Goal: Task Accomplishment & Management: Complete application form

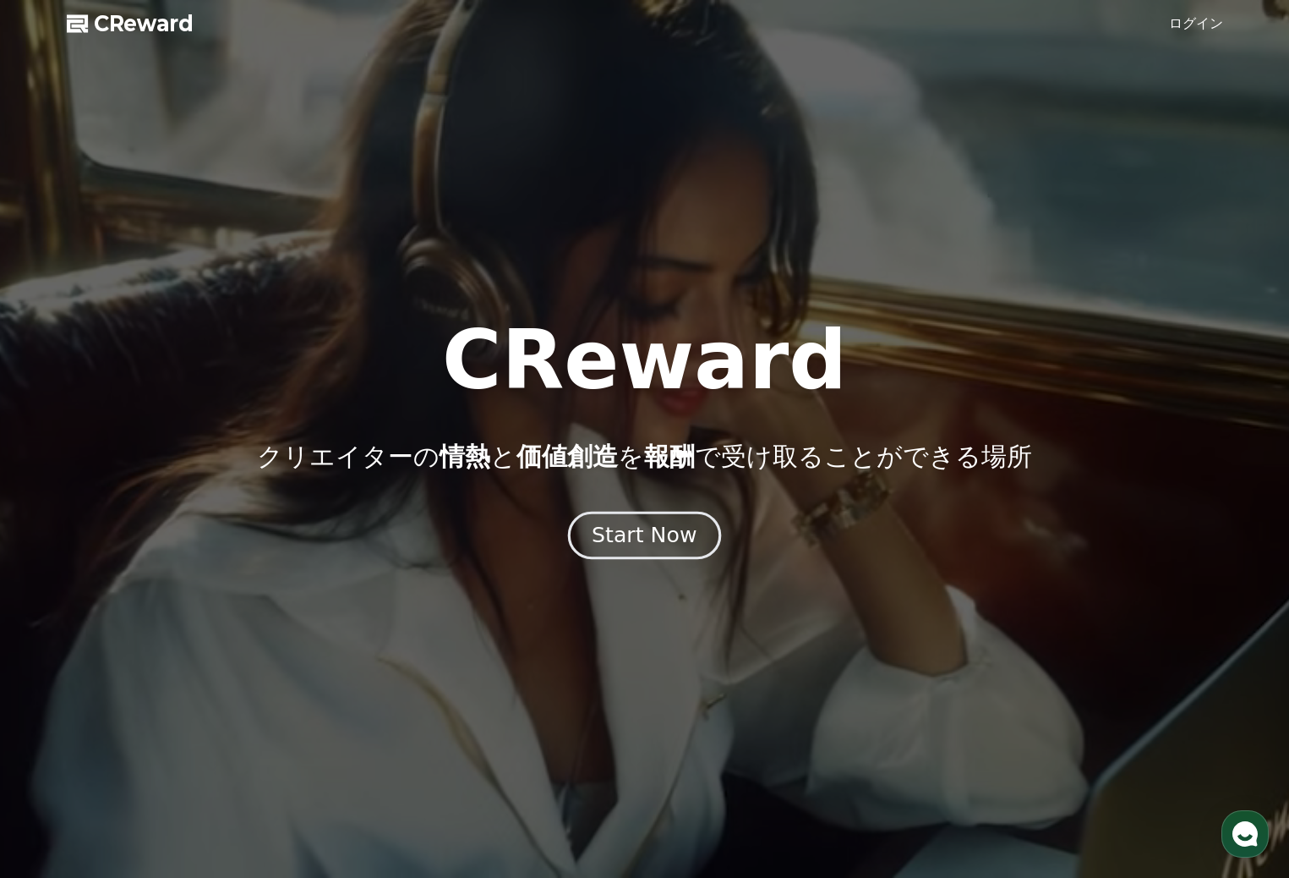
click at [632, 532] on div "Start Now" at bounding box center [644, 535] width 105 height 29
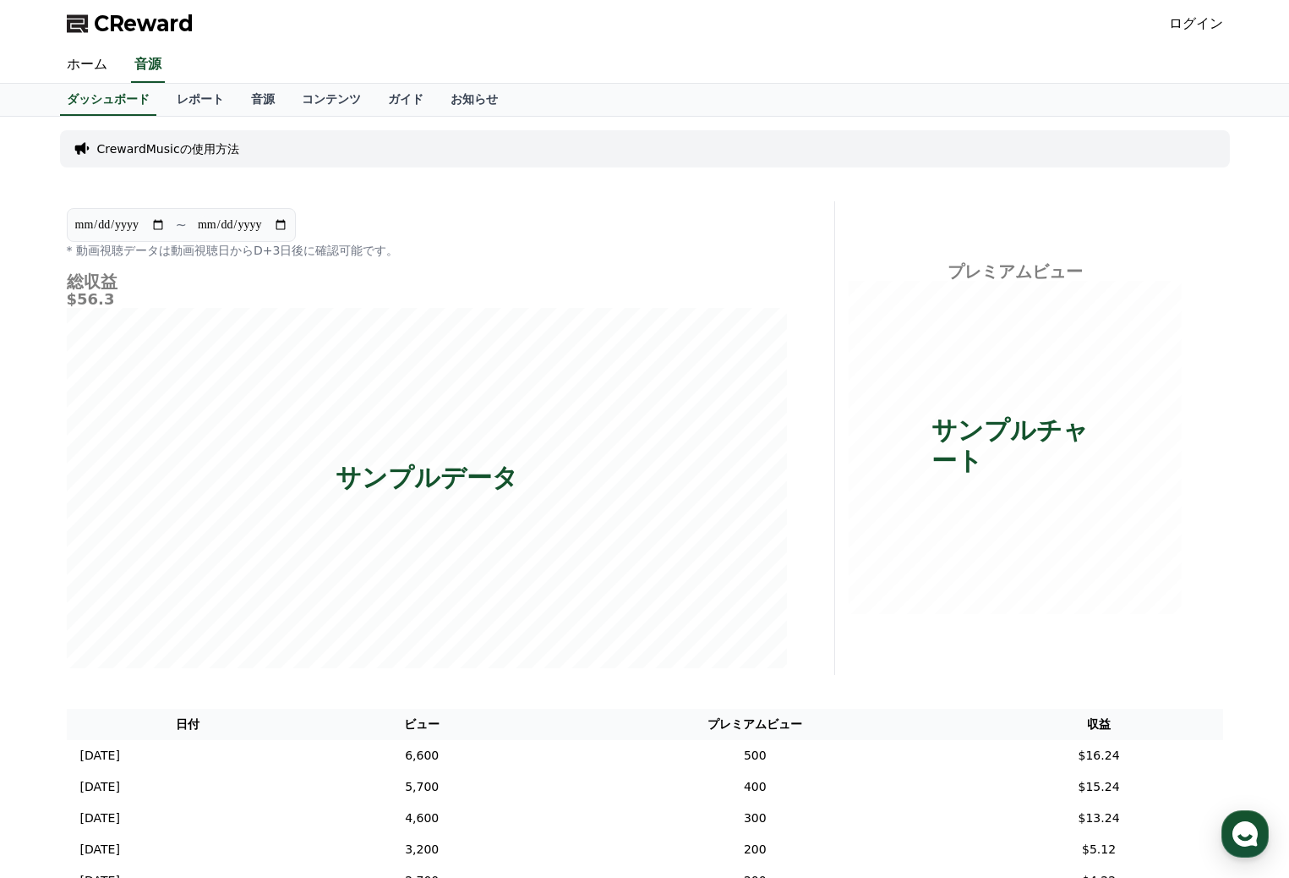
click at [1200, 22] on link "ログイン" at bounding box center [1196, 24] width 54 height 20
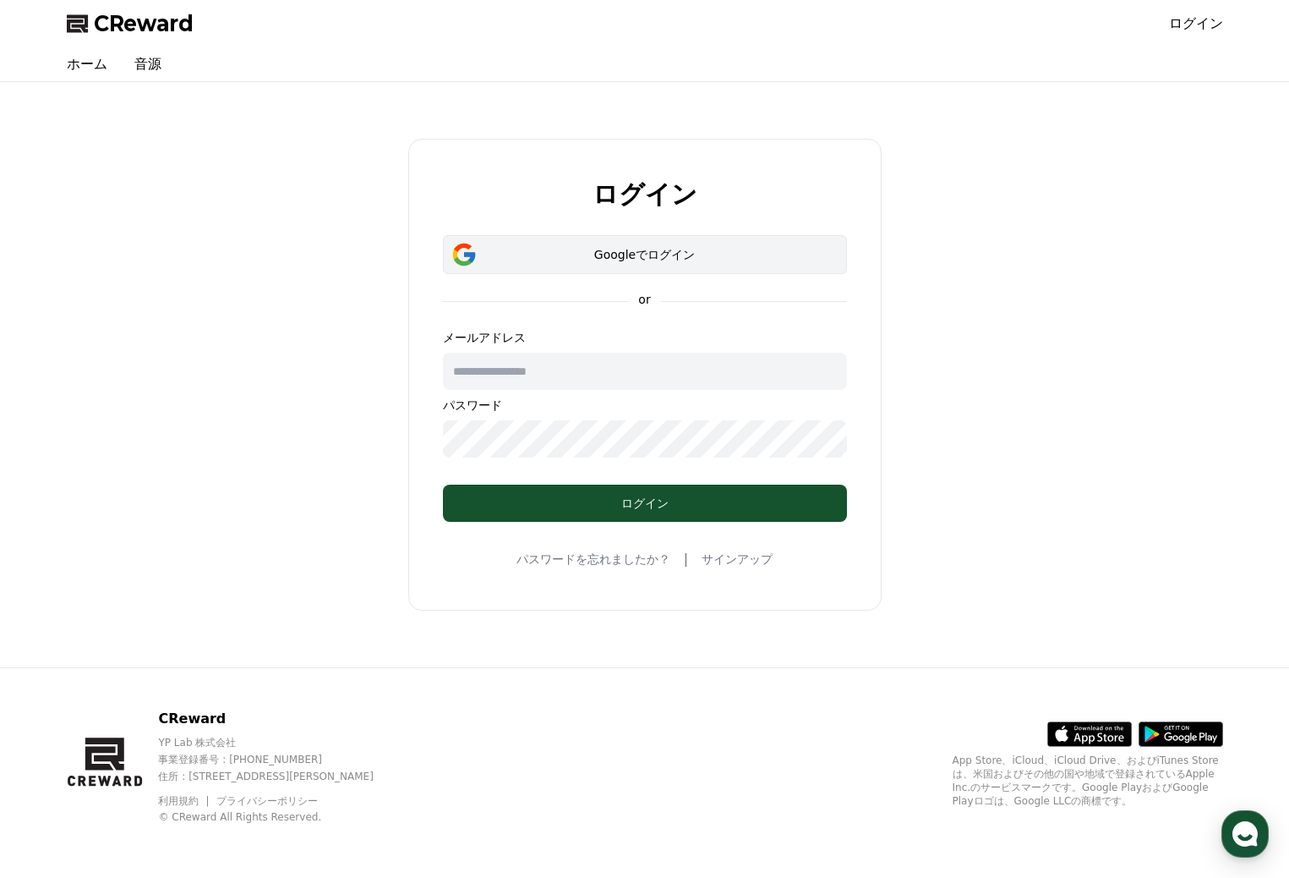
click at [674, 254] on div "Googleでログイン" at bounding box center [645, 254] width 355 height 17
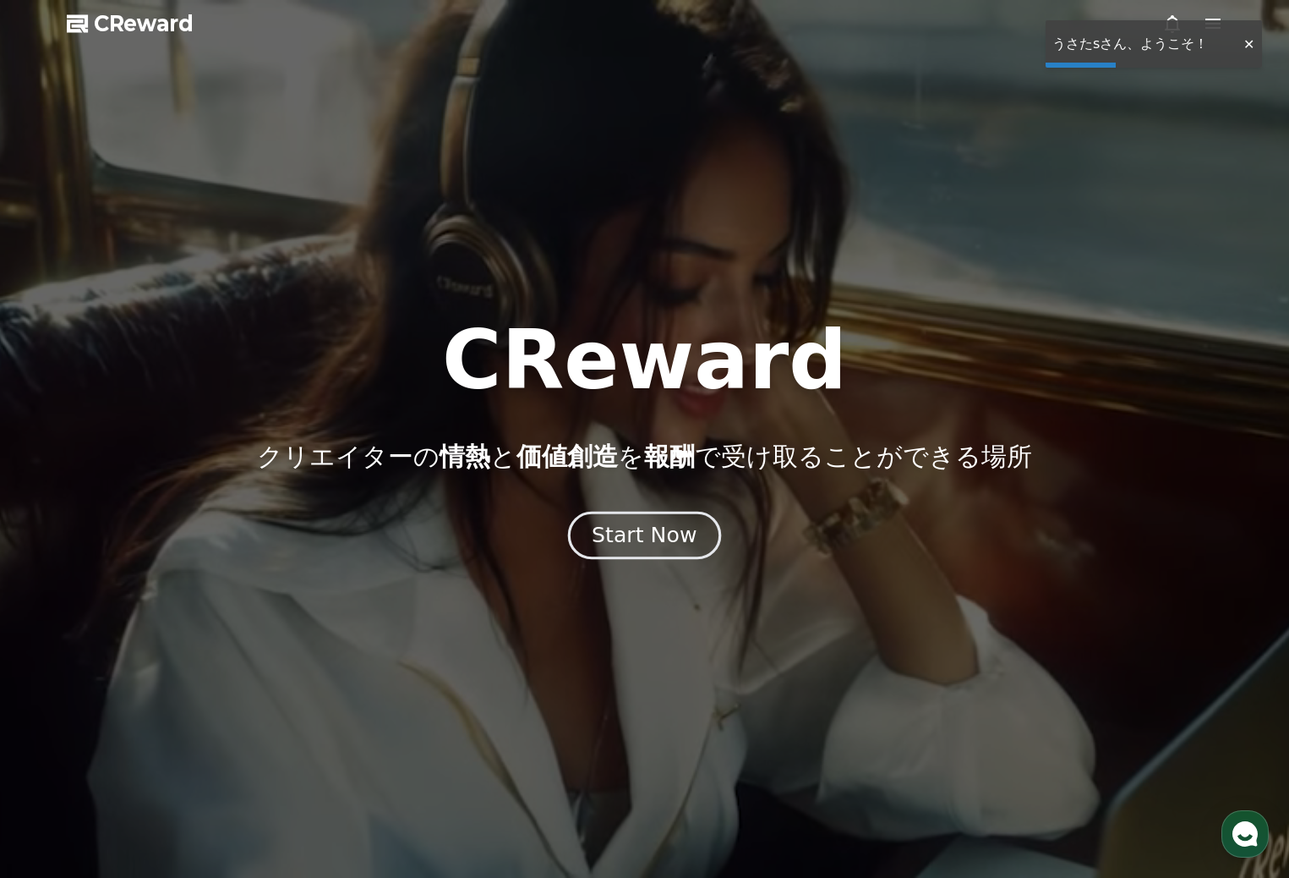
click at [672, 538] on div "Start Now" at bounding box center [644, 535] width 105 height 29
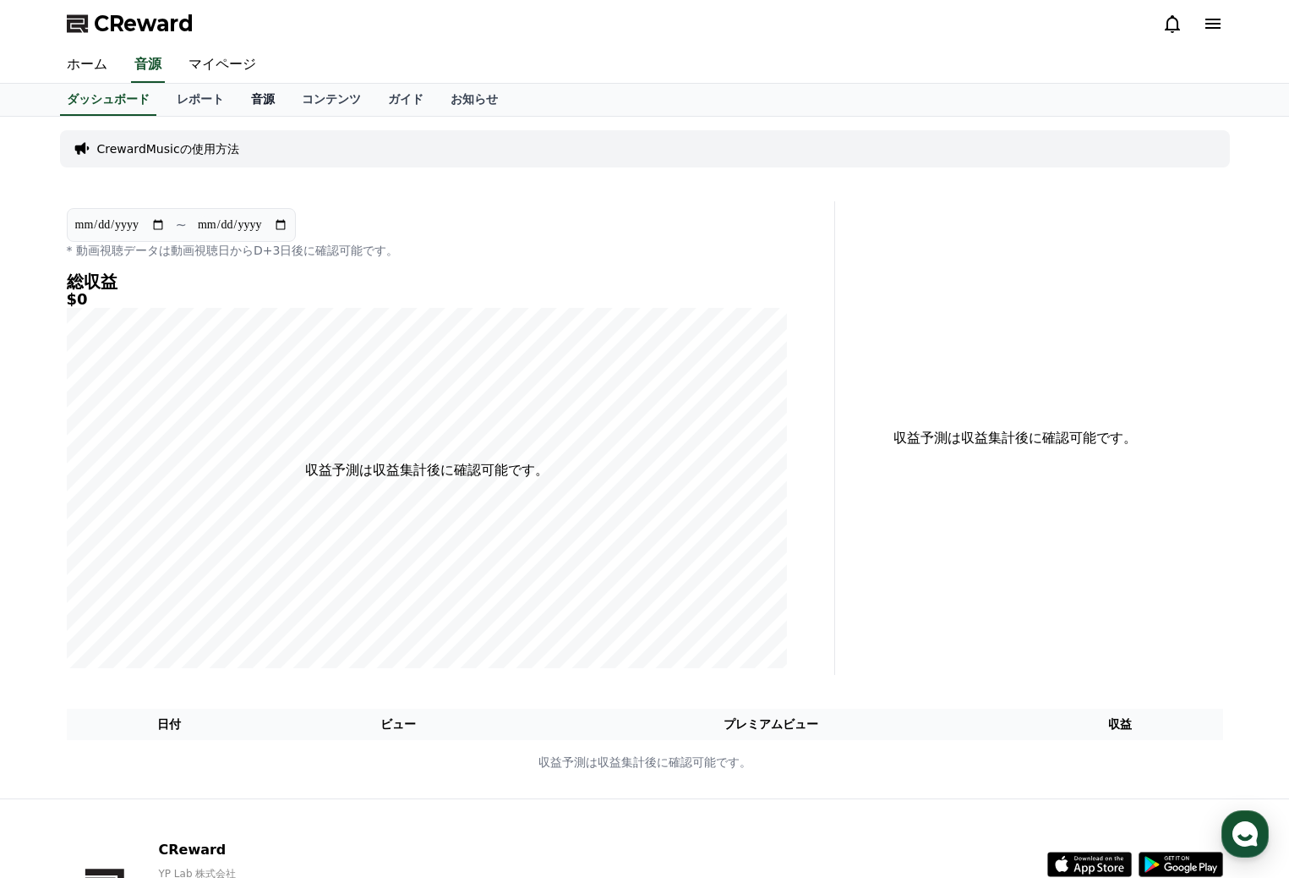
click at [238, 101] on link "音源" at bounding box center [263, 100] width 51 height 32
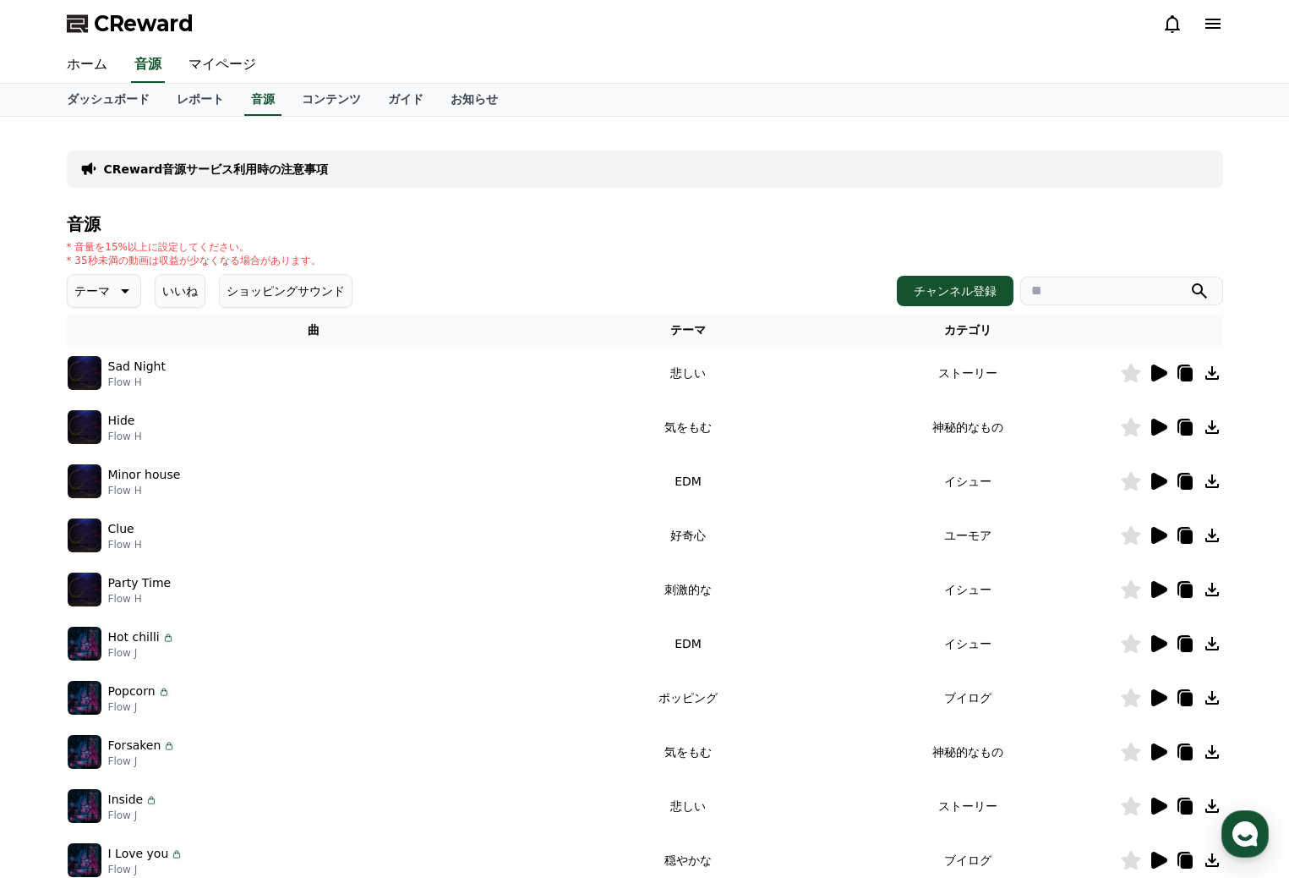
click at [1157, 540] on icon at bounding box center [1159, 535] width 16 height 17
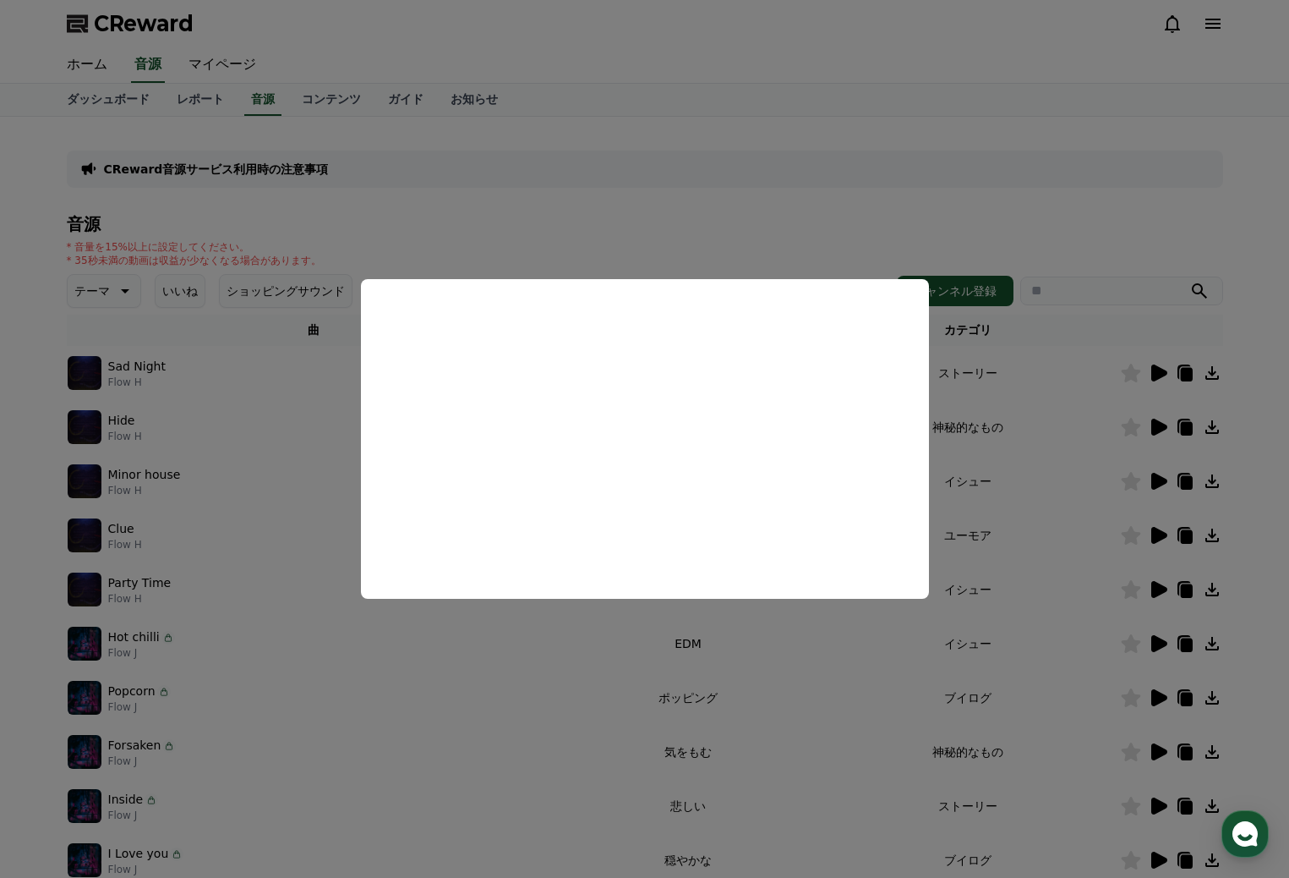
click at [959, 161] on button "close modal" at bounding box center [644, 439] width 1289 height 878
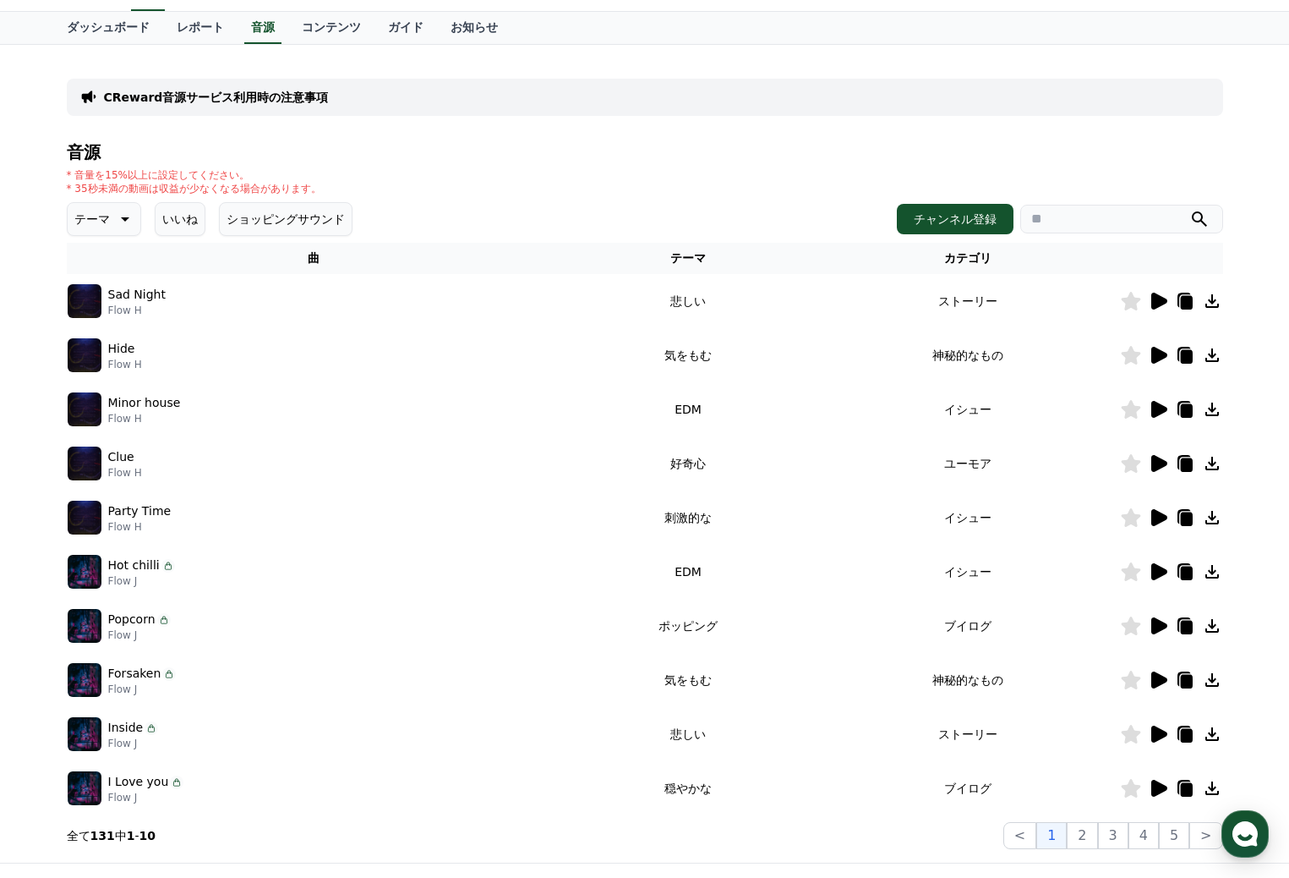
scroll to position [254, 0]
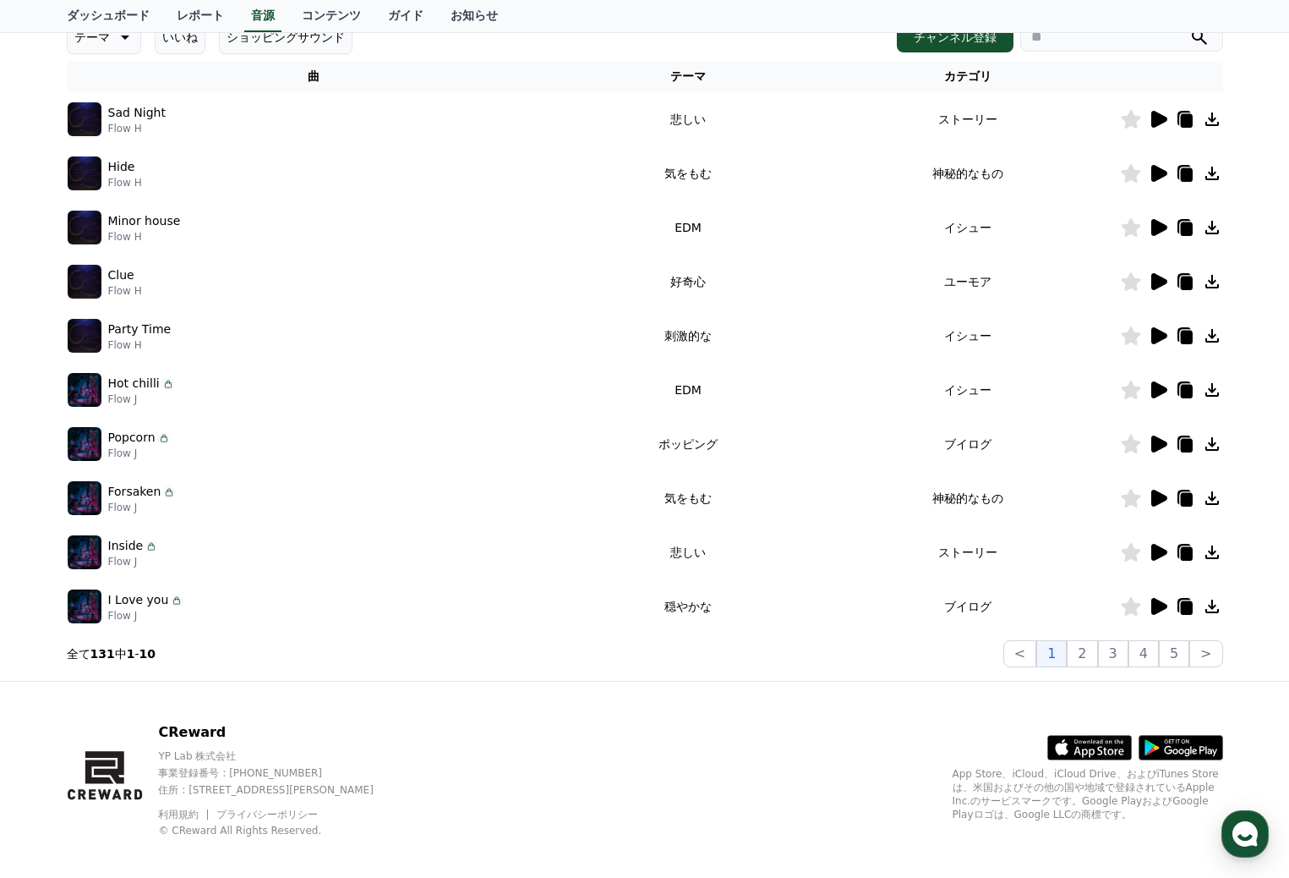
click at [1153, 439] on icon at bounding box center [1159, 443] width 16 height 17
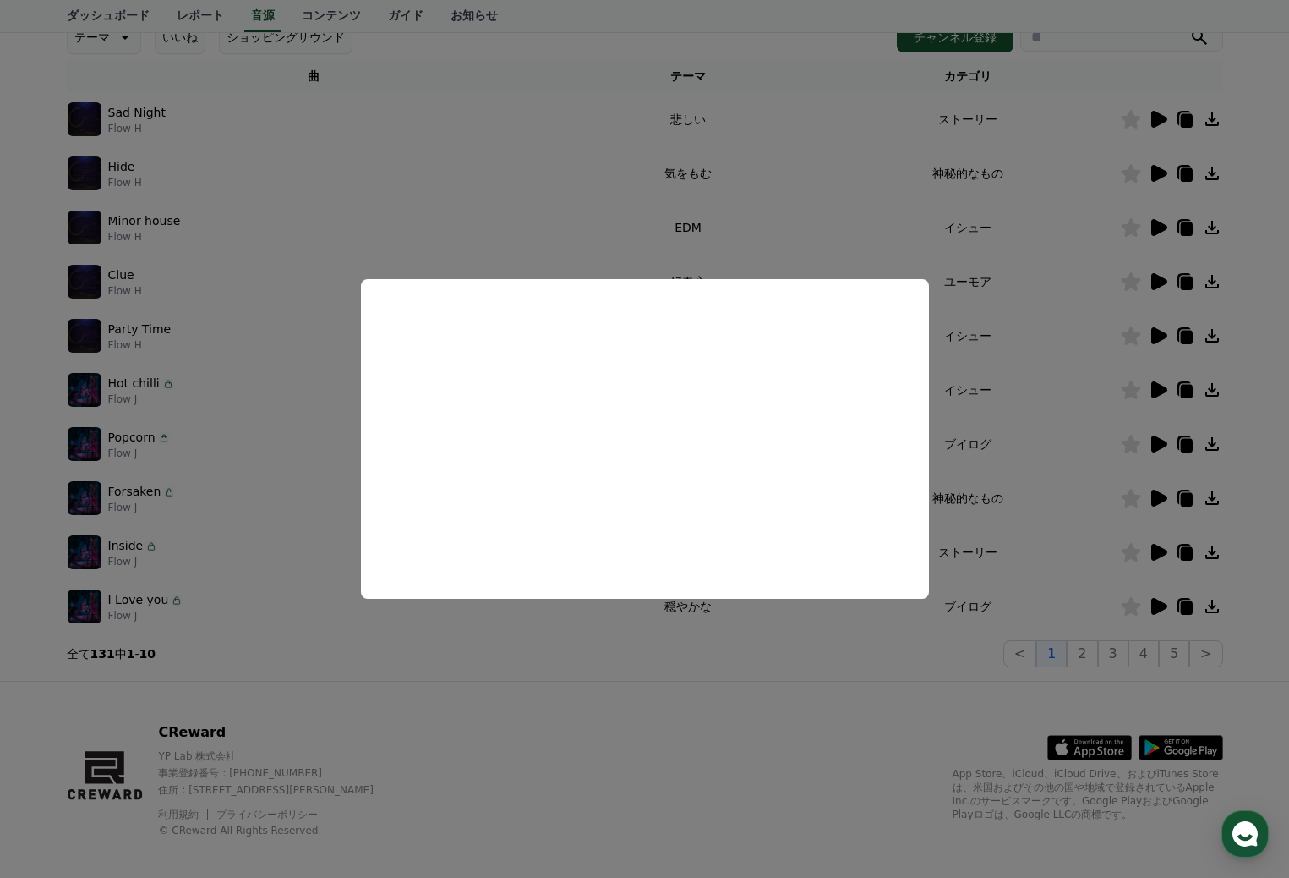
click at [546, 197] on button "close modal" at bounding box center [644, 439] width 1289 height 878
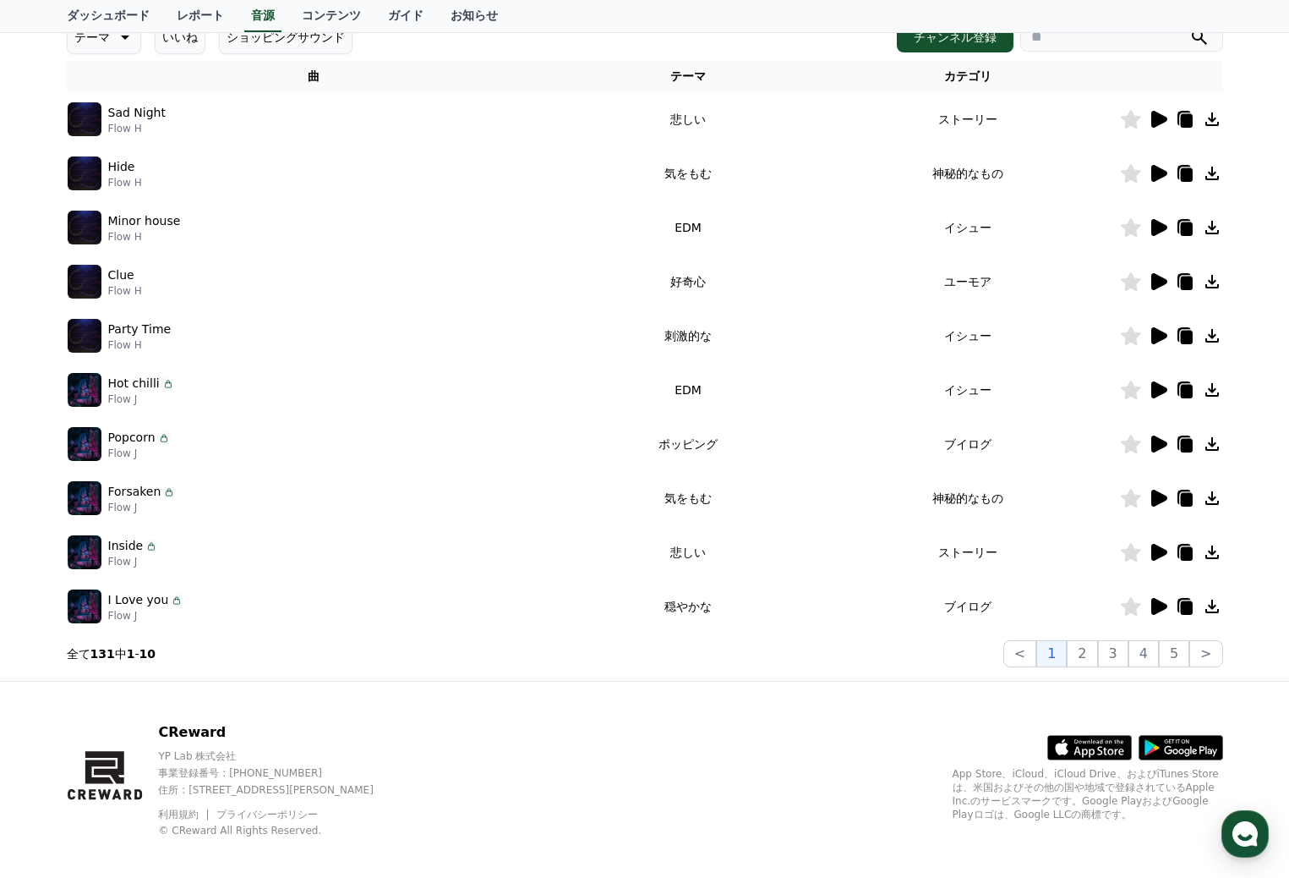
click at [1157, 276] on icon at bounding box center [1159, 281] width 16 height 17
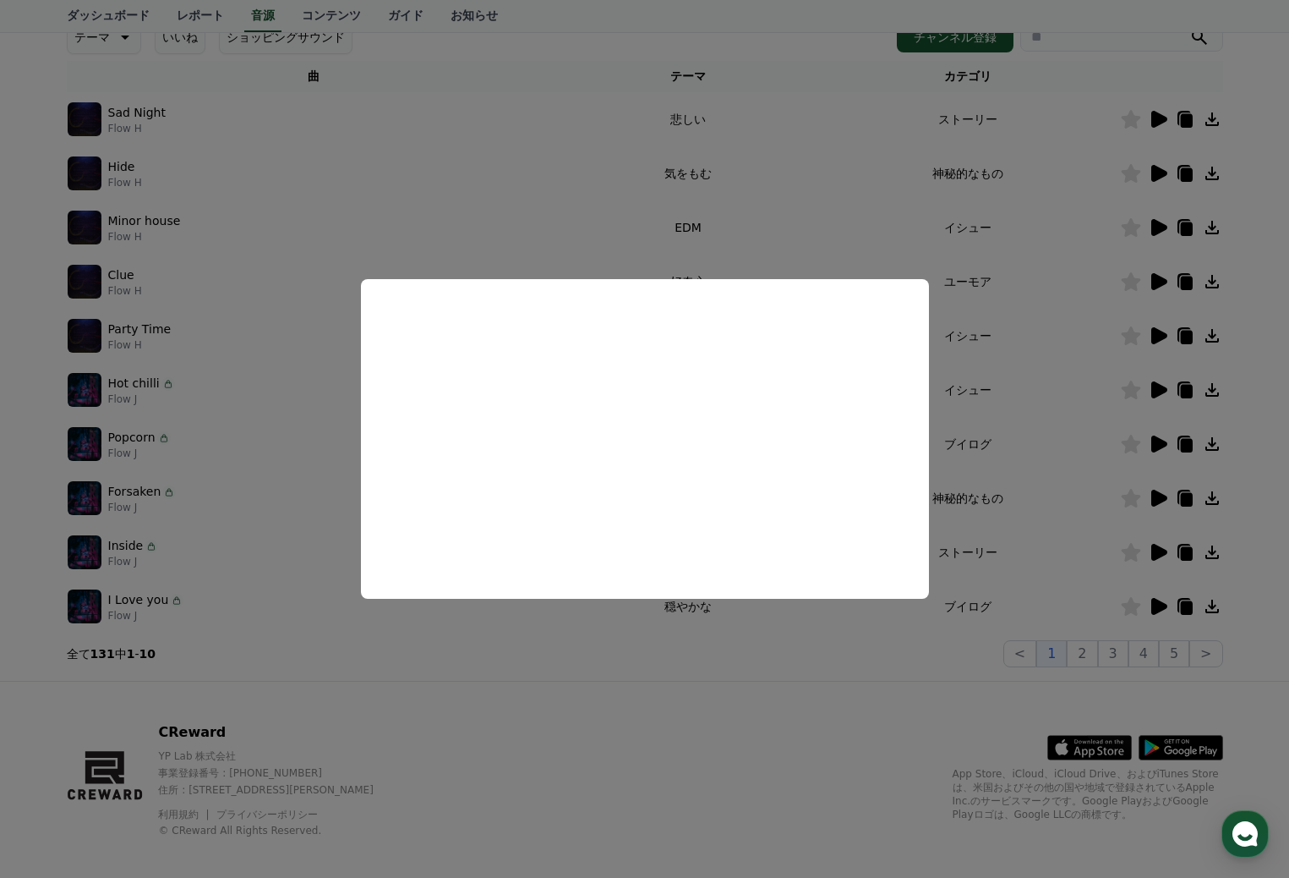
click at [571, 196] on button "close modal" at bounding box center [644, 439] width 1289 height 878
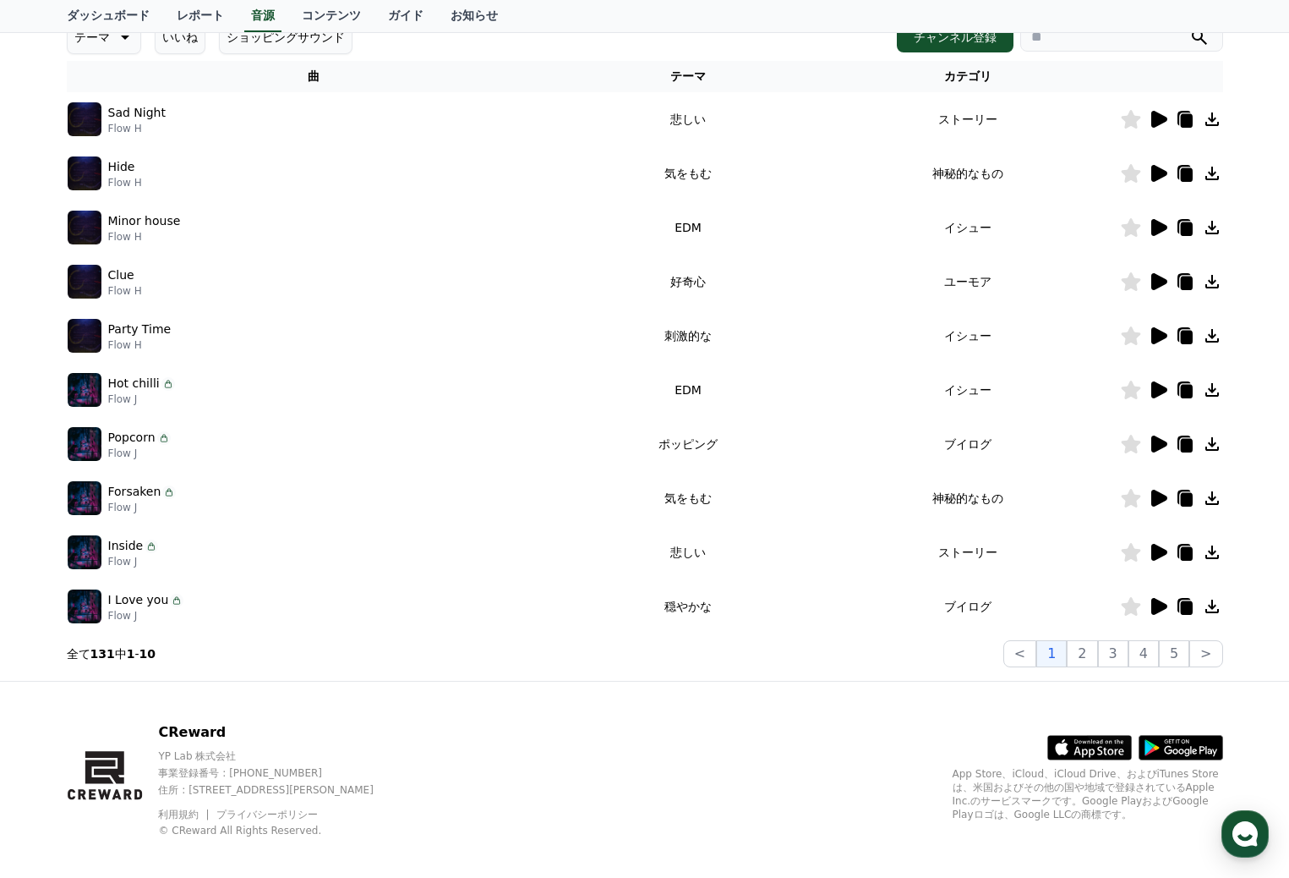
click at [1155, 603] on icon at bounding box center [1159, 606] width 16 height 17
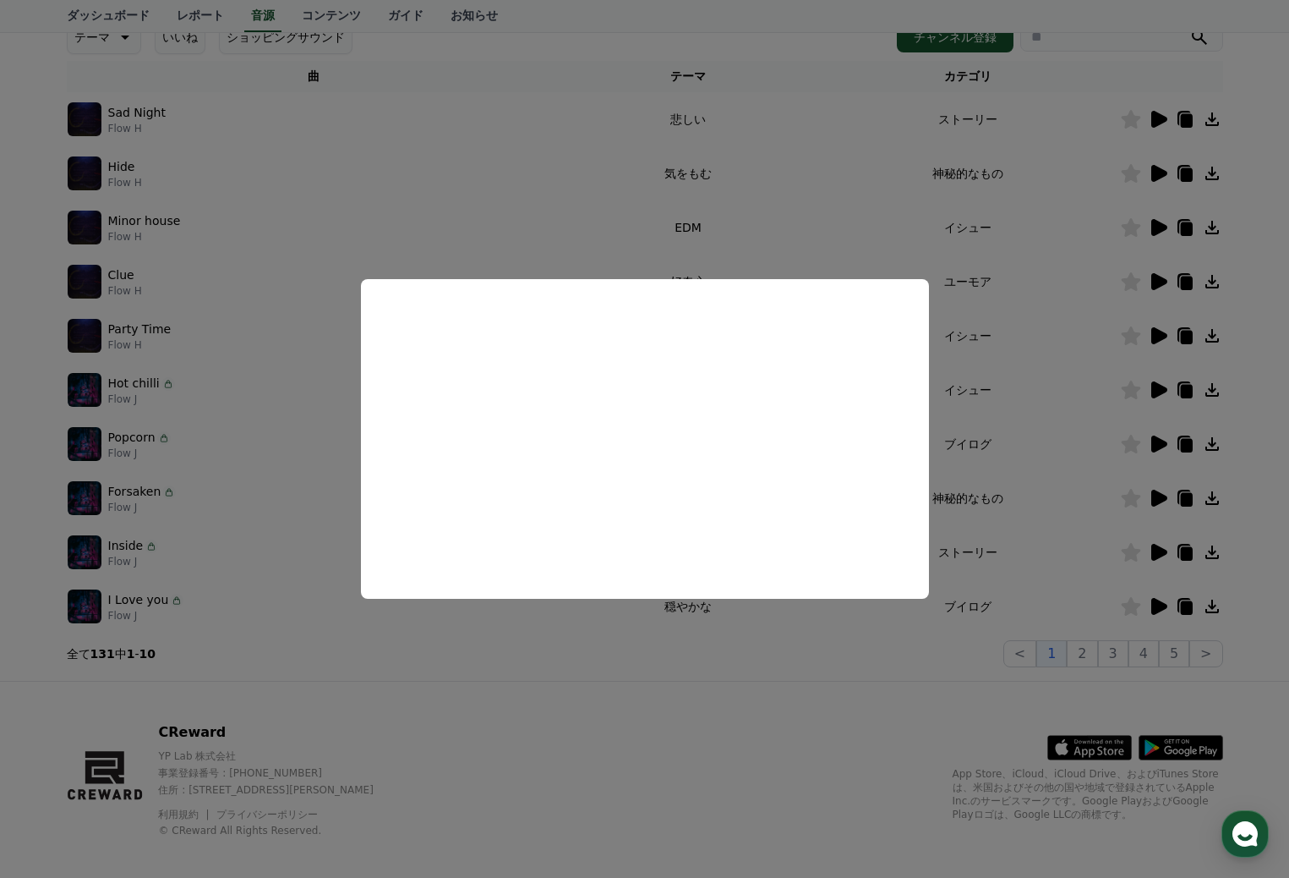
click at [473, 198] on button "close modal" at bounding box center [644, 439] width 1289 height 878
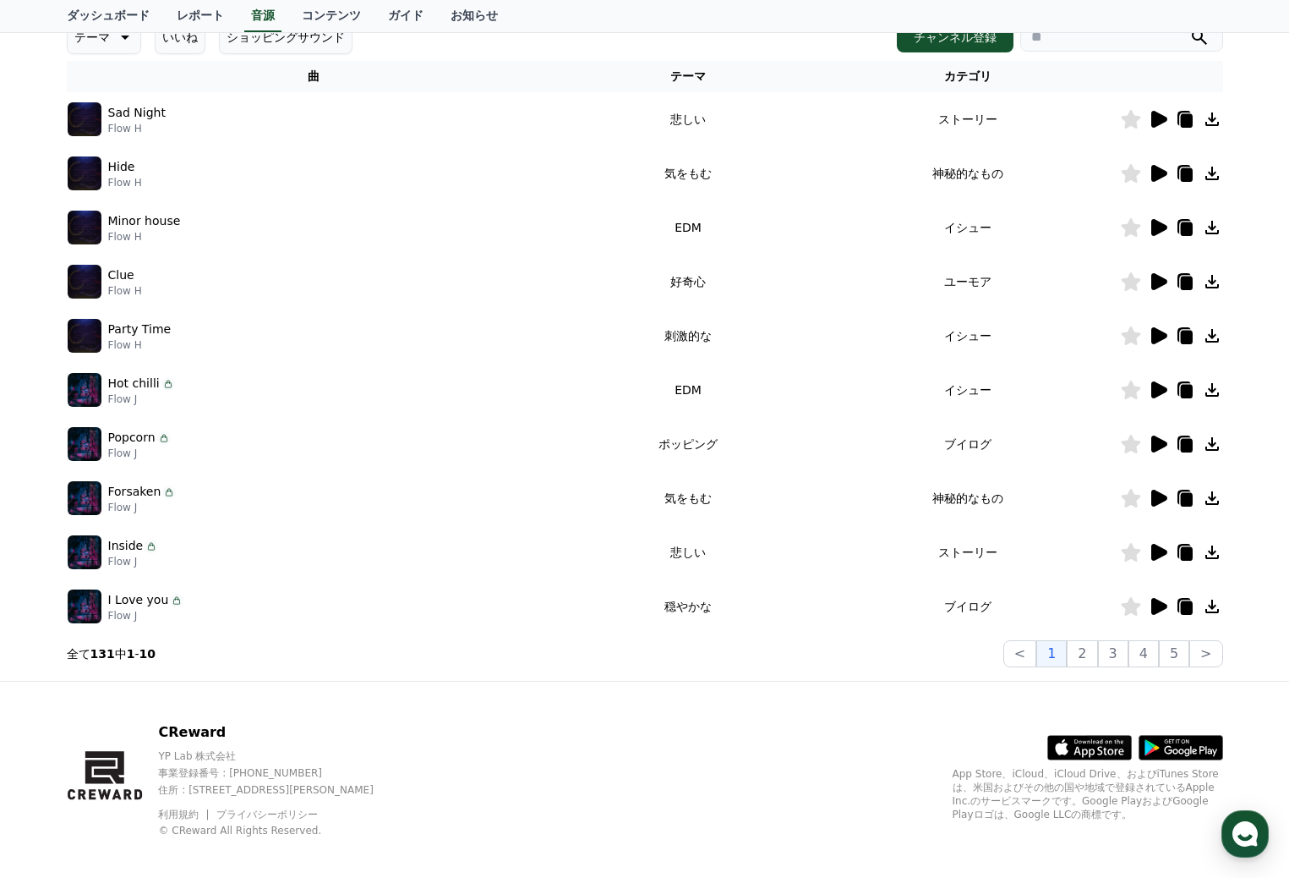
click at [1161, 387] on icon at bounding box center [1159, 389] width 16 height 17
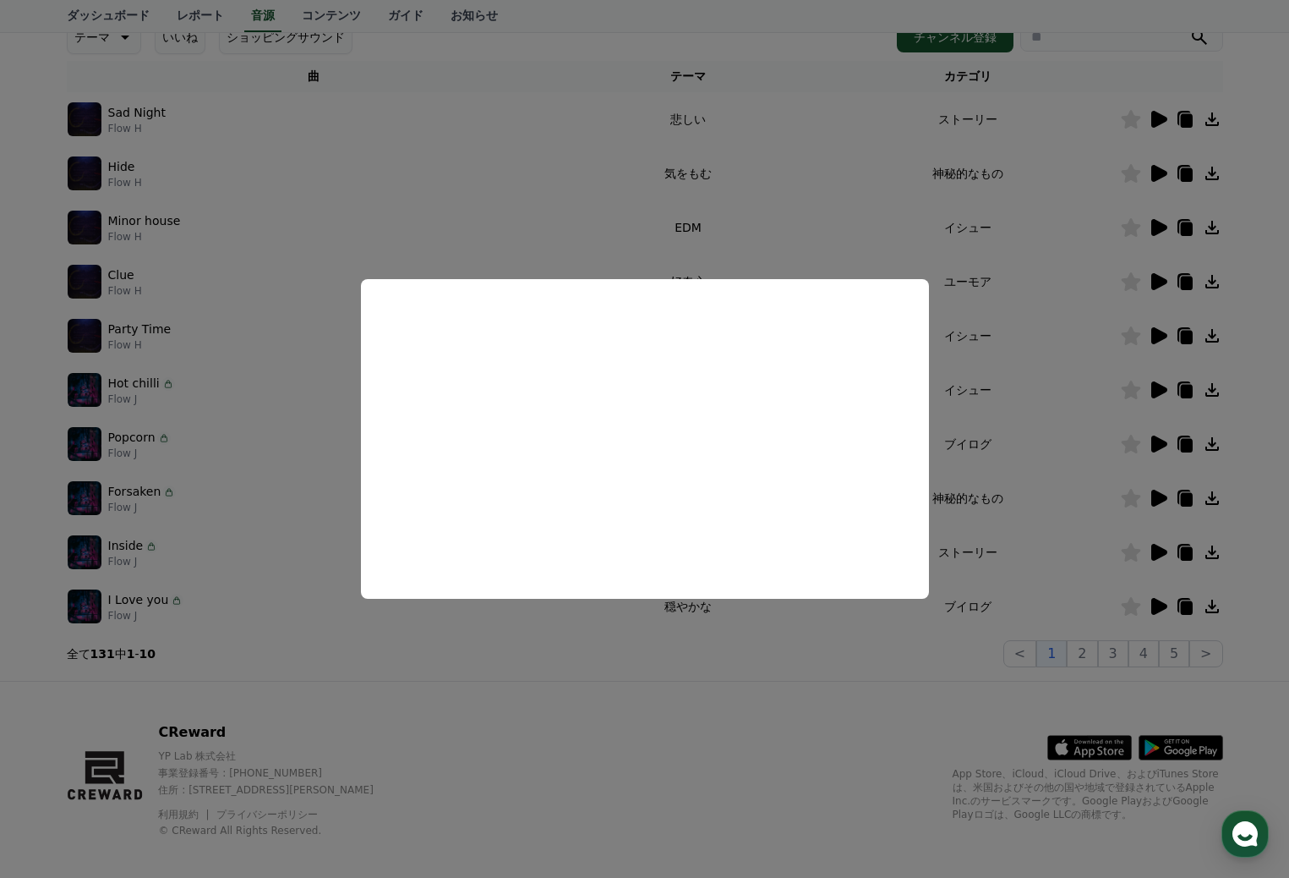
click at [564, 213] on button "close modal" at bounding box center [644, 439] width 1289 height 878
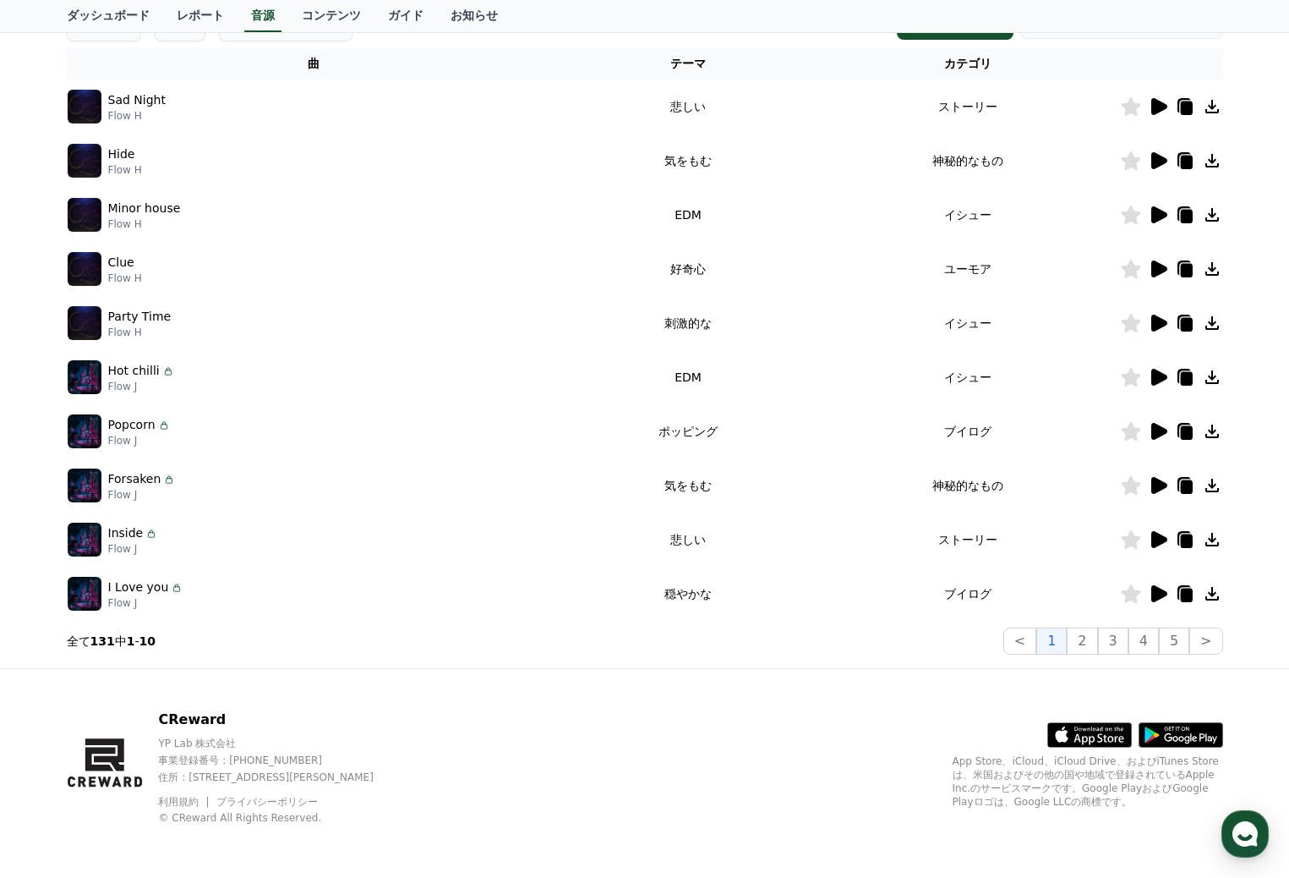
scroll to position [267, 0]
click at [1098, 647] on button "2" at bounding box center [1113, 639] width 30 height 27
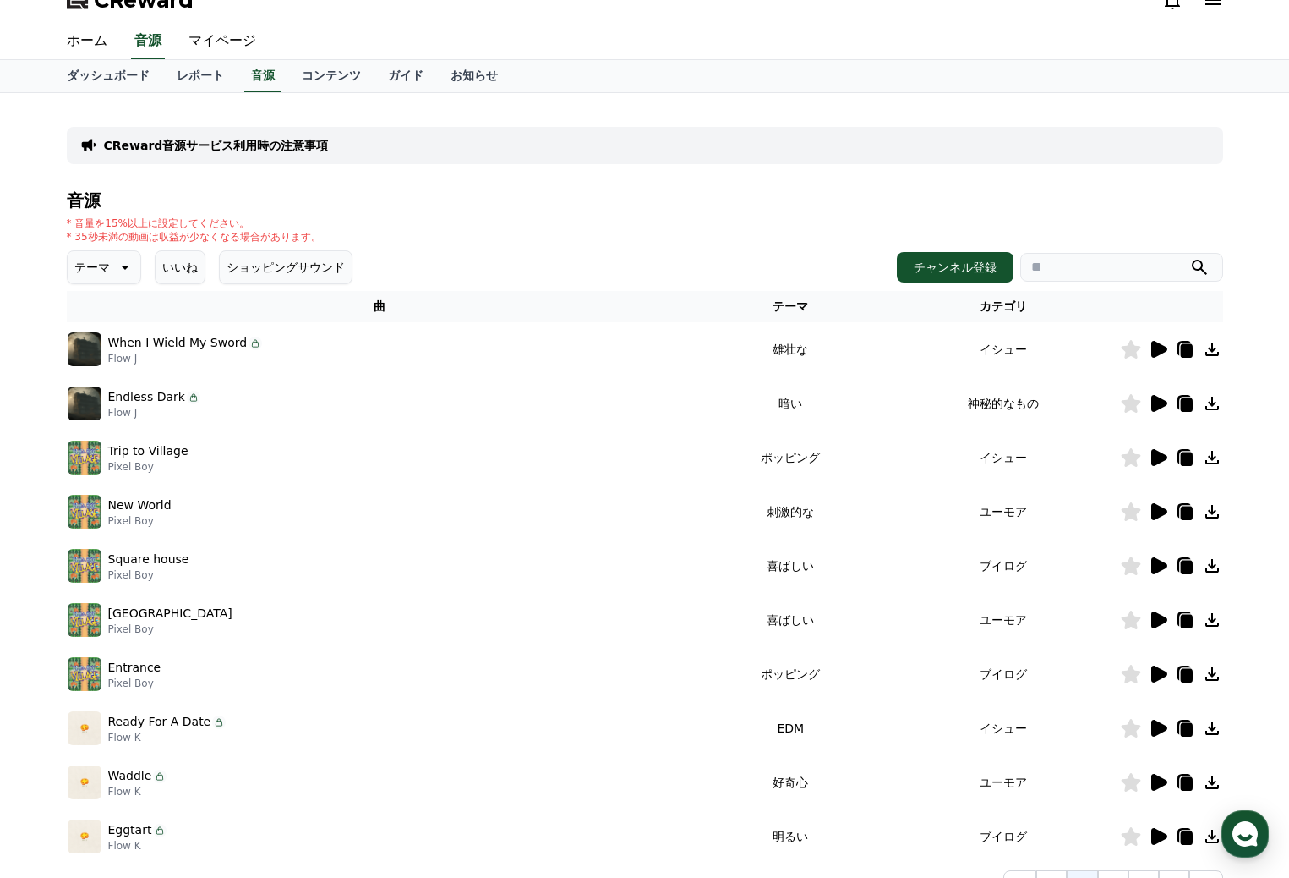
scroll to position [14, 0]
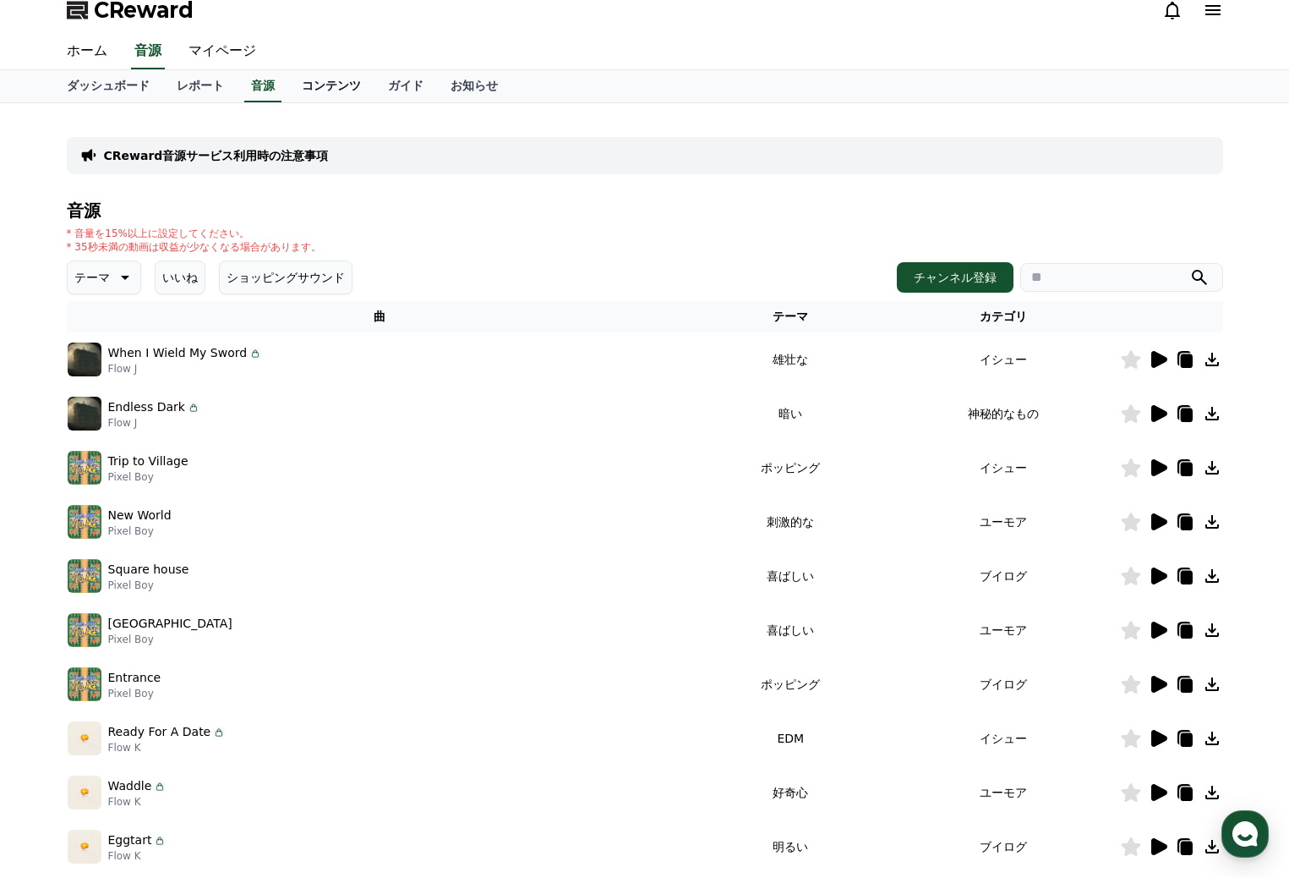
click at [294, 89] on link "コンテンツ" at bounding box center [331, 86] width 86 height 32
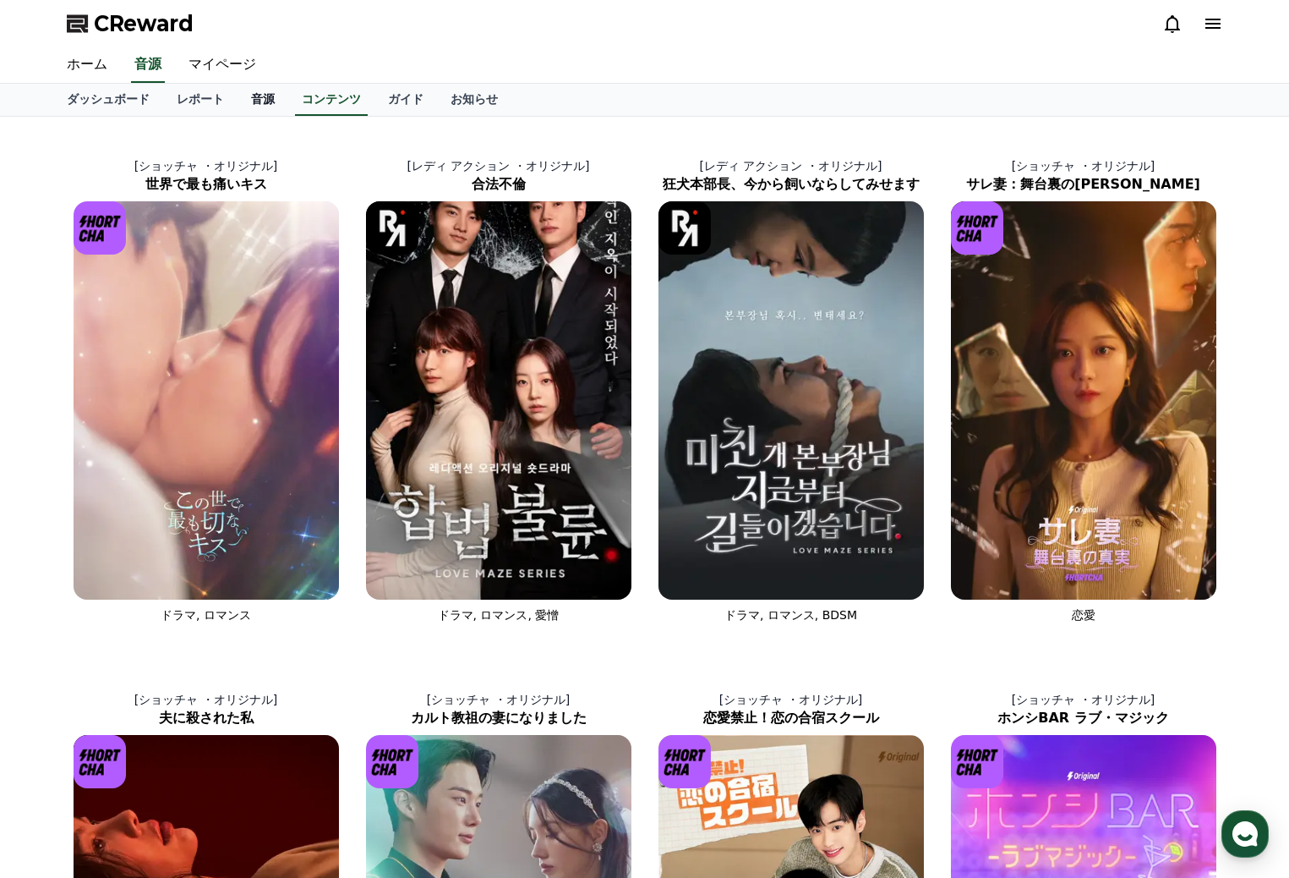
click at [238, 102] on link "音源" at bounding box center [263, 100] width 51 height 32
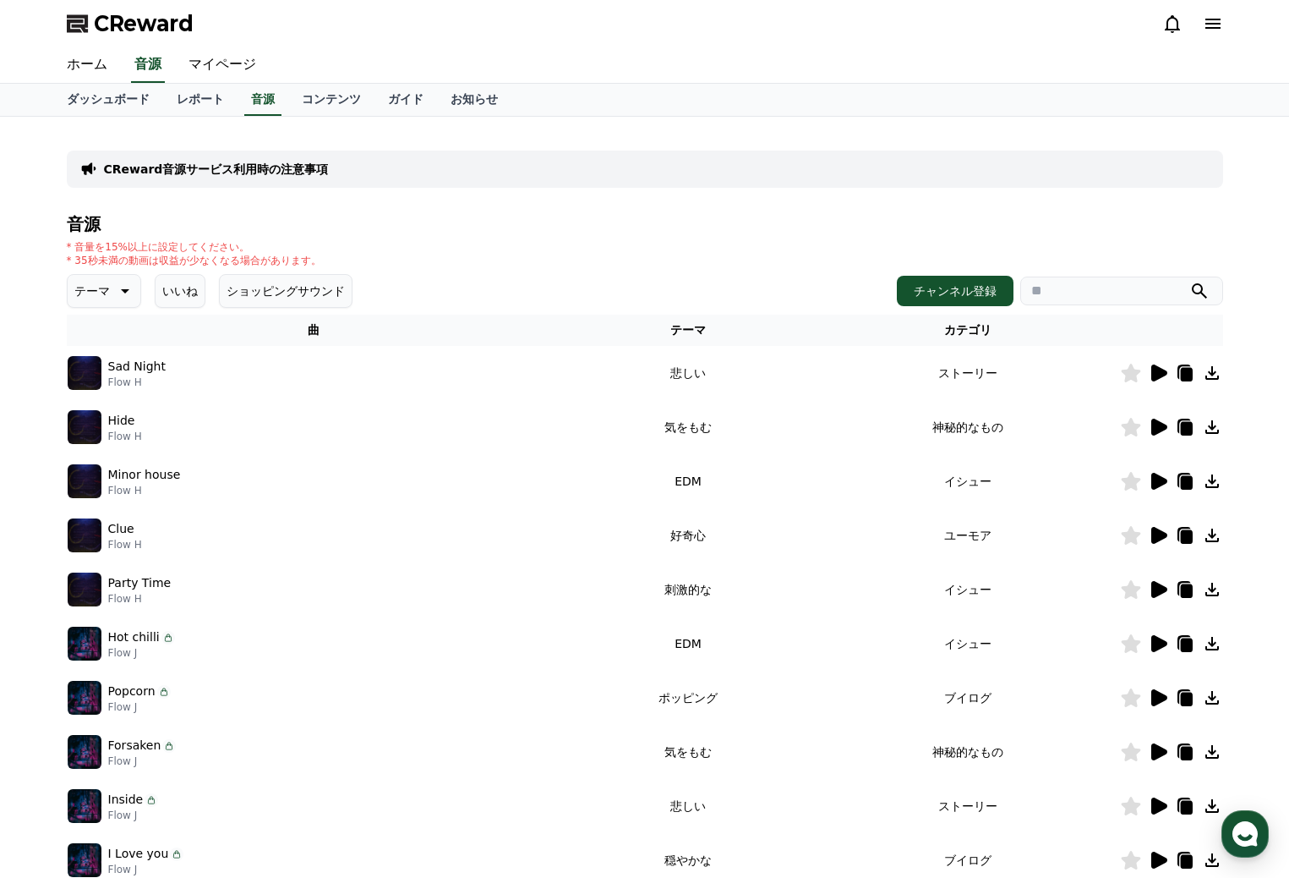
click at [118, 293] on icon at bounding box center [123, 291] width 20 height 20
click at [98, 360] on button "明るい" at bounding box center [93, 349] width 49 height 37
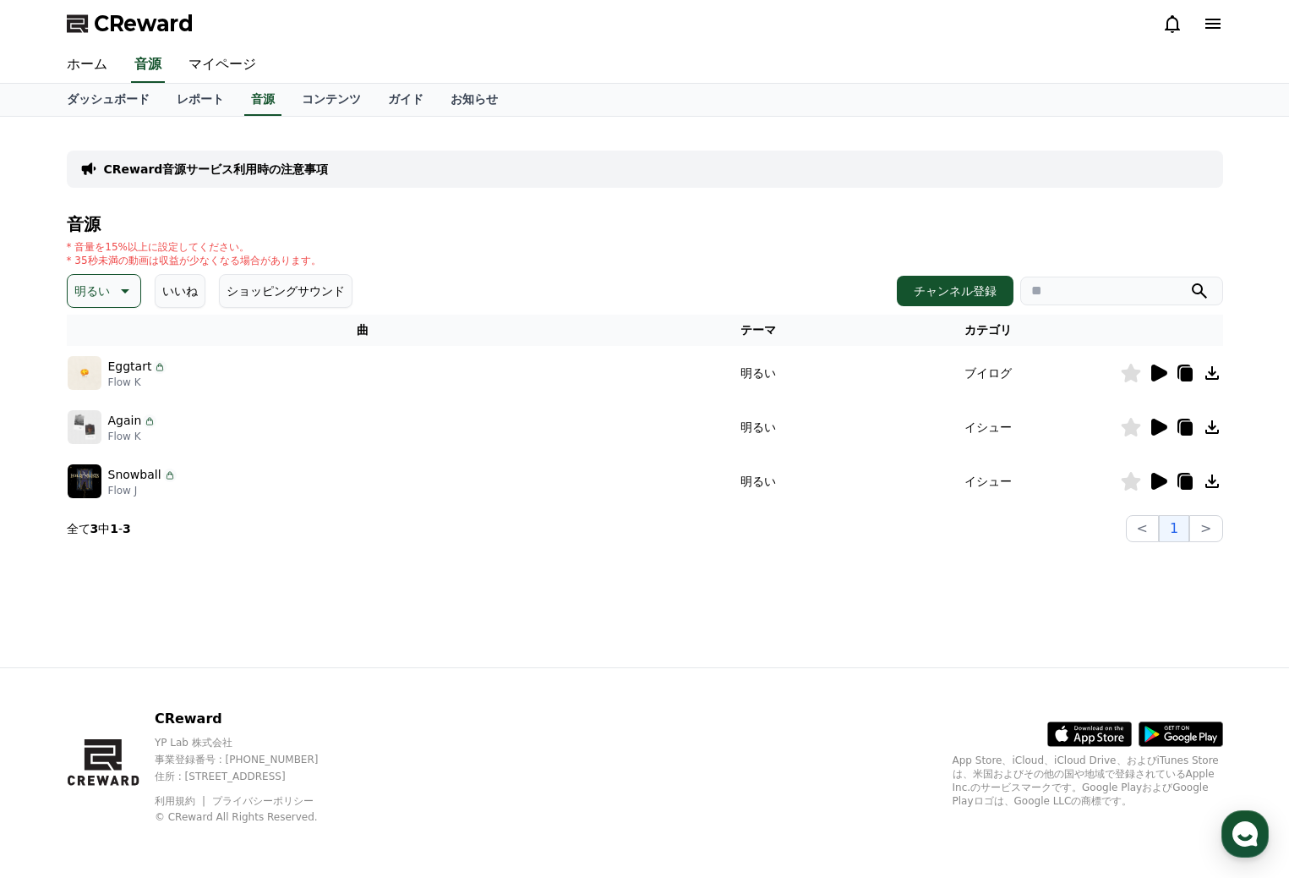
click at [1159, 374] on icon at bounding box center [1159, 372] width 16 height 17
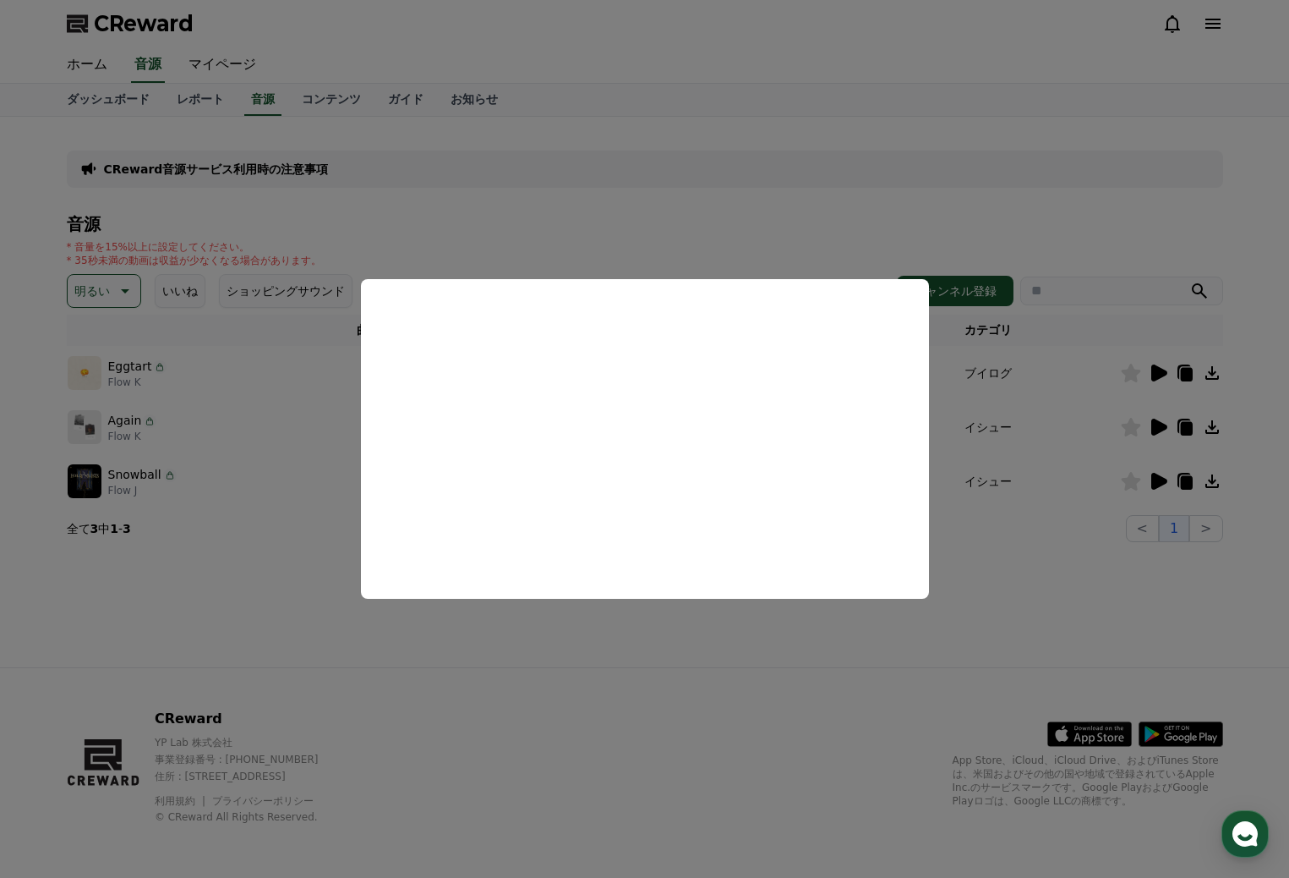
click at [614, 658] on button "close modal" at bounding box center [644, 439] width 1289 height 878
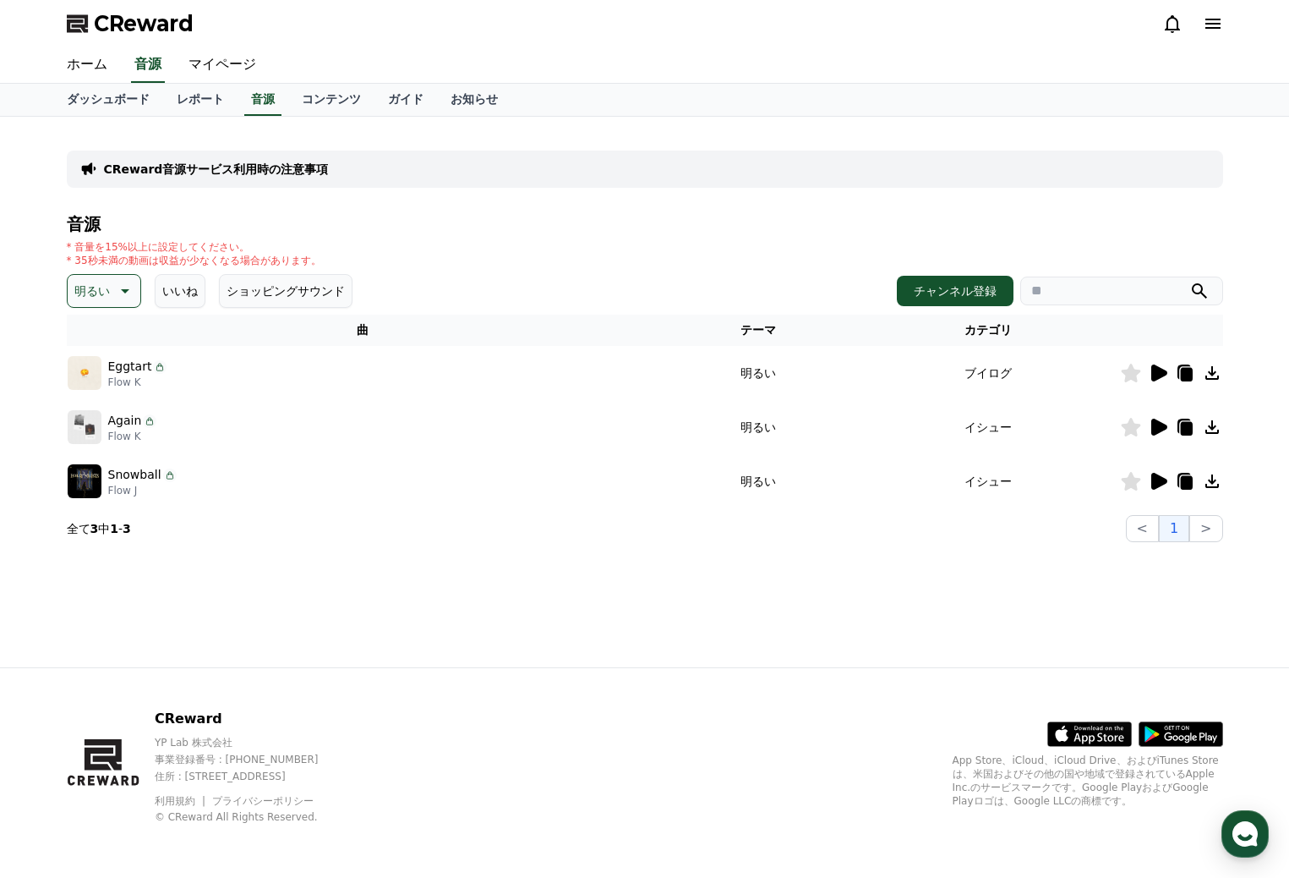
click at [155, 367] on icon at bounding box center [160, 367] width 14 height 14
click at [84, 373] on img at bounding box center [85, 373] width 34 height 34
click at [167, 473] on icon at bounding box center [170, 475] width 6 height 5
click at [243, 293] on button "ショッピングサウンド" at bounding box center [286, 291] width 134 height 34
click at [303, 293] on button "ショッピングサウンド" at bounding box center [286, 291] width 134 height 34
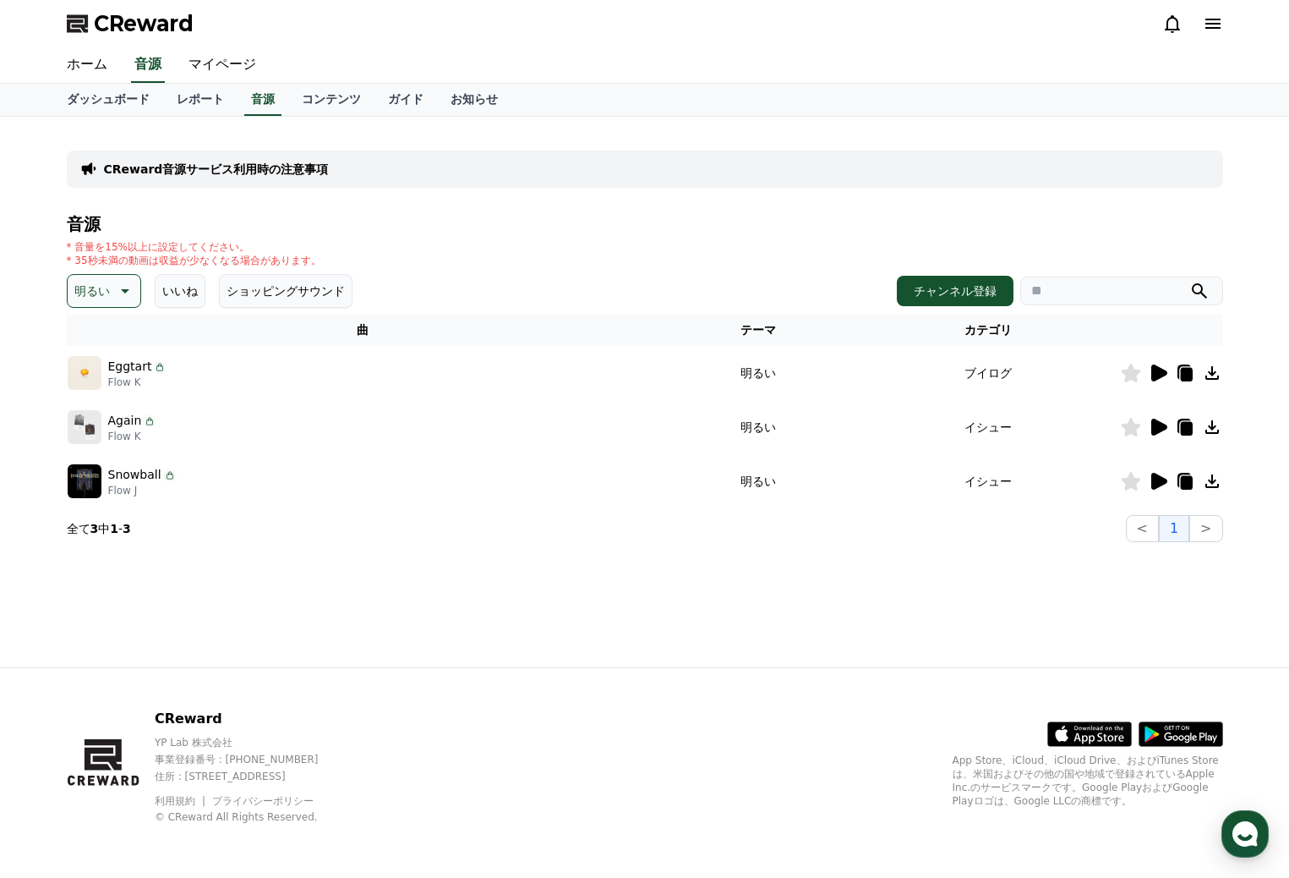
click at [134, 293] on button "明るい" at bounding box center [104, 291] width 74 height 34
click at [105, 374] on button "ポッピング" at bounding box center [105, 370] width 73 height 37
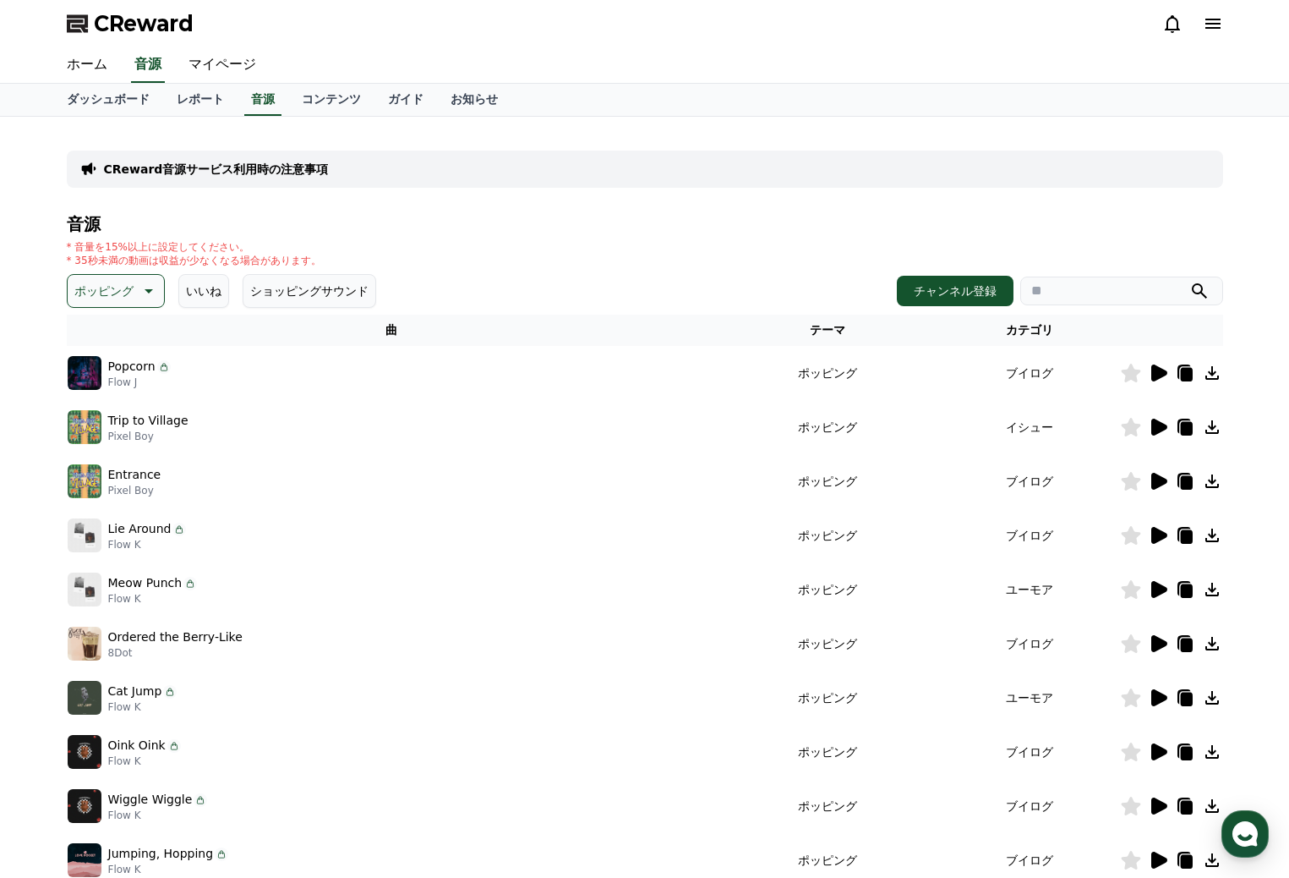
scroll to position [85, 0]
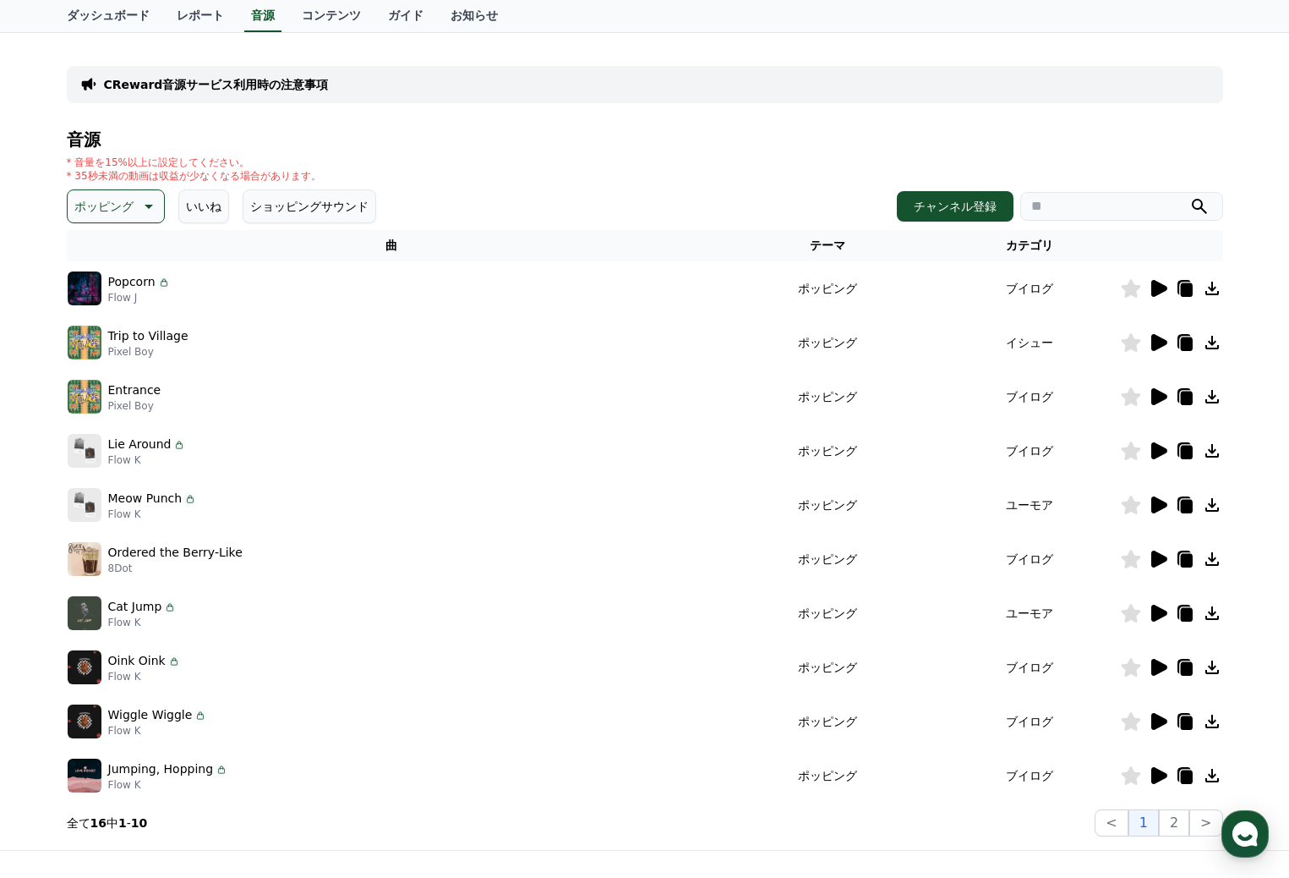
click at [1155, 556] on icon at bounding box center [1159, 558] width 16 height 17
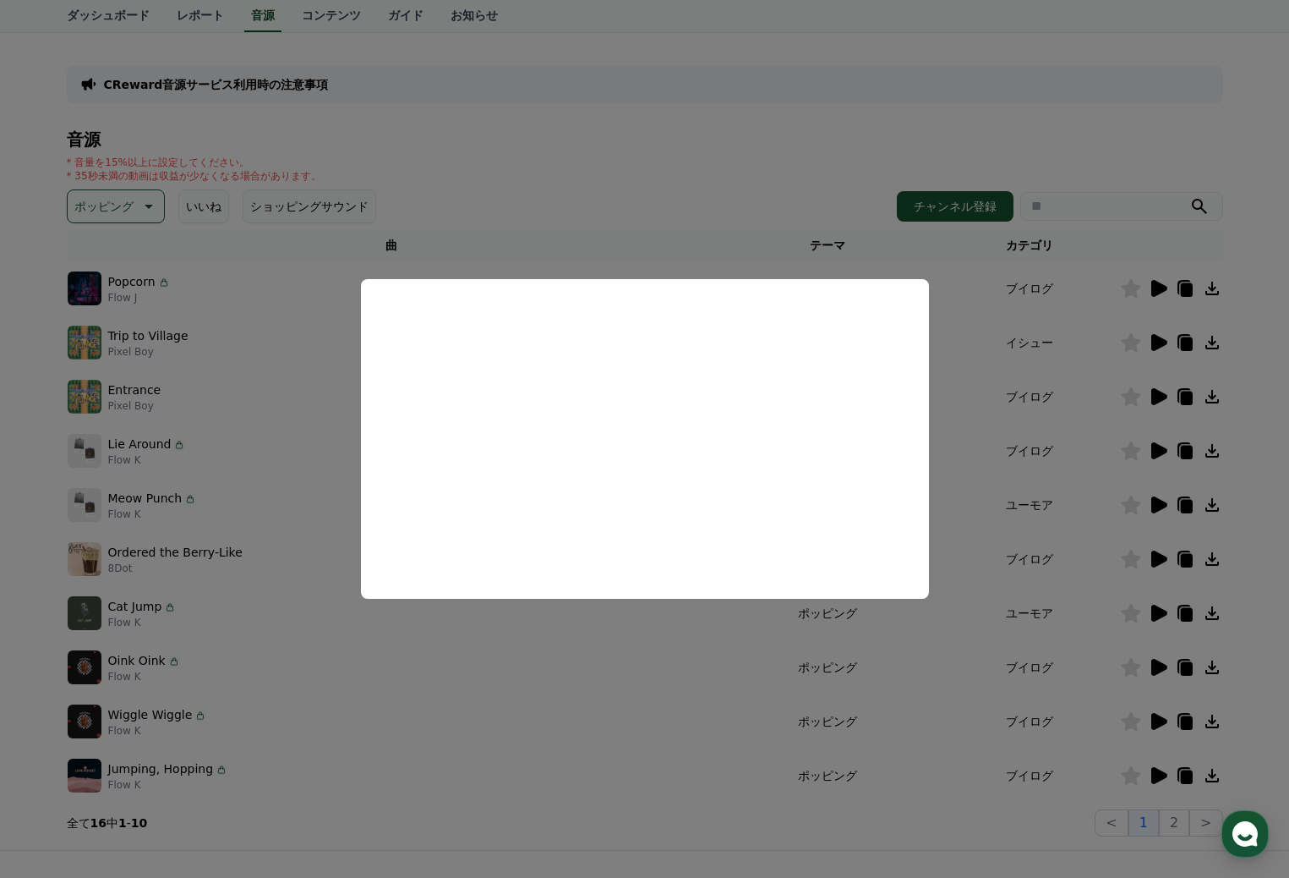
click at [544, 184] on button "close modal" at bounding box center [644, 439] width 1289 height 878
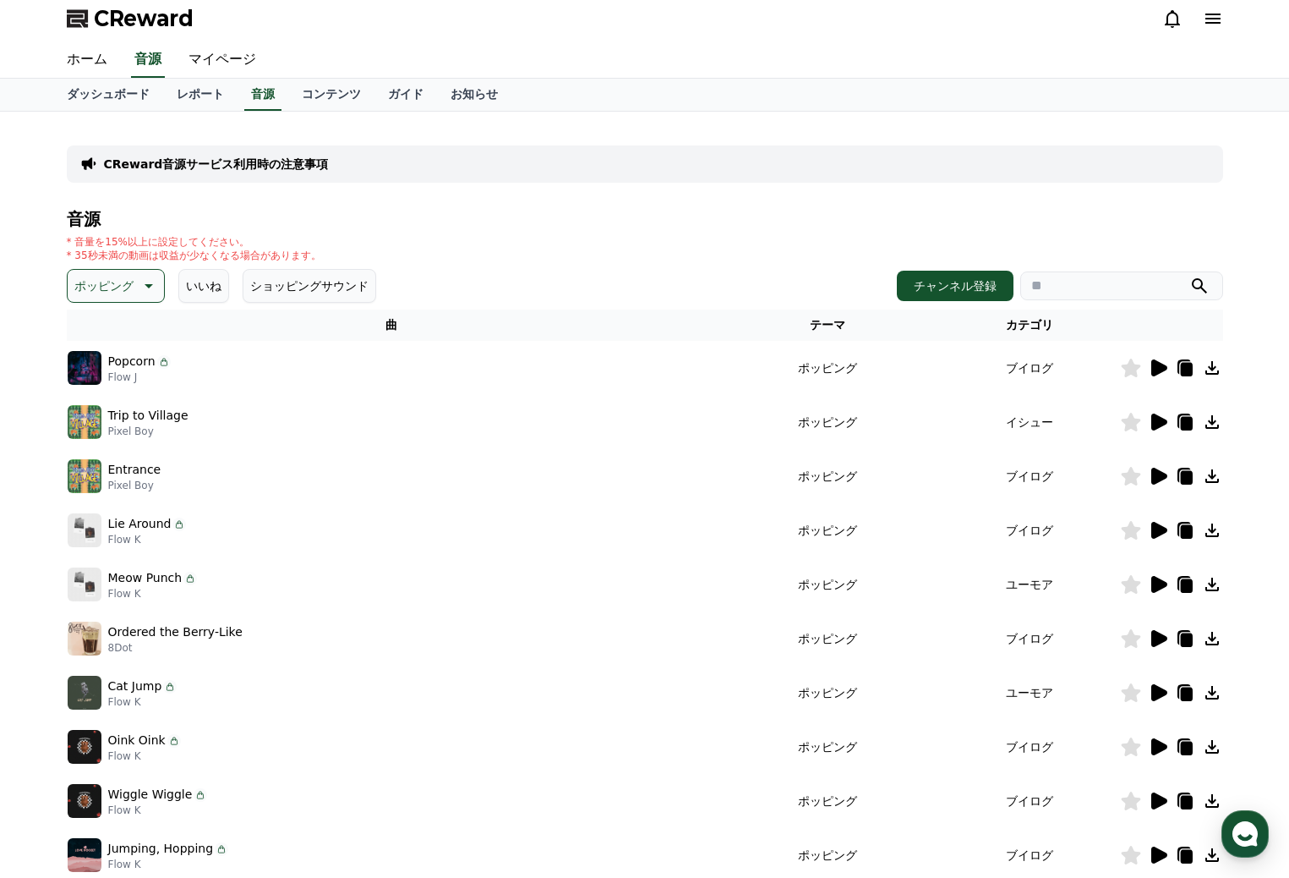
scroll to position [0, 0]
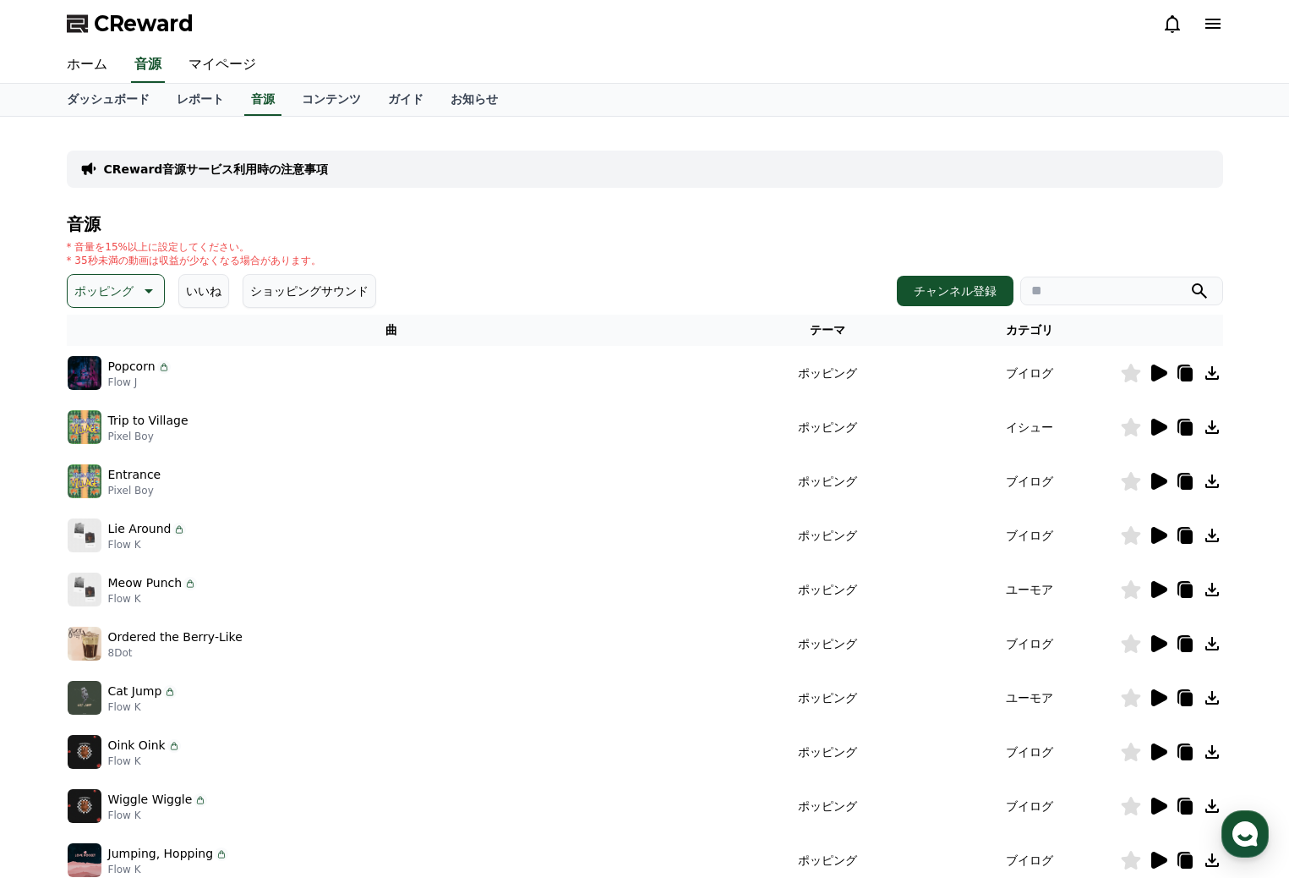
click at [137, 293] on icon at bounding box center [147, 291] width 20 height 20
click at [92, 341] on button "可愛い" at bounding box center [93, 342] width 49 height 37
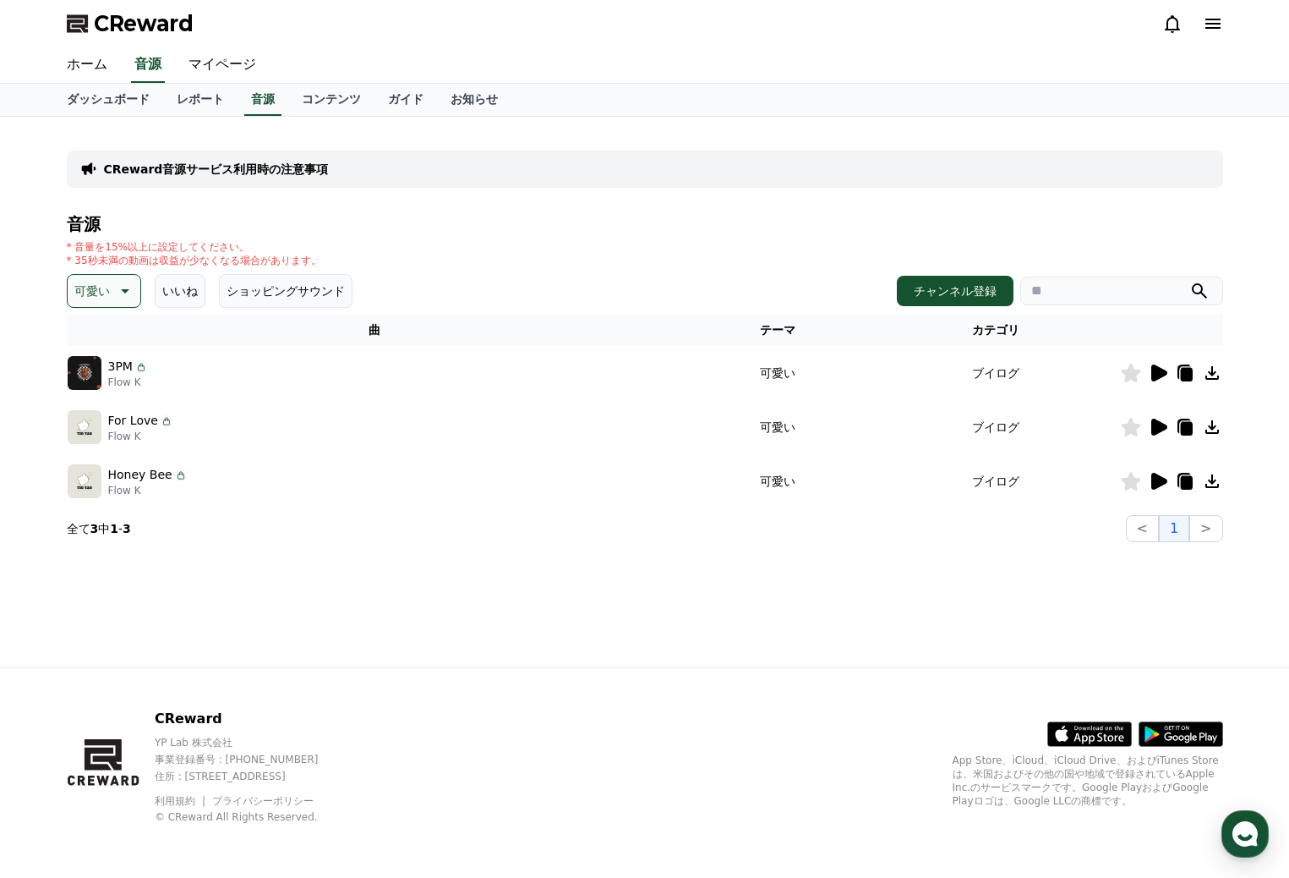
click at [122, 293] on icon at bounding box center [125, 291] width 8 height 4
click at [96, 378] on button "空想" at bounding box center [87, 379] width 37 height 37
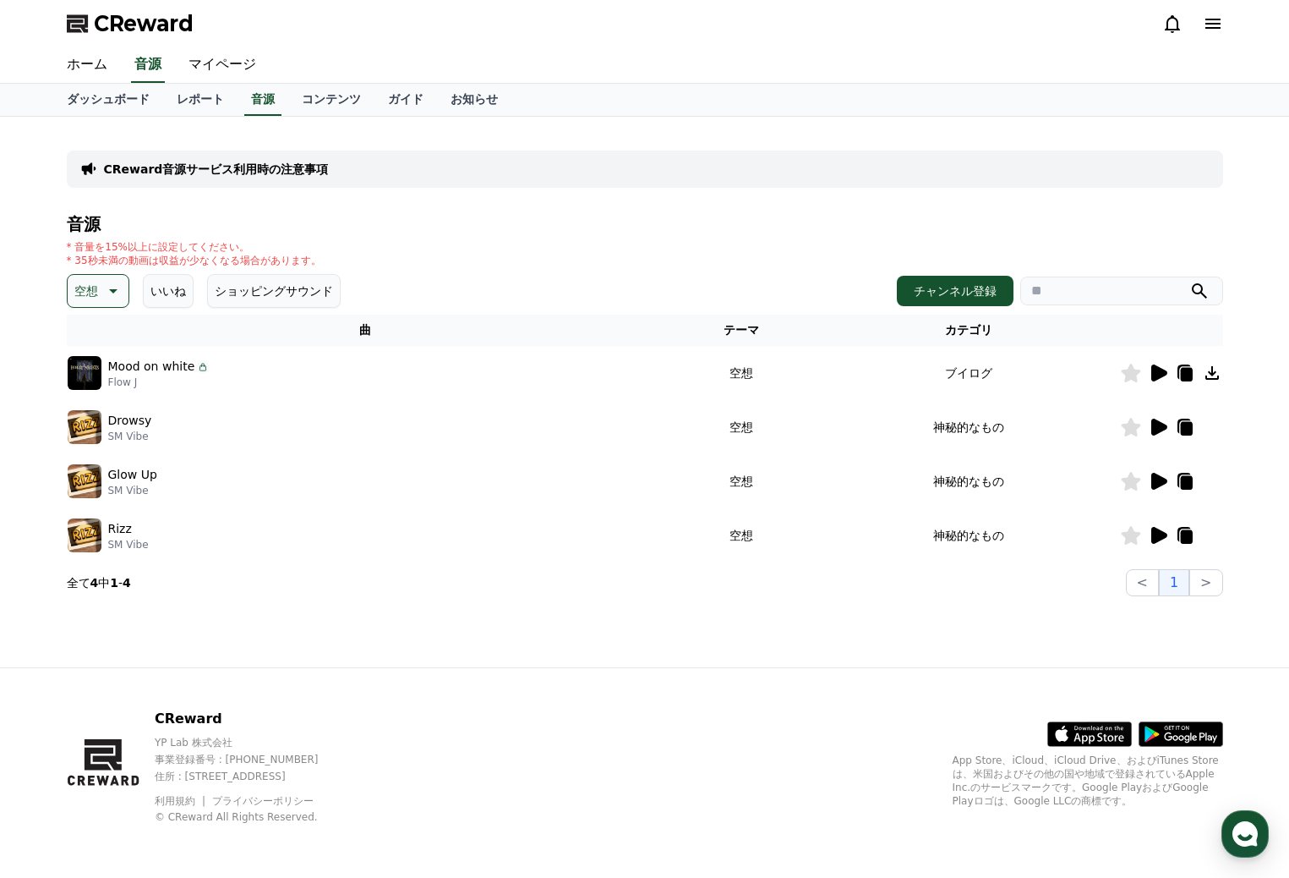
click at [1158, 417] on icon at bounding box center [1158, 427] width 20 height 20
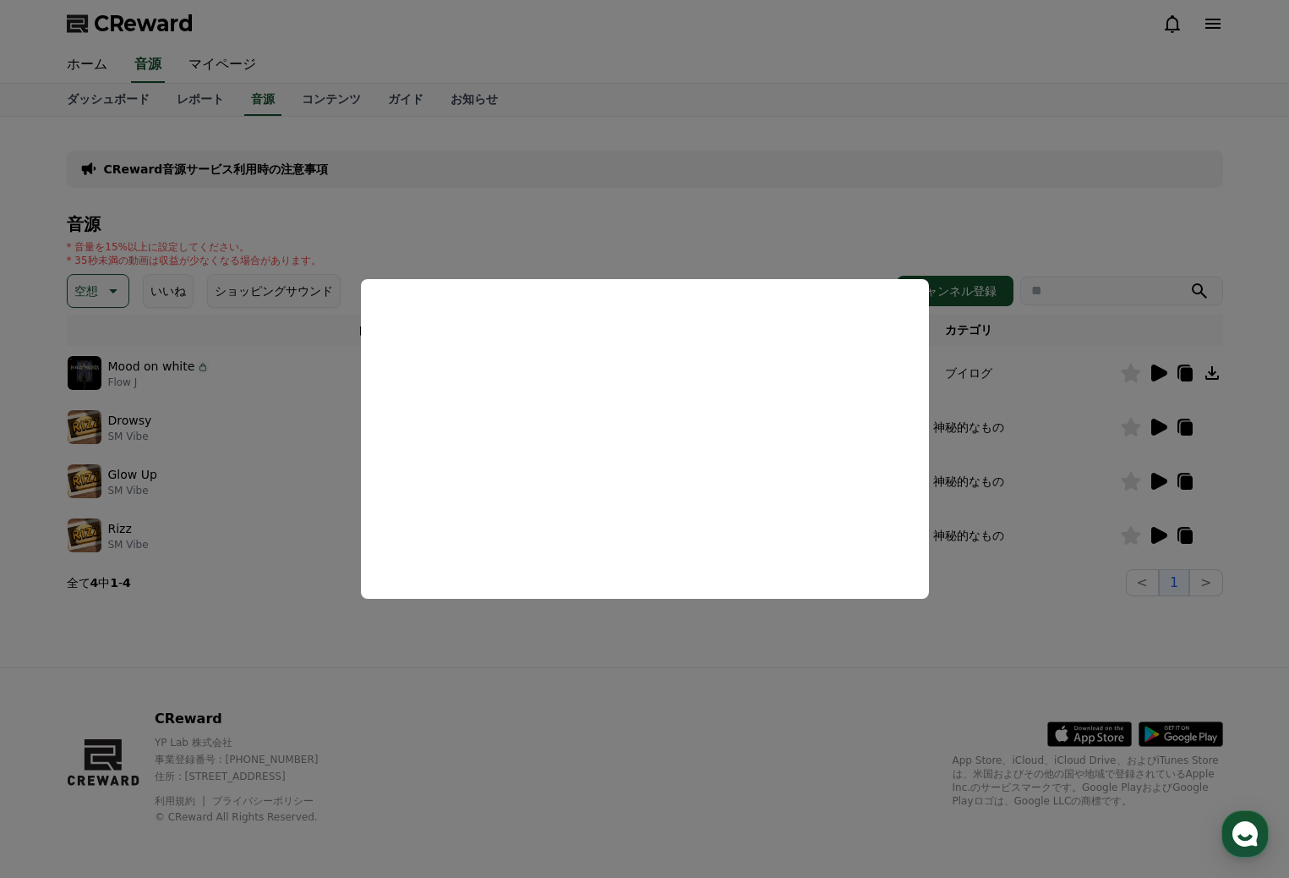
click at [785, 175] on button "close modal" at bounding box center [644, 439] width 1289 height 878
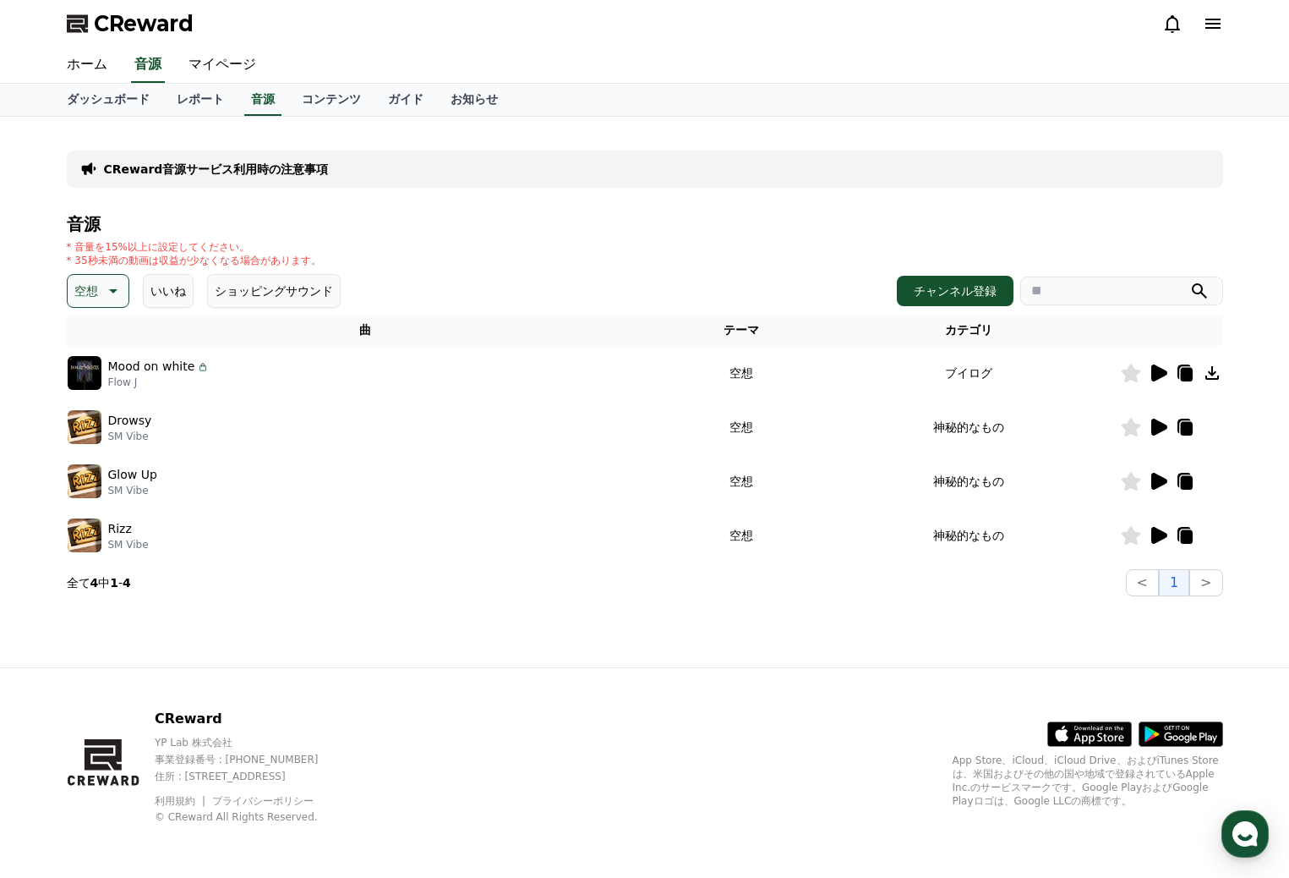
click at [1157, 482] on icon at bounding box center [1159, 481] width 16 height 17
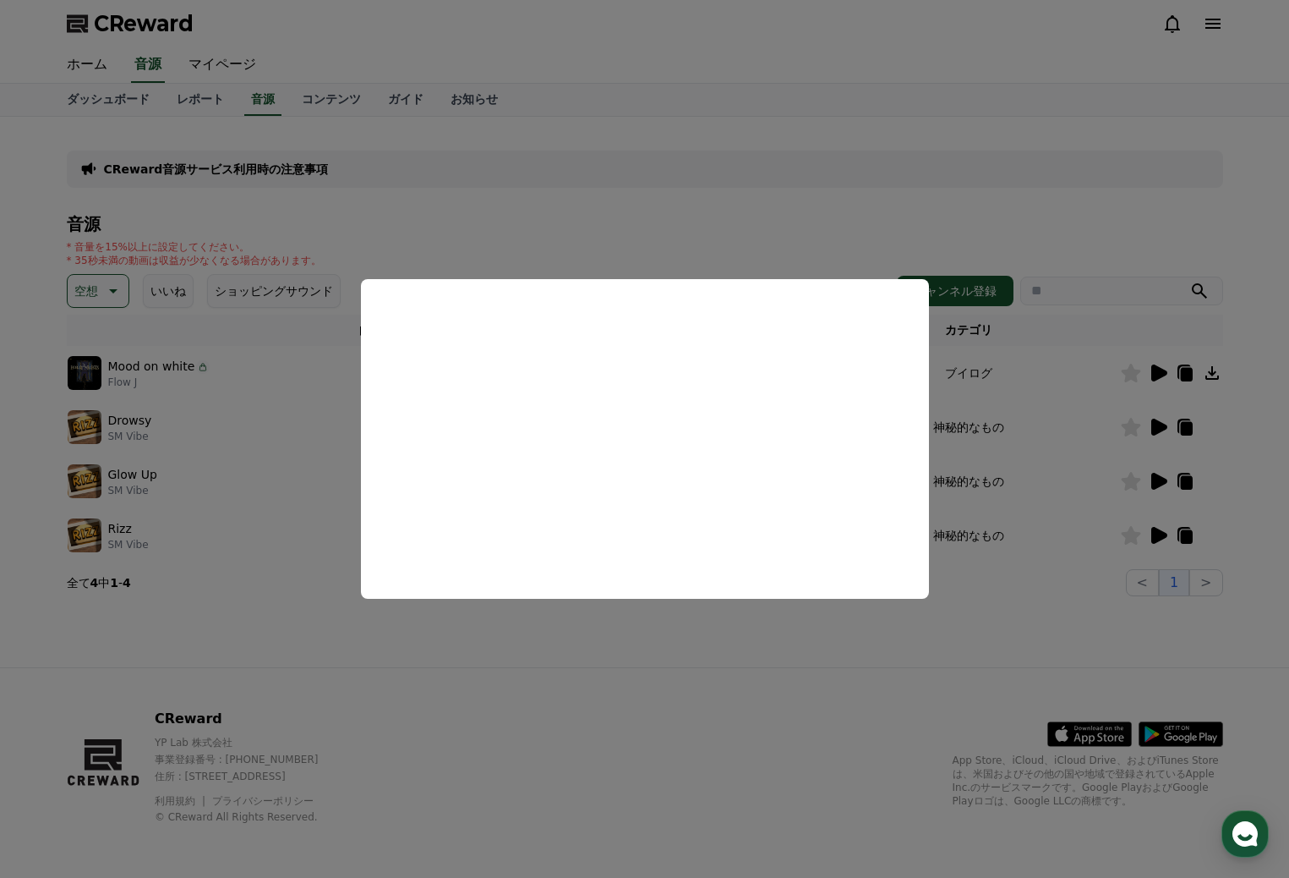
click at [624, 191] on button "close modal" at bounding box center [644, 439] width 1289 height 878
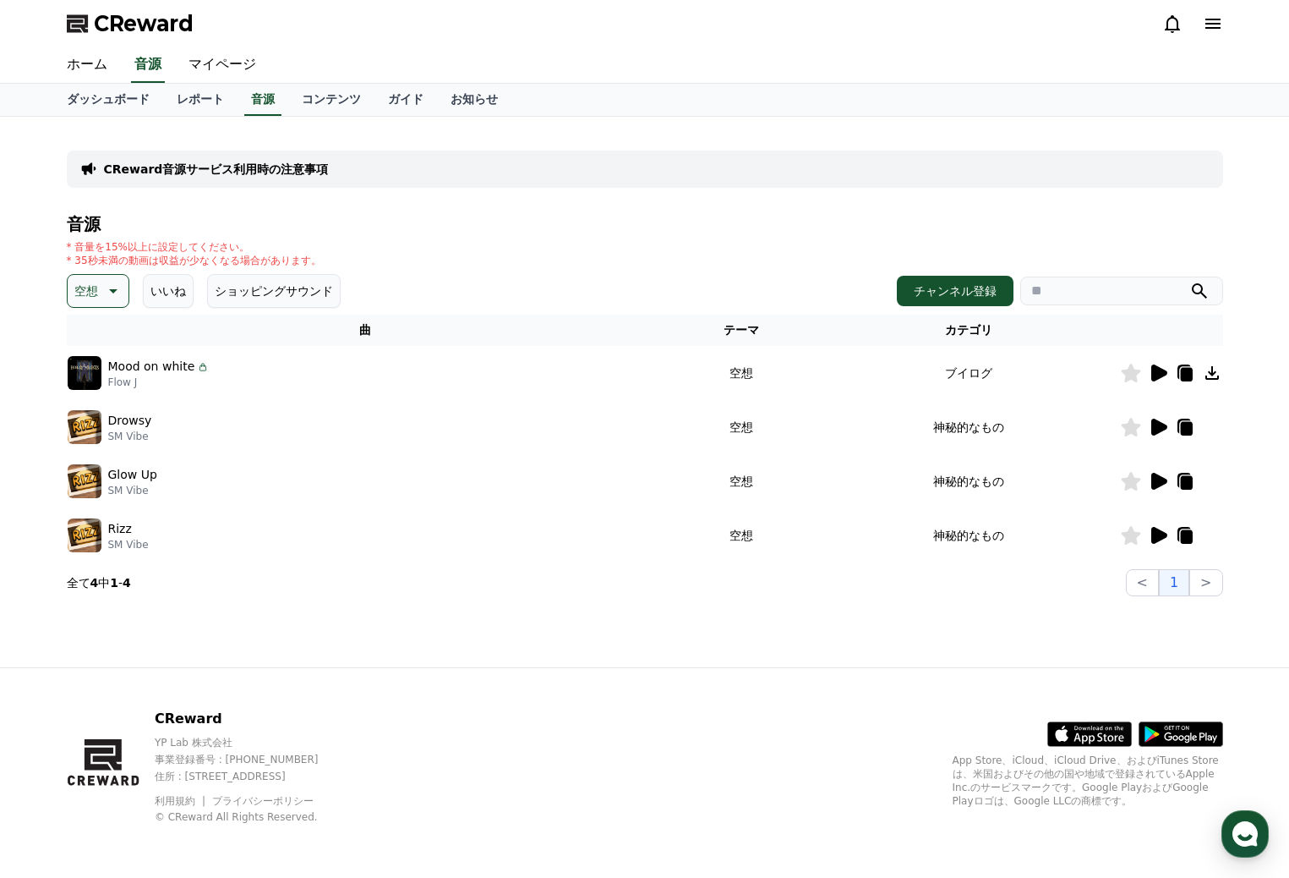
click at [1157, 533] on icon at bounding box center [1159, 535] width 16 height 17
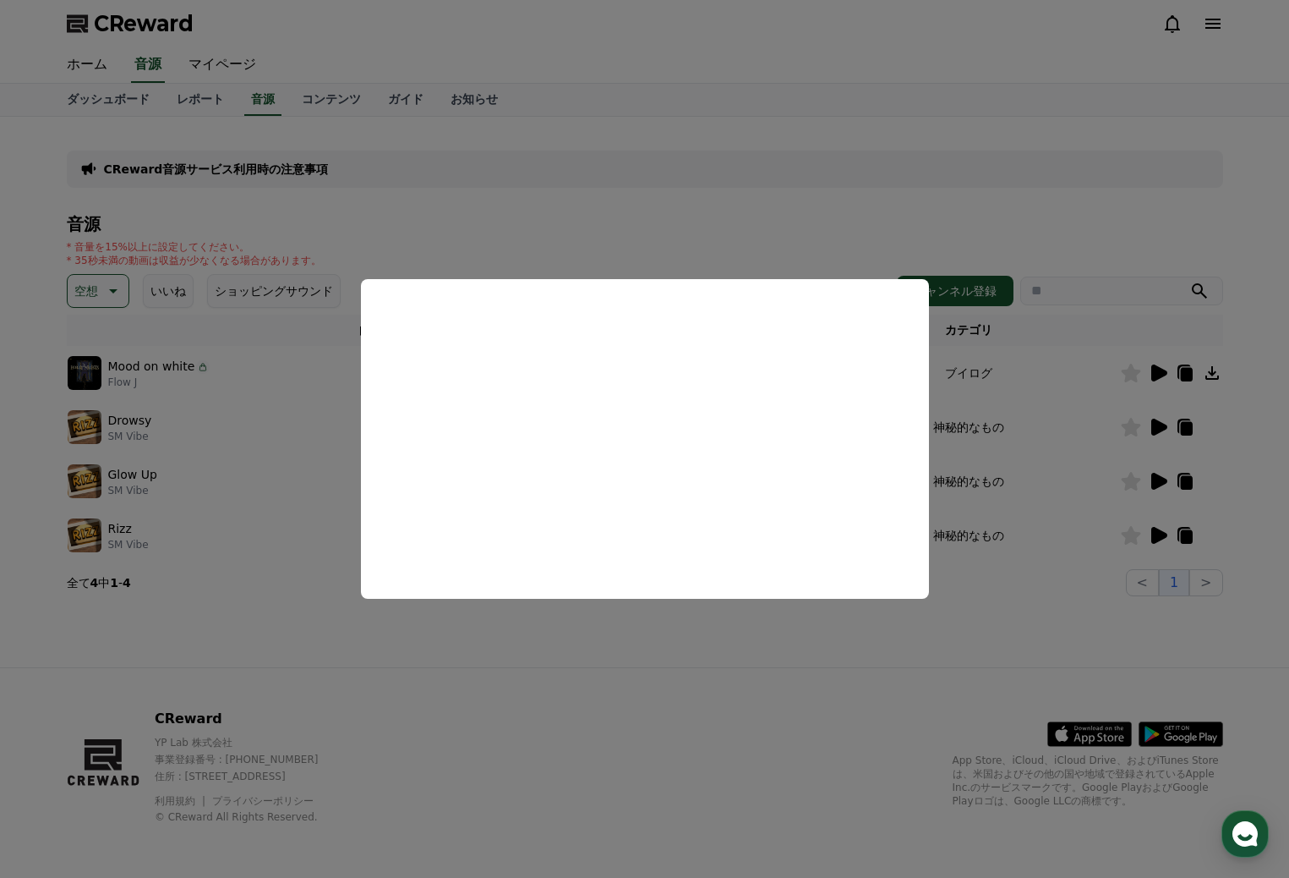
click at [643, 239] on button "close modal" at bounding box center [644, 439] width 1289 height 878
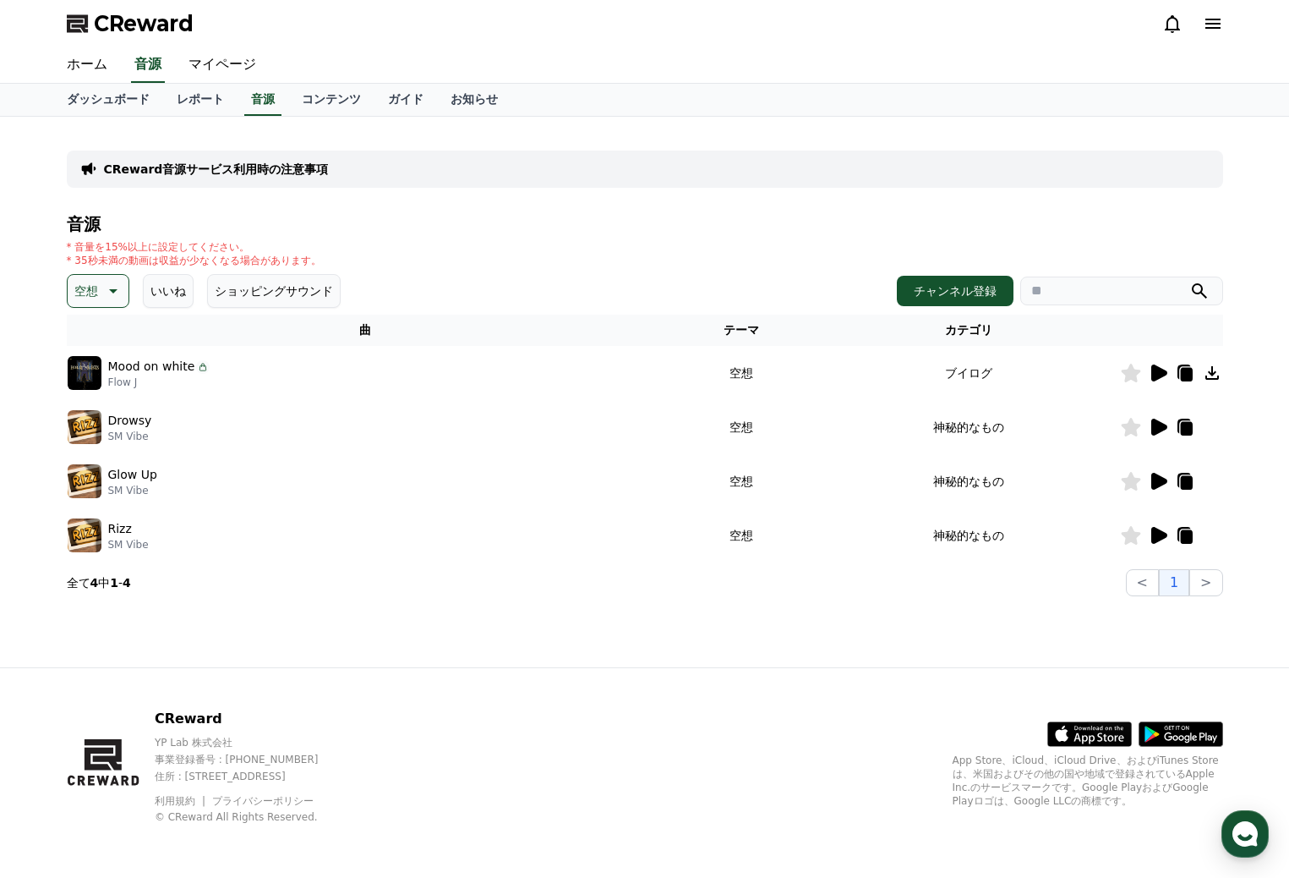
click at [116, 288] on icon at bounding box center [111, 291] width 20 height 20
click at [91, 364] on button "明るい" at bounding box center [93, 360] width 49 height 37
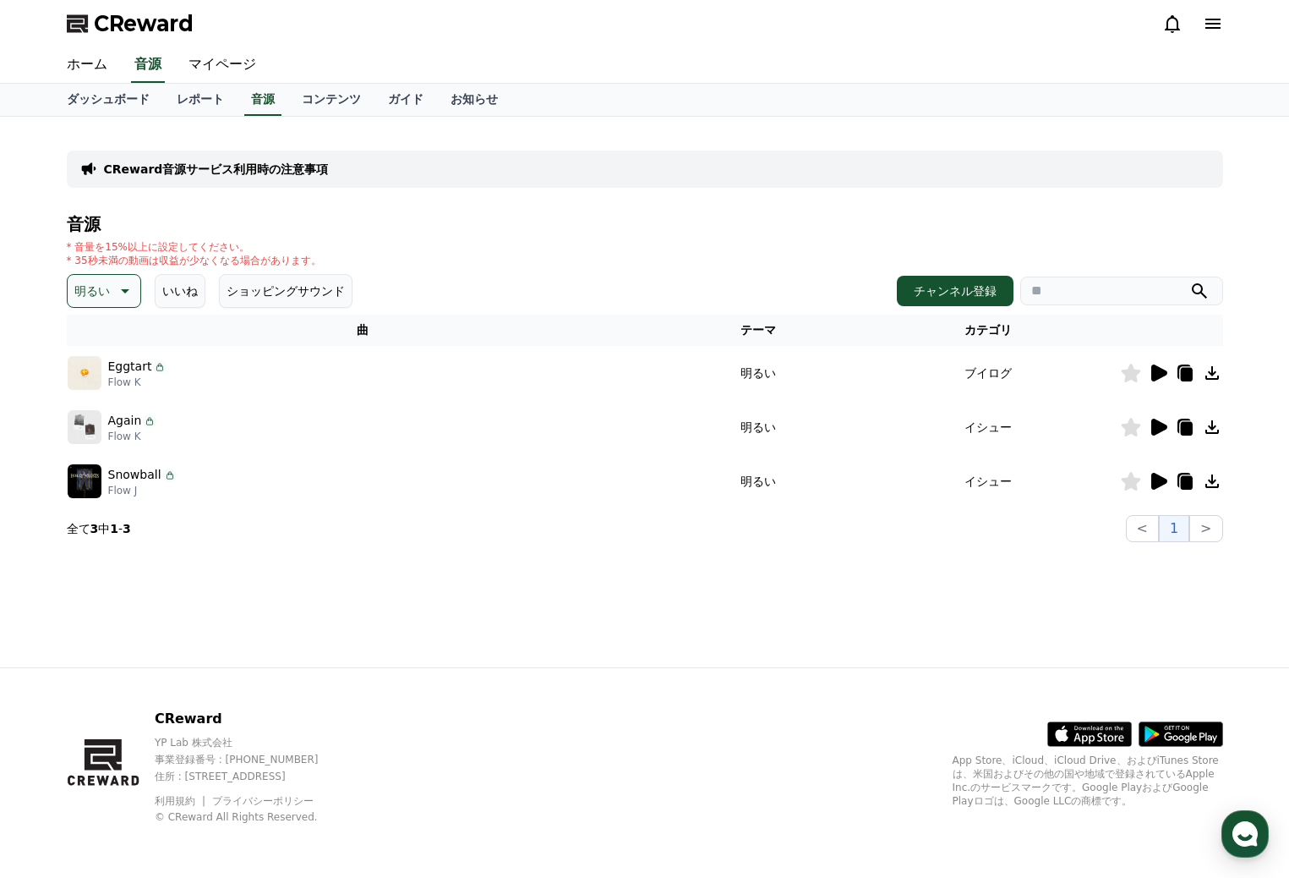
click at [121, 290] on icon at bounding box center [125, 291] width 8 height 4
click at [96, 352] on button "ポッピング" at bounding box center [105, 346] width 73 height 37
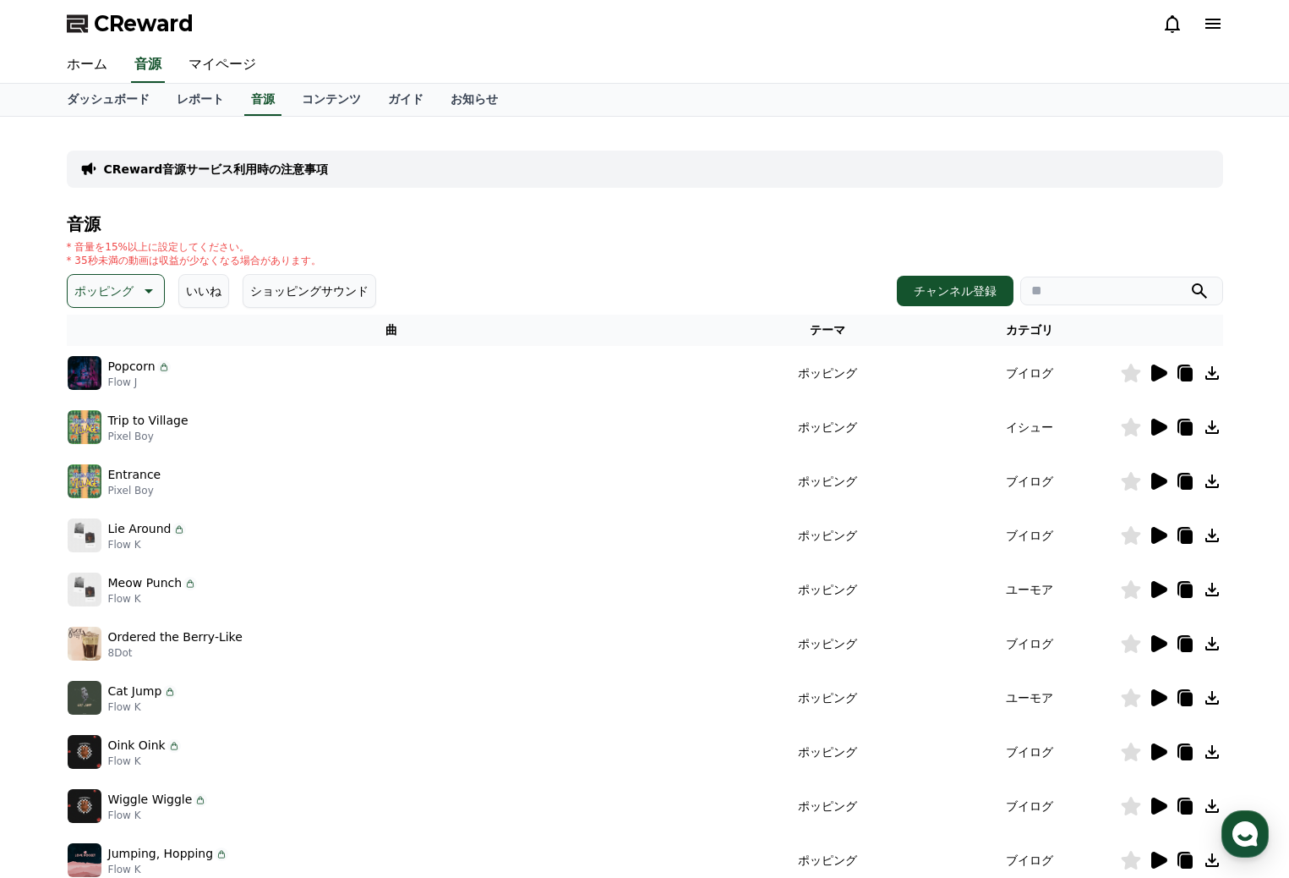
click at [1157, 421] on icon at bounding box center [1159, 426] width 16 height 17
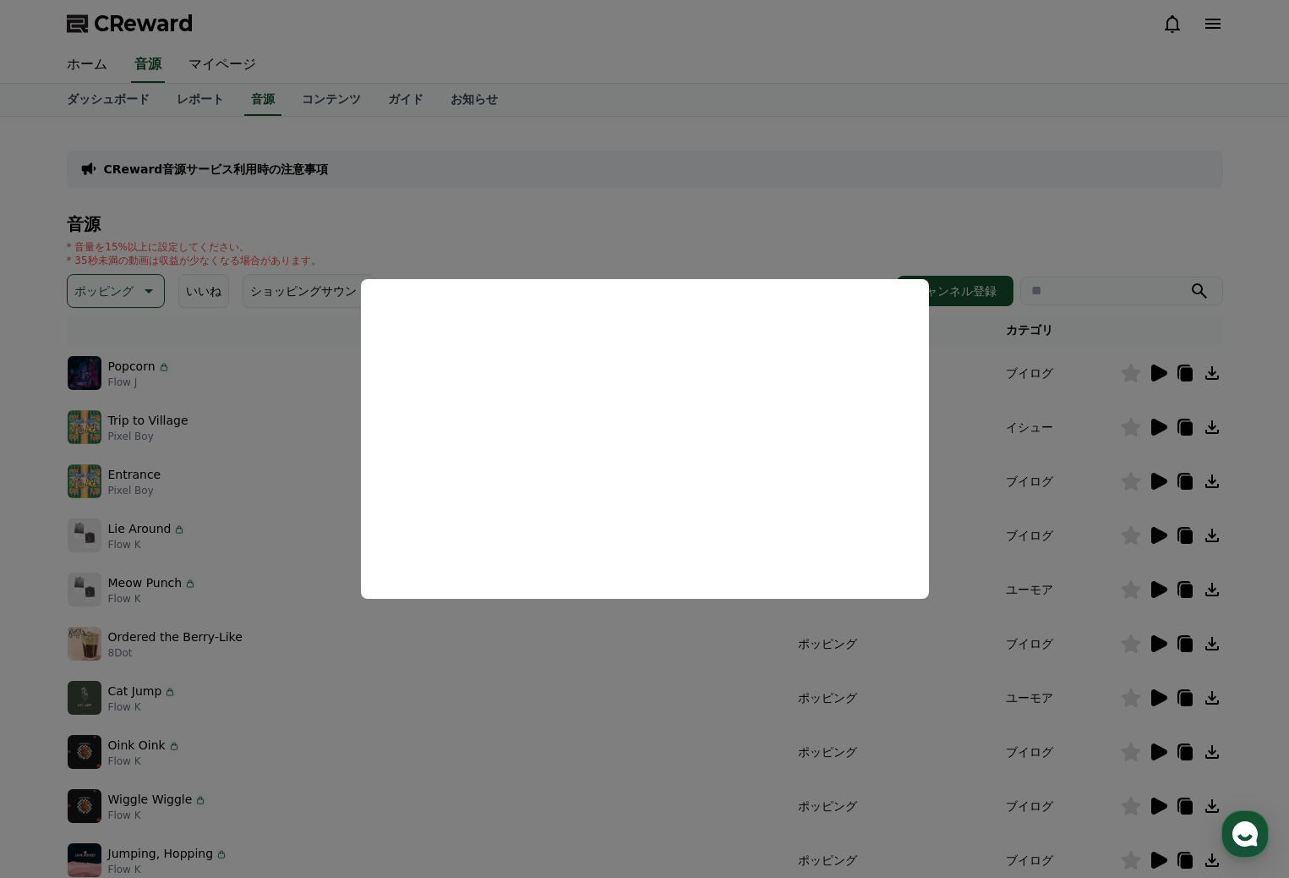
click at [808, 178] on button "close modal" at bounding box center [644, 439] width 1289 height 878
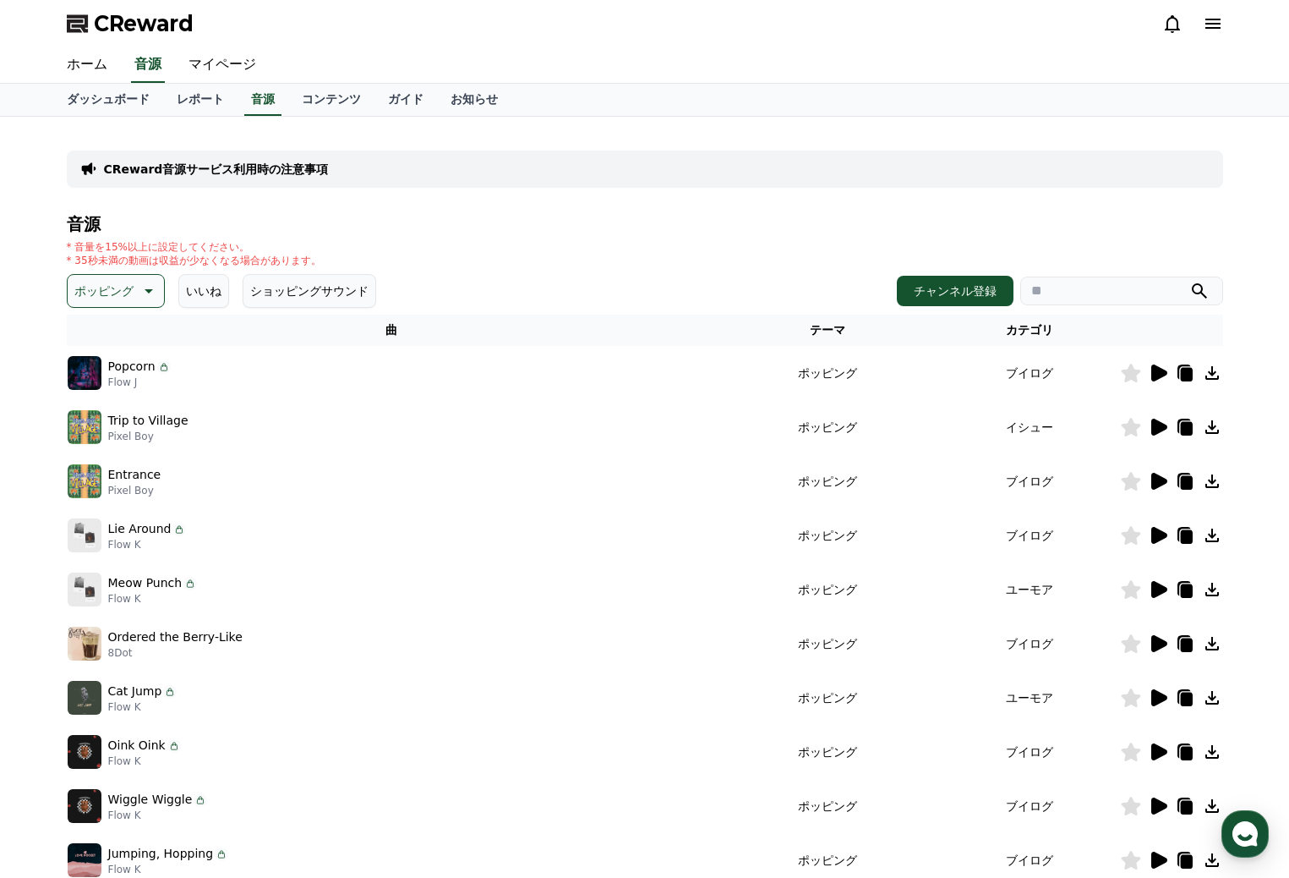
click at [1157, 639] on icon at bounding box center [1159, 643] width 16 height 17
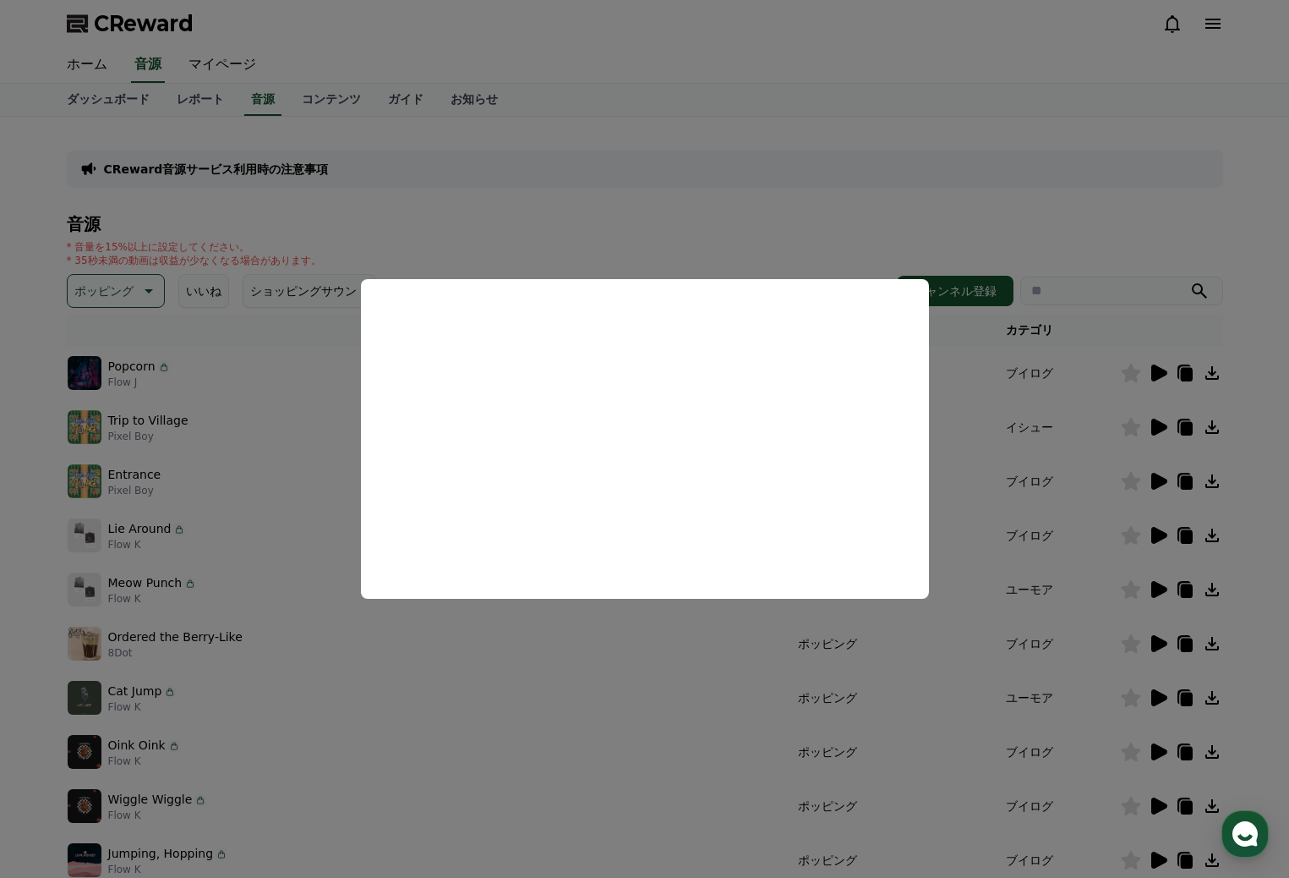
click at [512, 689] on button "close modal" at bounding box center [644, 439] width 1289 height 878
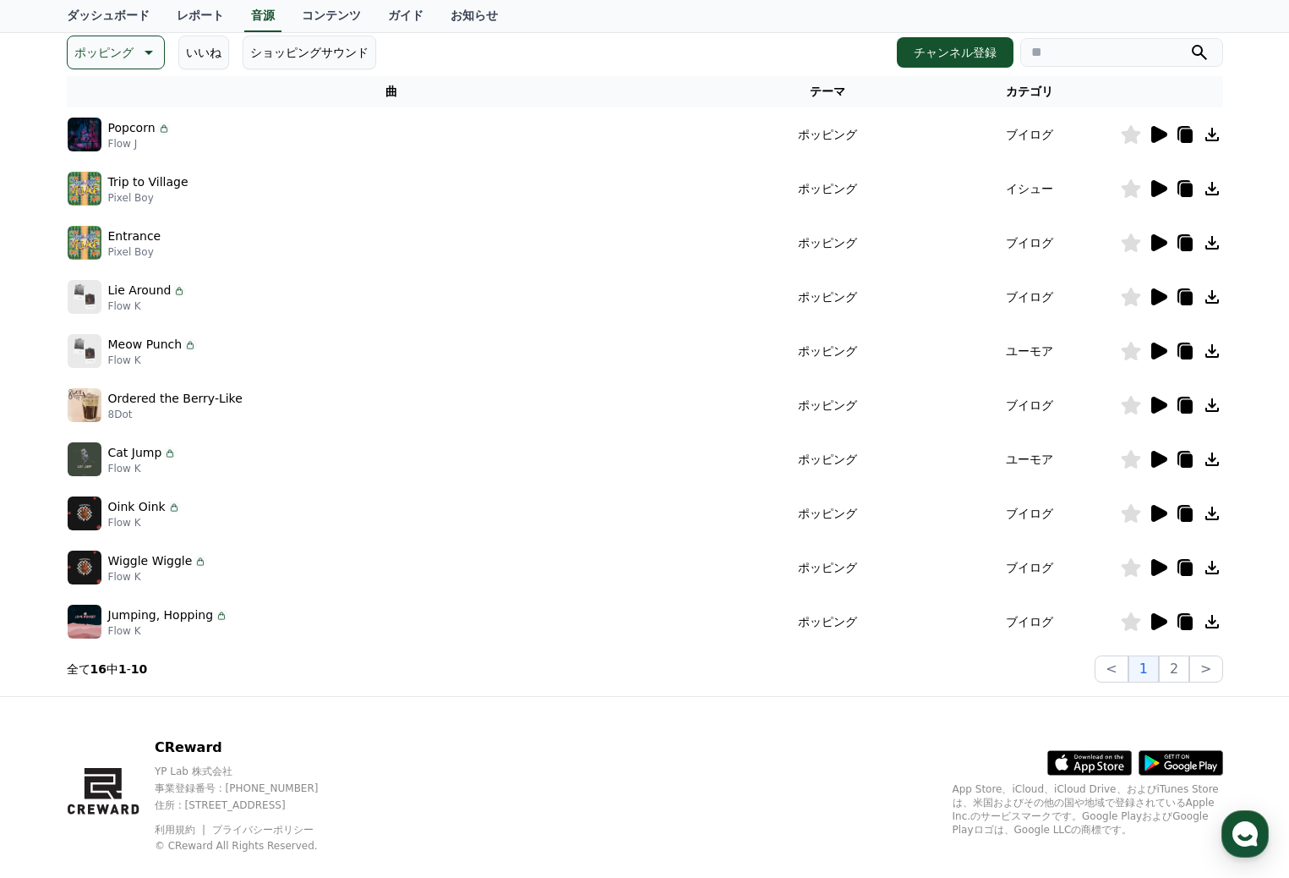
scroll to position [267, 0]
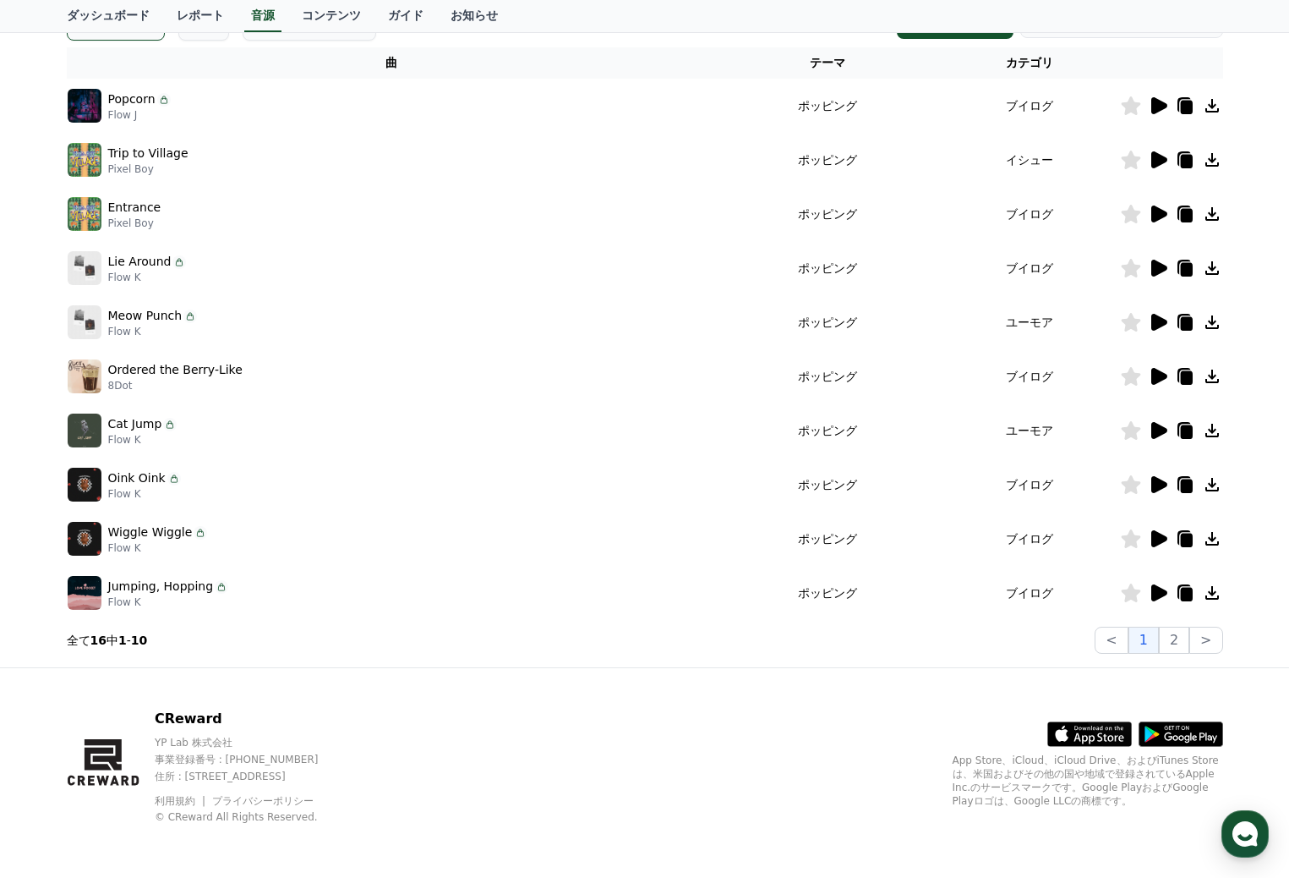
click at [1153, 429] on icon at bounding box center [1159, 430] width 16 height 17
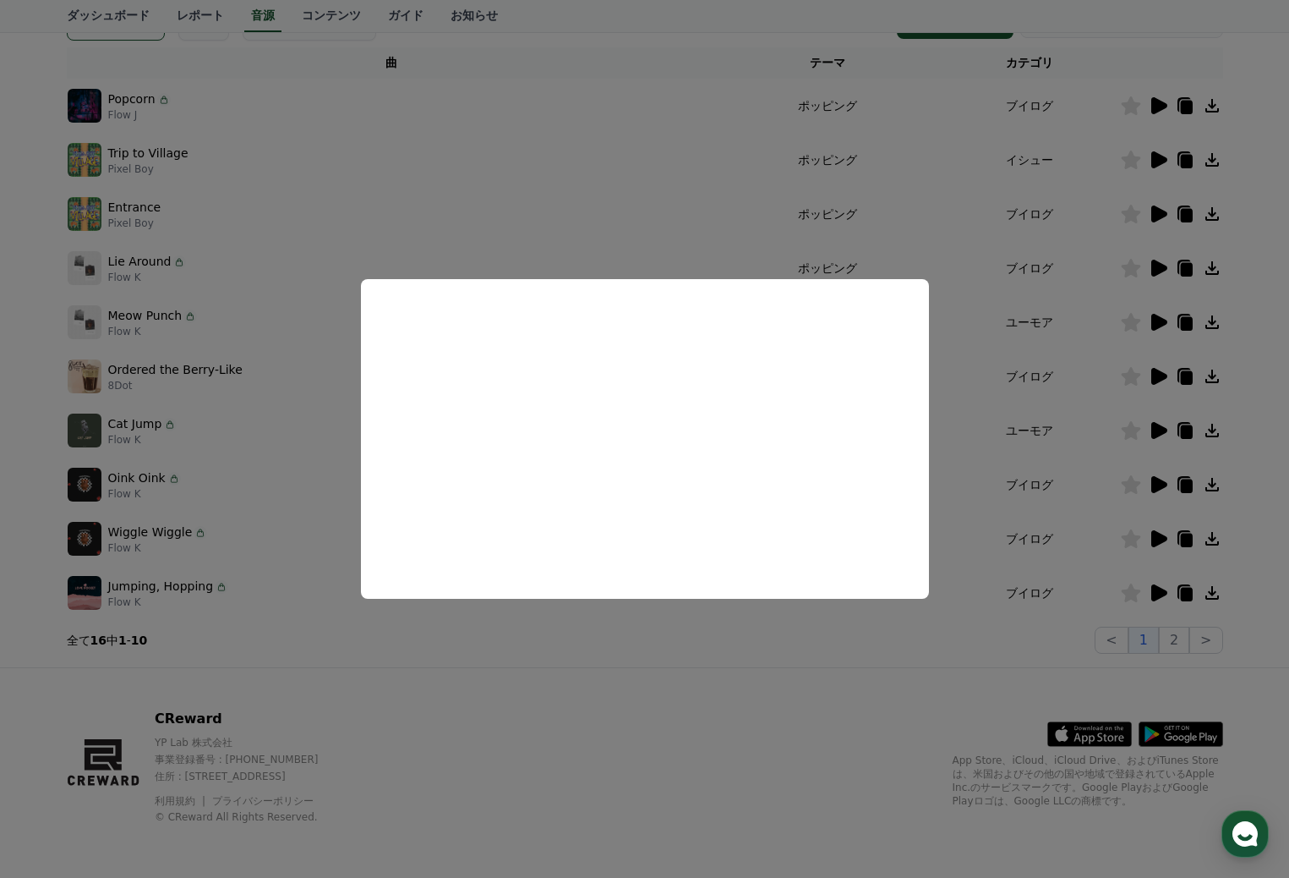
click at [638, 208] on button "close modal" at bounding box center [644, 439] width 1289 height 878
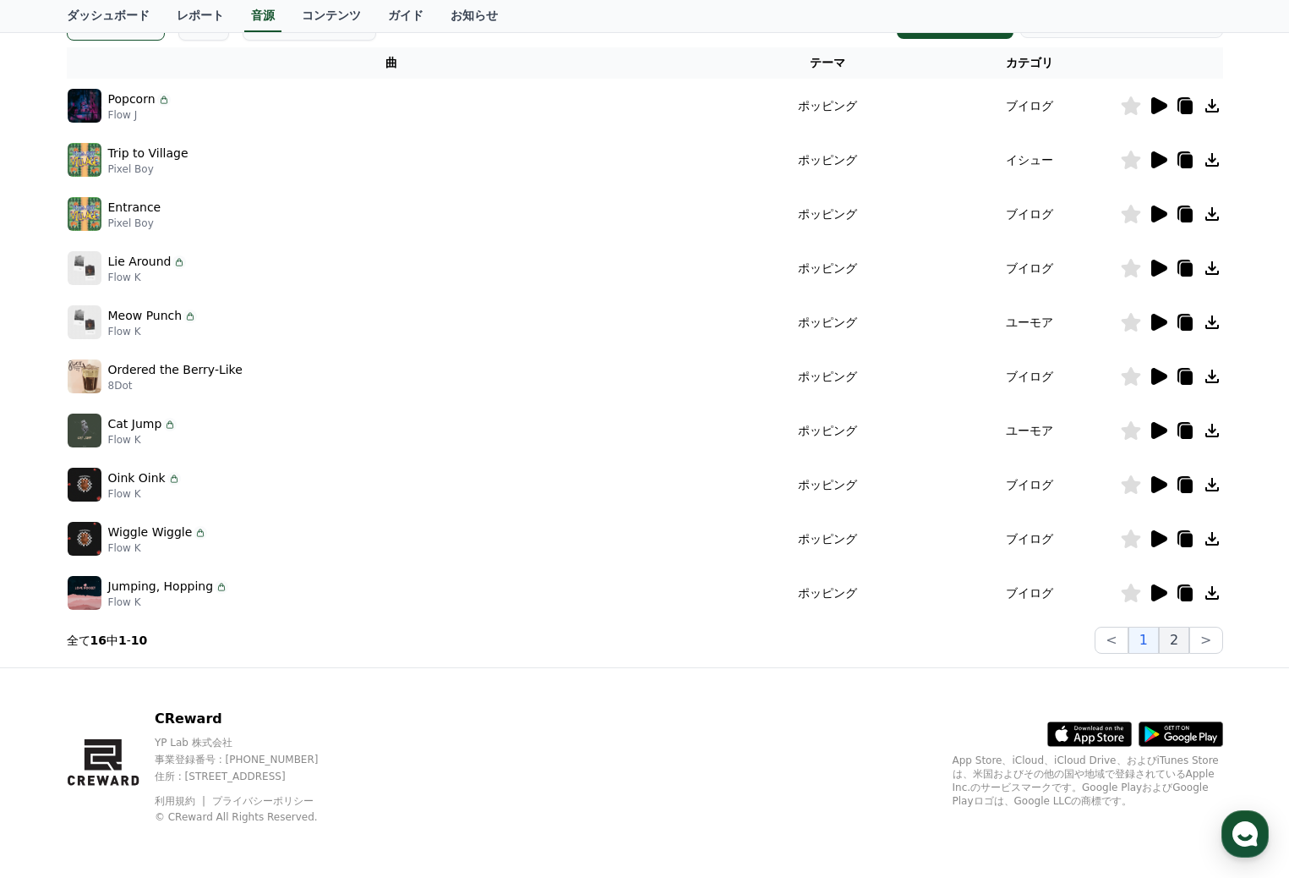
click at [1177, 640] on button "2" at bounding box center [1174, 639] width 30 height 27
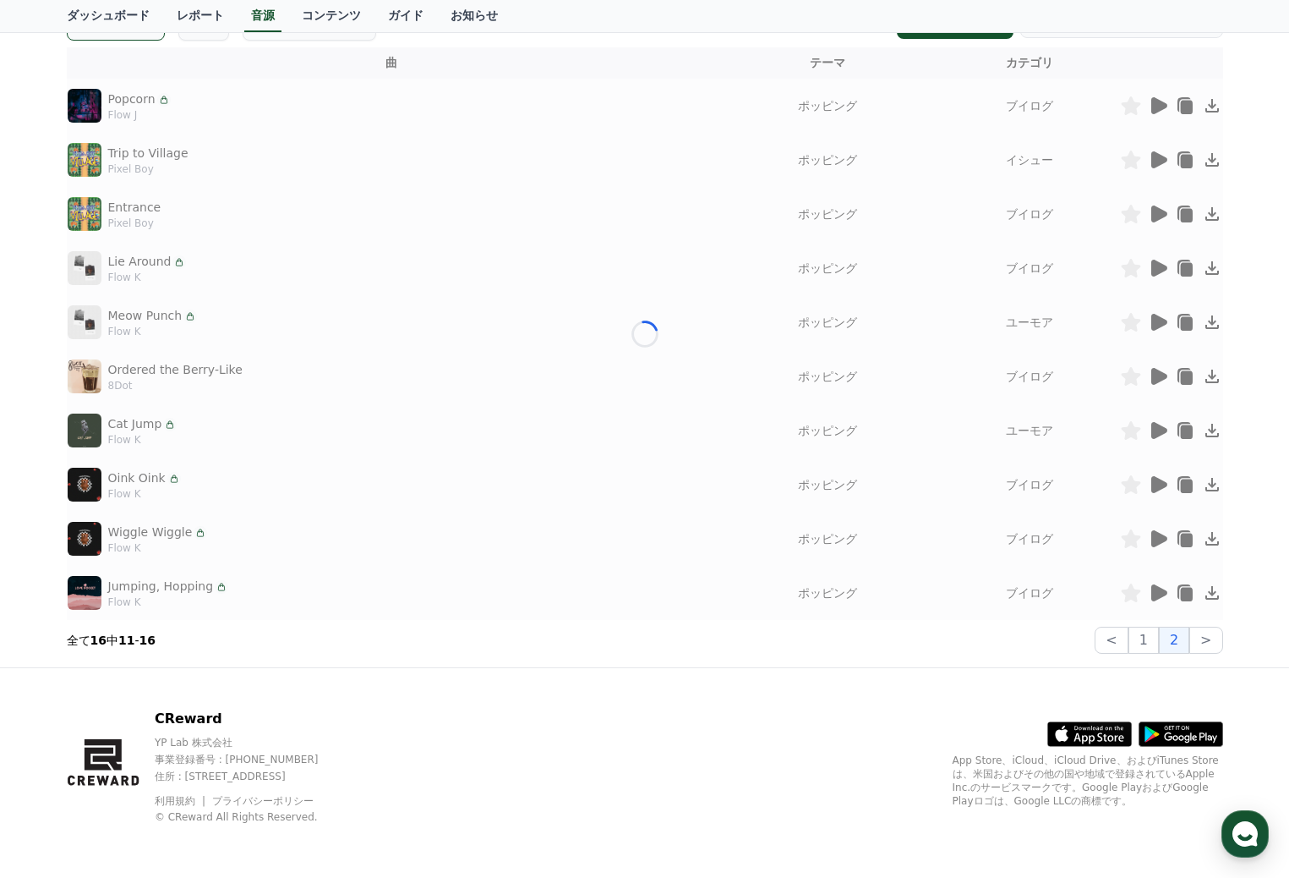
scroll to position [51, 0]
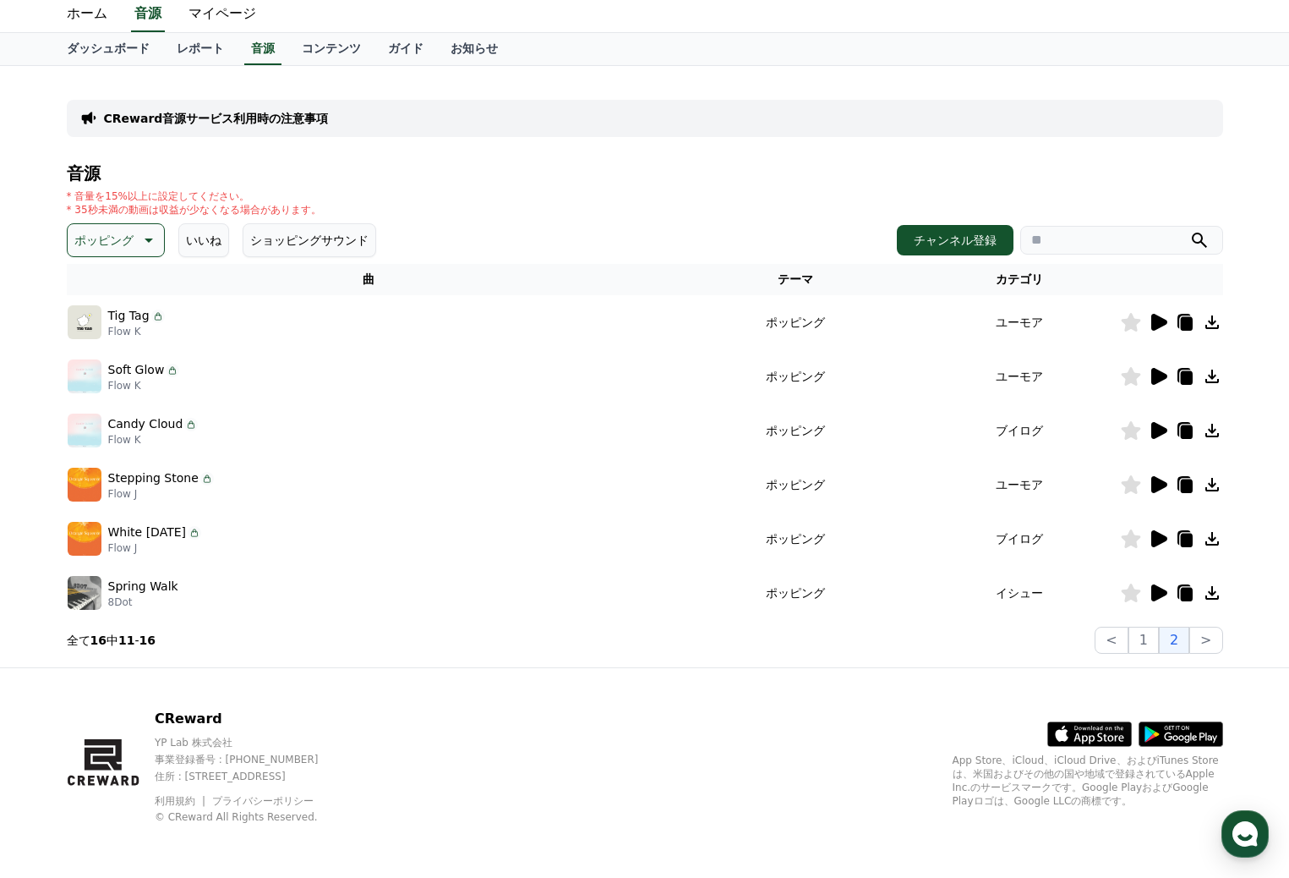
click at [1154, 589] on icon at bounding box center [1159, 592] width 16 height 17
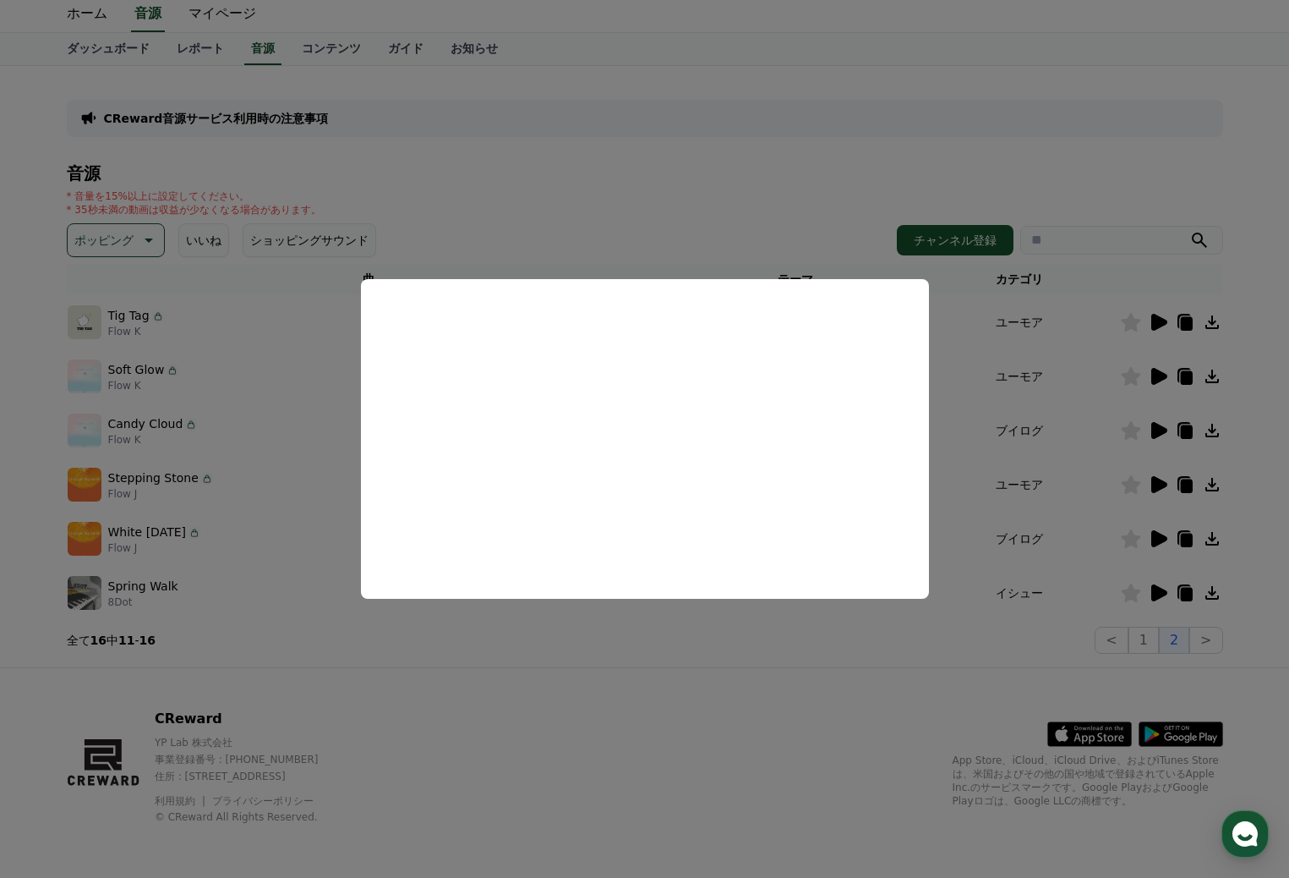
click at [756, 764] on button "close modal" at bounding box center [644, 439] width 1289 height 878
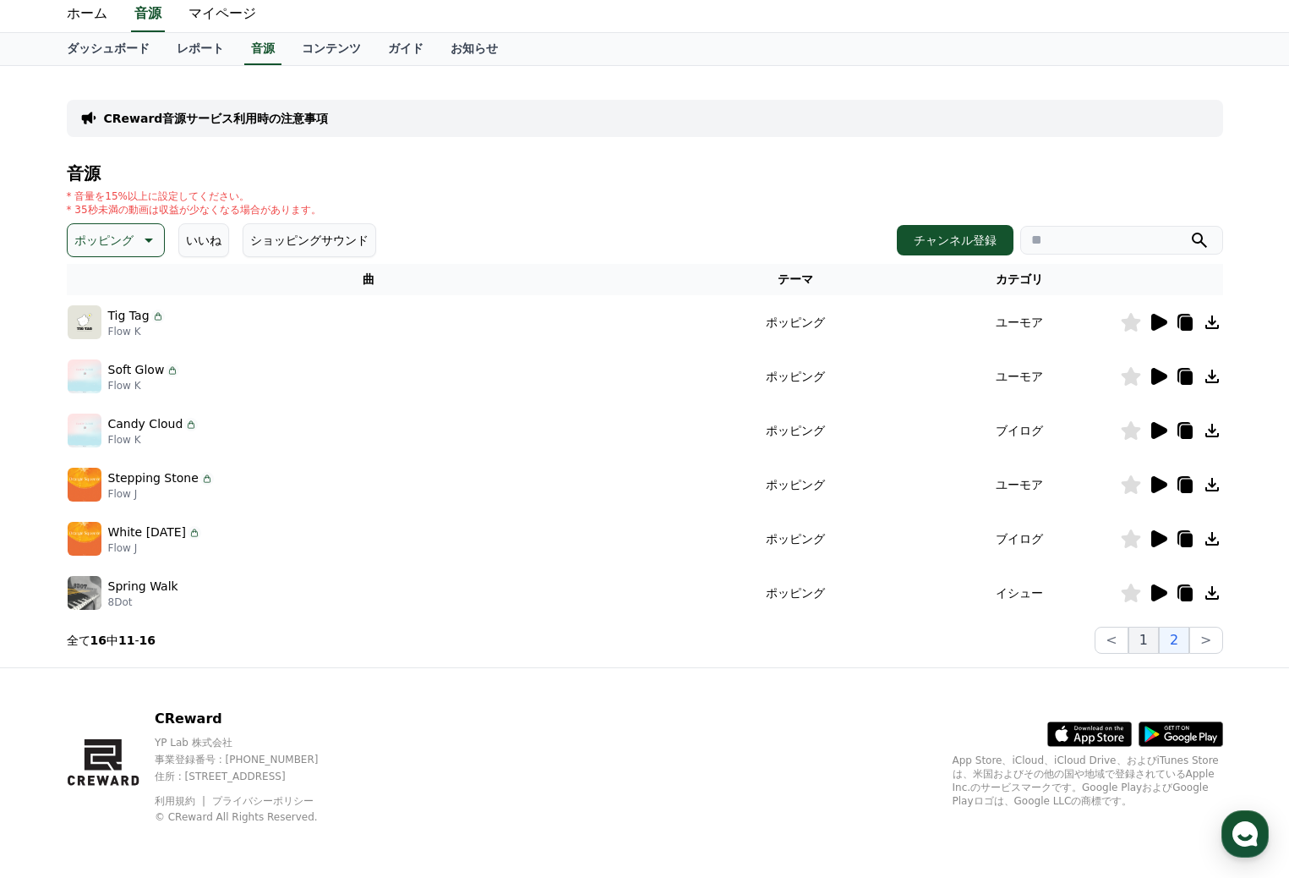
click at [1146, 637] on button "1" at bounding box center [1144, 639] width 30 height 27
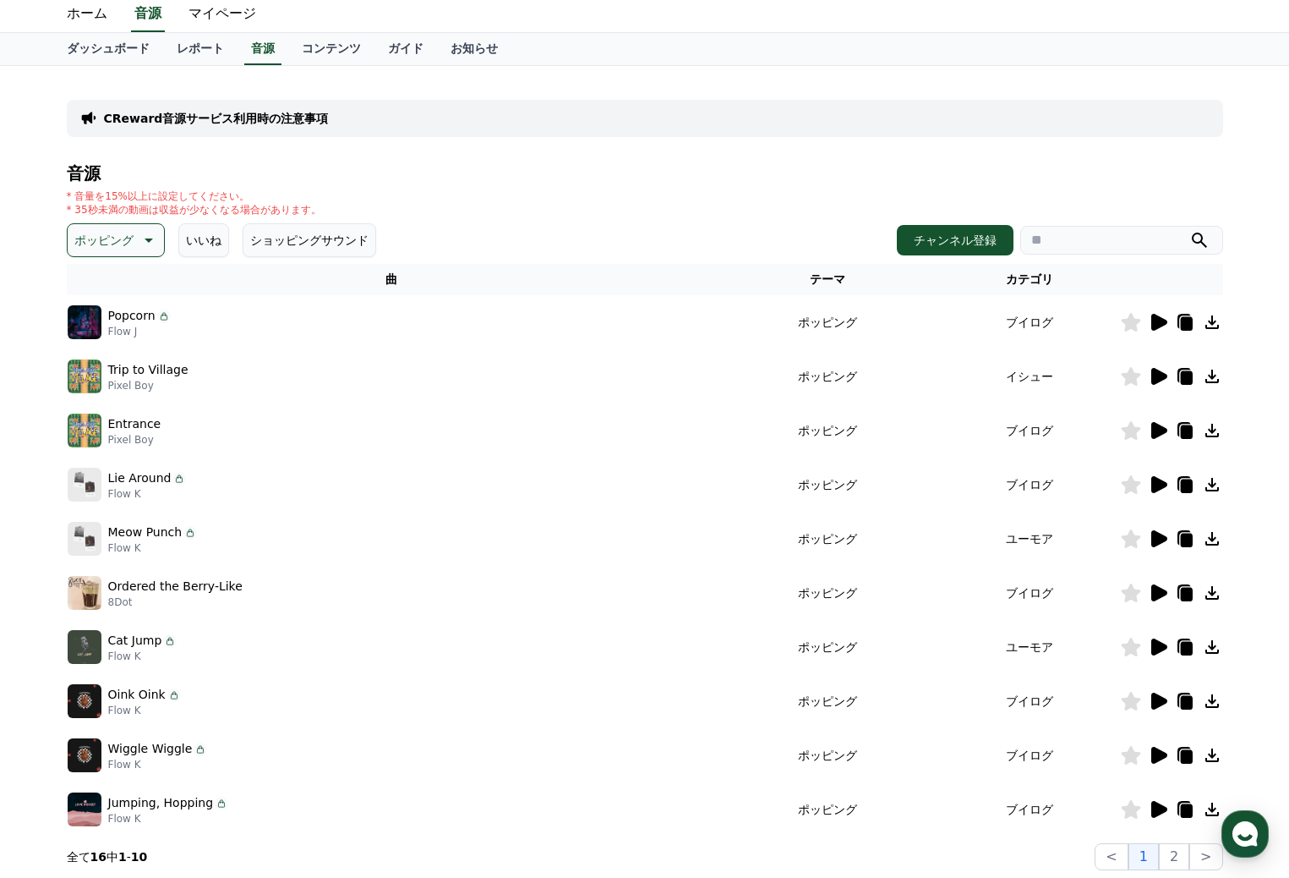
click at [1151, 424] on icon at bounding box center [1159, 430] width 16 height 17
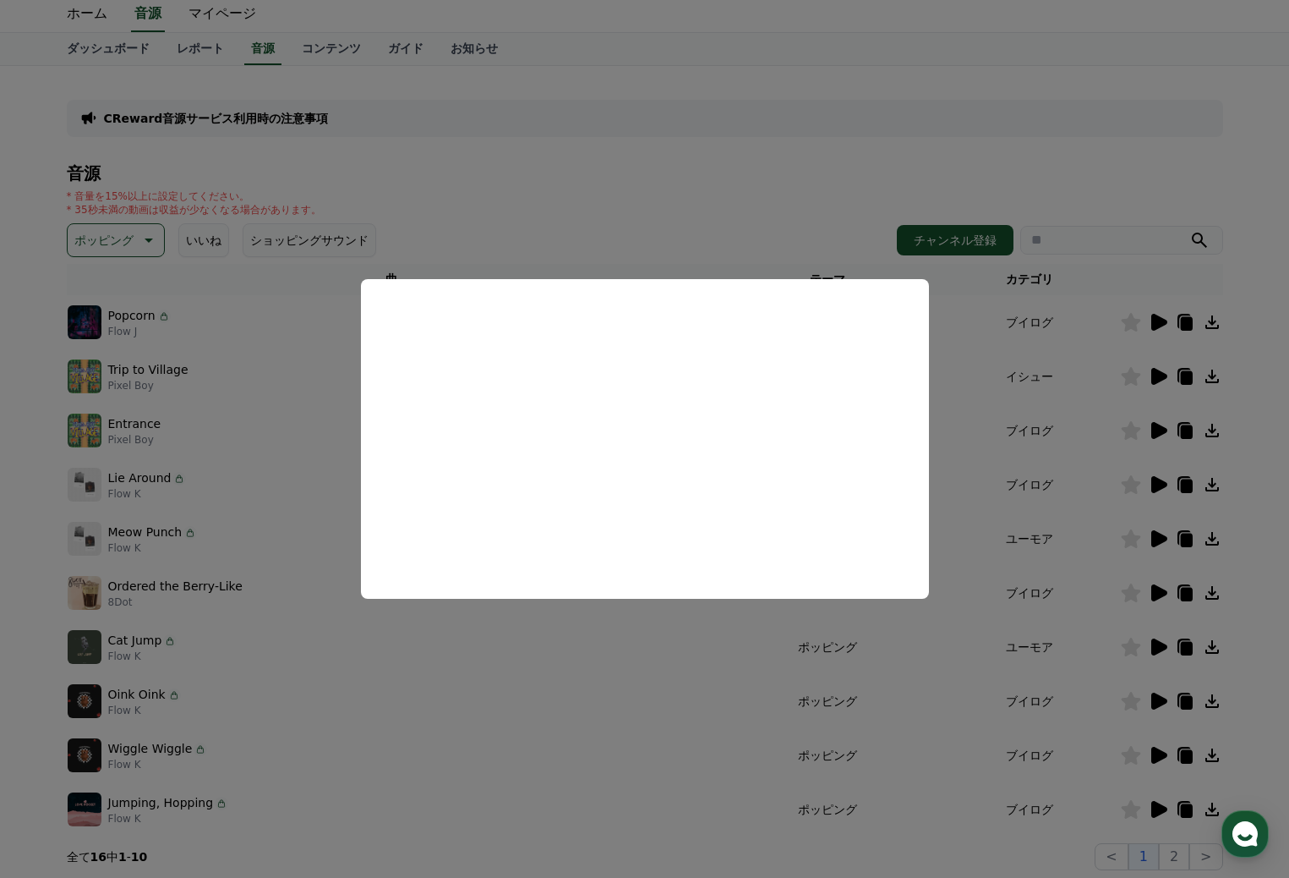
click at [980, 378] on button "close modal" at bounding box center [644, 439] width 1289 height 878
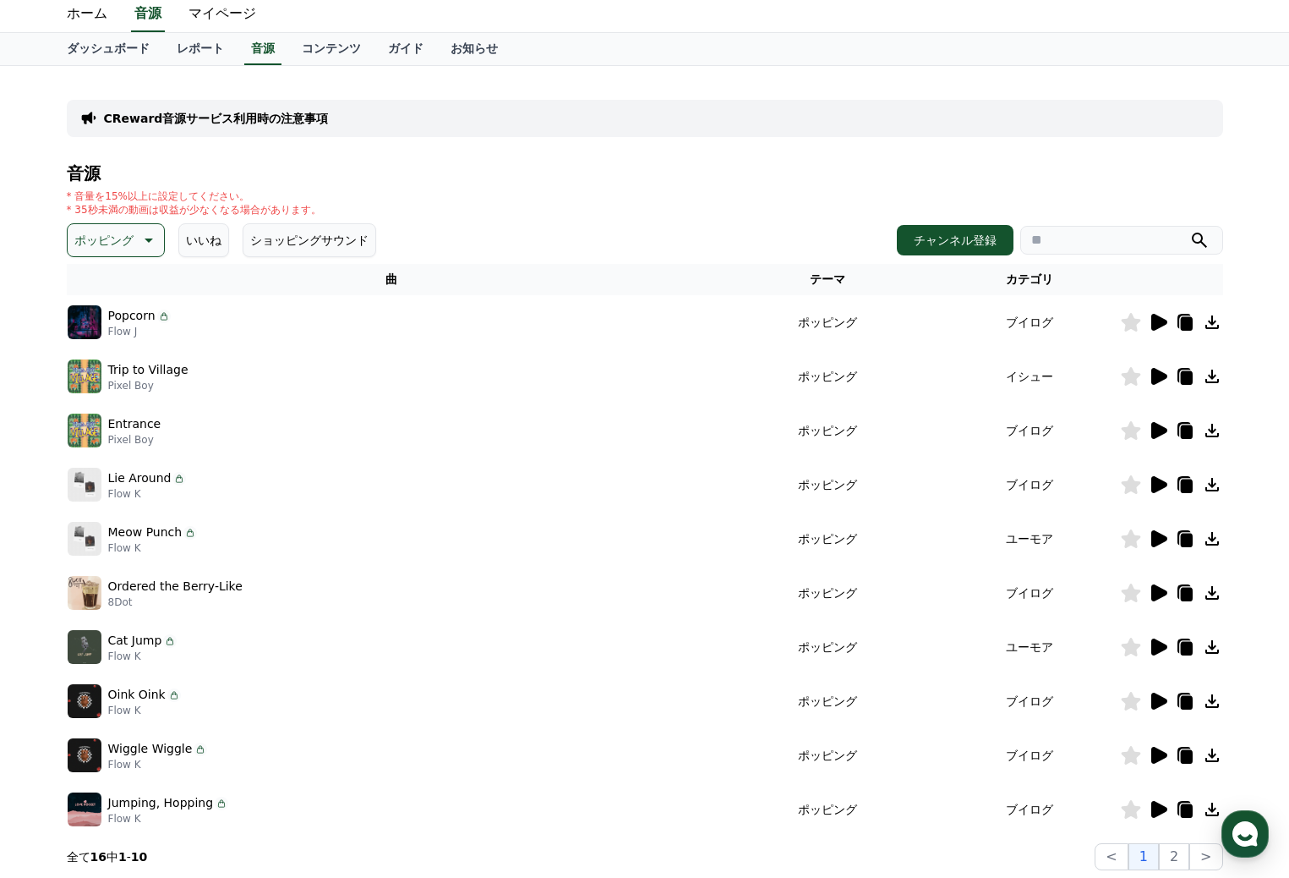
click at [145, 240] on icon at bounding box center [149, 240] width 8 height 4
click at [104, 339] on button "刺激的な" at bounding box center [99, 335] width 61 height 37
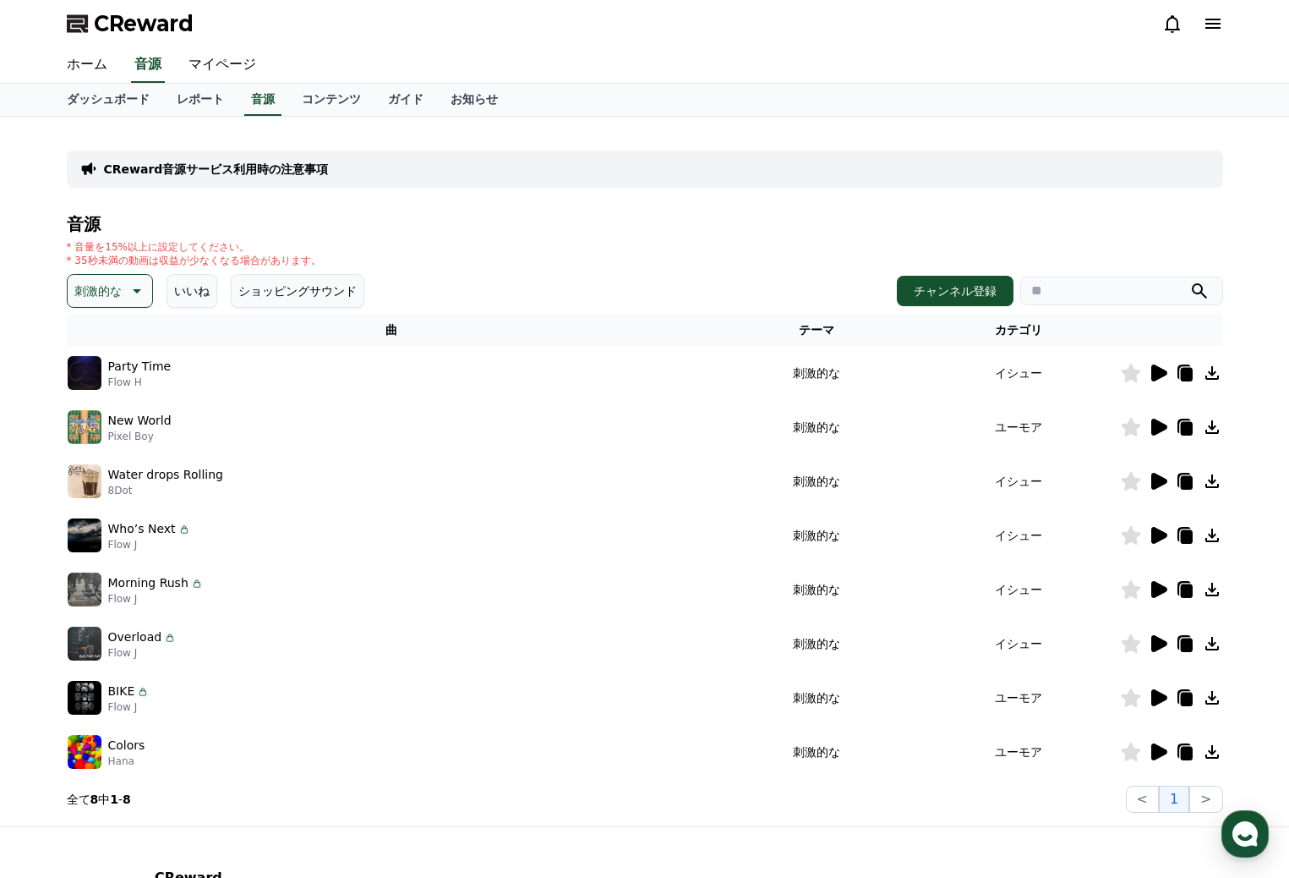
click at [1157, 750] on icon at bounding box center [1159, 751] width 16 height 17
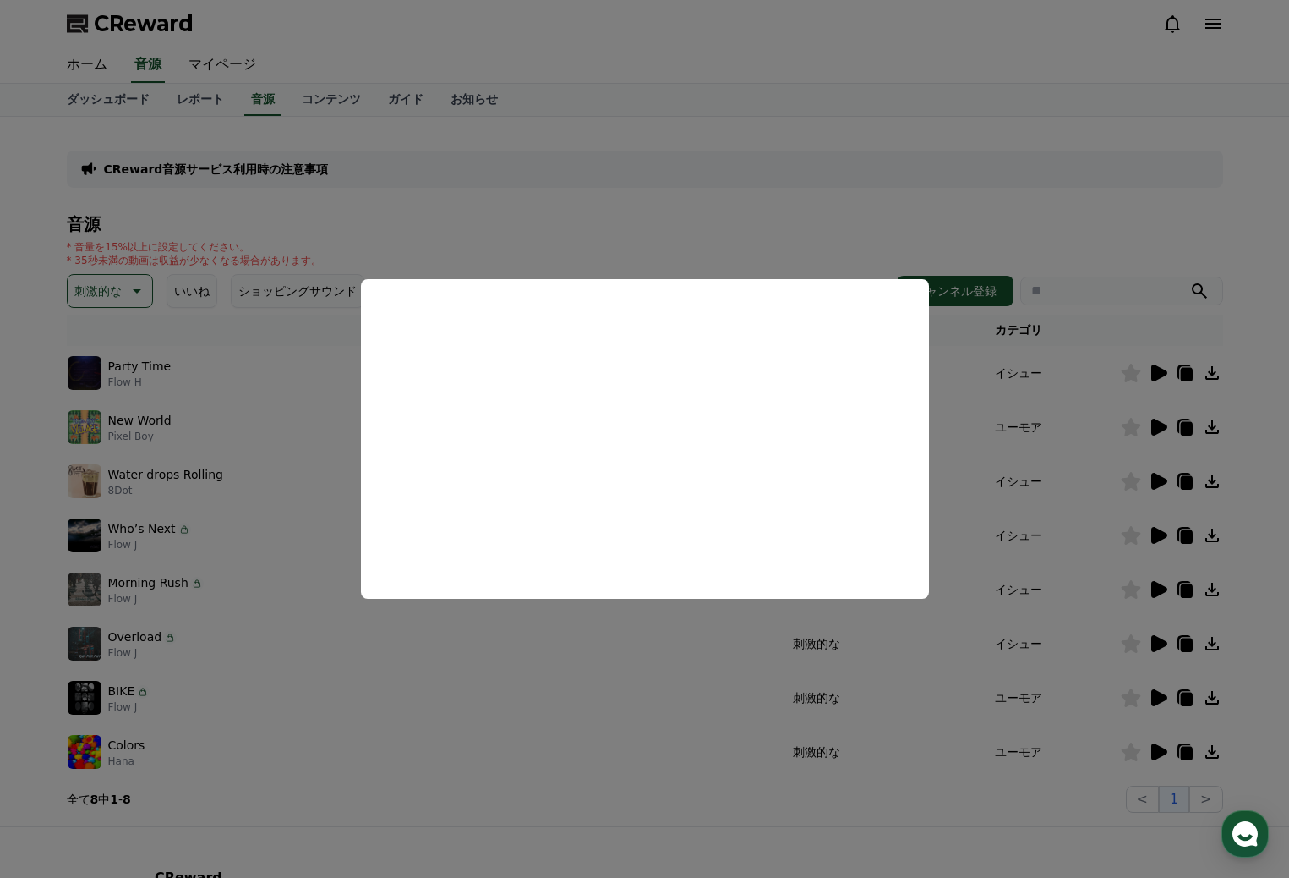
click at [938, 364] on button "close modal" at bounding box center [644, 439] width 1289 height 878
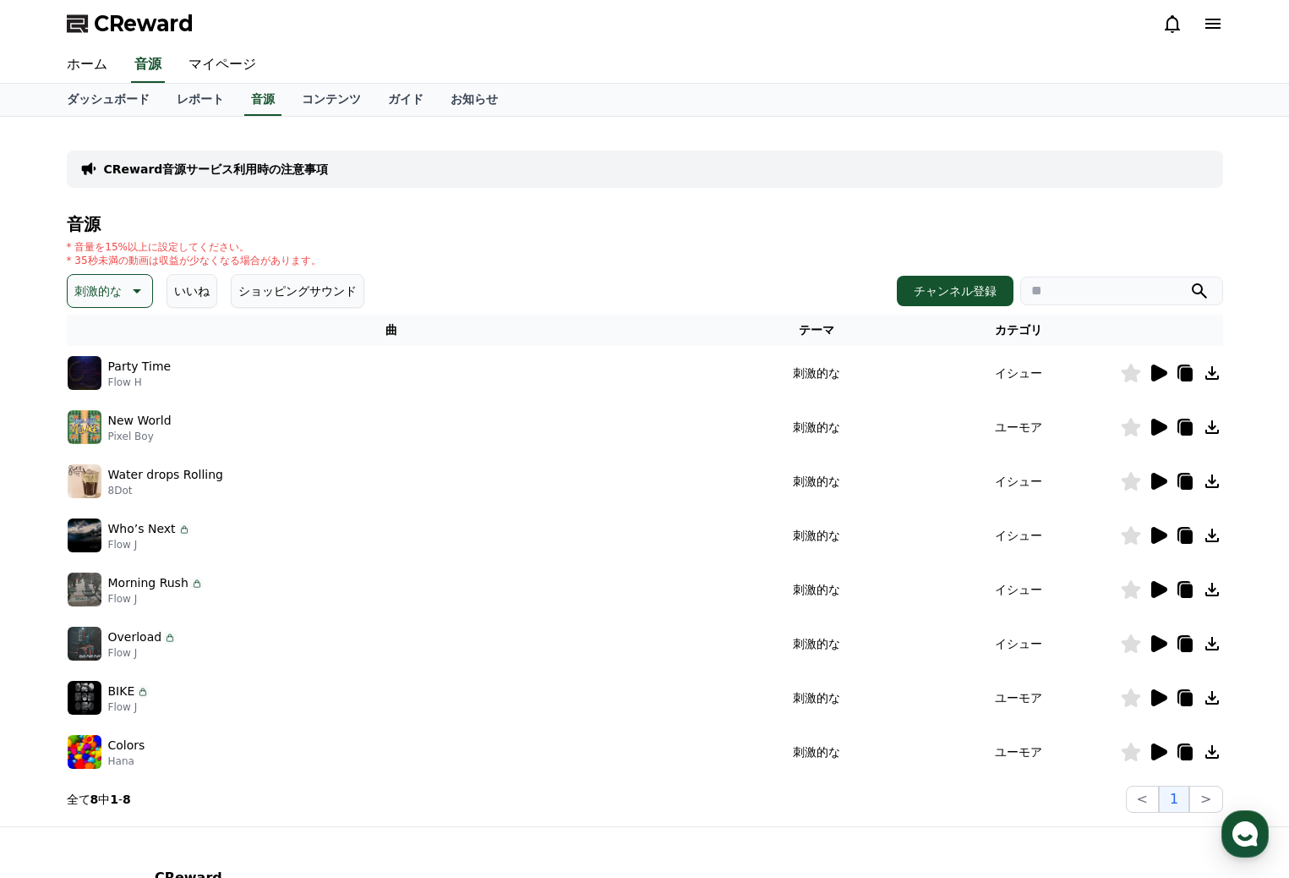
click at [137, 295] on icon at bounding box center [135, 291] width 20 height 20
click at [134, 295] on icon at bounding box center [135, 291] width 20 height 20
click at [131, 293] on icon at bounding box center [135, 291] width 20 height 20
click at [91, 336] on button "全て" at bounding box center [87, 335] width 37 height 37
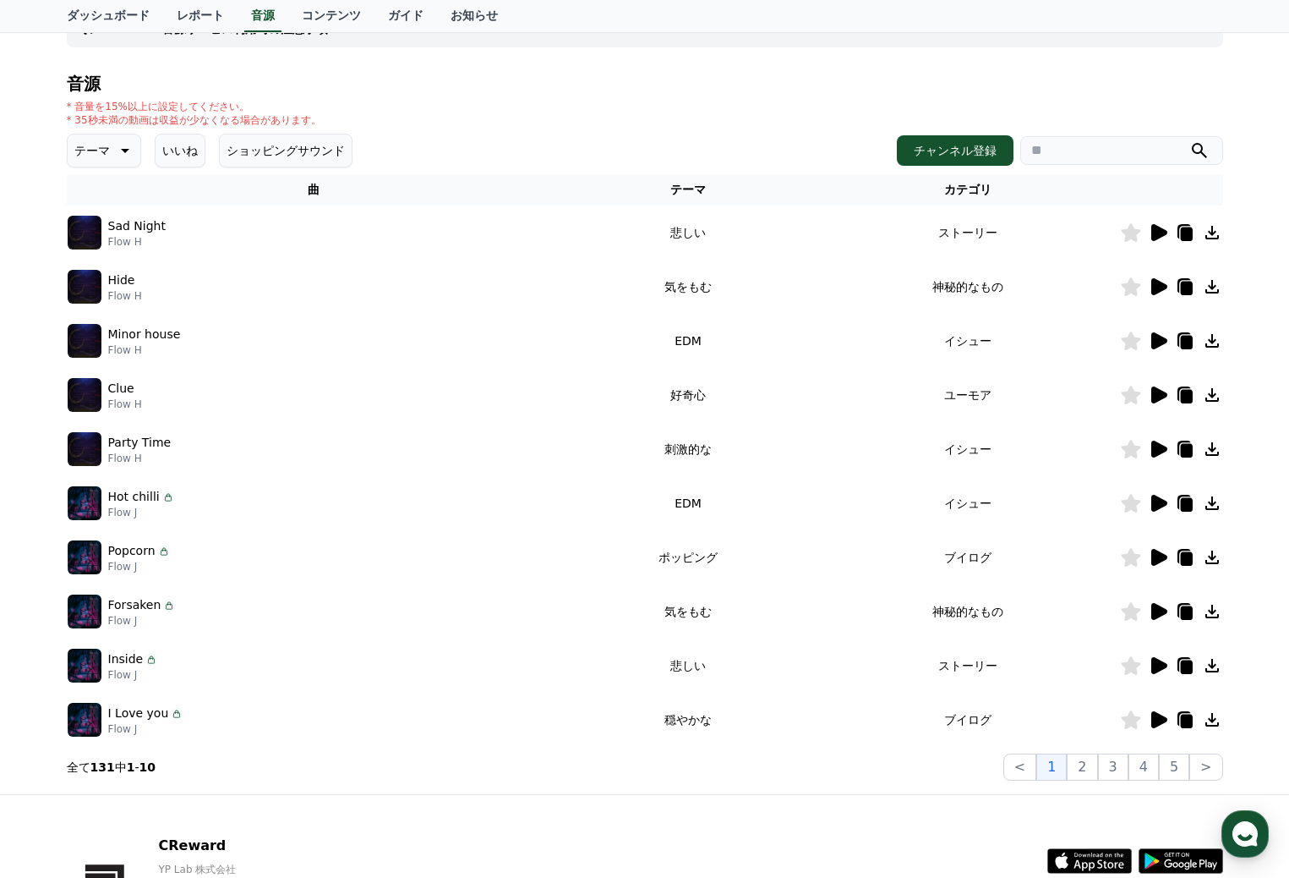
scroll to position [267, 0]
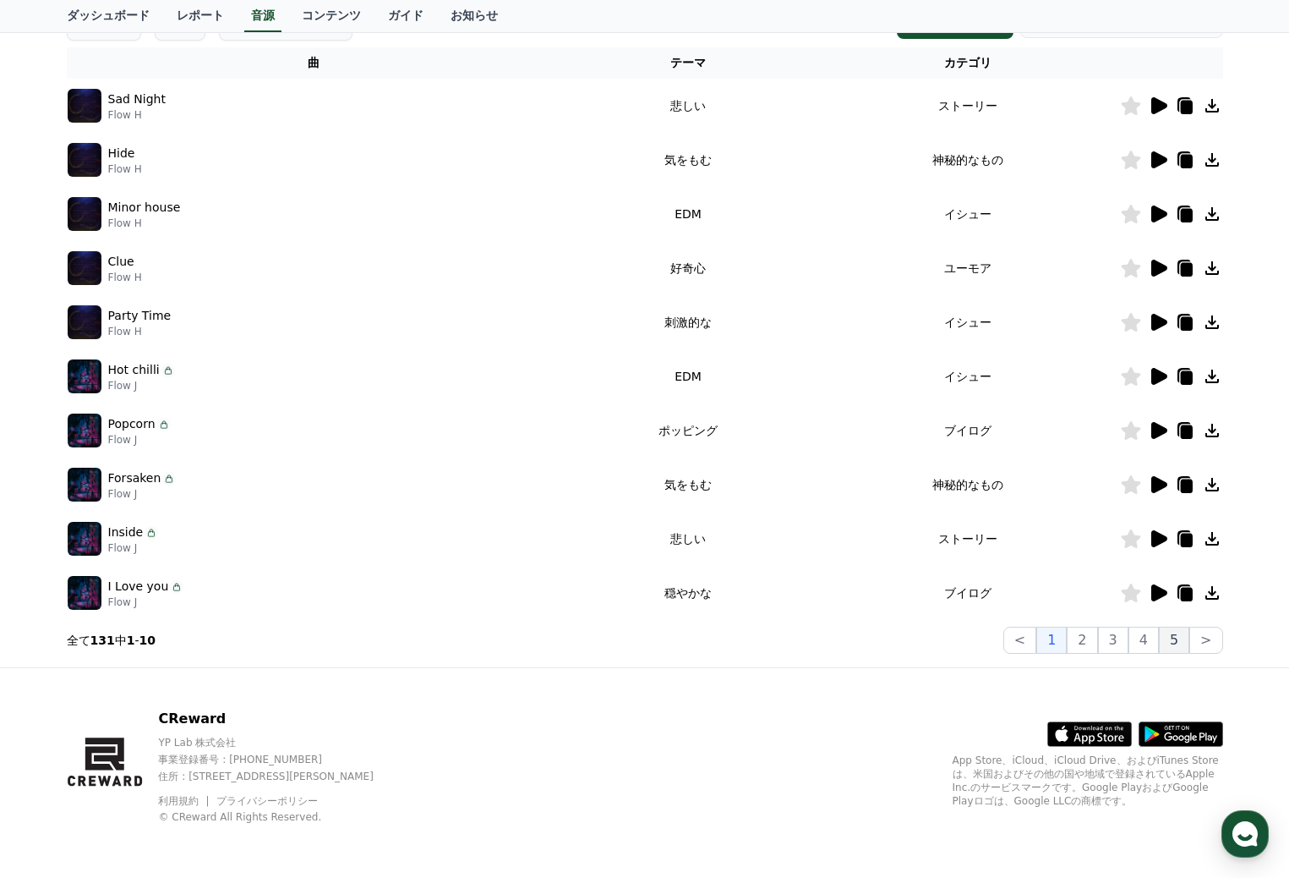
click at [1183, 640] on button "5" at bounding box center [1174, 639] width 30 height 27
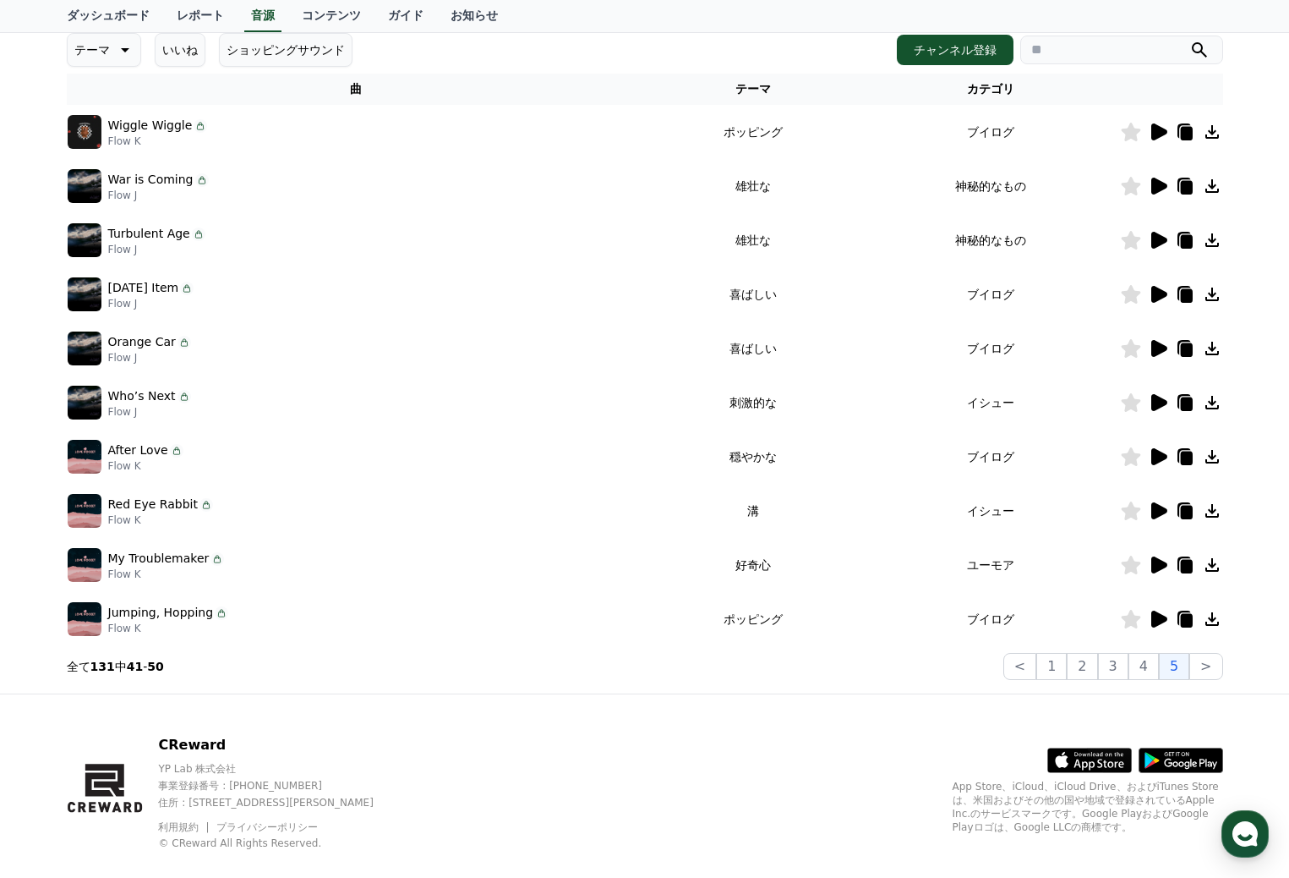
scroll to position [254, 0]
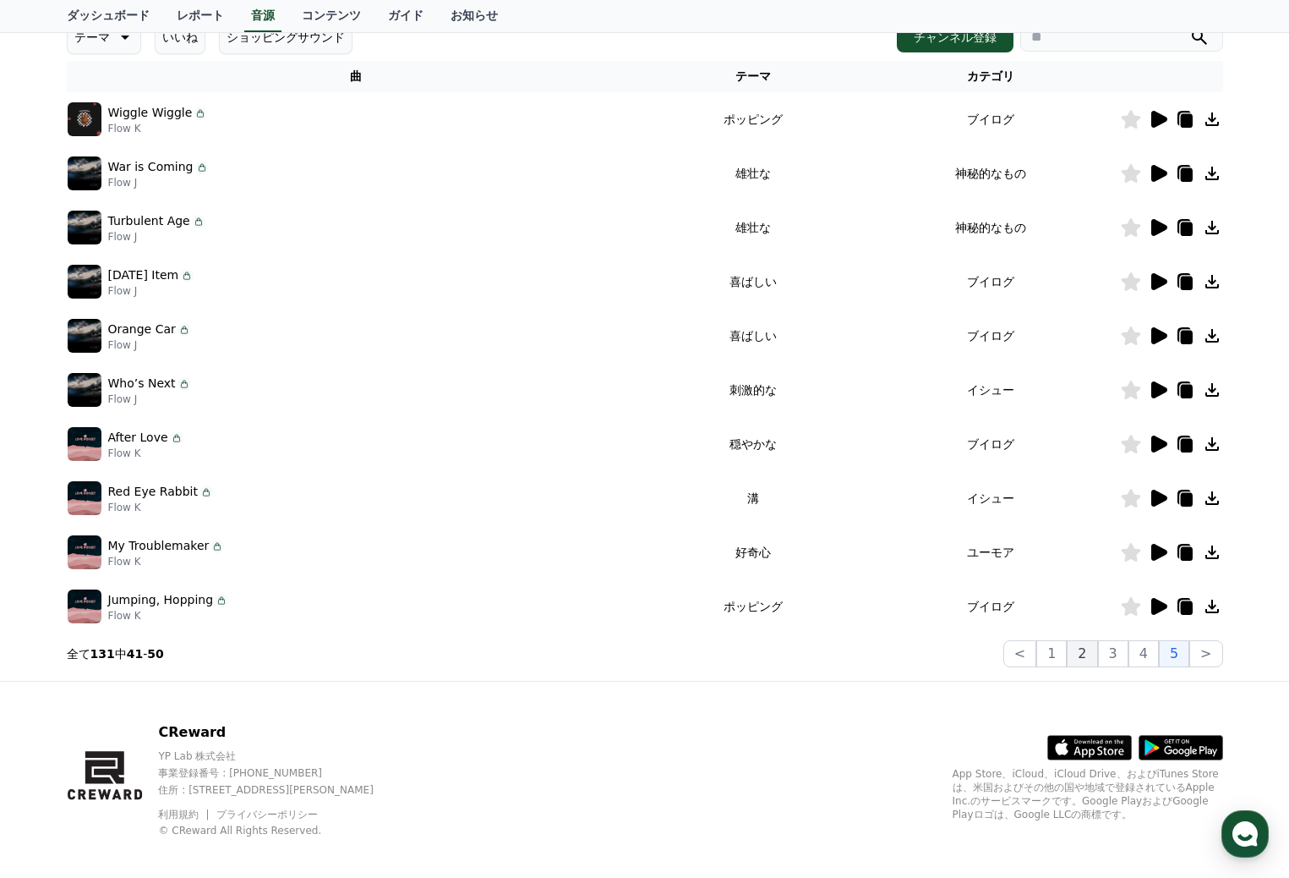
click at [1083, 654] on button "2" at bounding box center [1082, 653] width 30 height 27
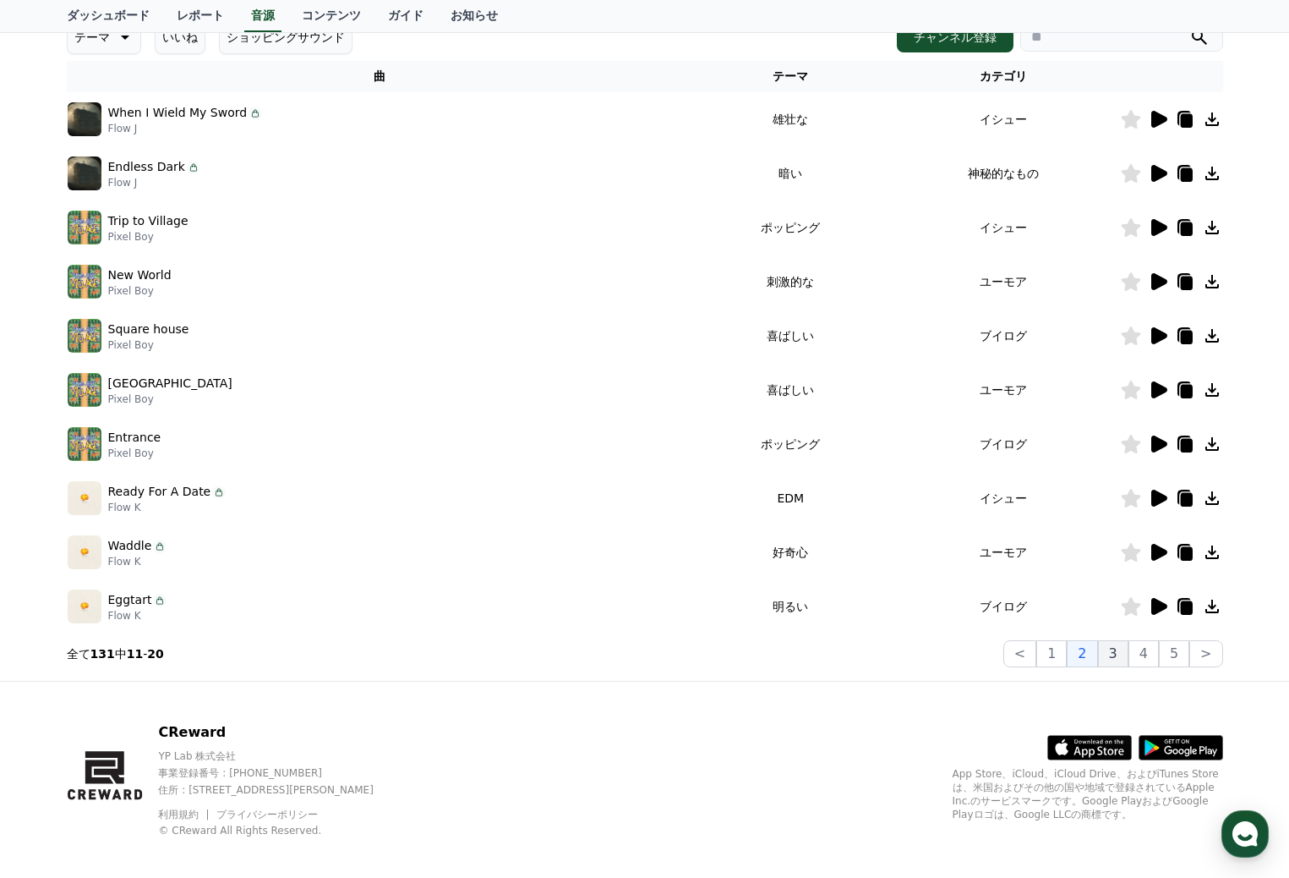
click at [1120, 653] on button "3" at bounding box center [1113, 653] width 30 height 27
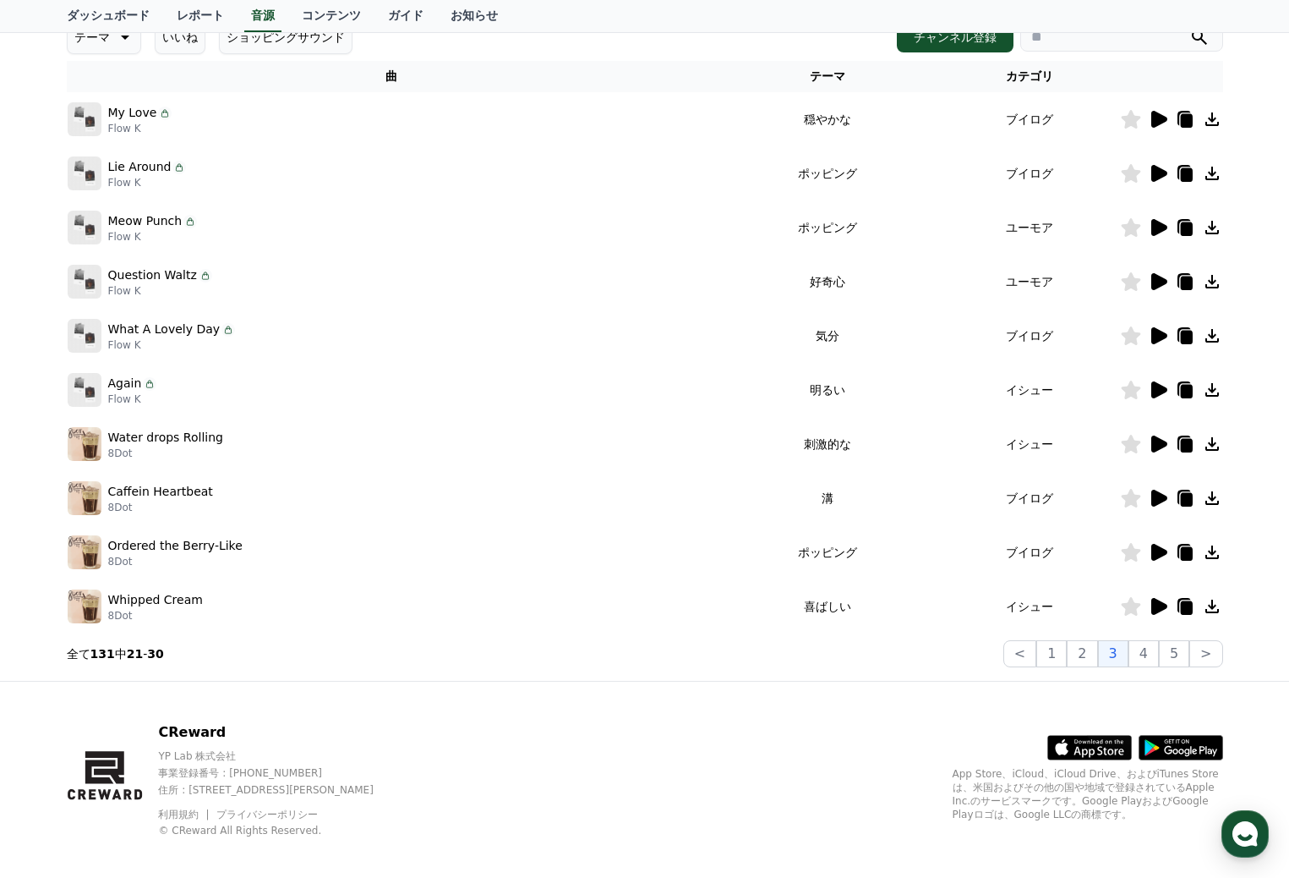
click at [1155, 603] on icon at bounding box center [1159, 606] width 16 height 17
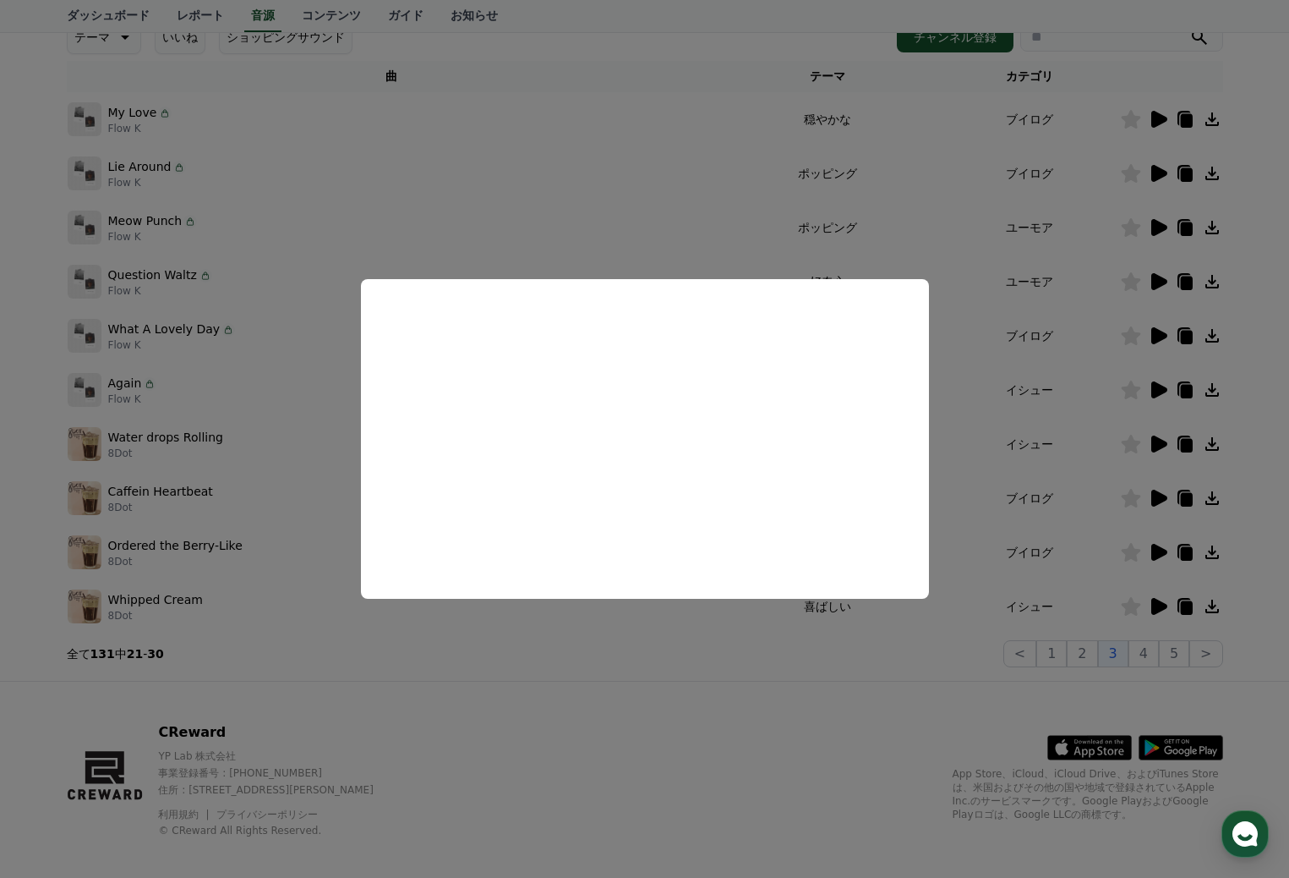
click at [961, 399] on button "close modal" at bounding box center [644, 439] width 1289 height 878
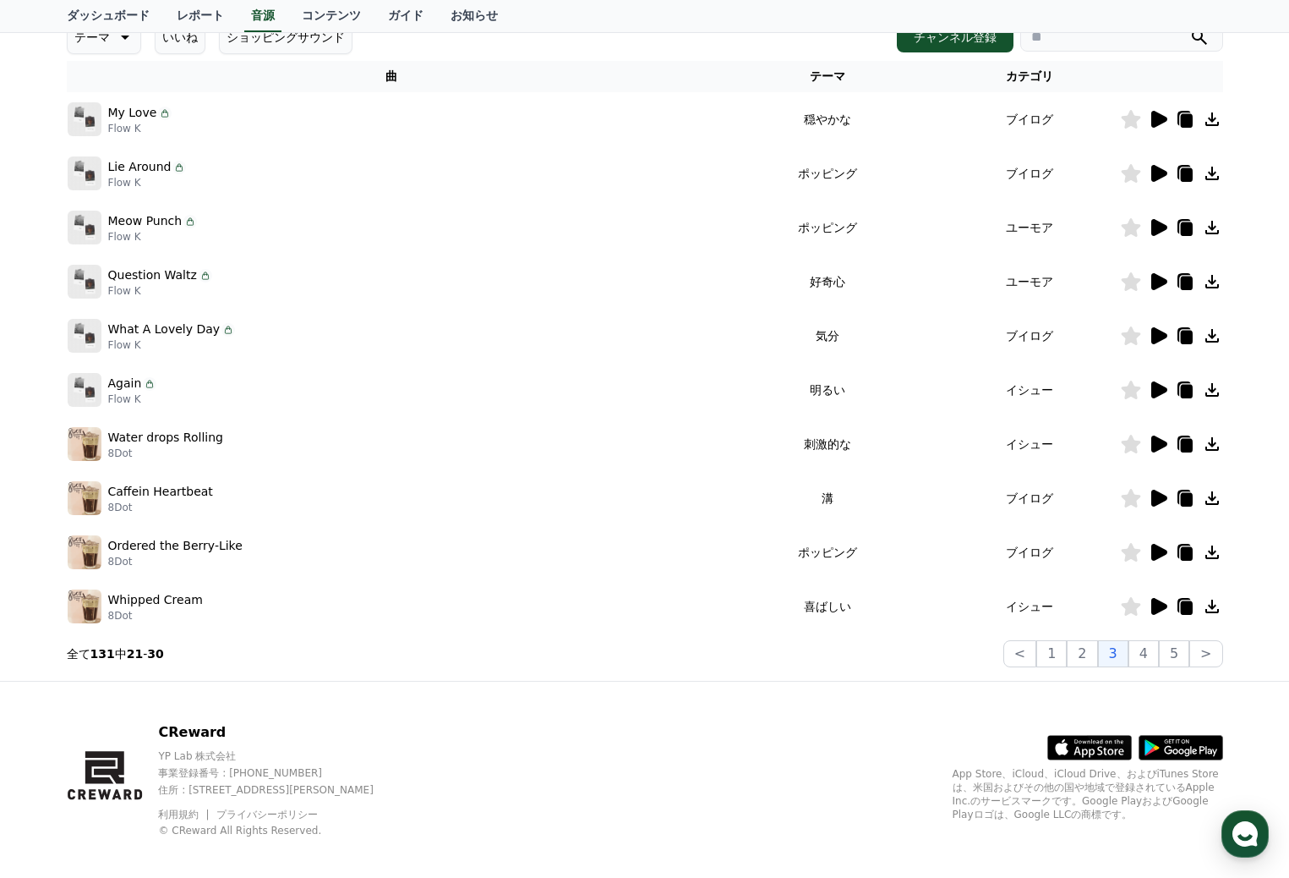
click at [1162, 442] on icon at bounding box center [1159, 443] width 16 height 17
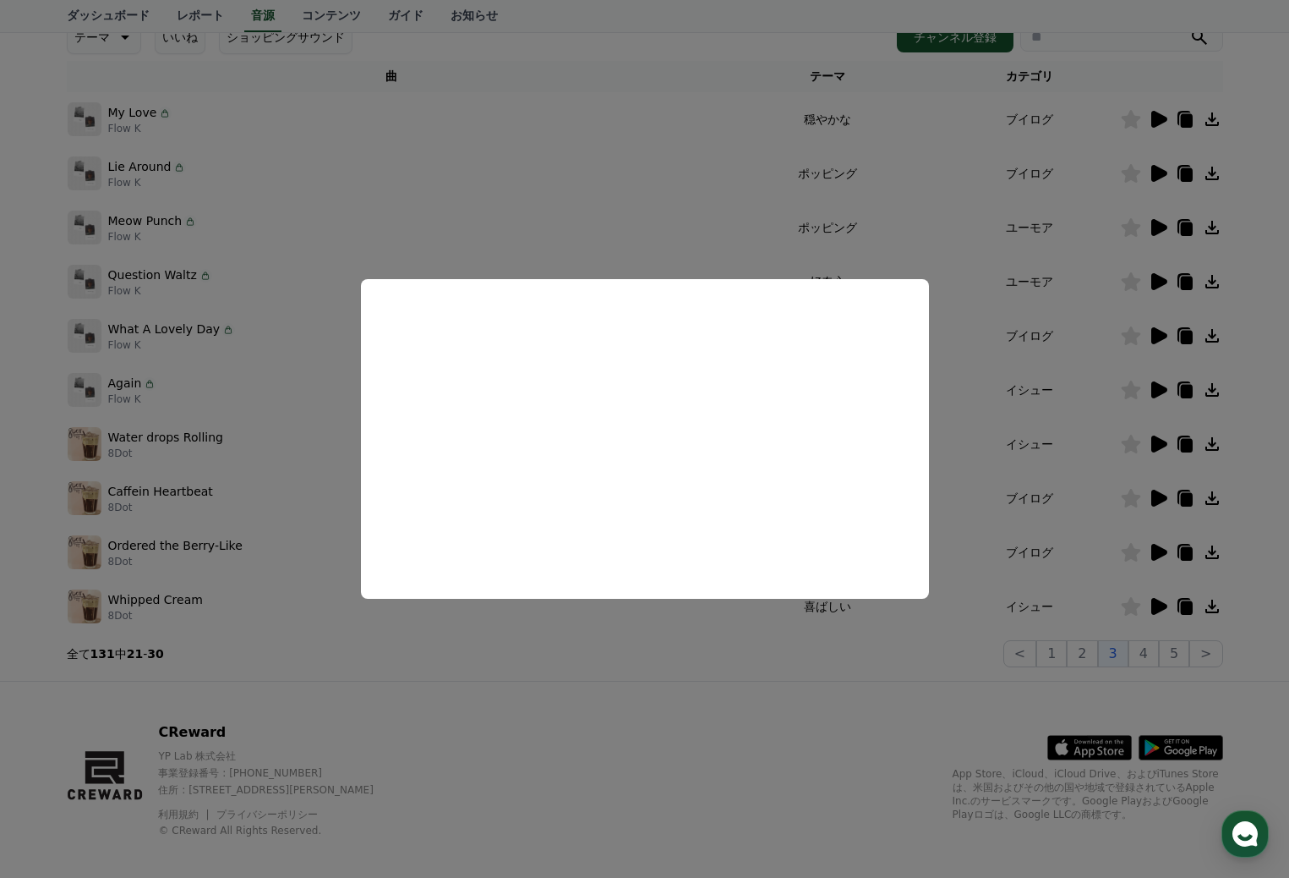
click at [636, 664] on button "close modal" at bounding box center [644, 439] width 1289 height 878
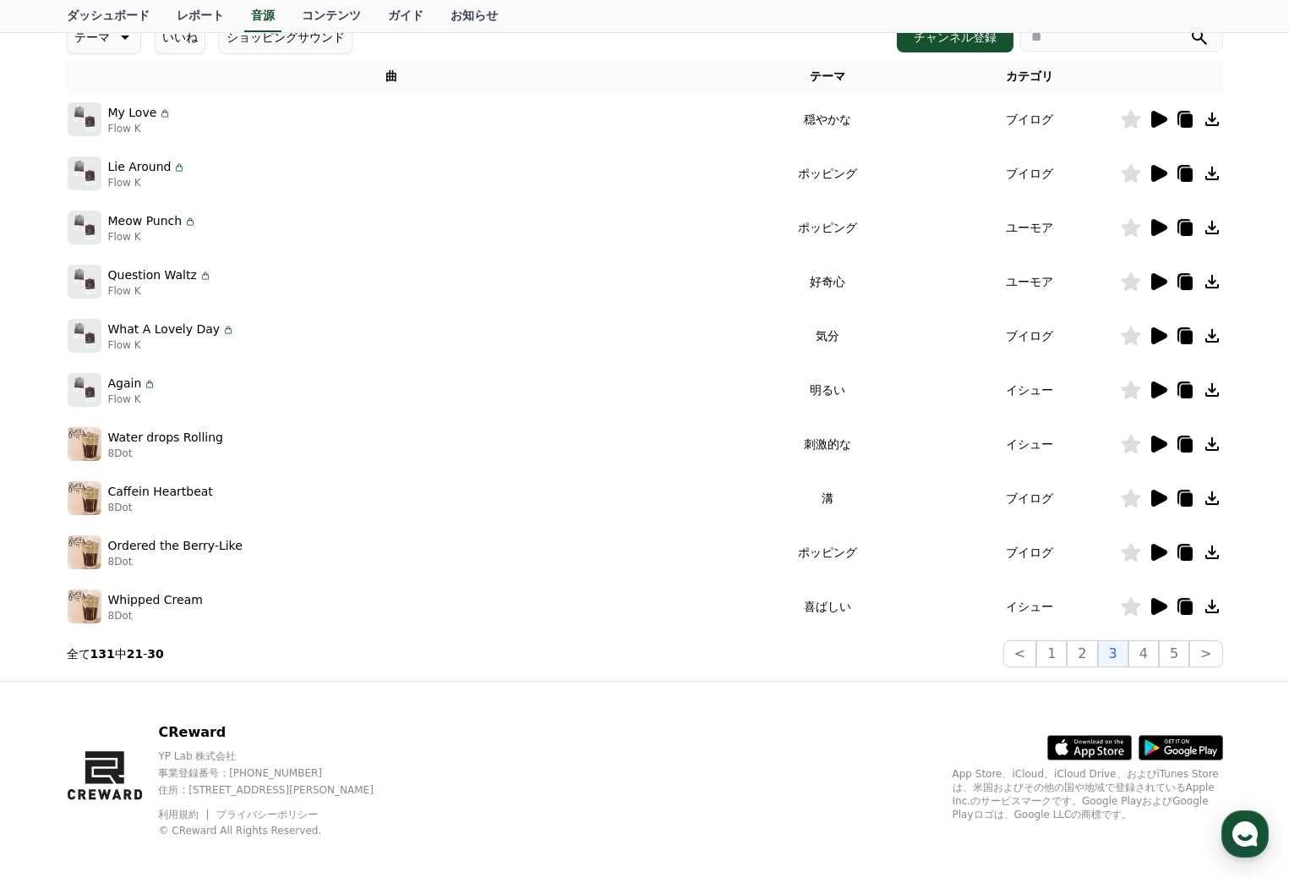
click at [1162, 498] on icon at bounding box center [1159, 498] width 16 height 17
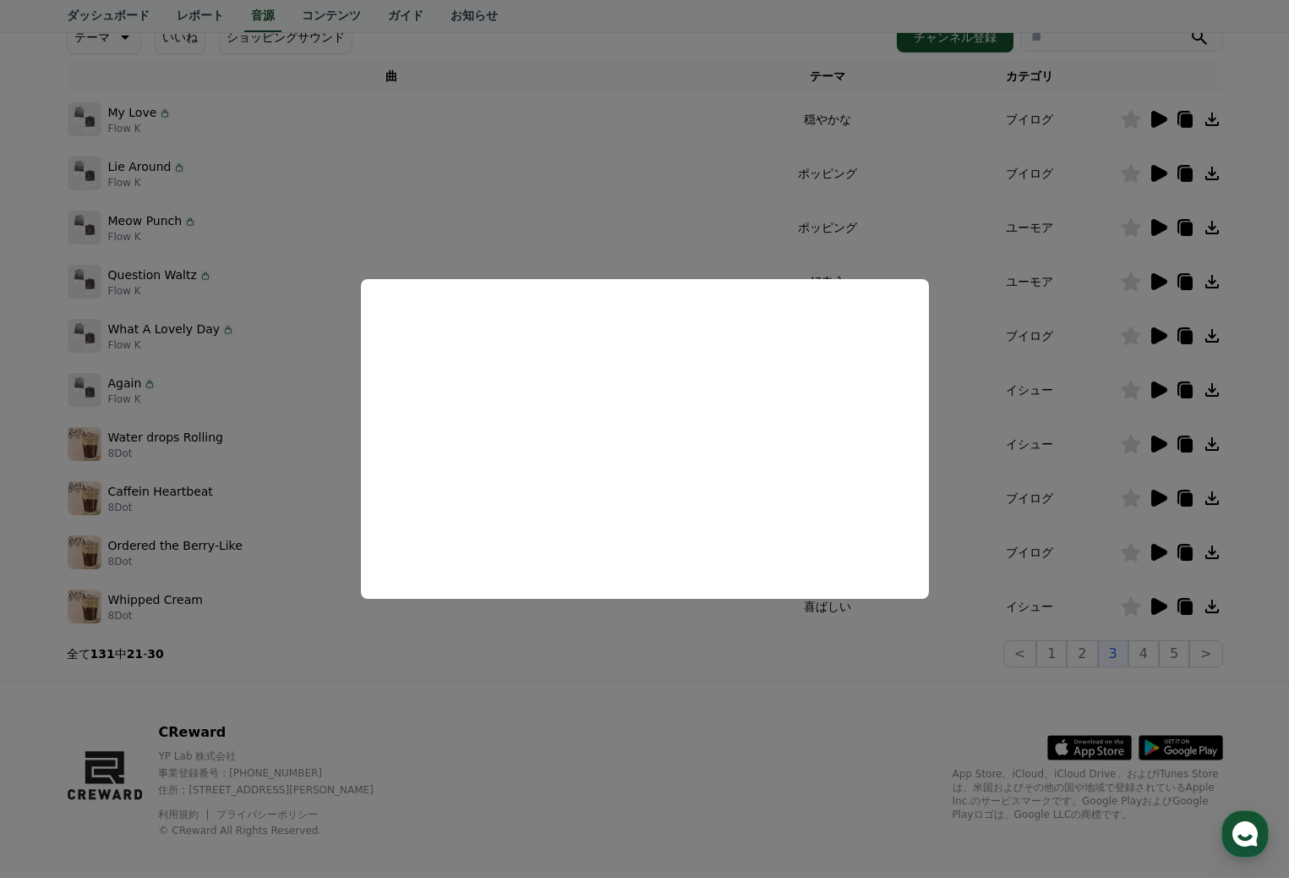
click at [1158, 550] on button "close modal" at bounding box center [644, 439] width 1289 height 878
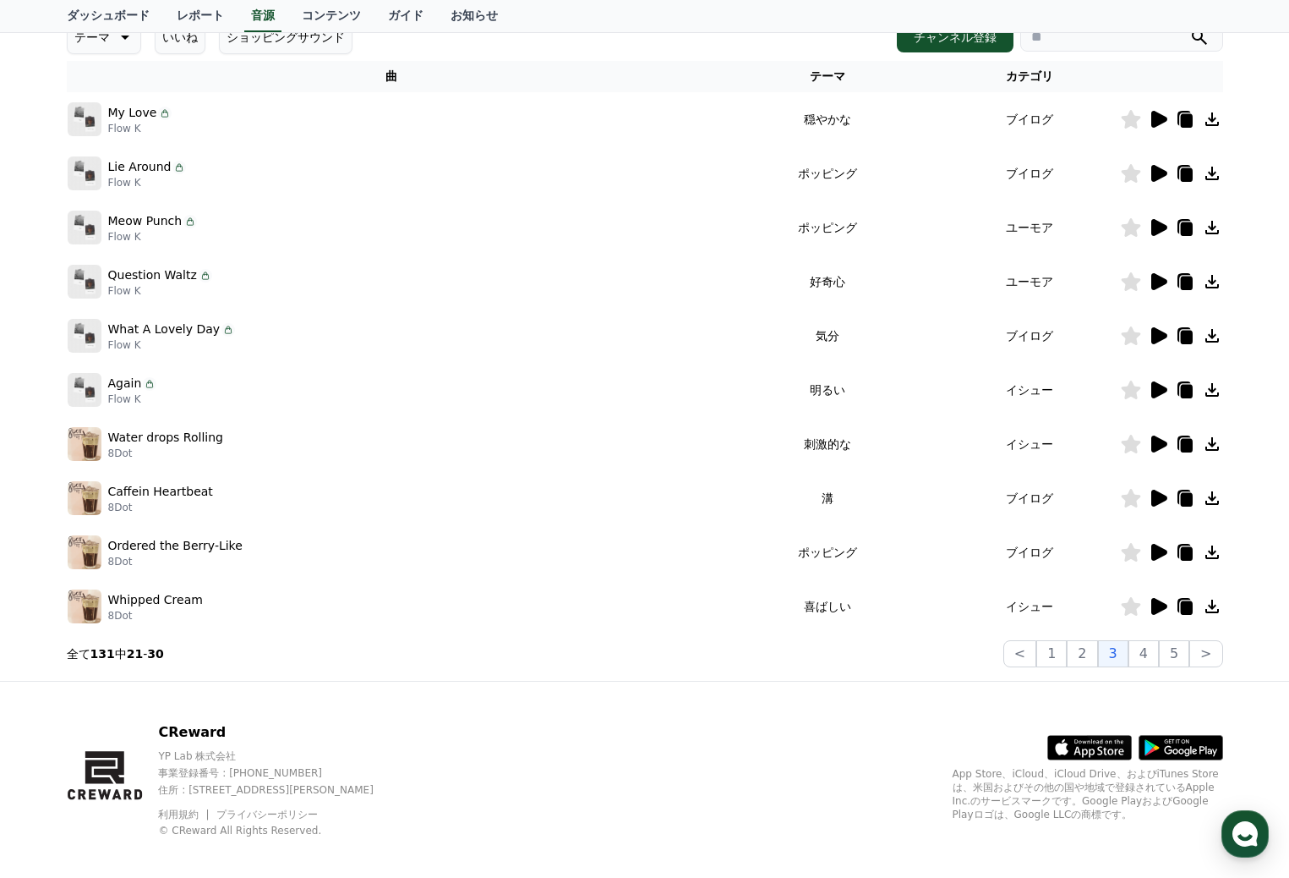
click at [1158, 550] on icon at bounding box center [1159, 552] width 16 height 17
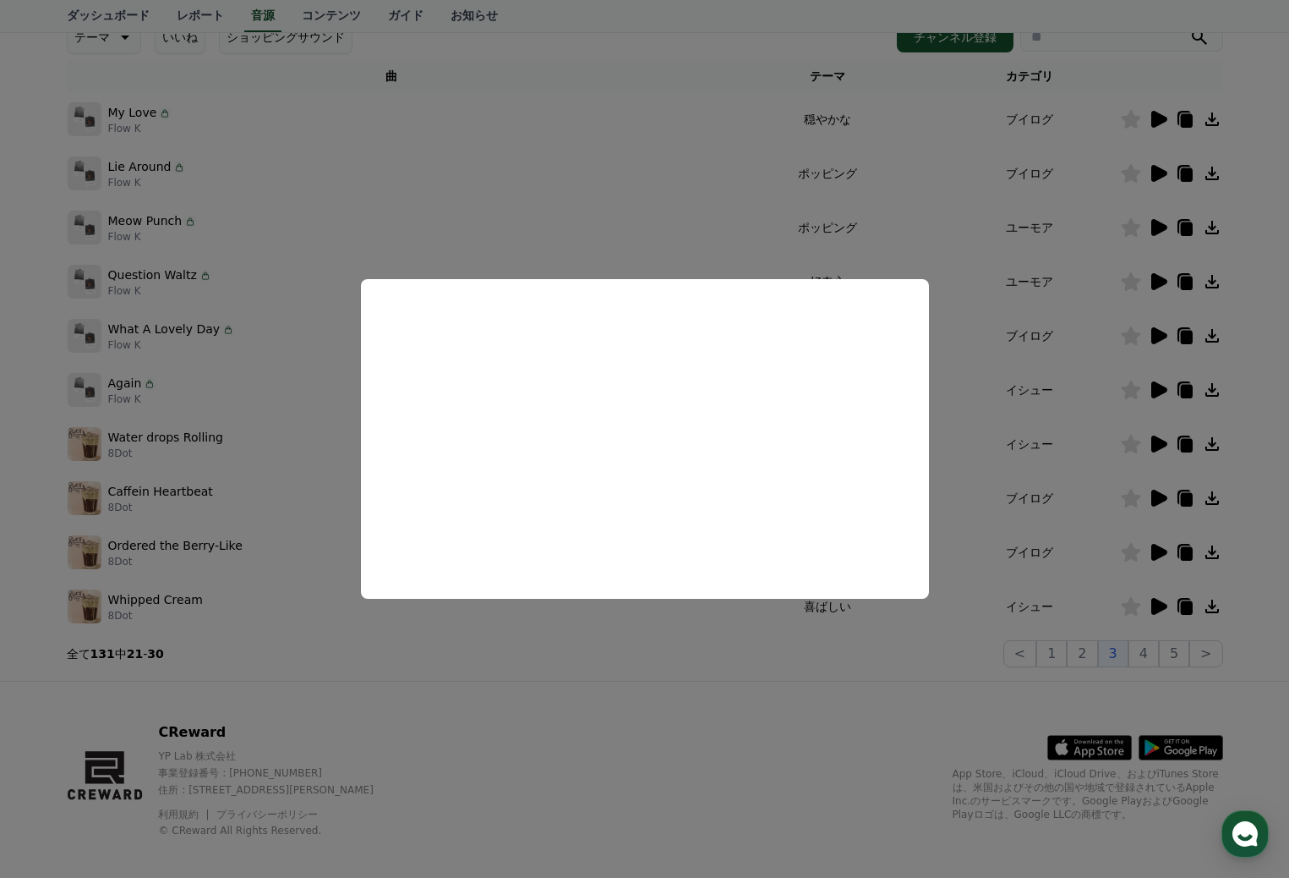
click at [959, 424] on button "close modal" at bounding box center [644, 439] width 1289 height 878
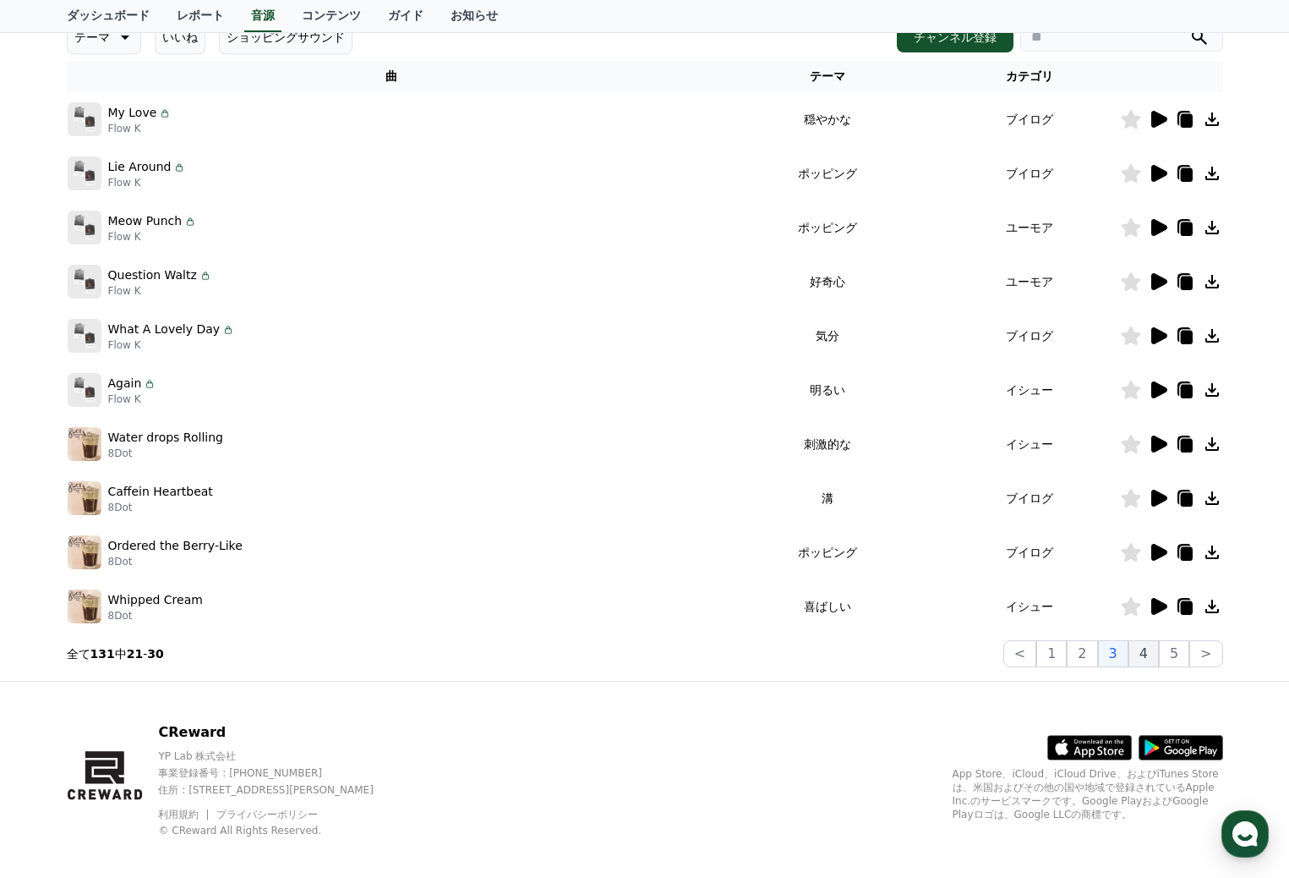
click at [1151, 652] on button "4" at bounding box center [1144, 653] width 30 height 27
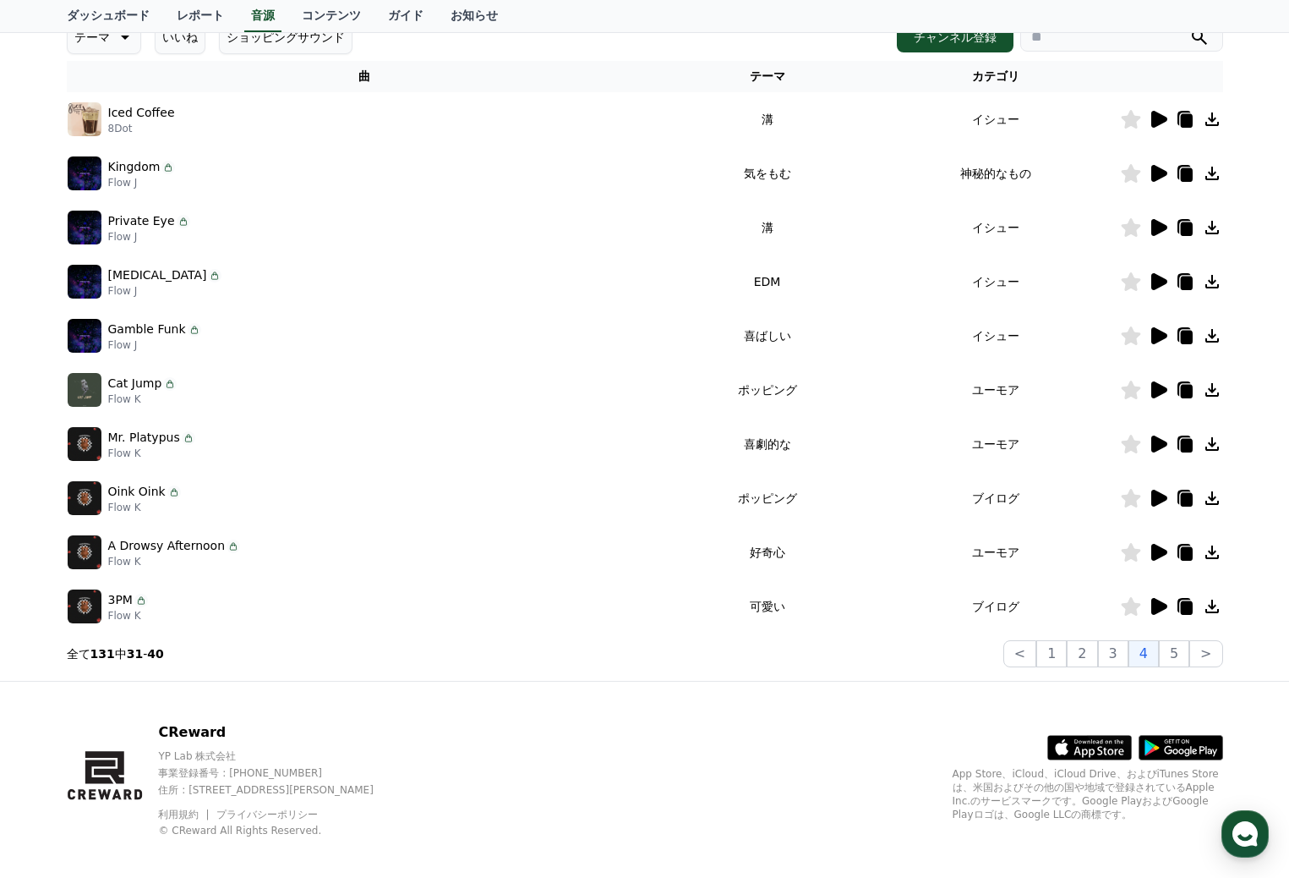
click at [1155, 116] on icon at bounding box center [1159, 119] width 16 height 17
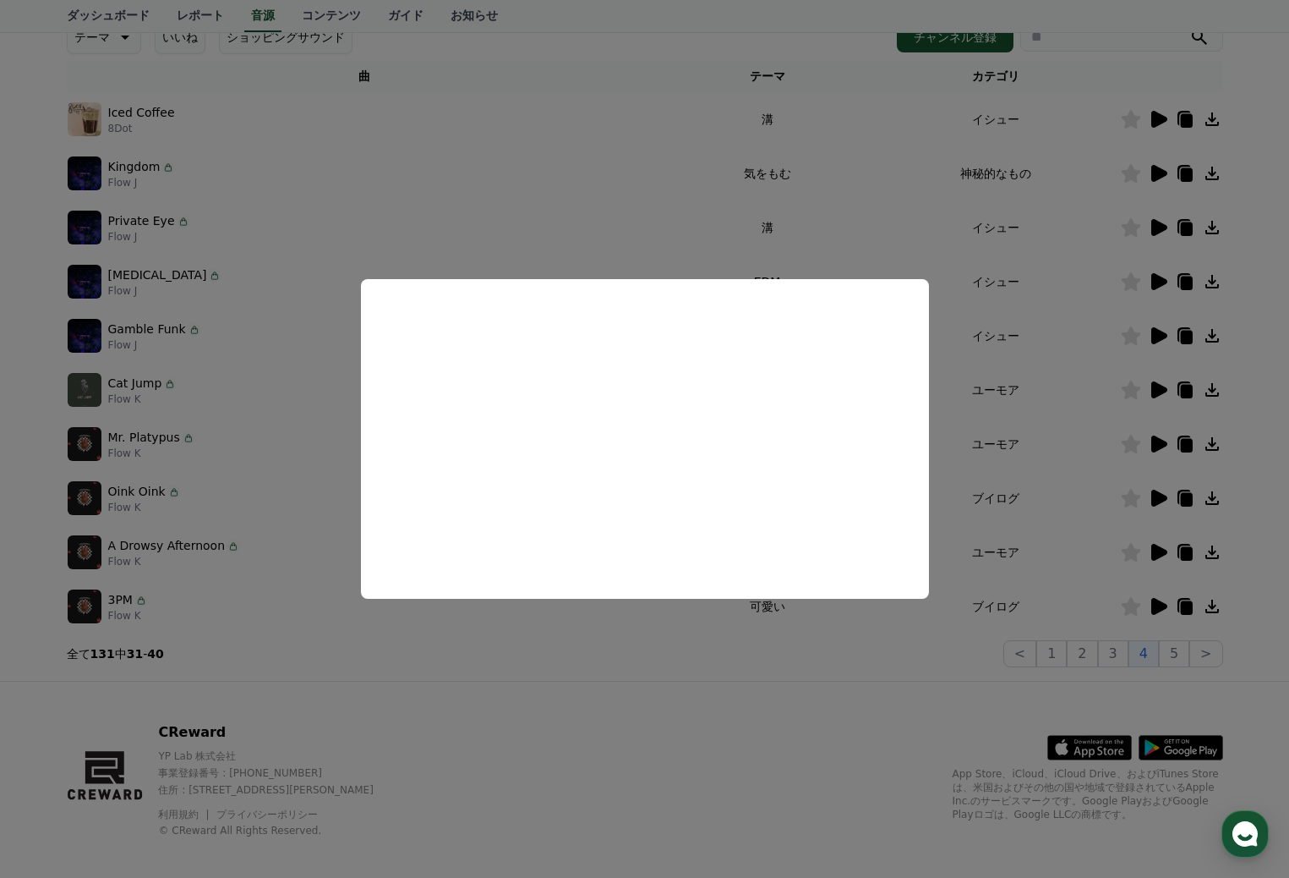
click at [534, 198] on button "close modal" at bounding box center [644, 439] width 1289 height 878
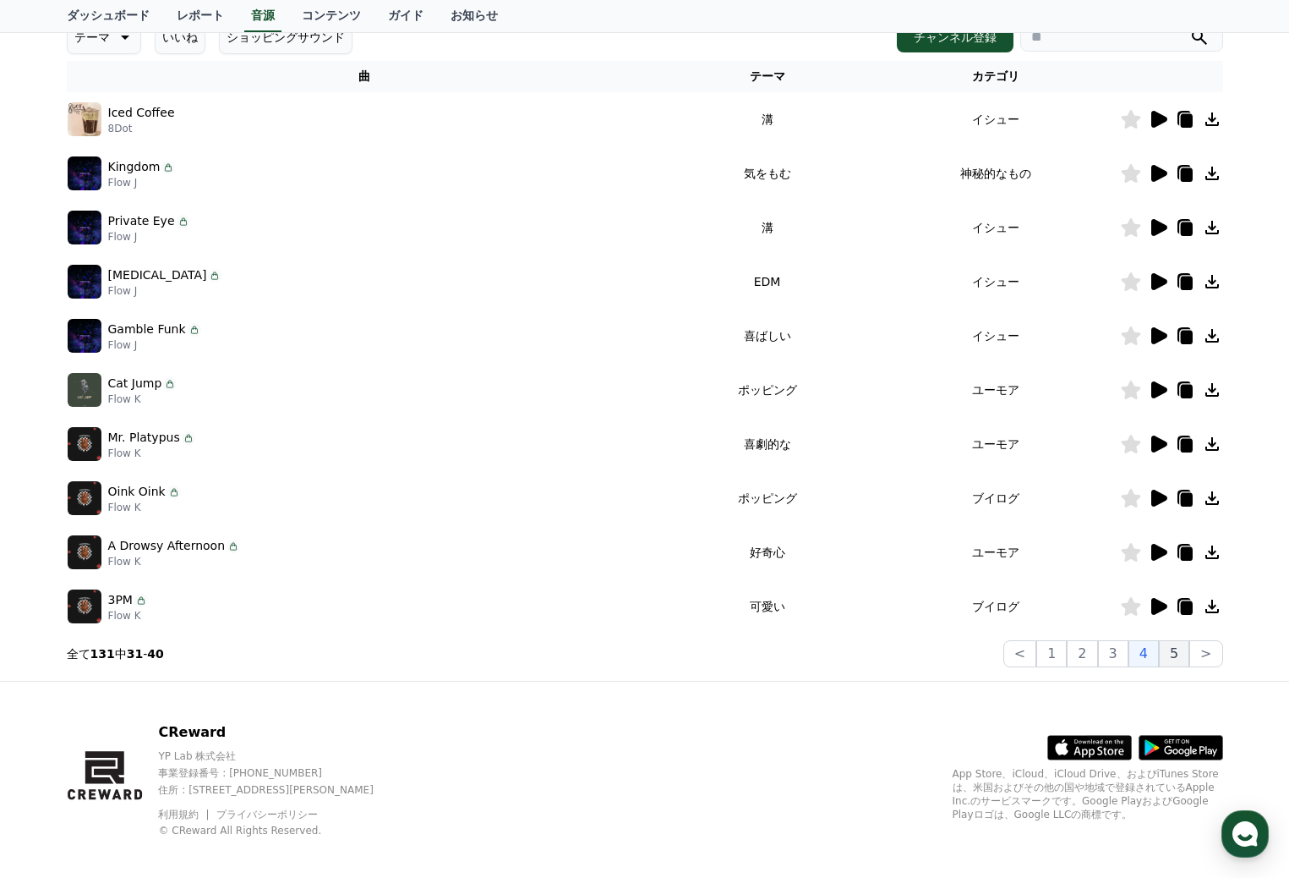
click at [1170, 648] on button "5" at bounding box center [1174, 653] width 30 height 27
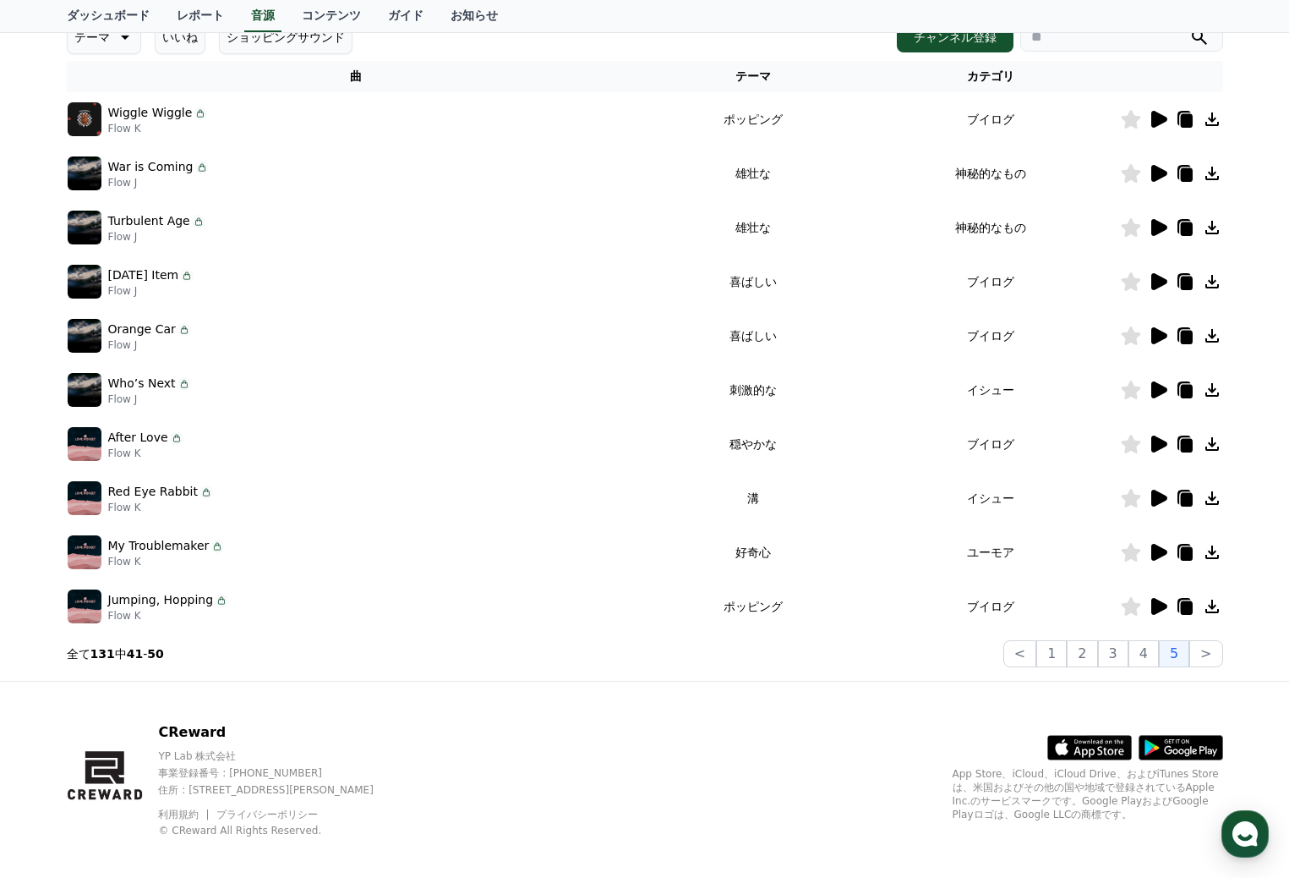
click at [1148, 117] on icon at bounding box center [1158, 119] width 20 height 20
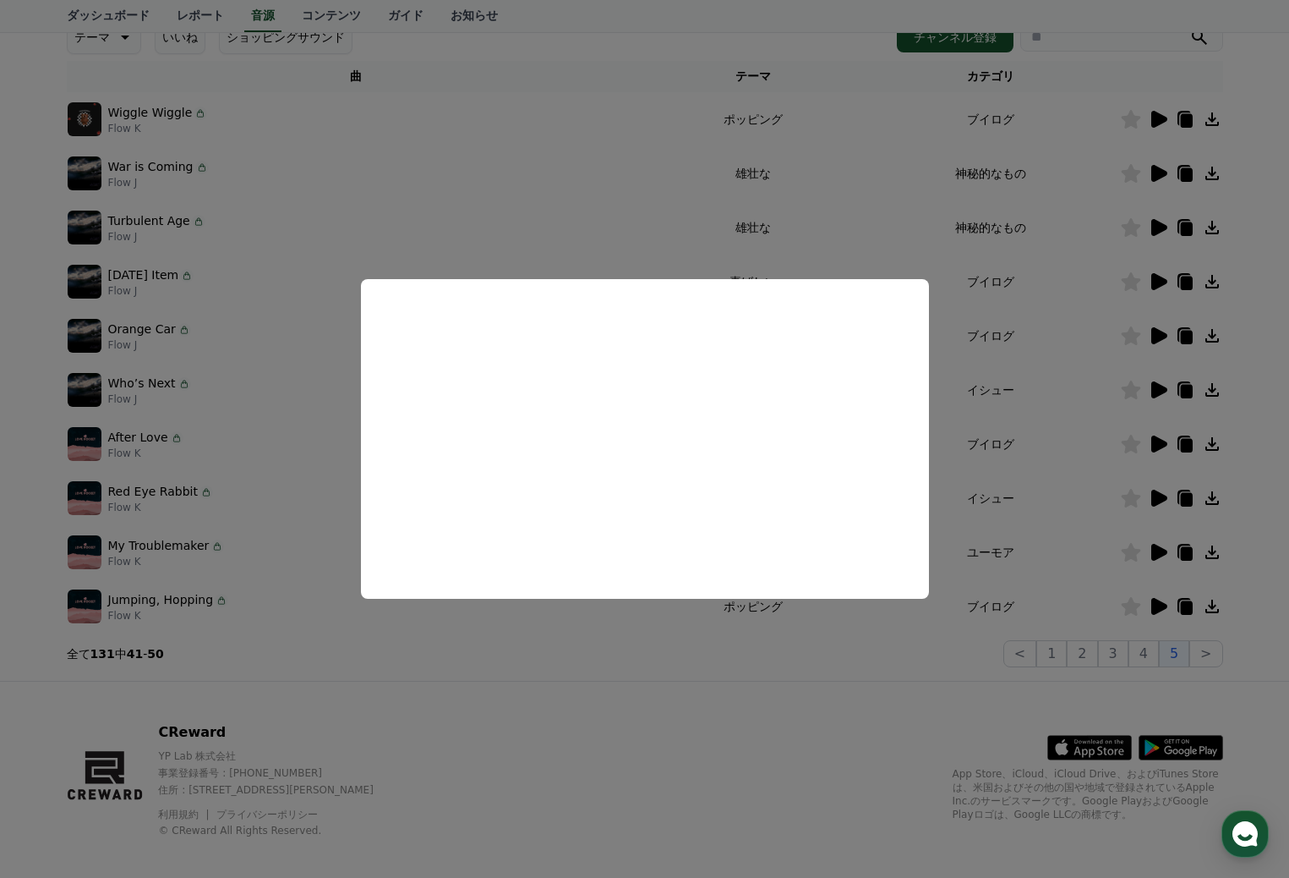
click at [605, 191] on button "close modal" at bounding box center [644, 439] width 1289 height 878
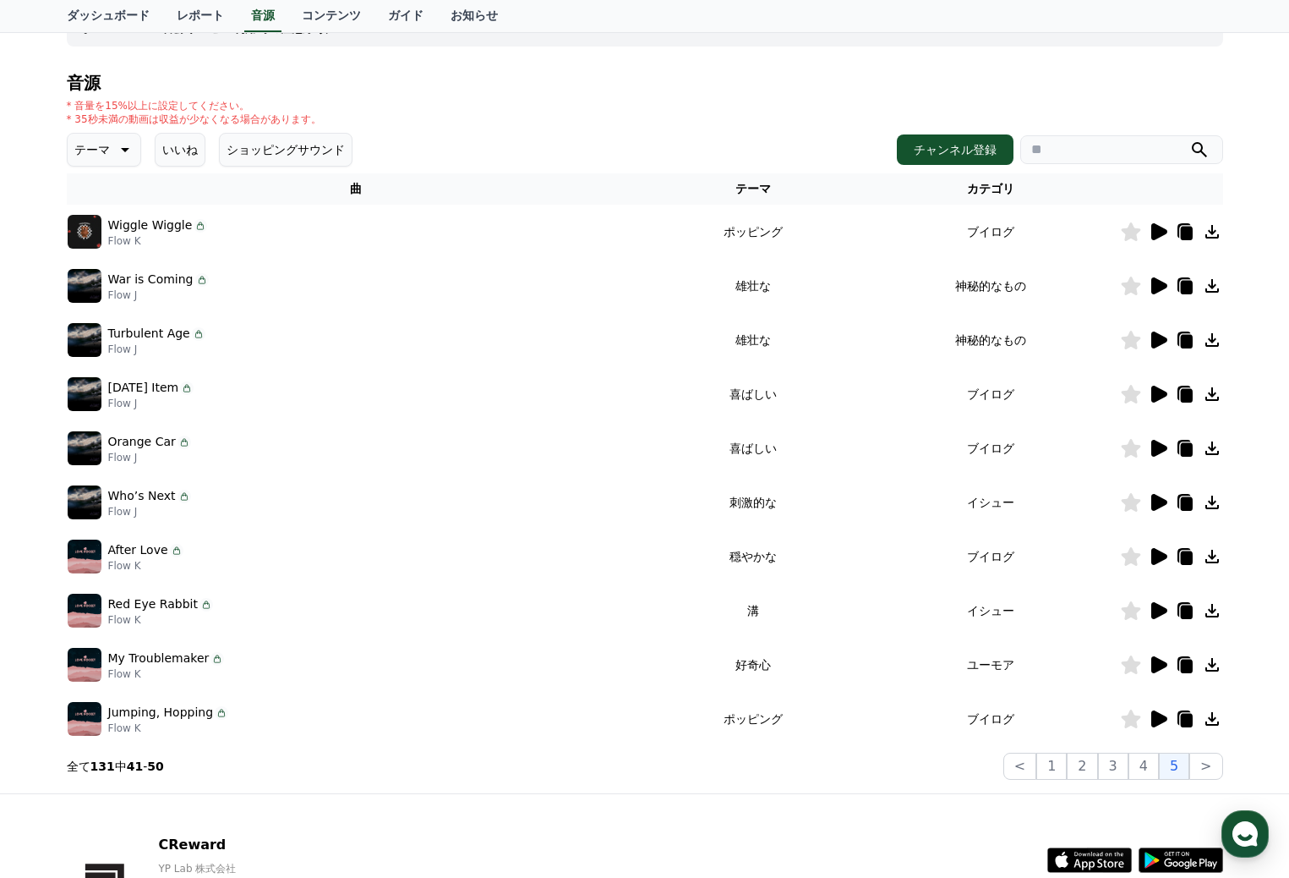
scroll to position [85, 0]
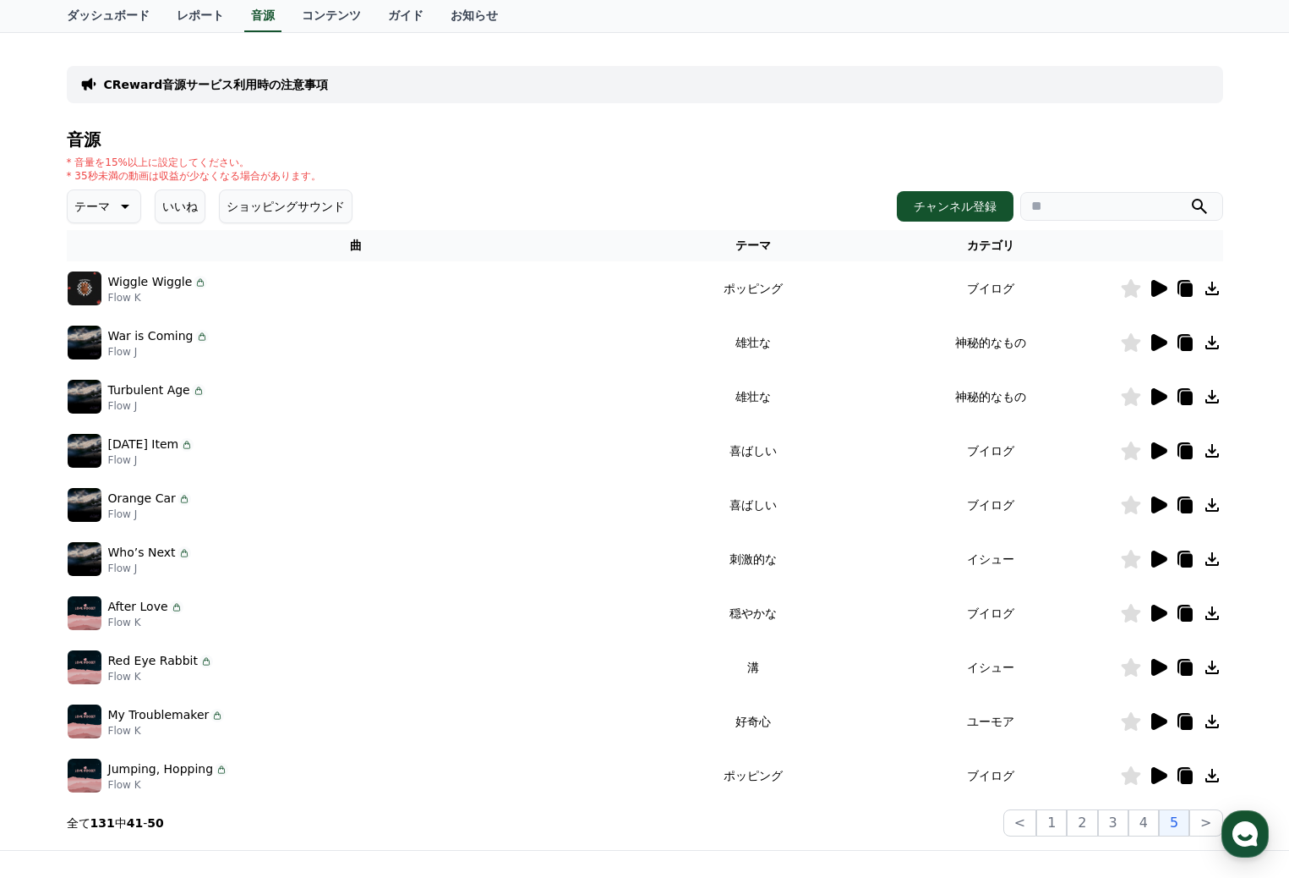
click at [1217, 287] on icon at bounding box center [1212, 288] width 20 height 20
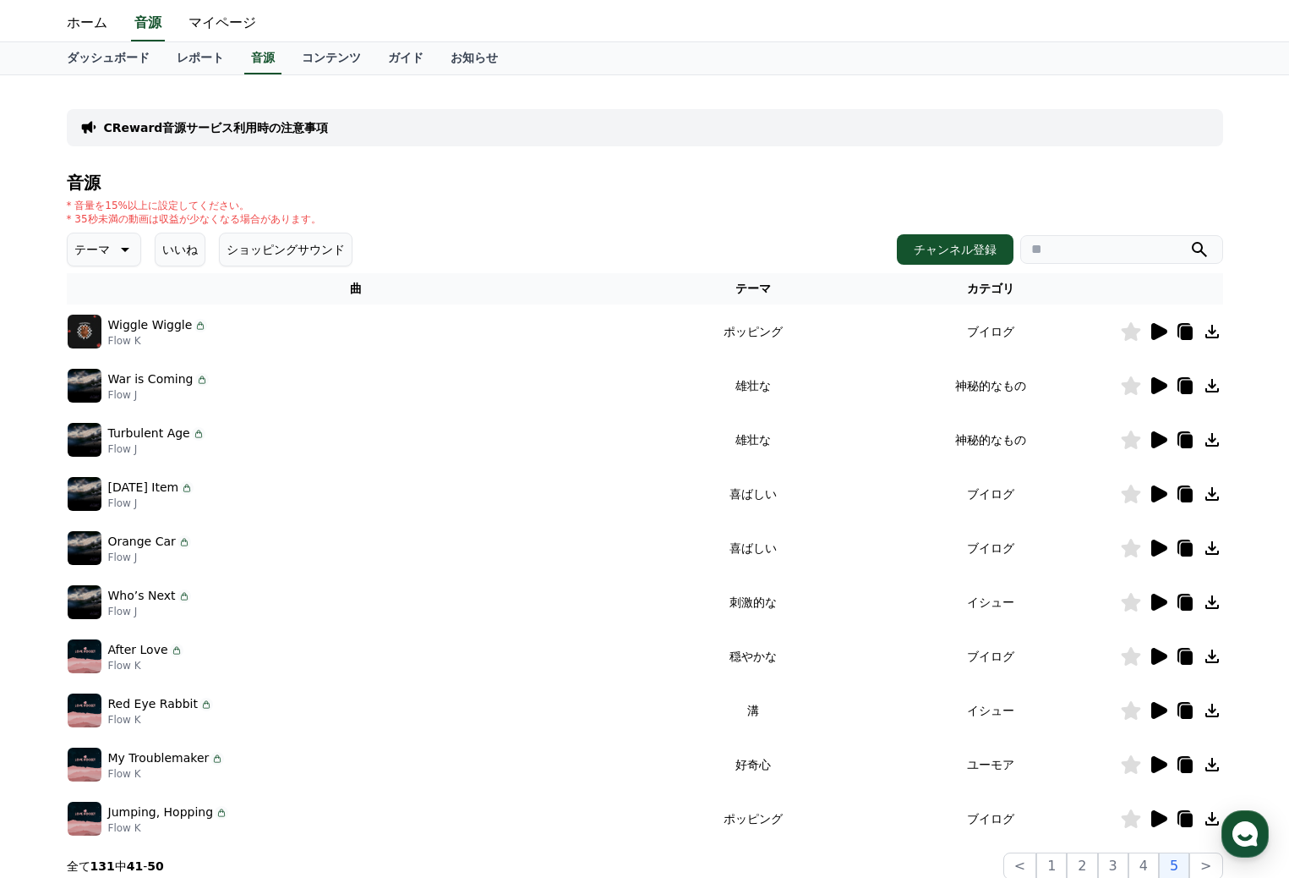
scroll to position [0, 0]
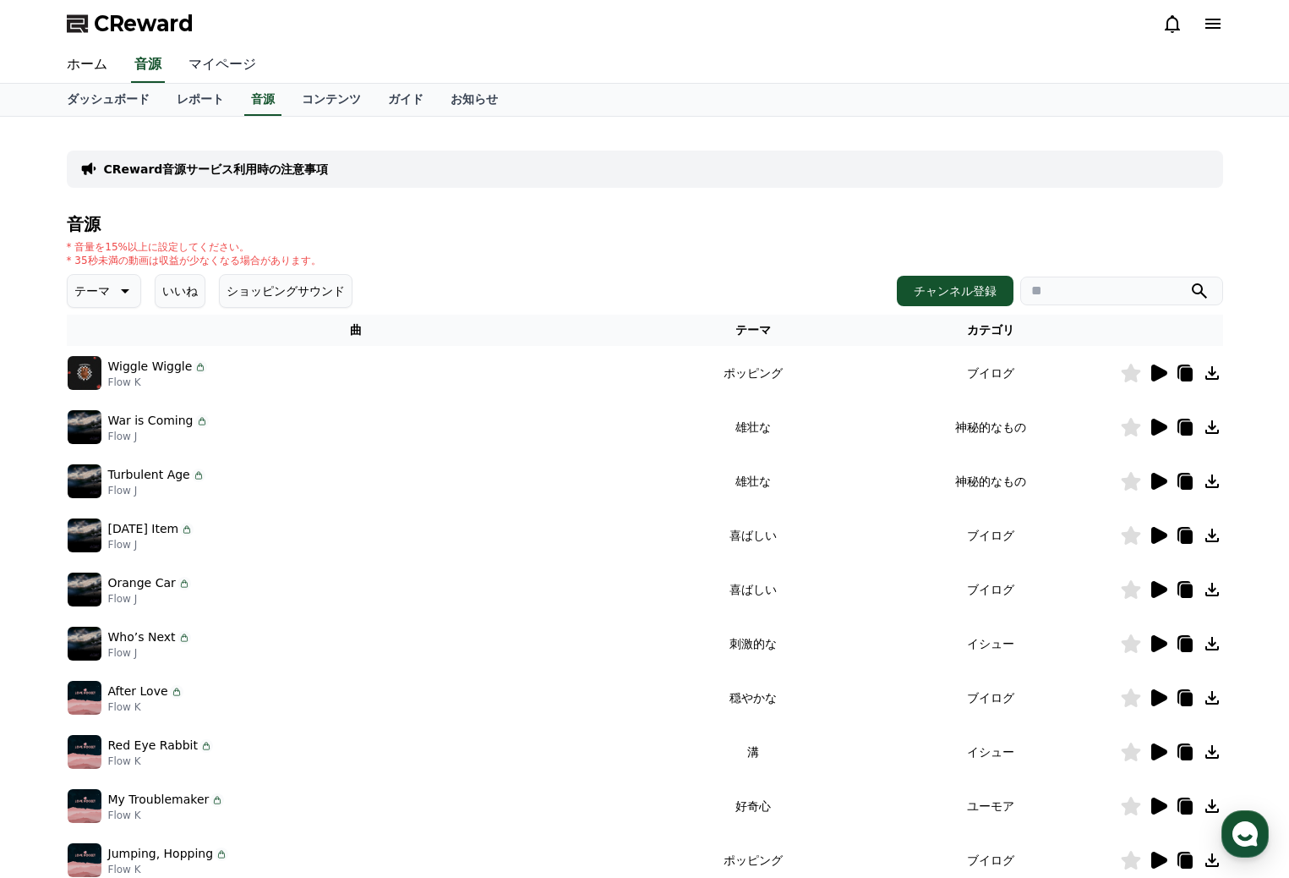
click at [214, 62] on link "マイページ" at bounding box center [222, 65] width 95 height 36
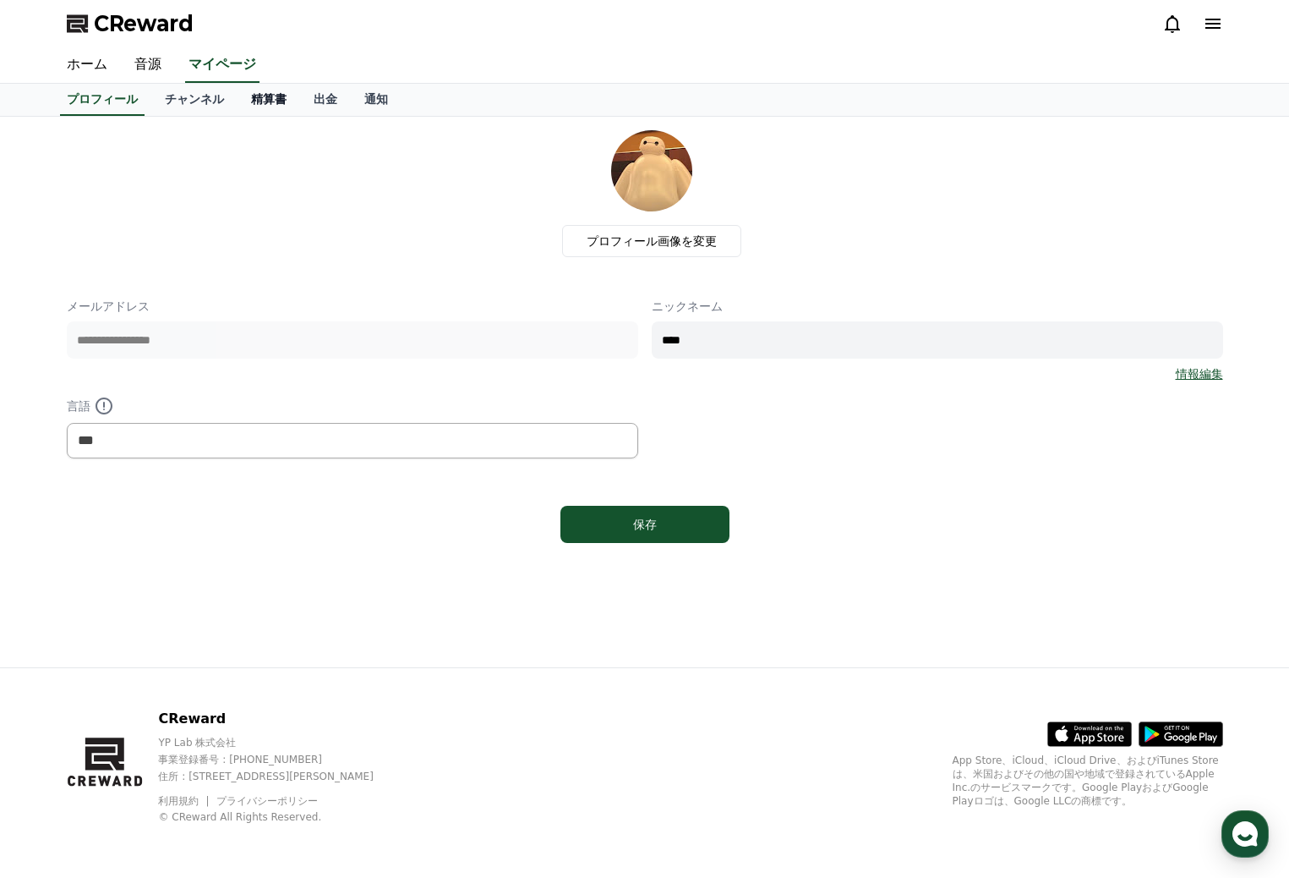
click at [251, 94] on link "精算書" at bounding box center [269, 100] width 63 height 32
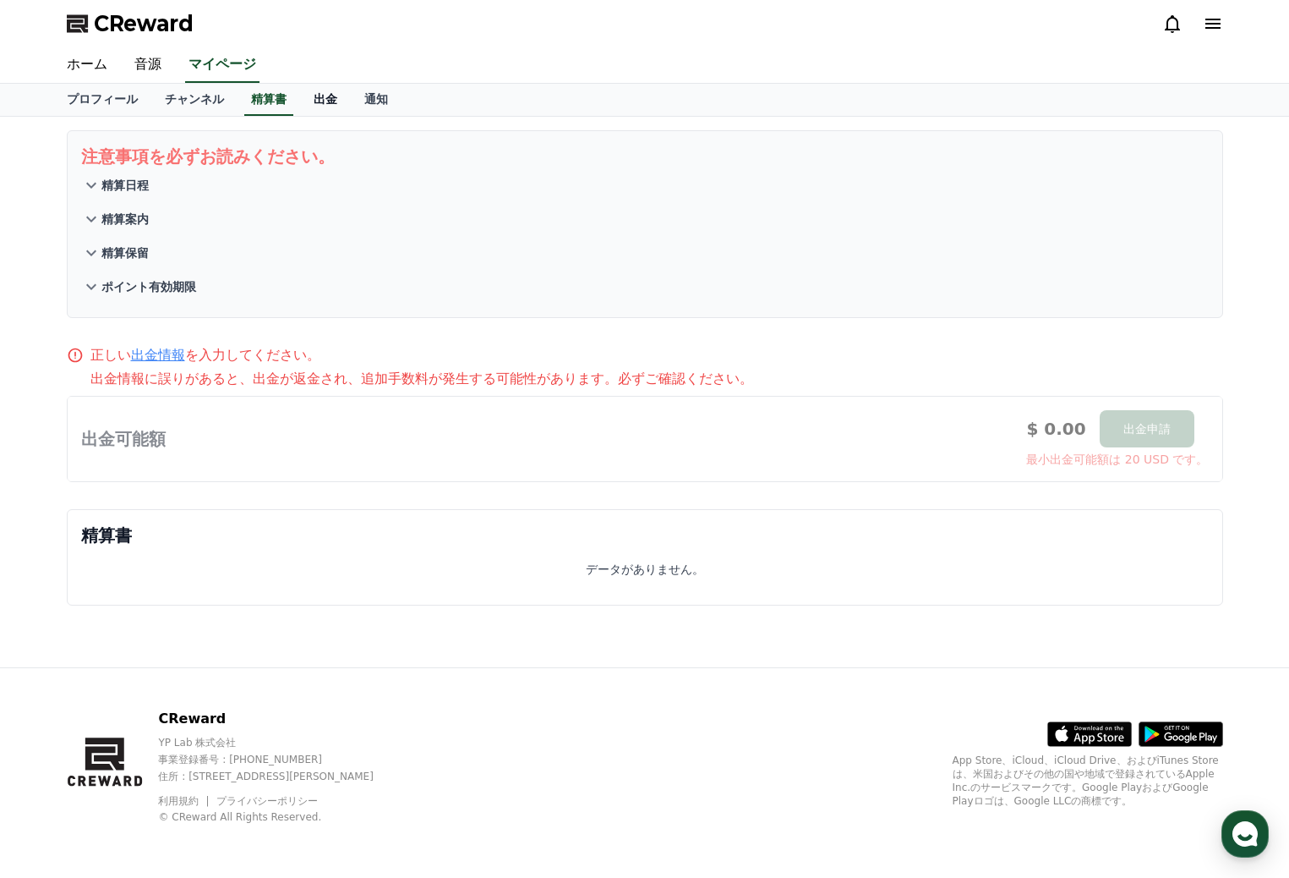
click at [300, 102] on link "出金" at bounding box center [325, 100] width 51 height 32
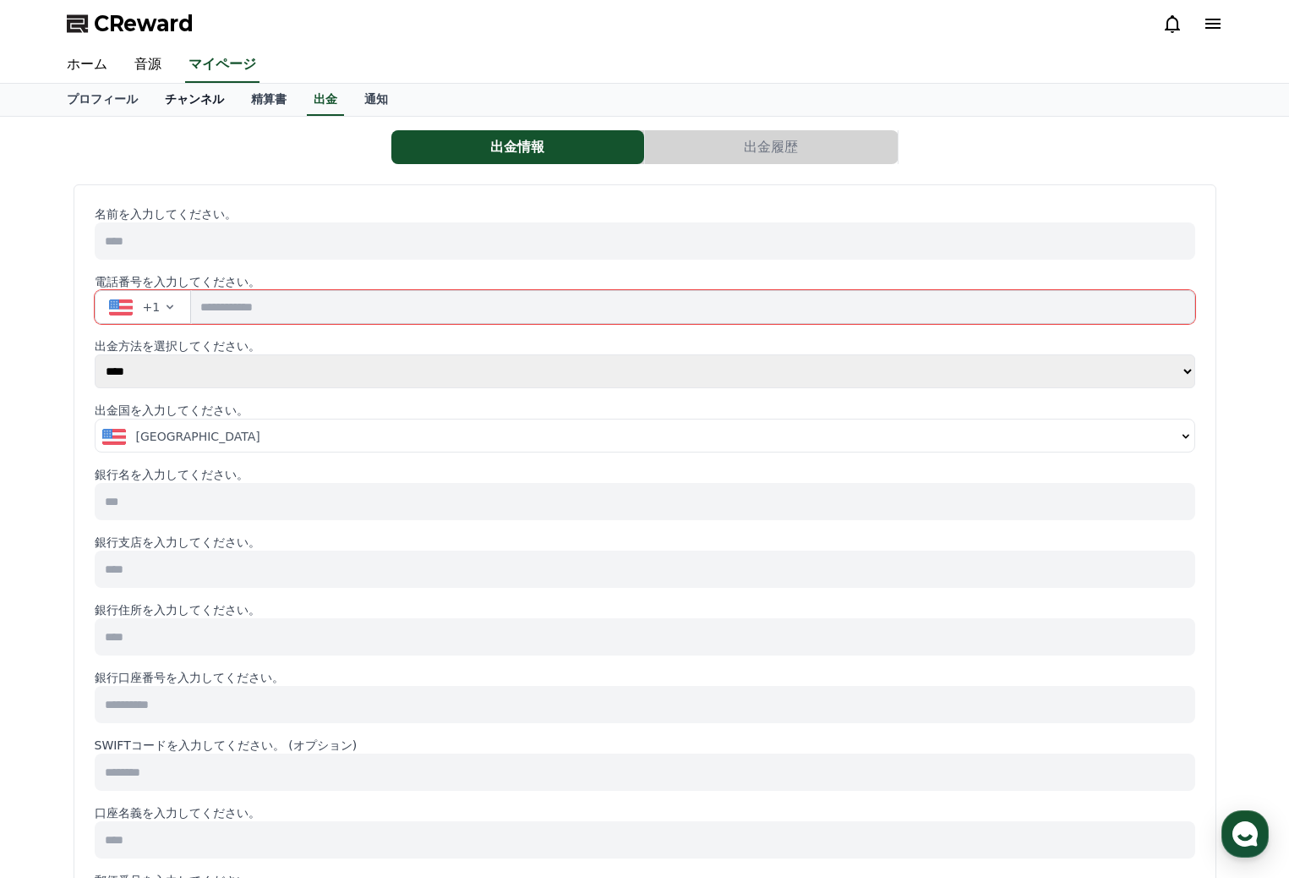
click at [178, 97] on link "チャンネル" at bounding box center [194, 100] width 86 height 32
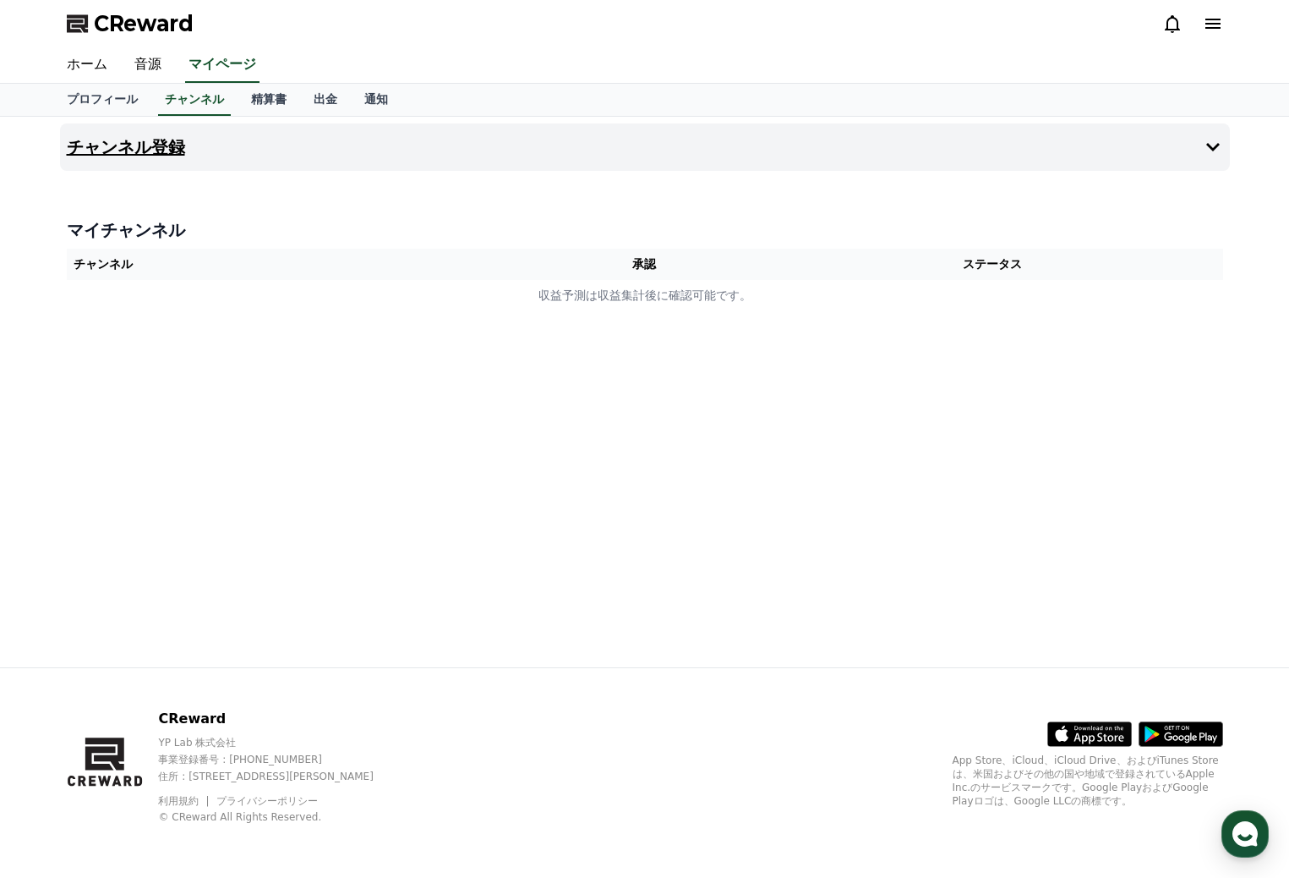
click at [133, 146] on h4 "チャンネル登録" at bounding box center [126, 147] width 118 height 19
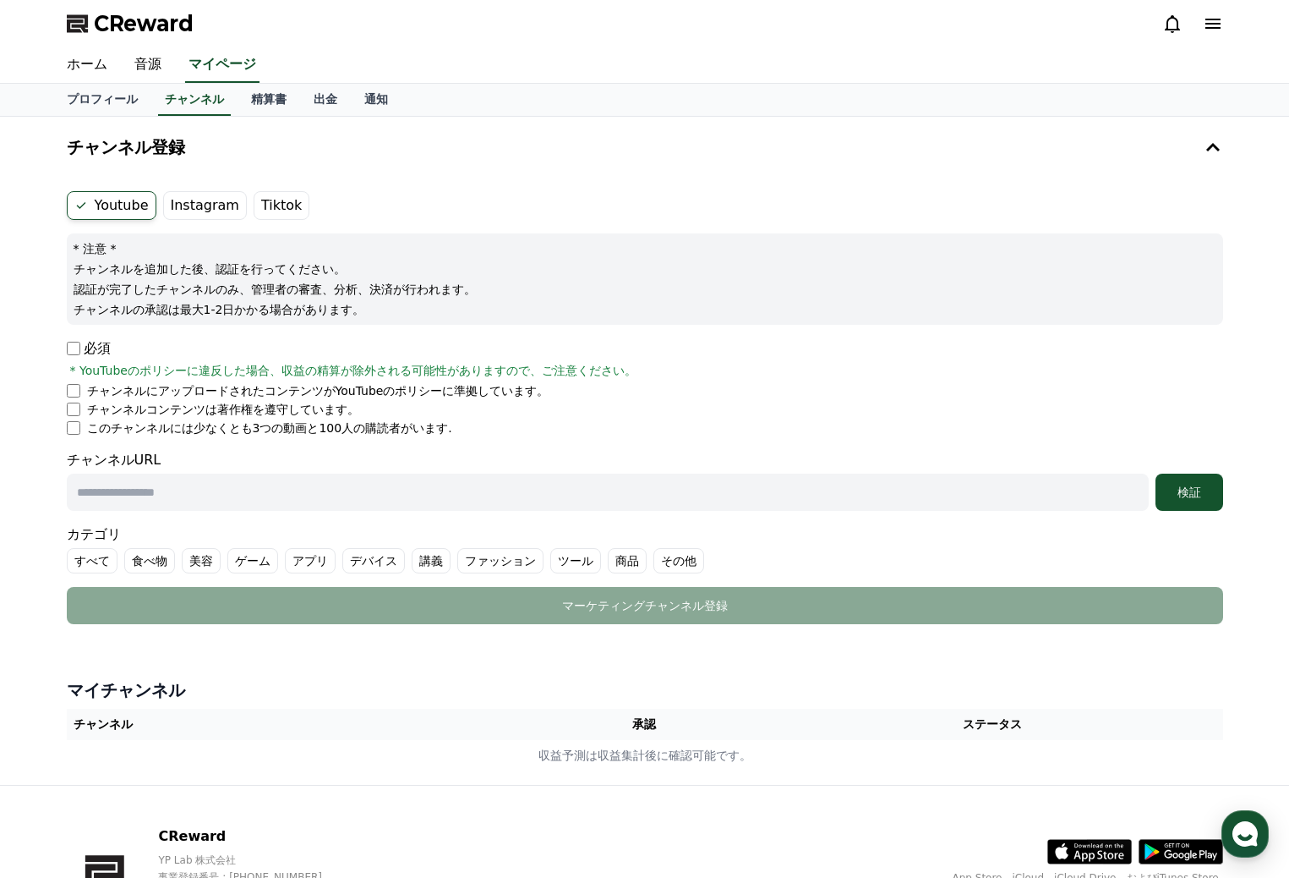
click at [118, 491] on input "text" at bounding box center [608, 491] width 1082 height 37
paste input "**********"
type input "**********"
click at [145, 561] on label "食べ物" at bounding box center [149, 560] width 51 height 25
click at [1190, 482] on button "検証" at bounding box center [1190, 491] width 68 height 37
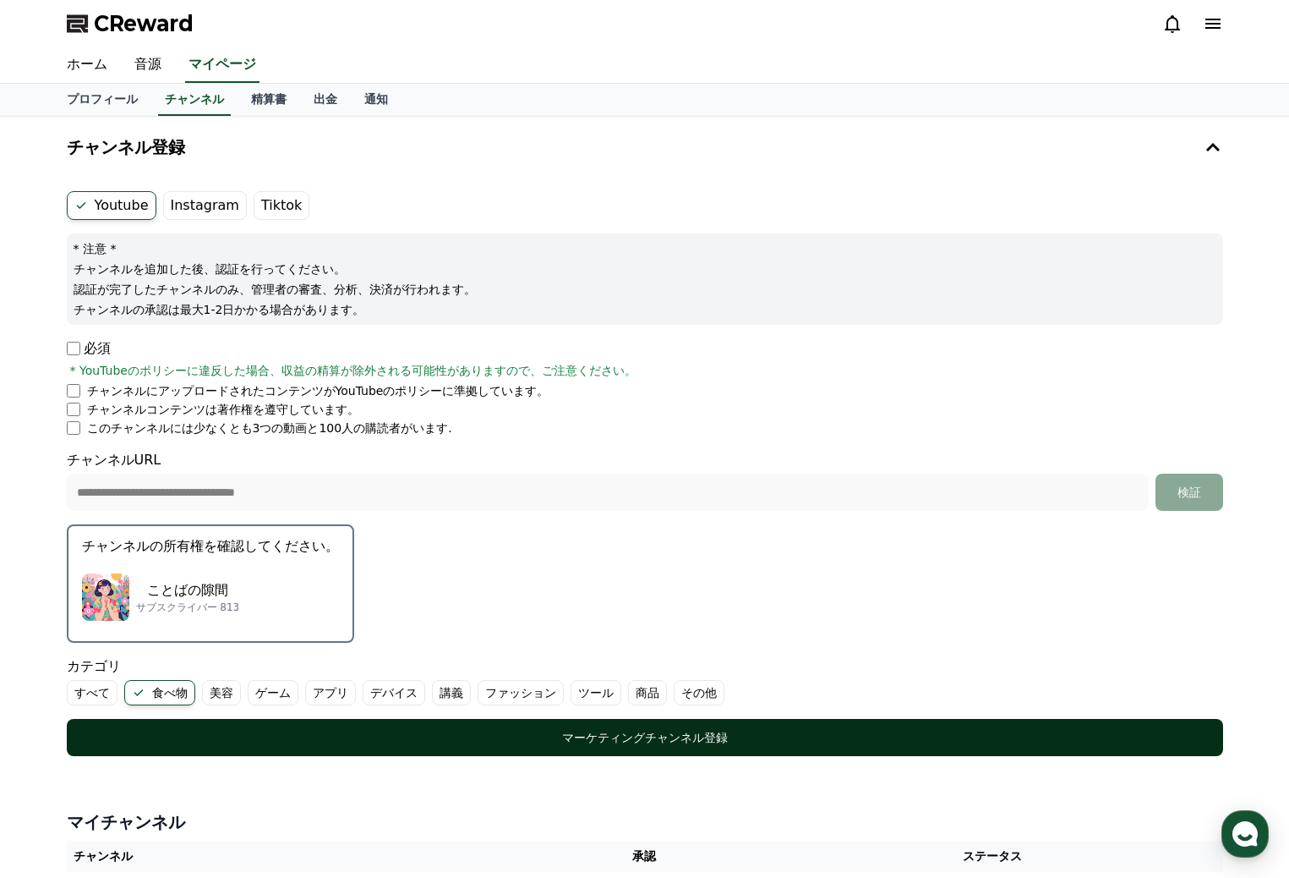
click at [616, 741] on div "マーケティングチャンネル登録" at bounding box center [645, 737] width 1089 height 17
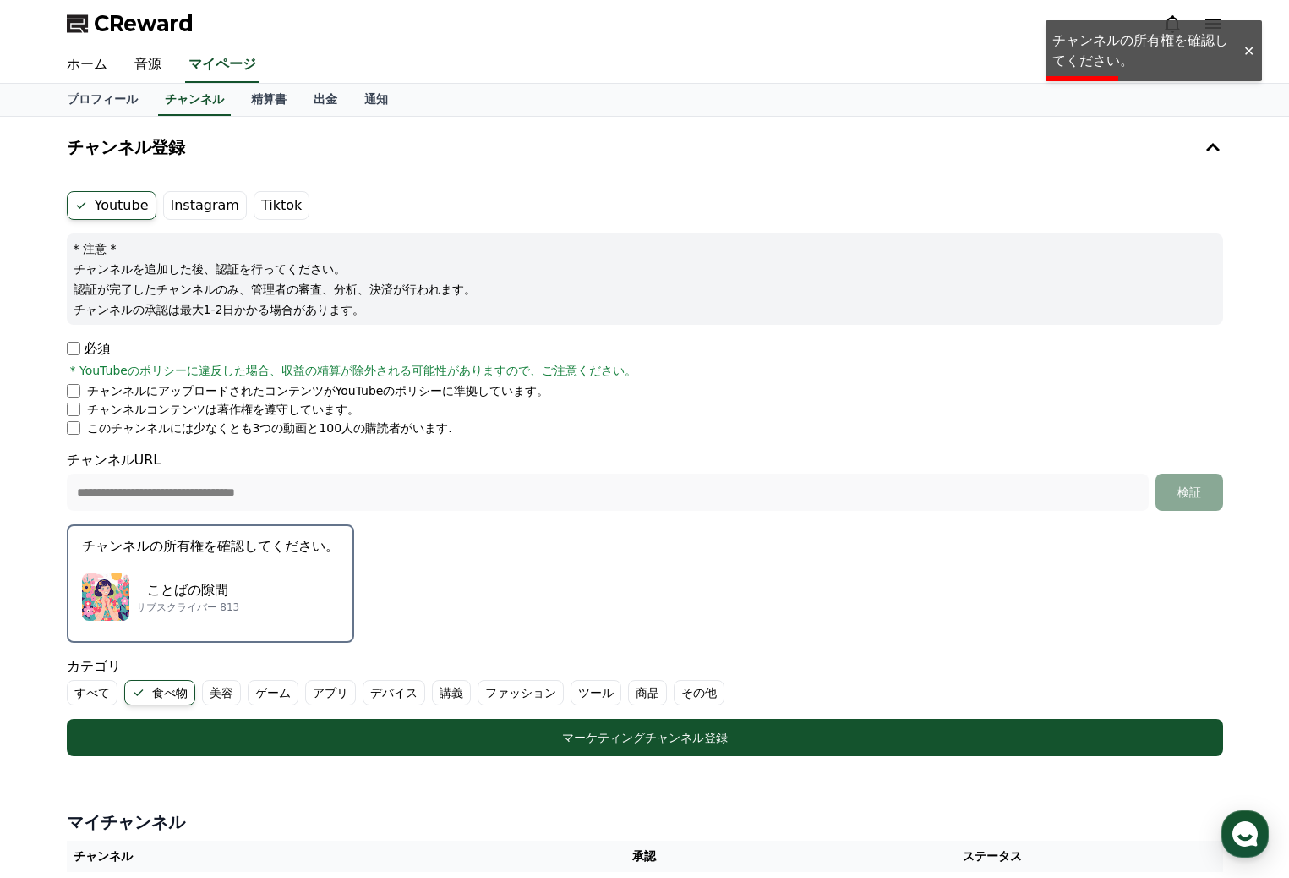
click at [189, 554] on p "チャンネルの所有権を確認してください。" at bounding box center [210, 546] width 257 height 20
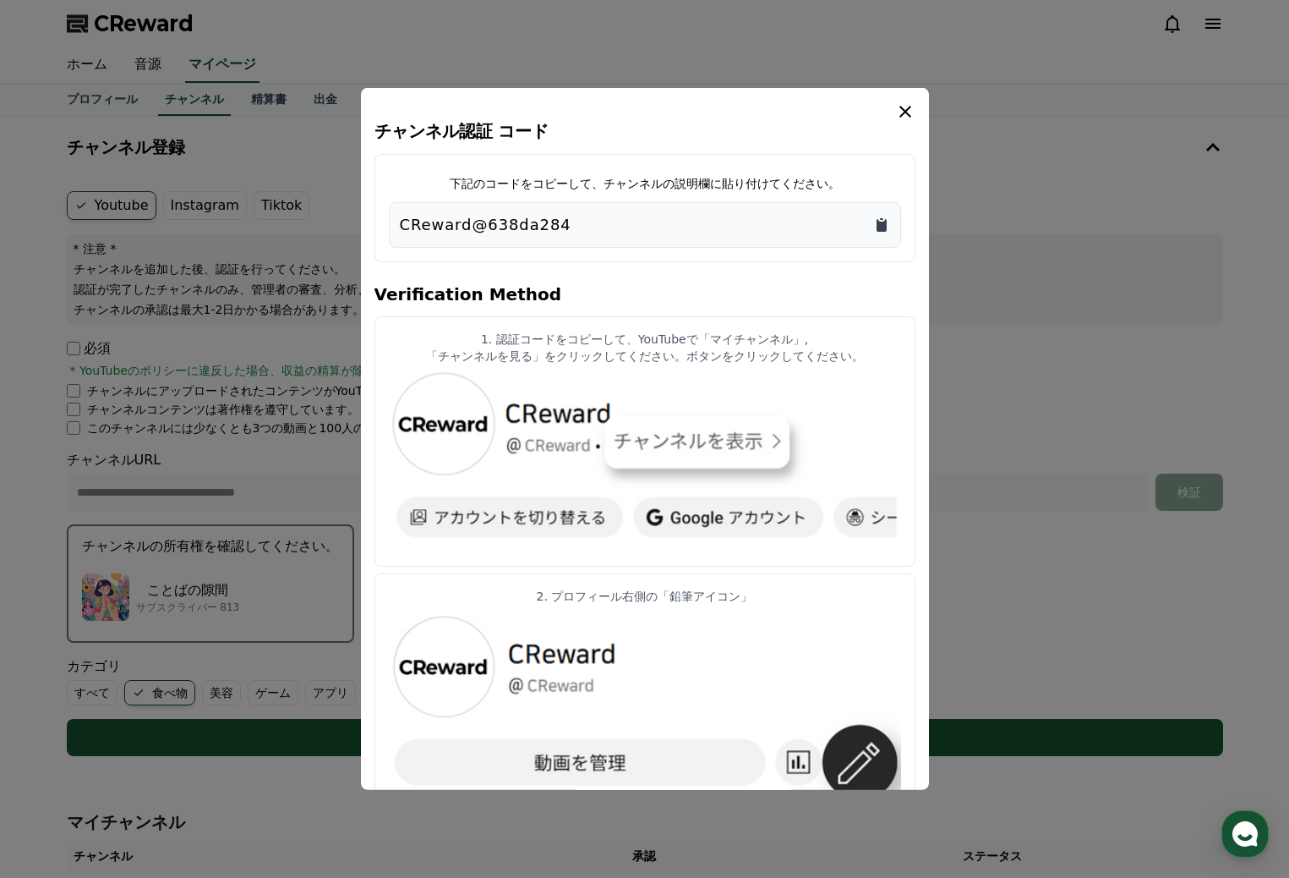
click at [882, 226] on icon "Copy to clipboard" at bounding box center [882, 225] width 10 height 13
drag, startPoint x: 652, startPoint y: 107, endPoint x: 561, endPoint y: 121, distance: 92.3
click at [561, 121] on div "チャンネル認証 コード 下記のコードをコピーして、チャンネルの説明欄に貼り付けてください。 CReward@638da284 Verification Met…" at bounding box center [645, 783] width 541 height 1365
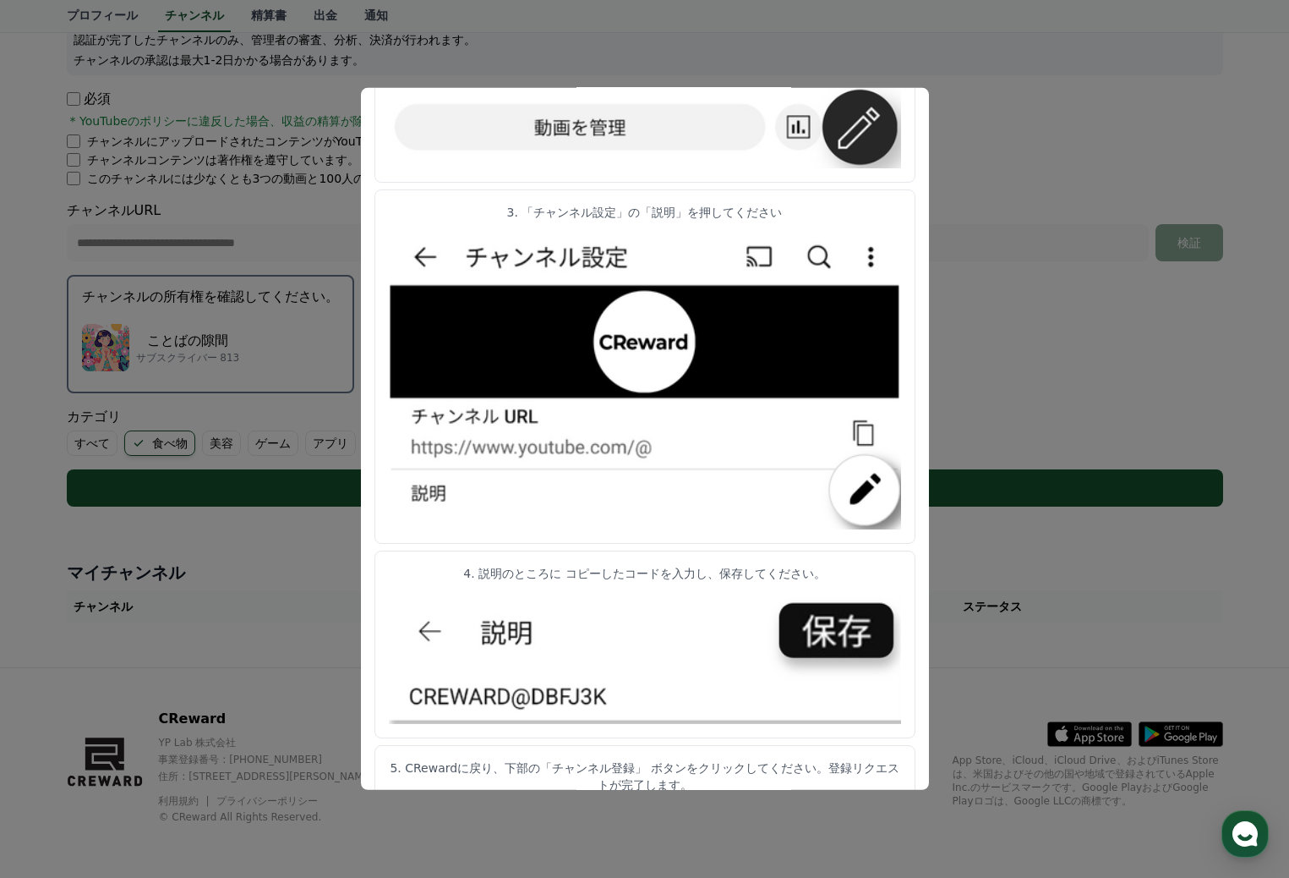
scroll to position [673, 0]
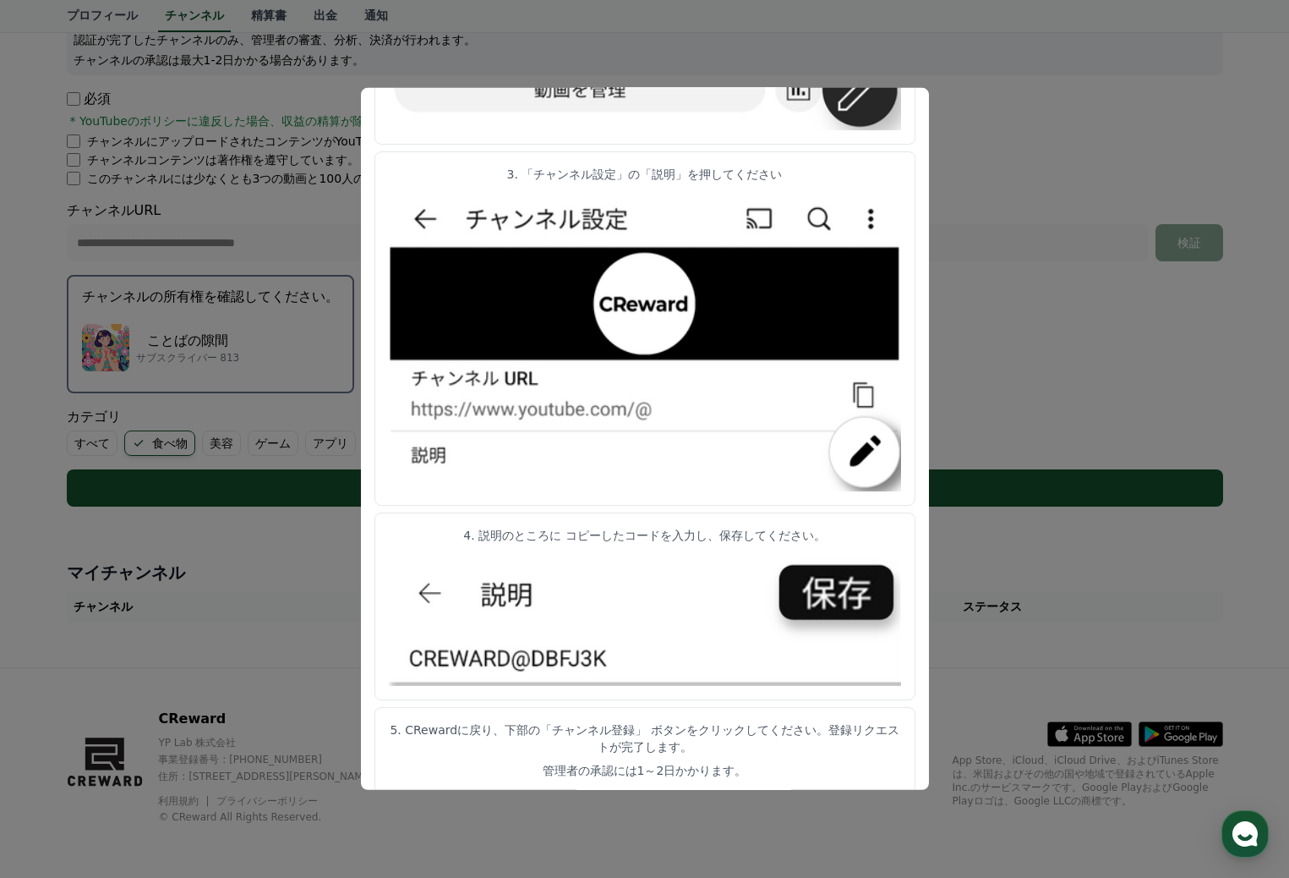
click at [1045, 148] on button "close modal" at bounding box center [644, 439] width 1289 height 878
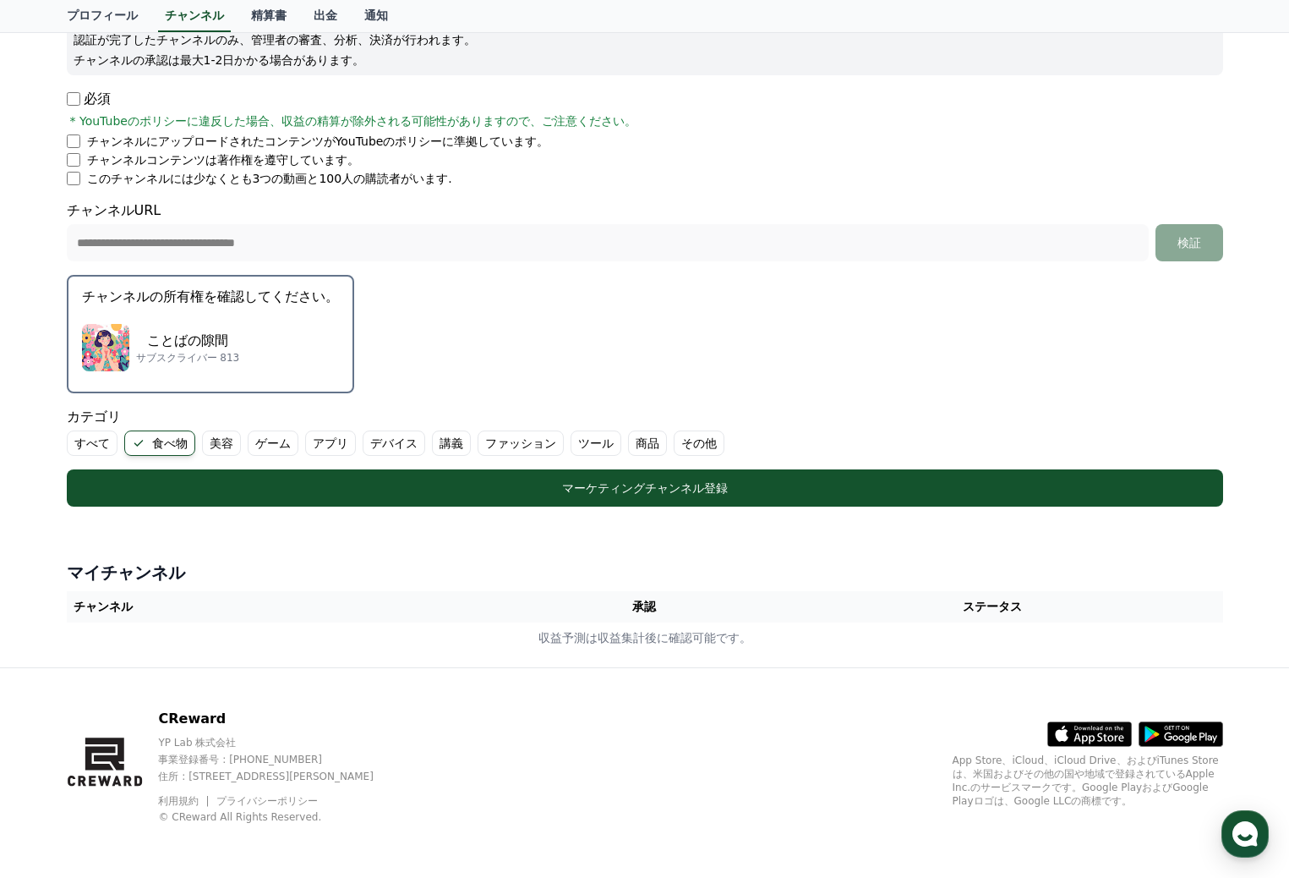
click at [242, 304] on p "チャンネルの所有権を確認してください。" at bounding box center [210, 297] width 257 height 20
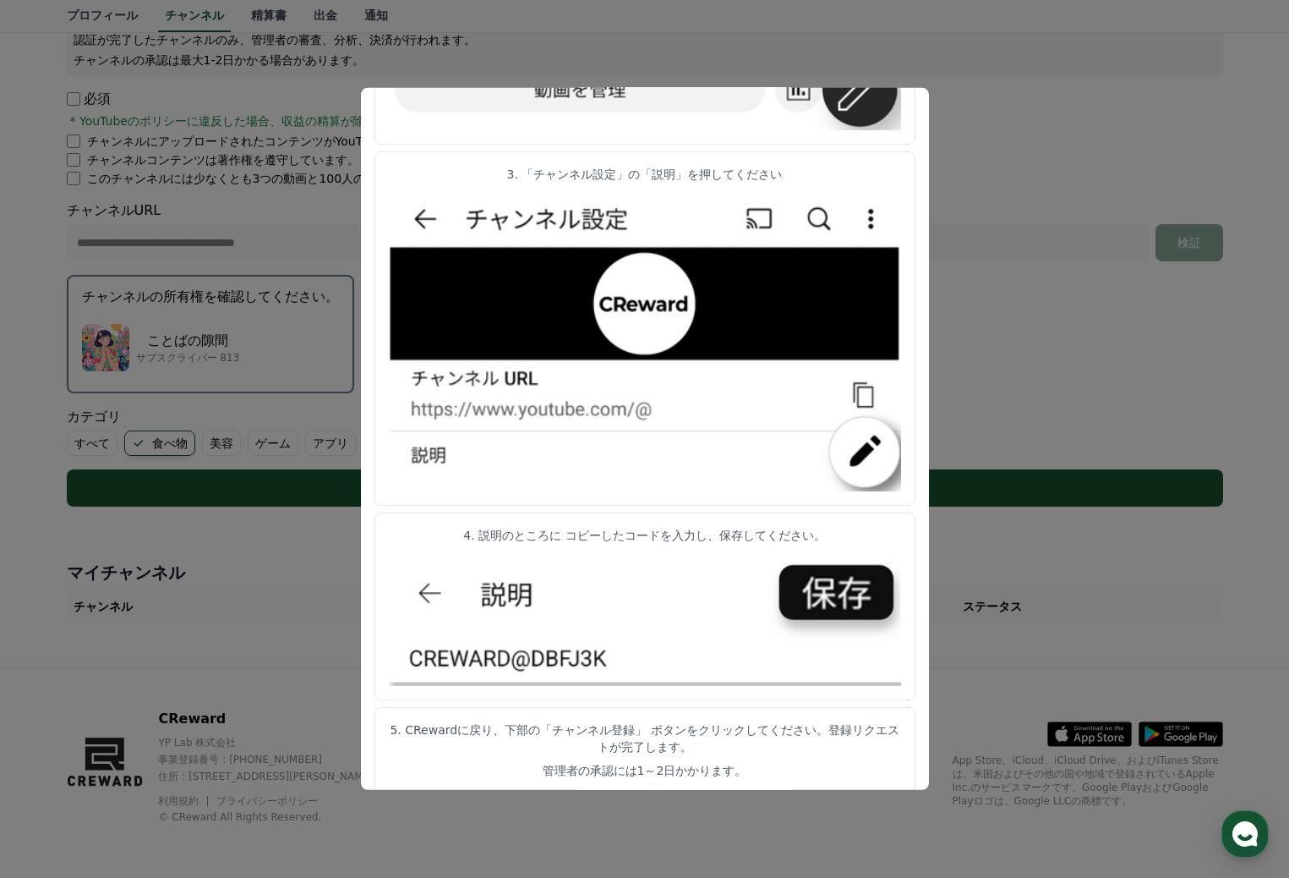
click at [1004, 285] on button "close modal" at bounding box center [644, 439] width 1289 height 878
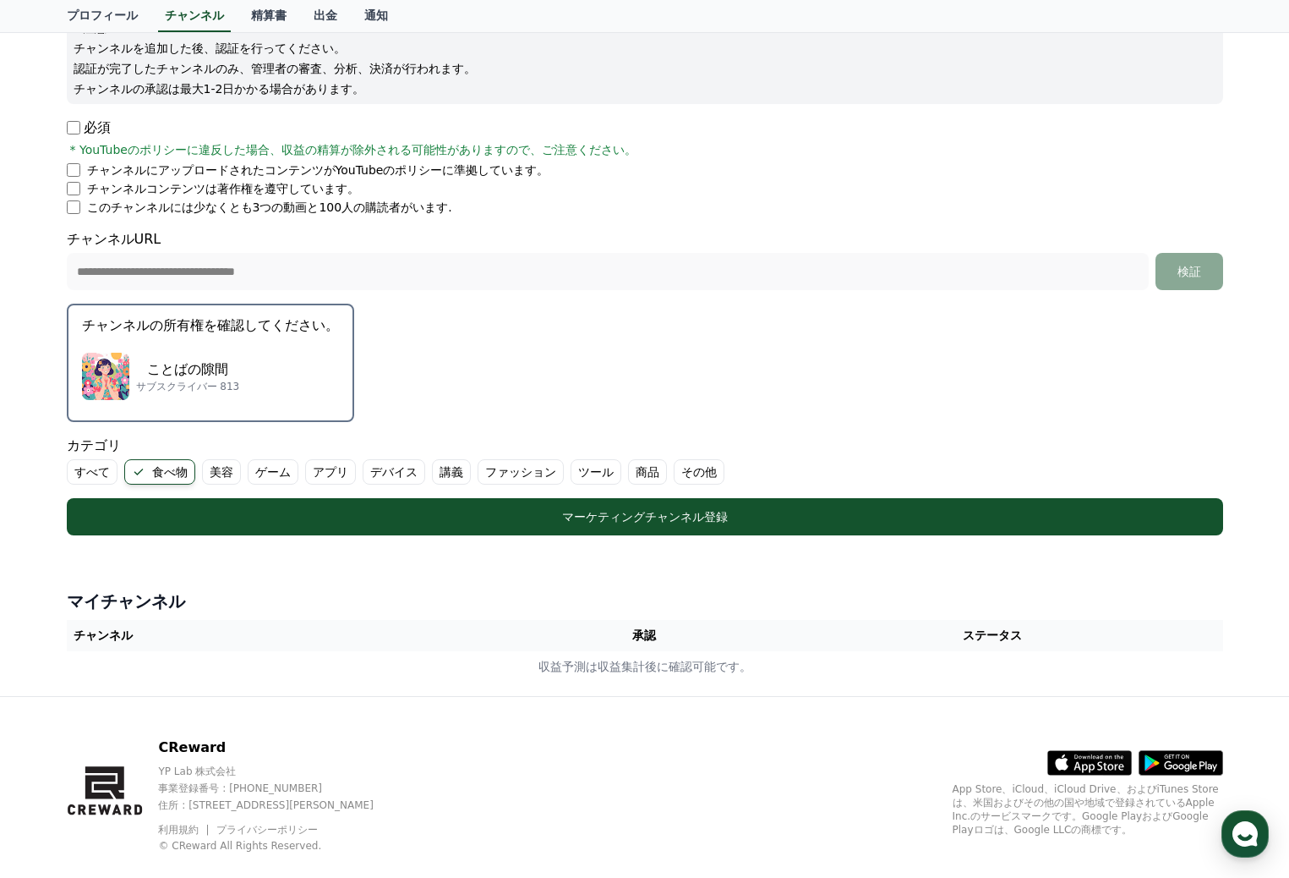
scroll to position [249, 0]
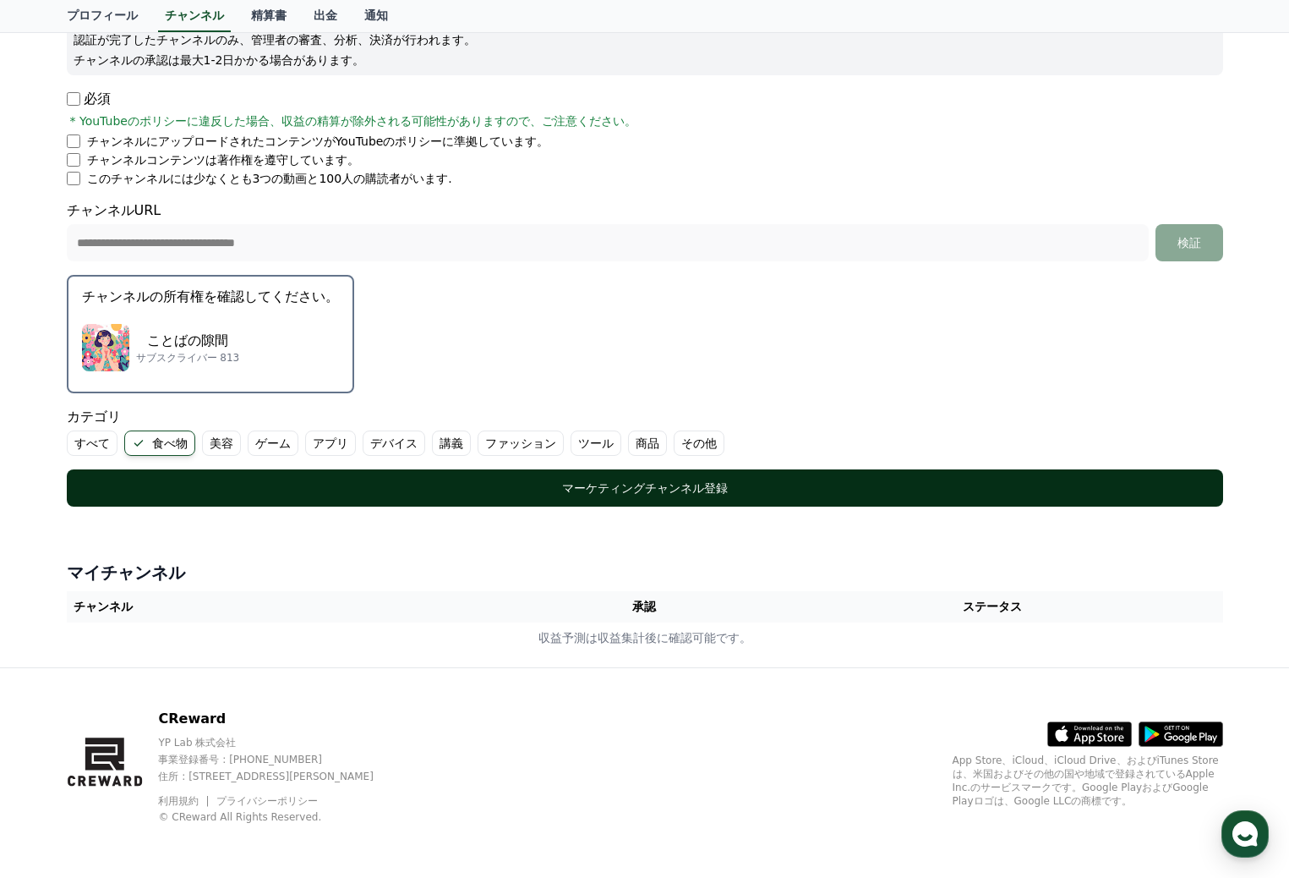
click at [697, 493] on div "マーケティングチャンネル登録" at bounding box center [645, 487] width 1089 height 17
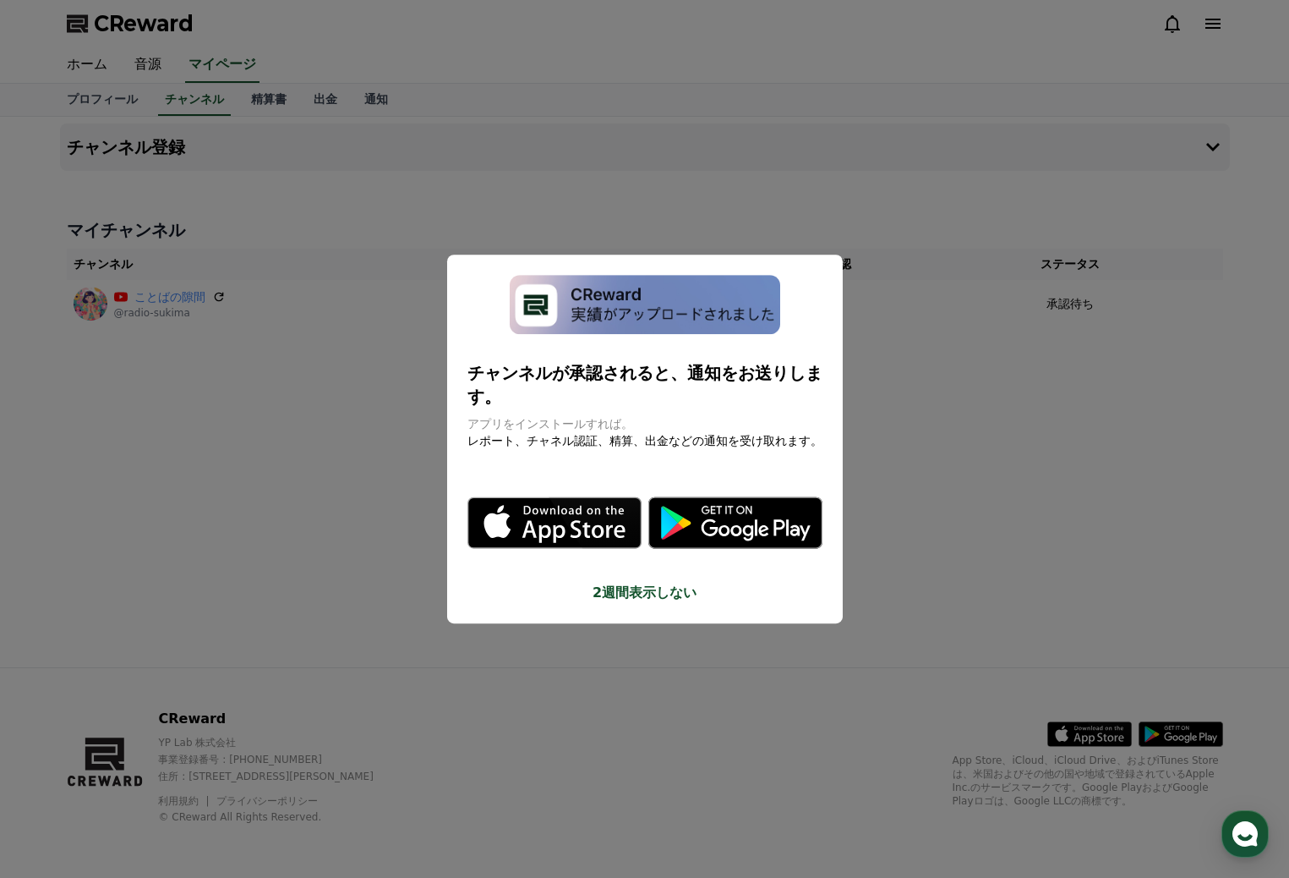
click at [985, 544] on button "close modal" at bounding box center [644, 439] width 1289 height 878
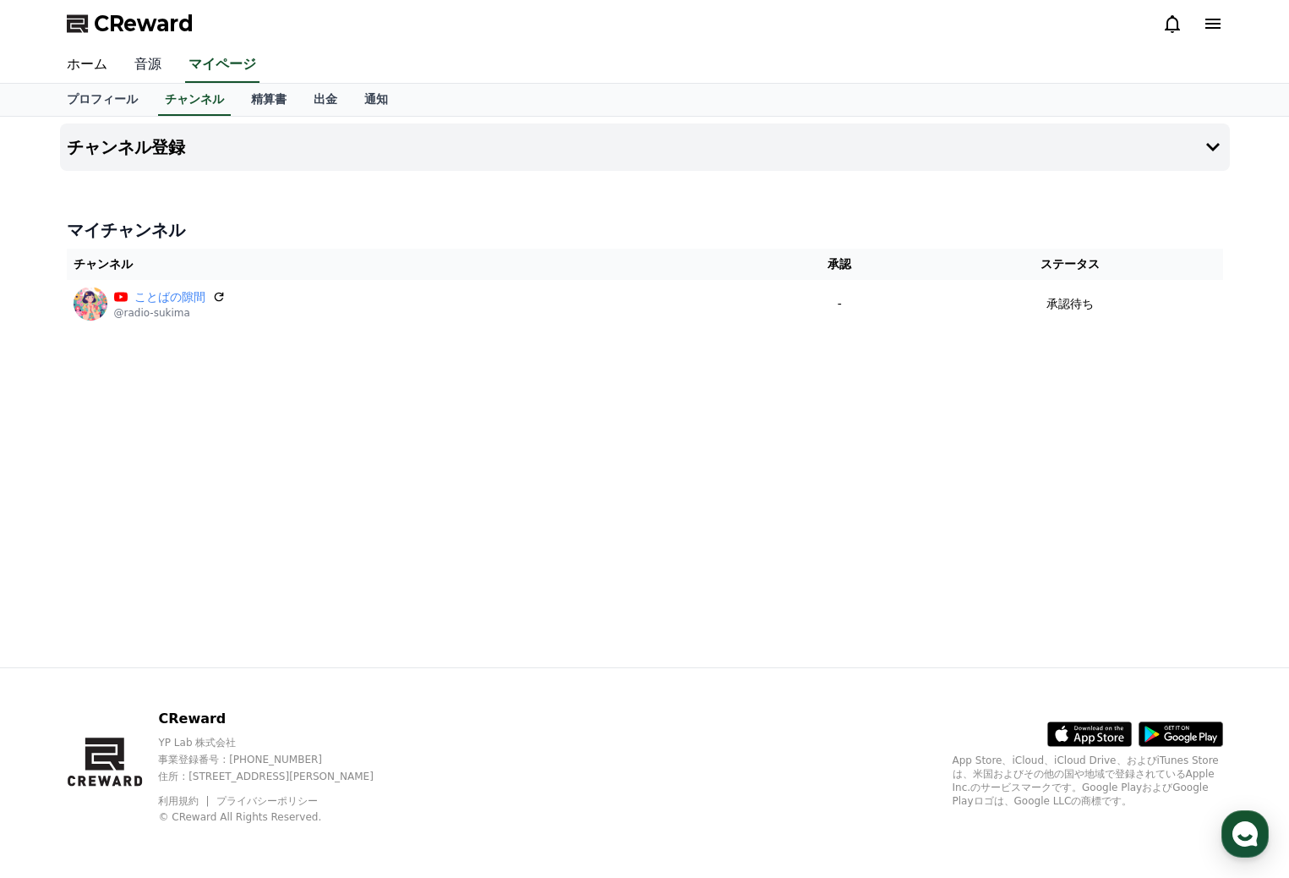
click at [135, 67] on link "音源" at bounding box center [148, 65] width 54 height 36
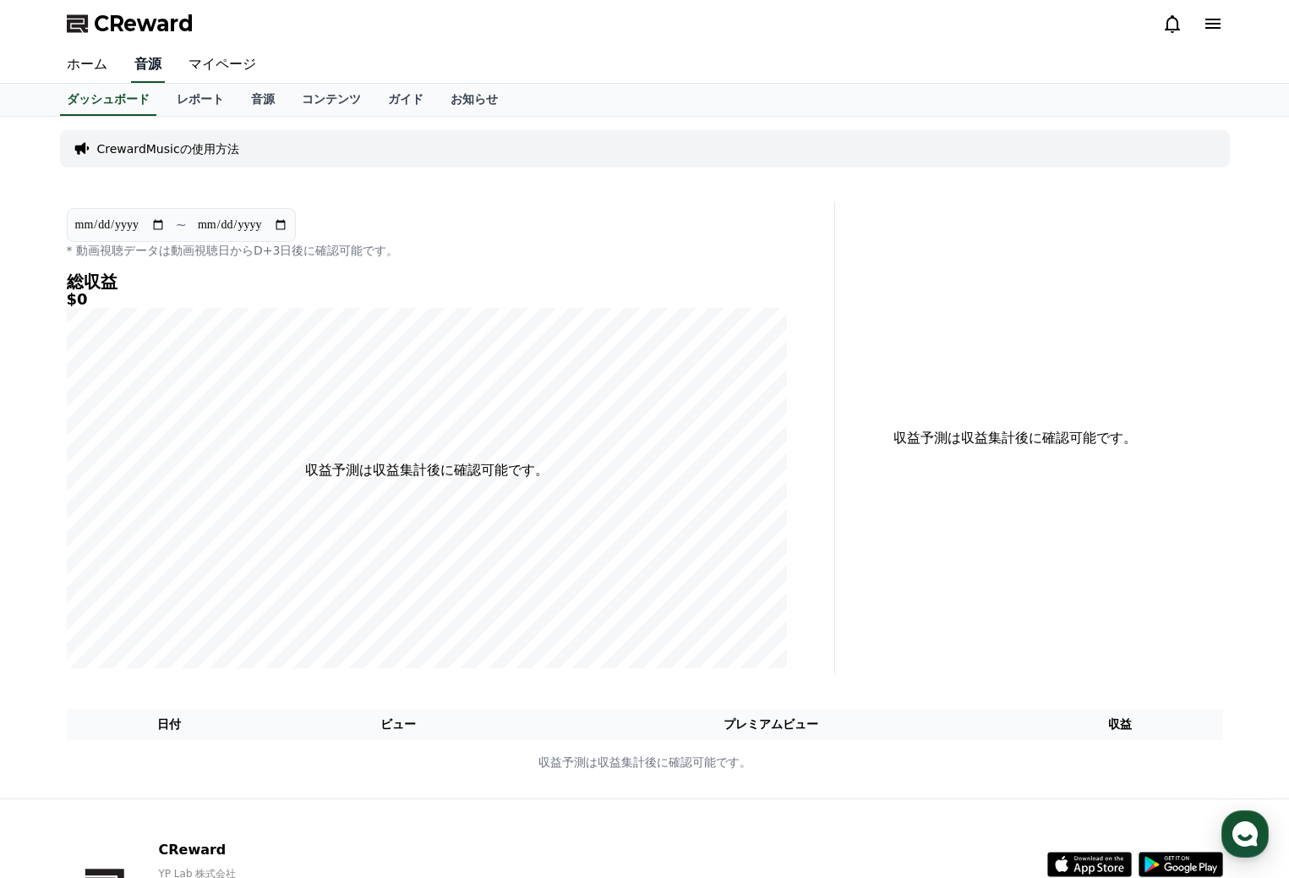
click at [139, 67] on link "音源" at bounding box center [148, 65] width 34 height 36
click at [86, 67] on link "ホーム" at bounding box center [87, 65] width 68 height 36
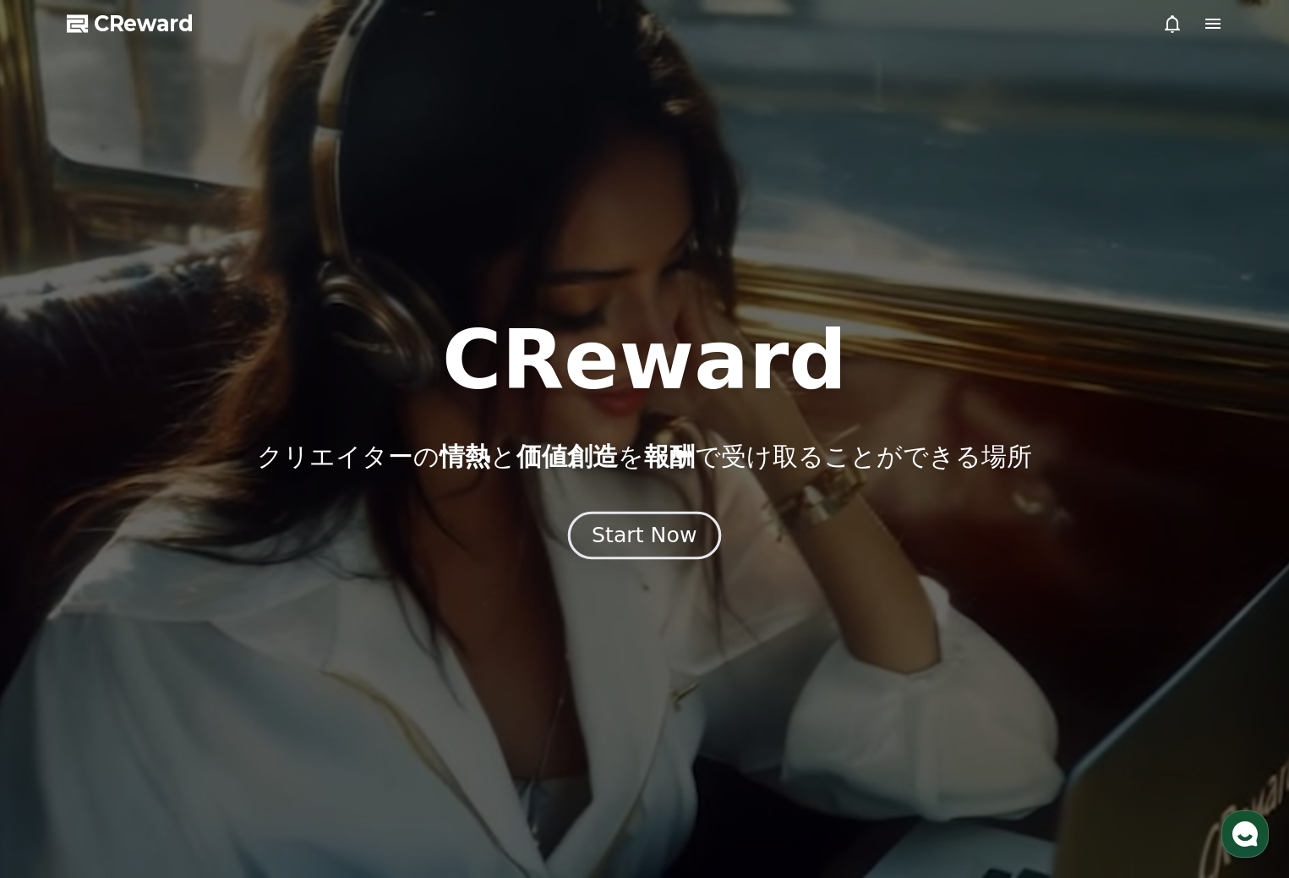
click at [637, 533] on div "Start Now" at bounding box center [644, 535] width 105 height 29
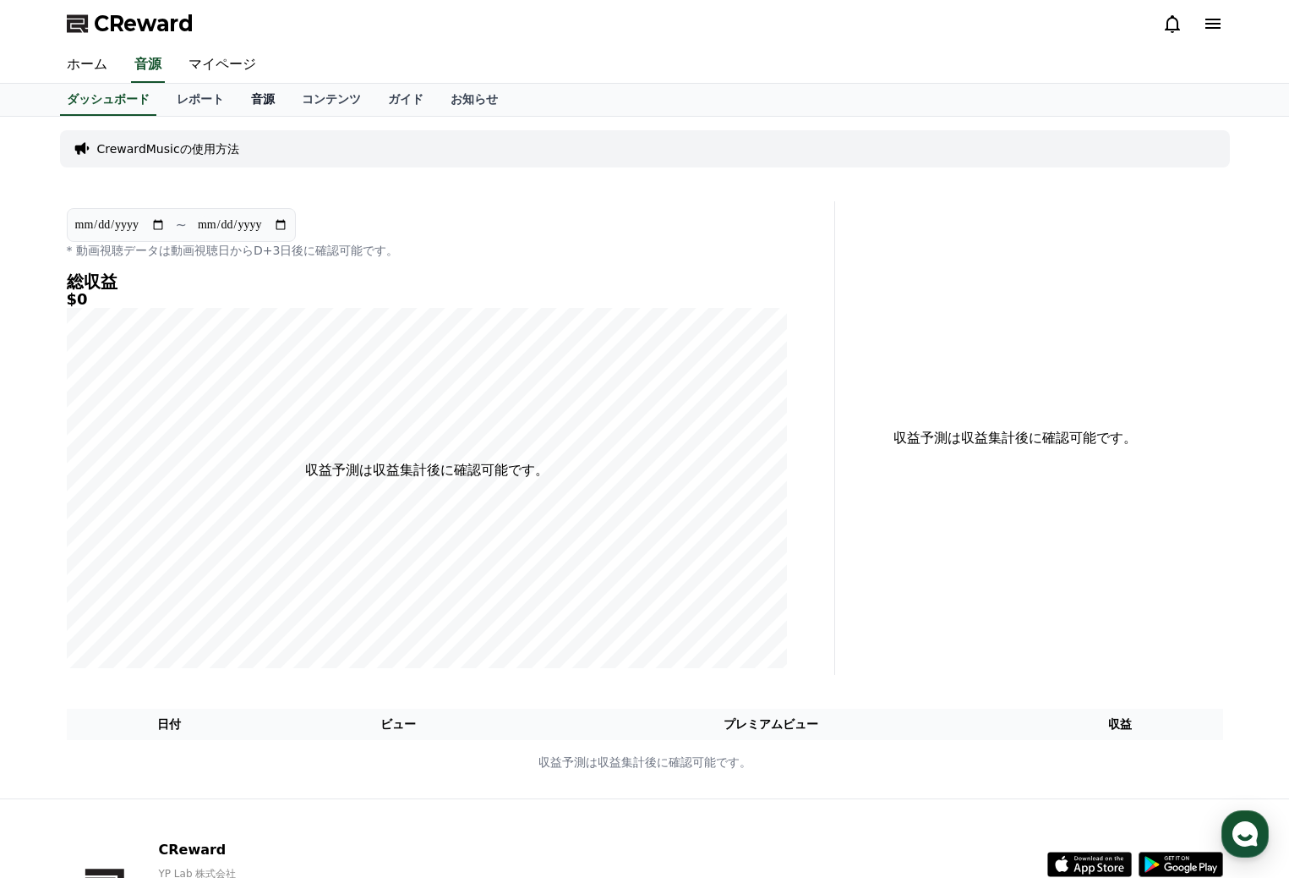
click at [238, 96] on link "音源" at bounding box center [263, 100] width 51 height 32
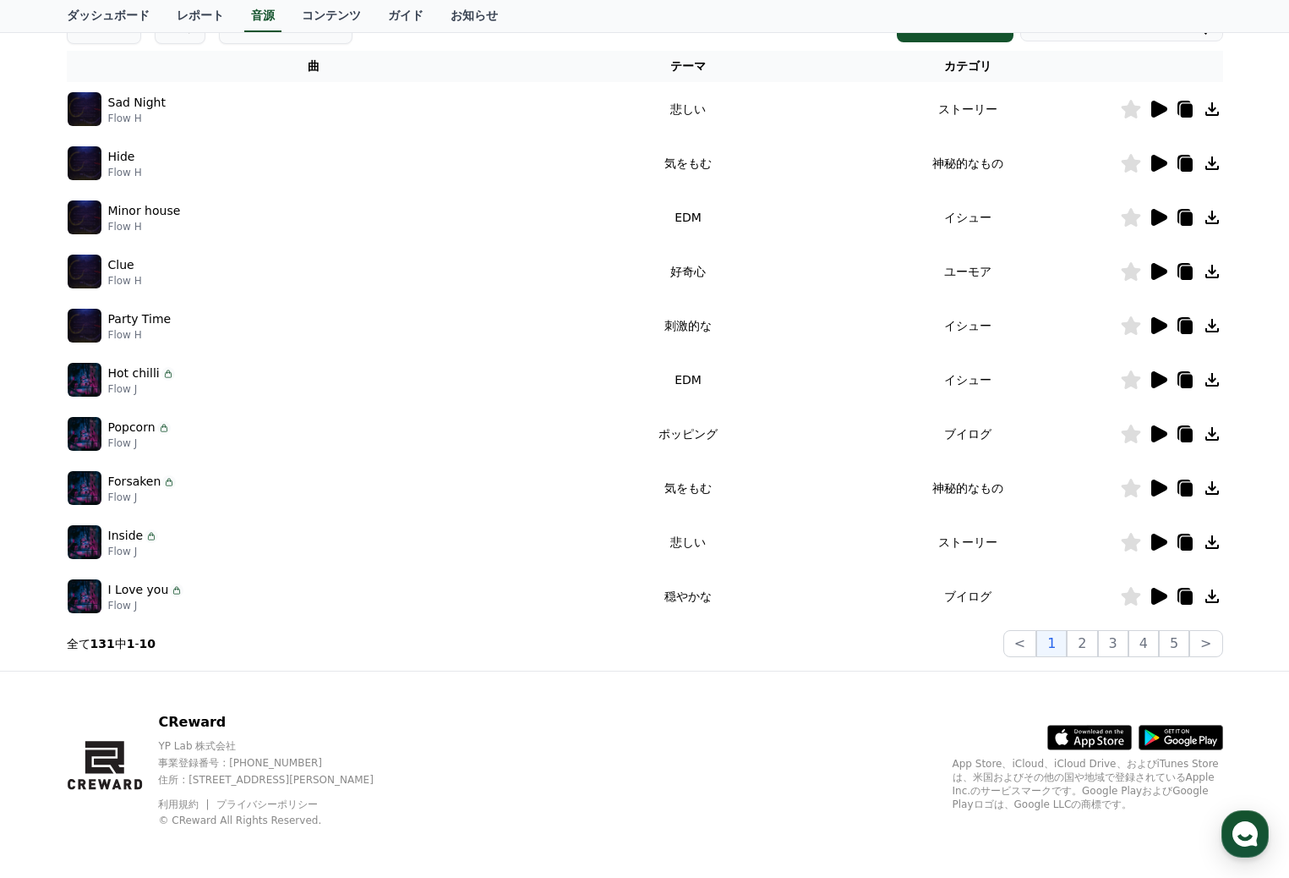
scroll to position [267, 0]
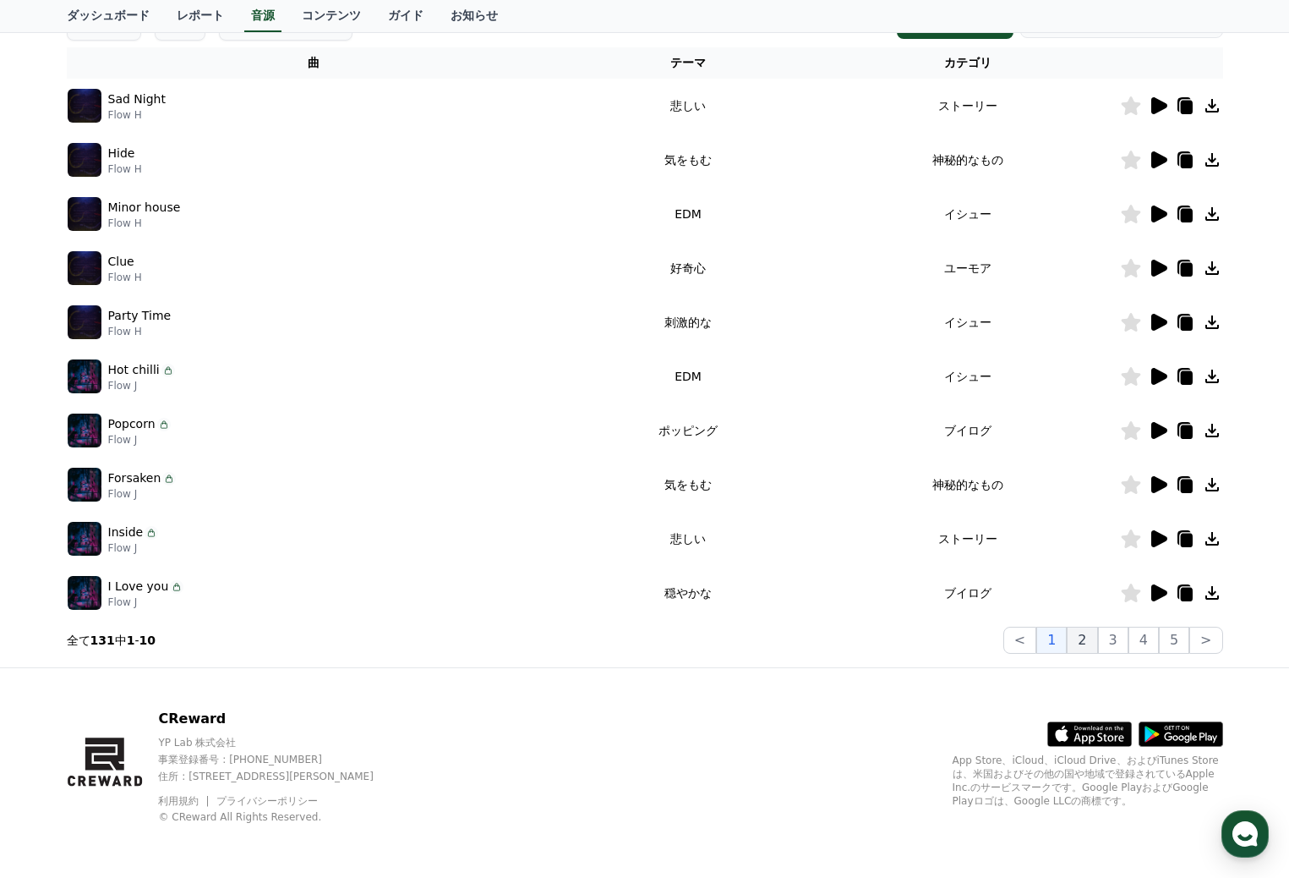
click at [1098, 634] on button "2" at bounding box center [1113, 639] width 30 height 27
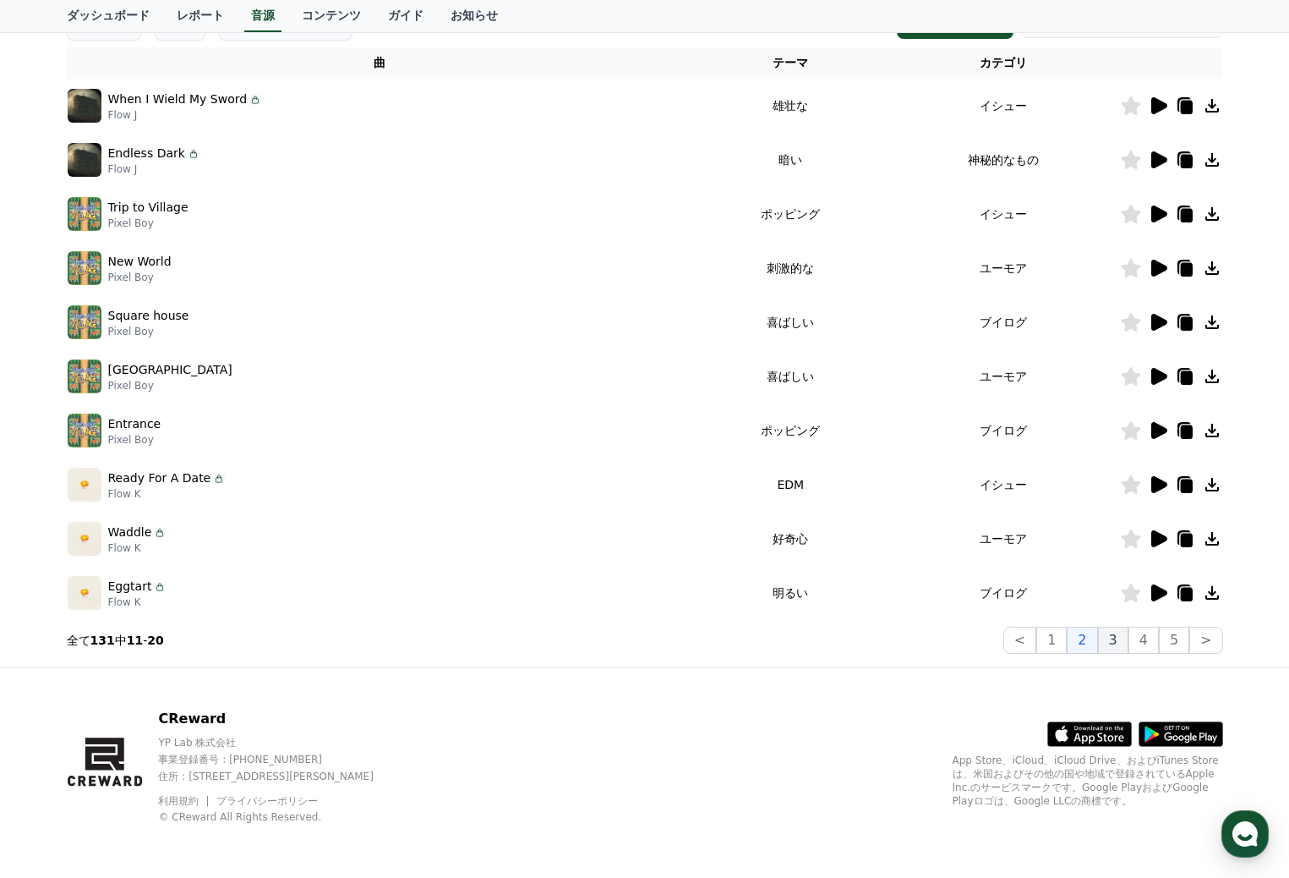
click at [1159, 643] on button "3" at bounding box center [1174, 639] width 30 height 27
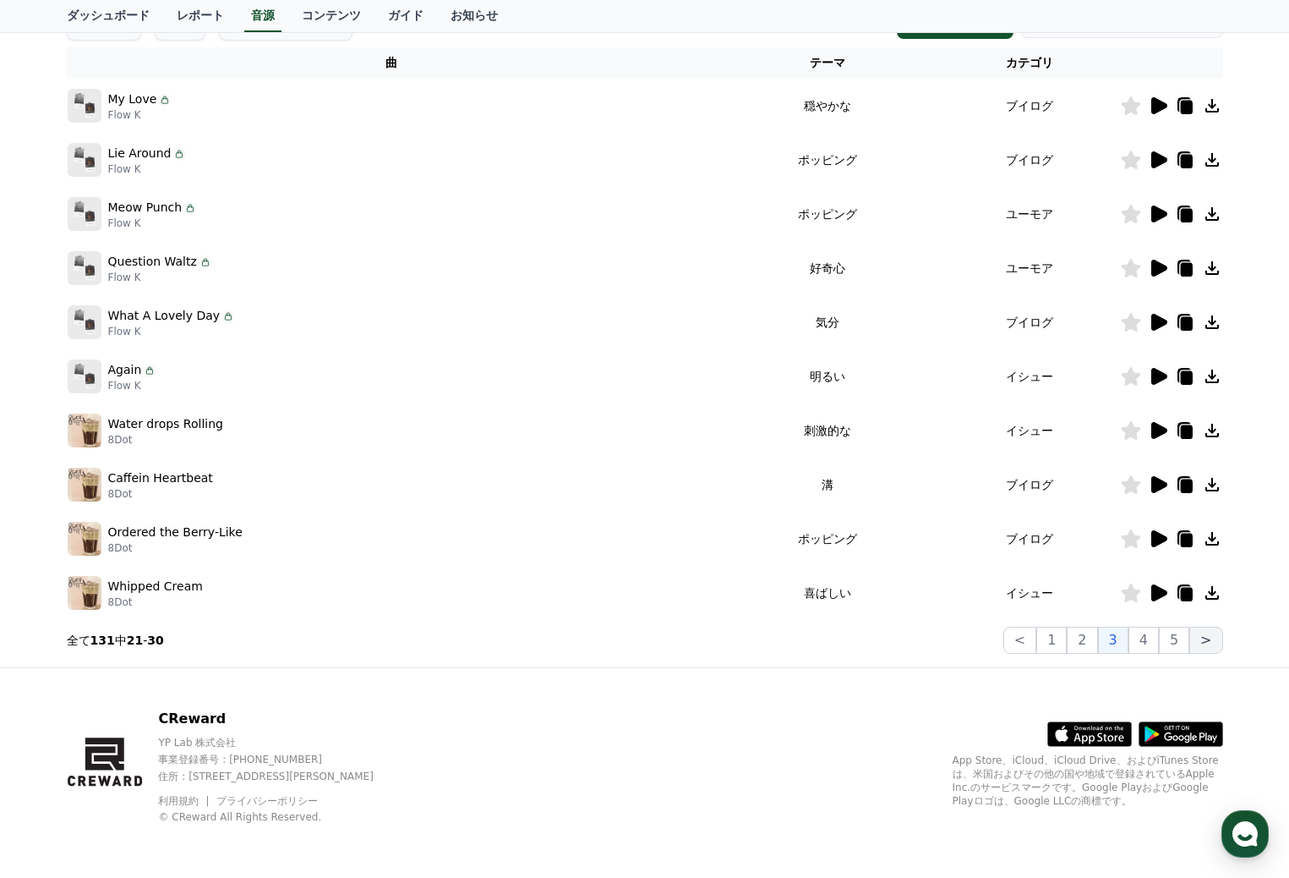
click at [1209, 637] on button ">" at bounding box center [1206, 639] width 33 height 27
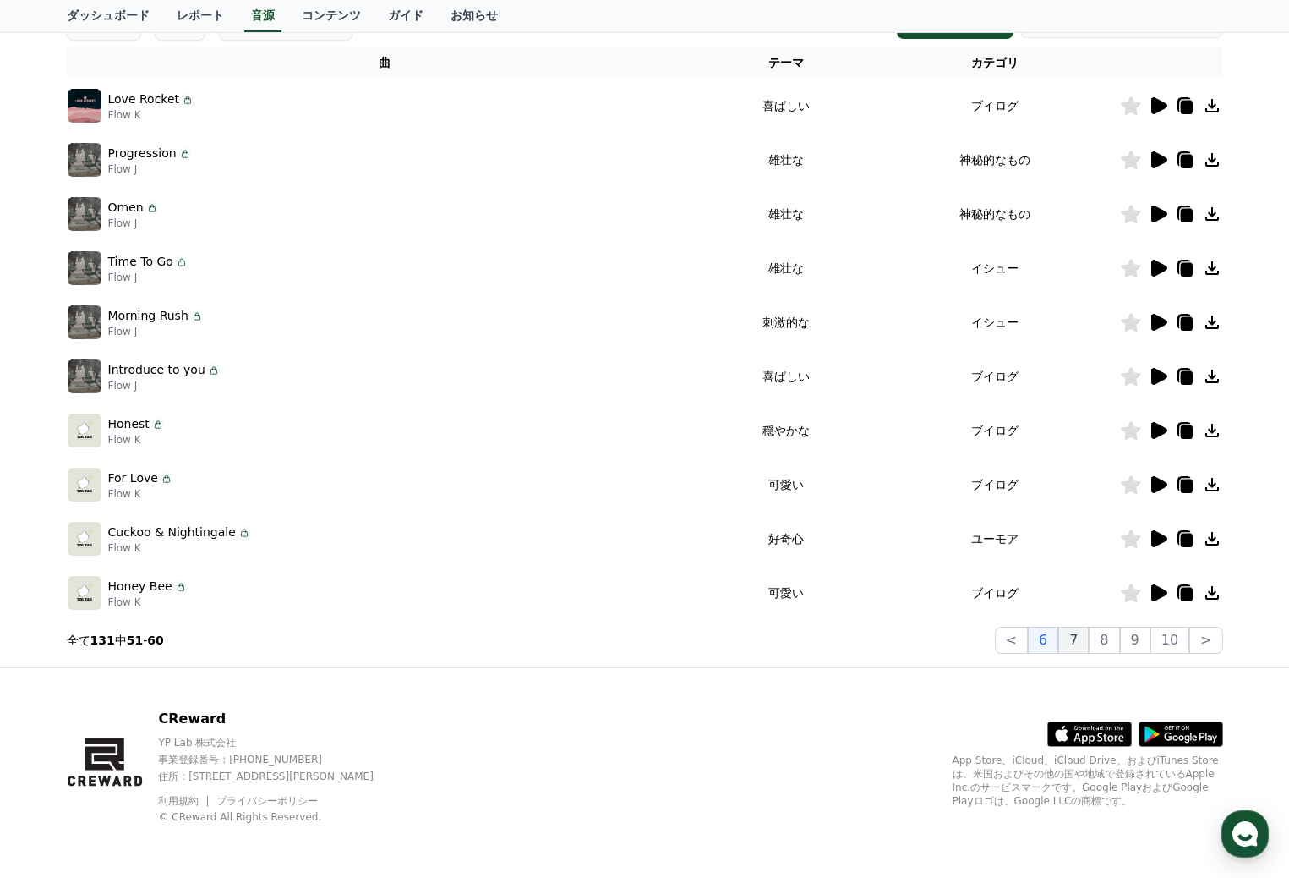
click at [1089, 644] on button "7" at bounding box center [1104, 639] width 30 height 27
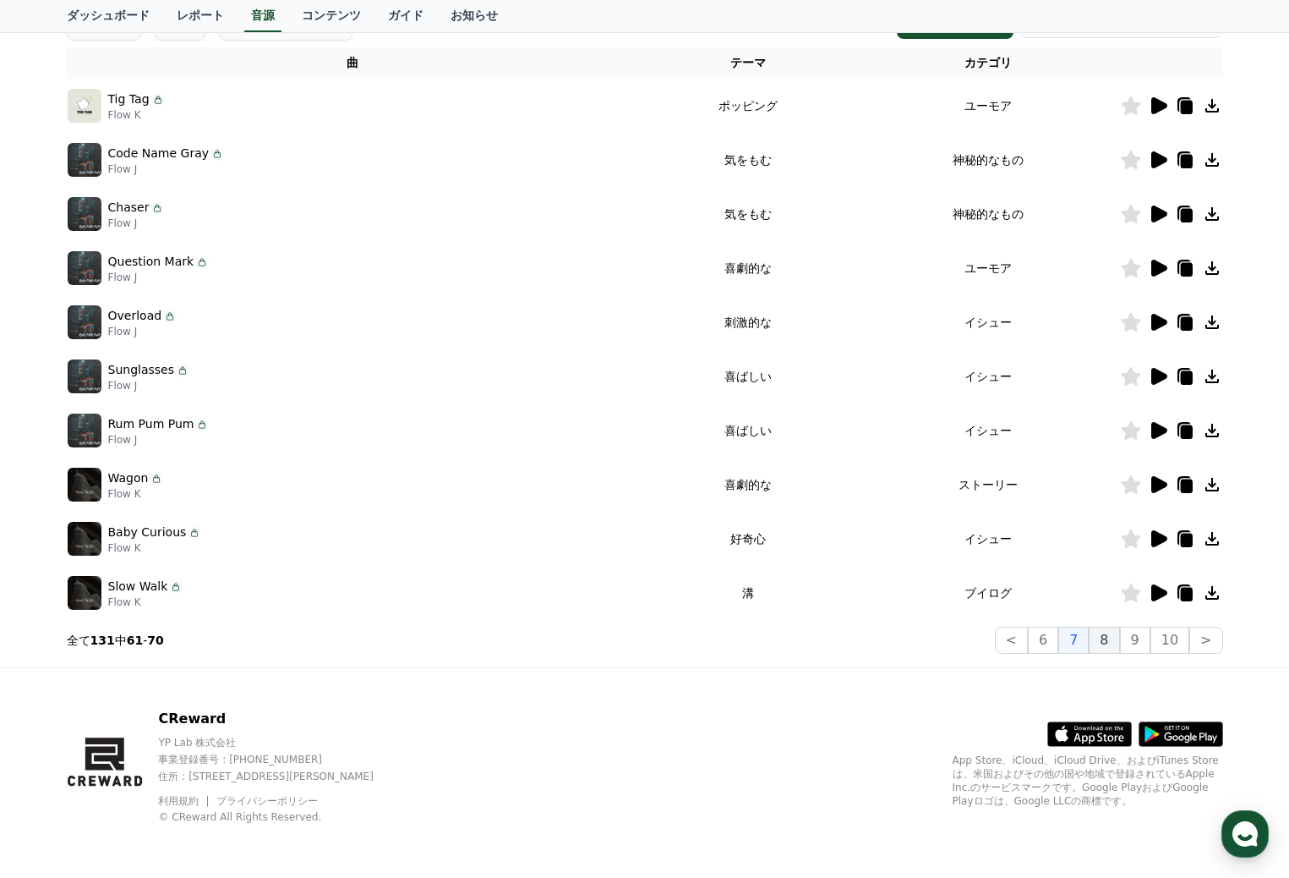
click at [1151, 646] on button "8" at bounding box center [1170, 639] width 39 height 27
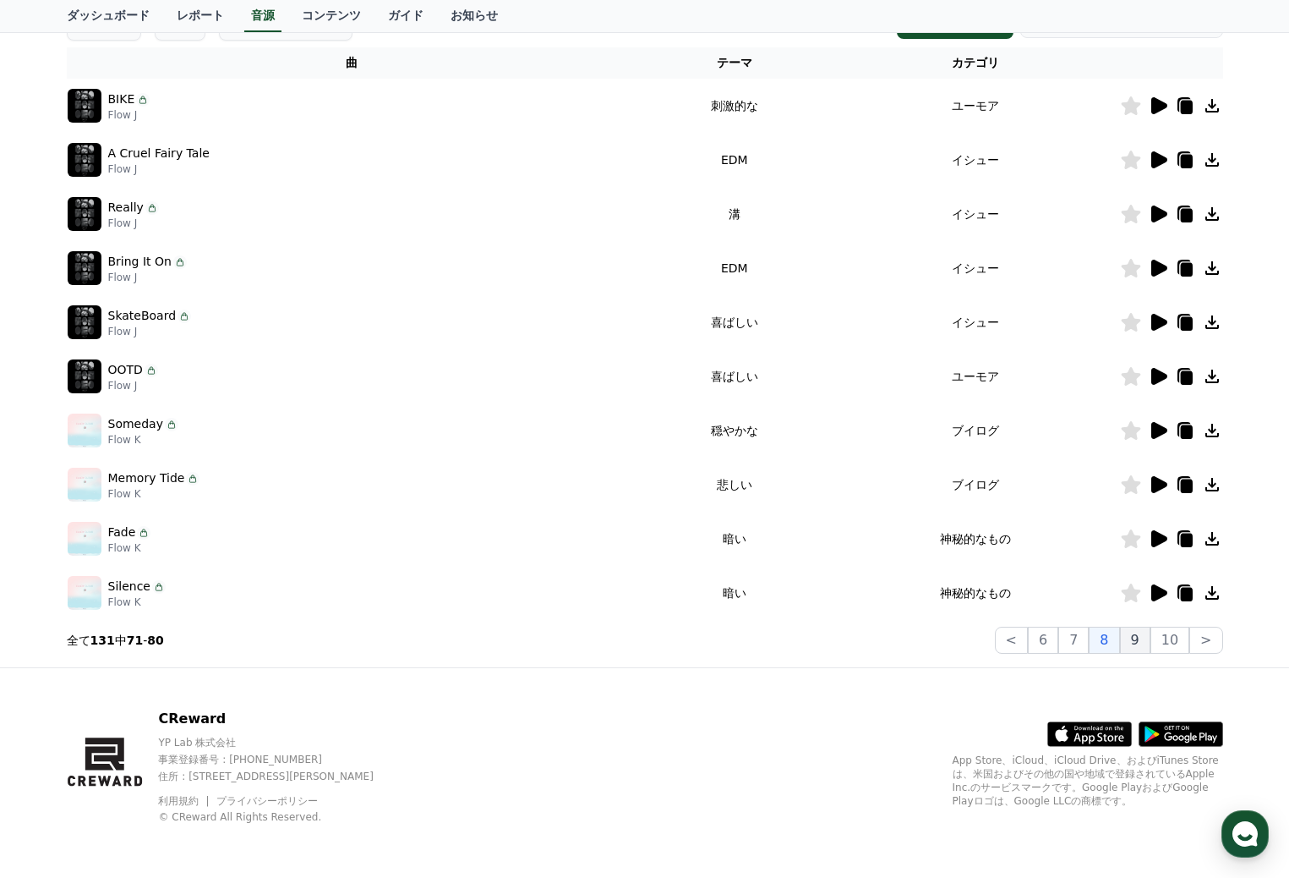
click at [1144, 636] on button "9" at bounding box center [1135, 639] width 30 height 27
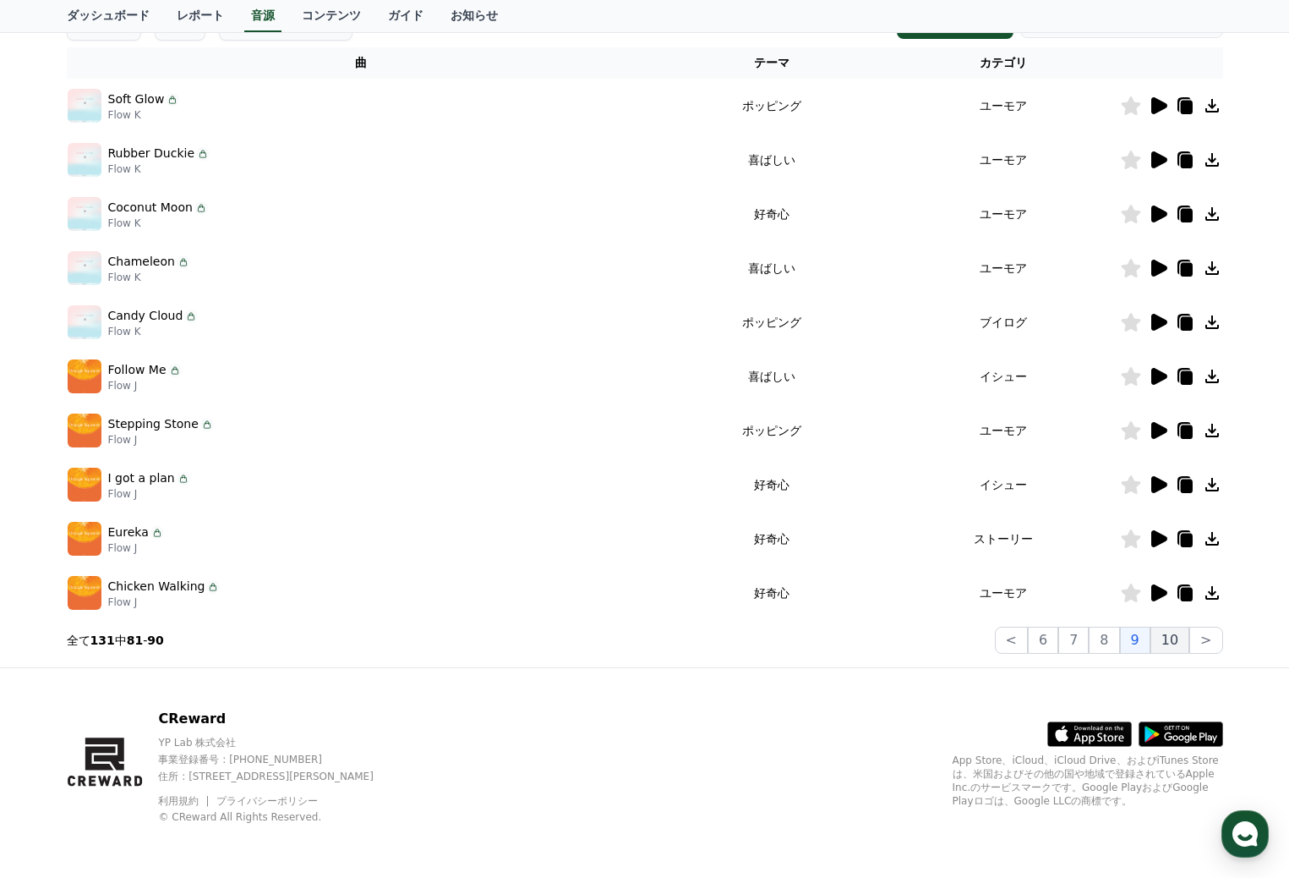
click at [1168, 638] on button "10" at bounding box center [1170, 639] width 39 height 27
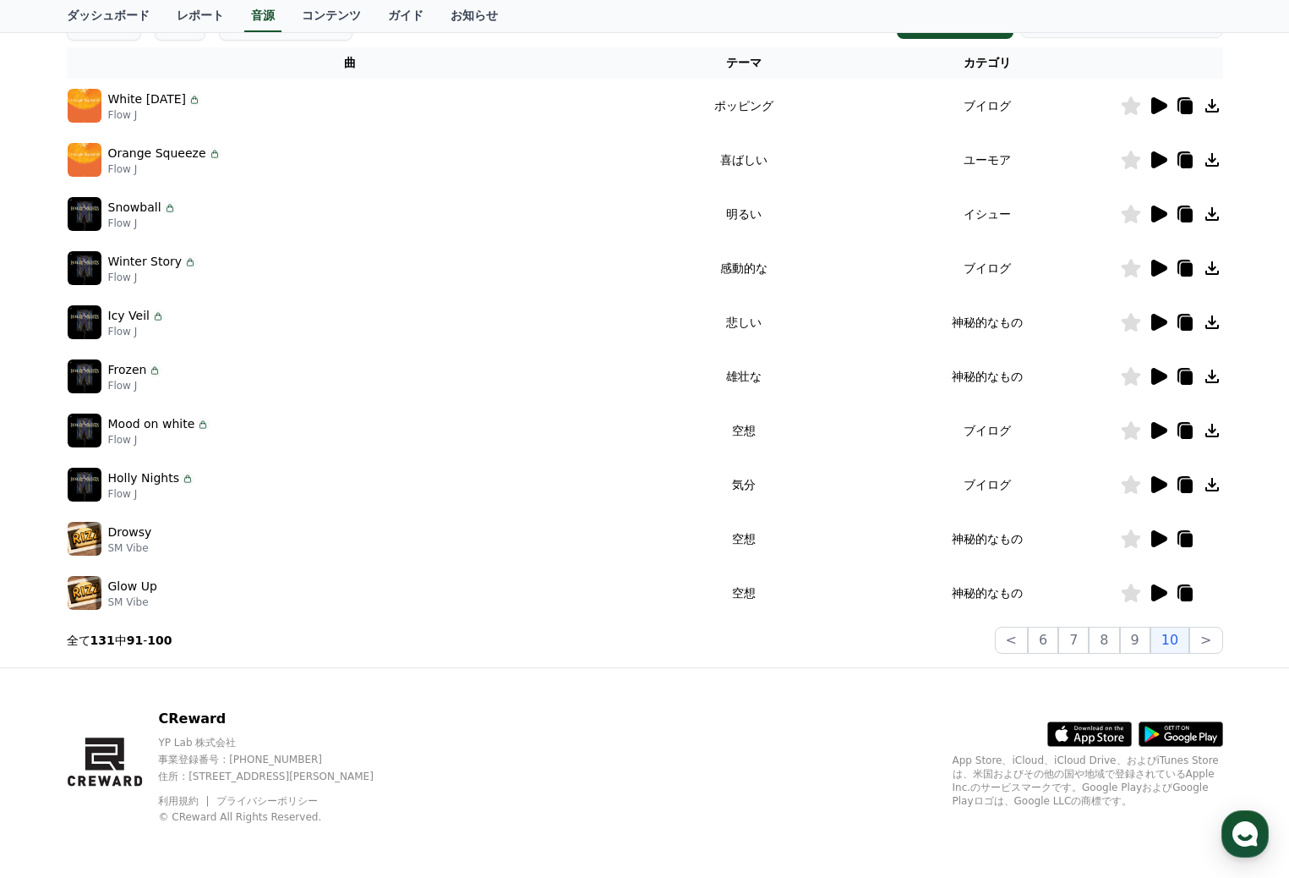
click at [1158, 539] on icon at bounding box center [1159, 538] width 16 height 17
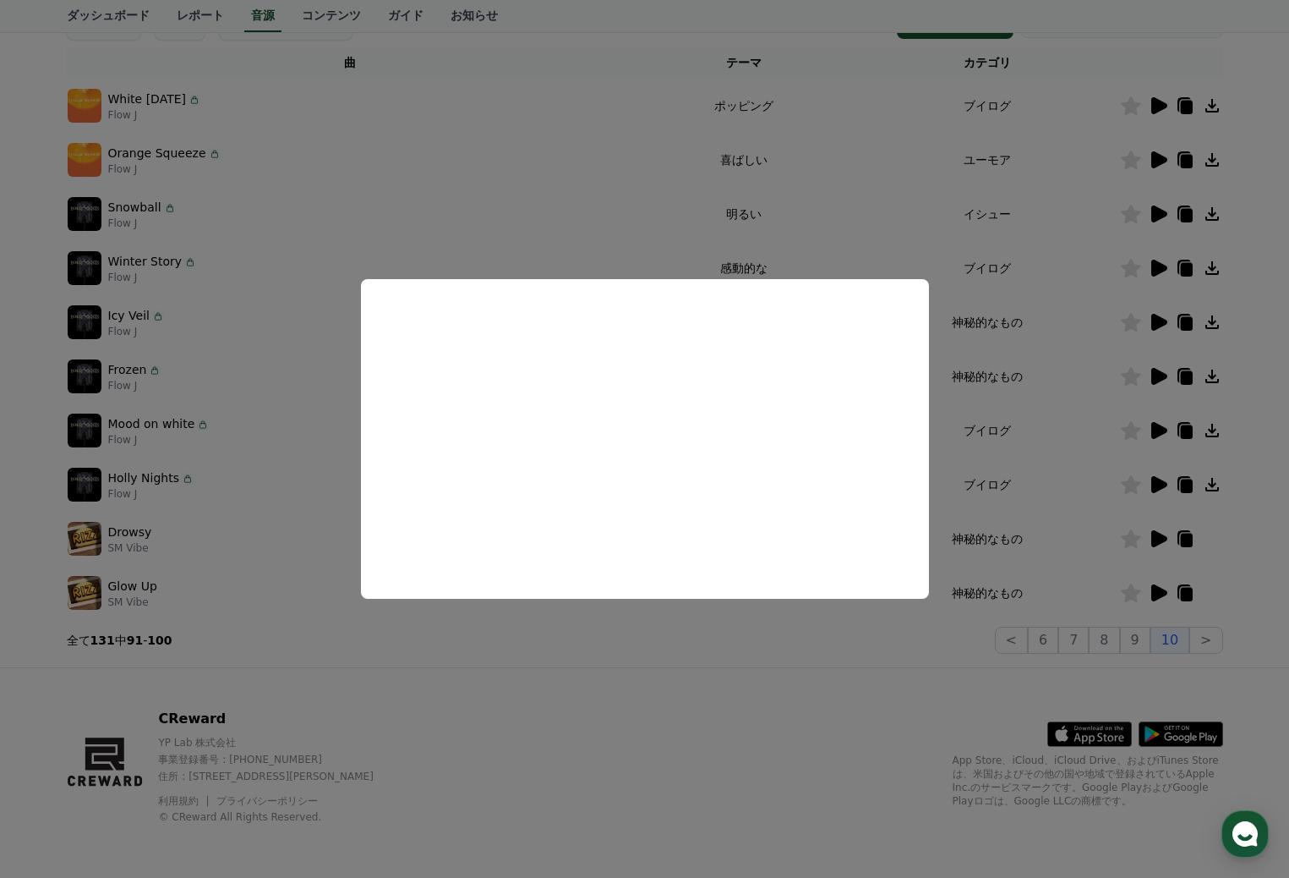
click at [616, 178] on button "close modal" at bounding box center [644, 439] width 1289 height 878
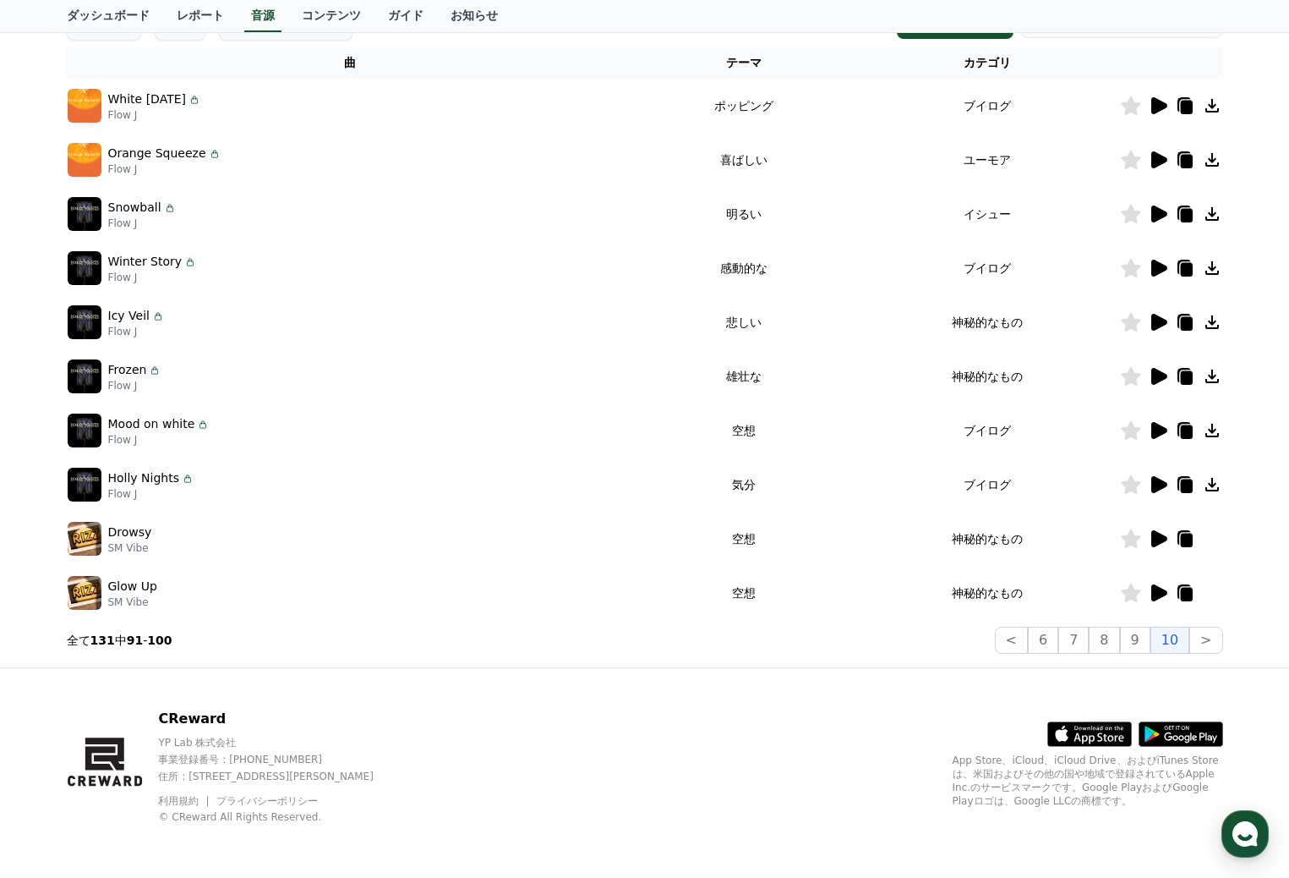
click at [1186, 533] on icon at bounding box center [1185, 538] width 20 height 20
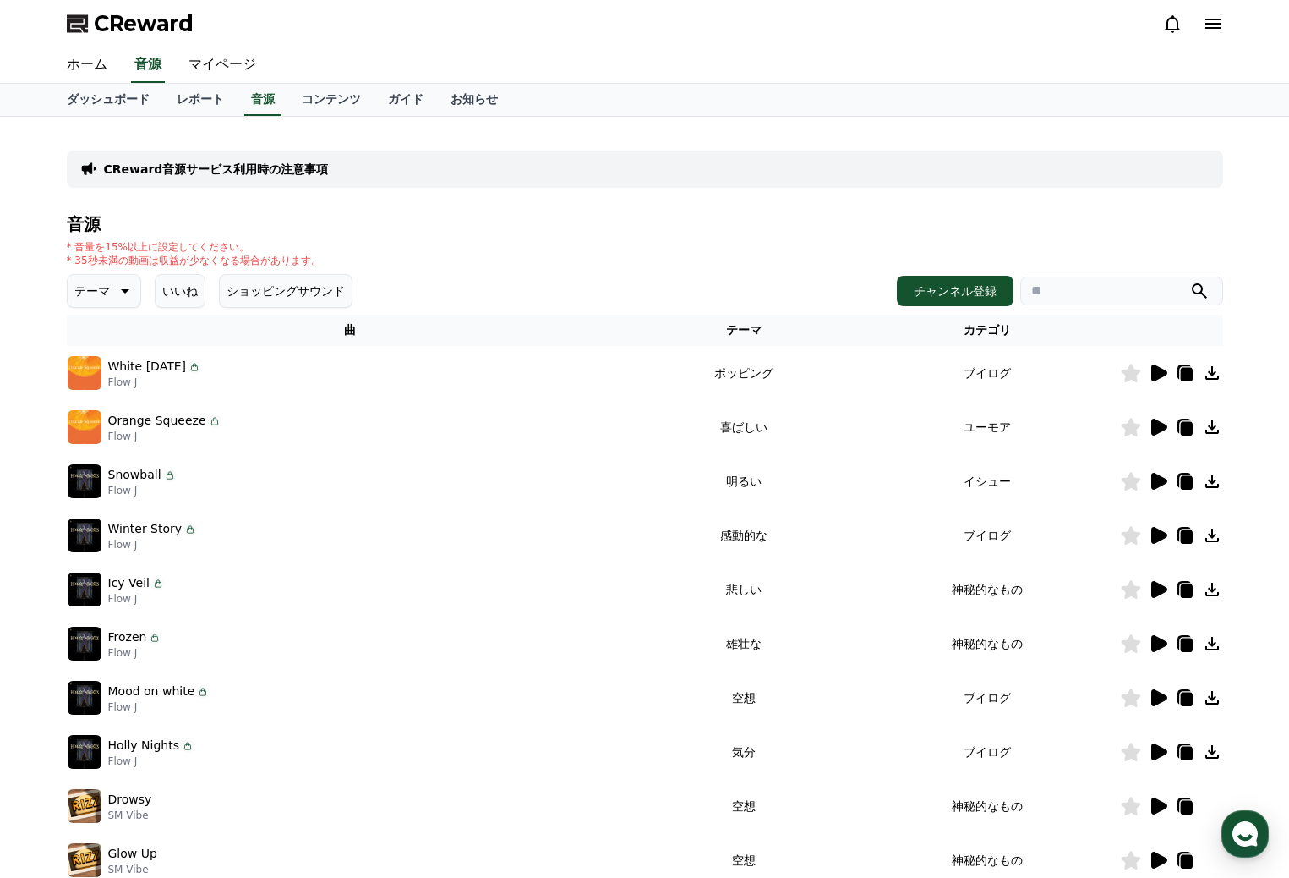
click at [243, 167] on p "CReward音源サービス利用時の注意事項" at bounding box center [216, 169] width 225 height 17
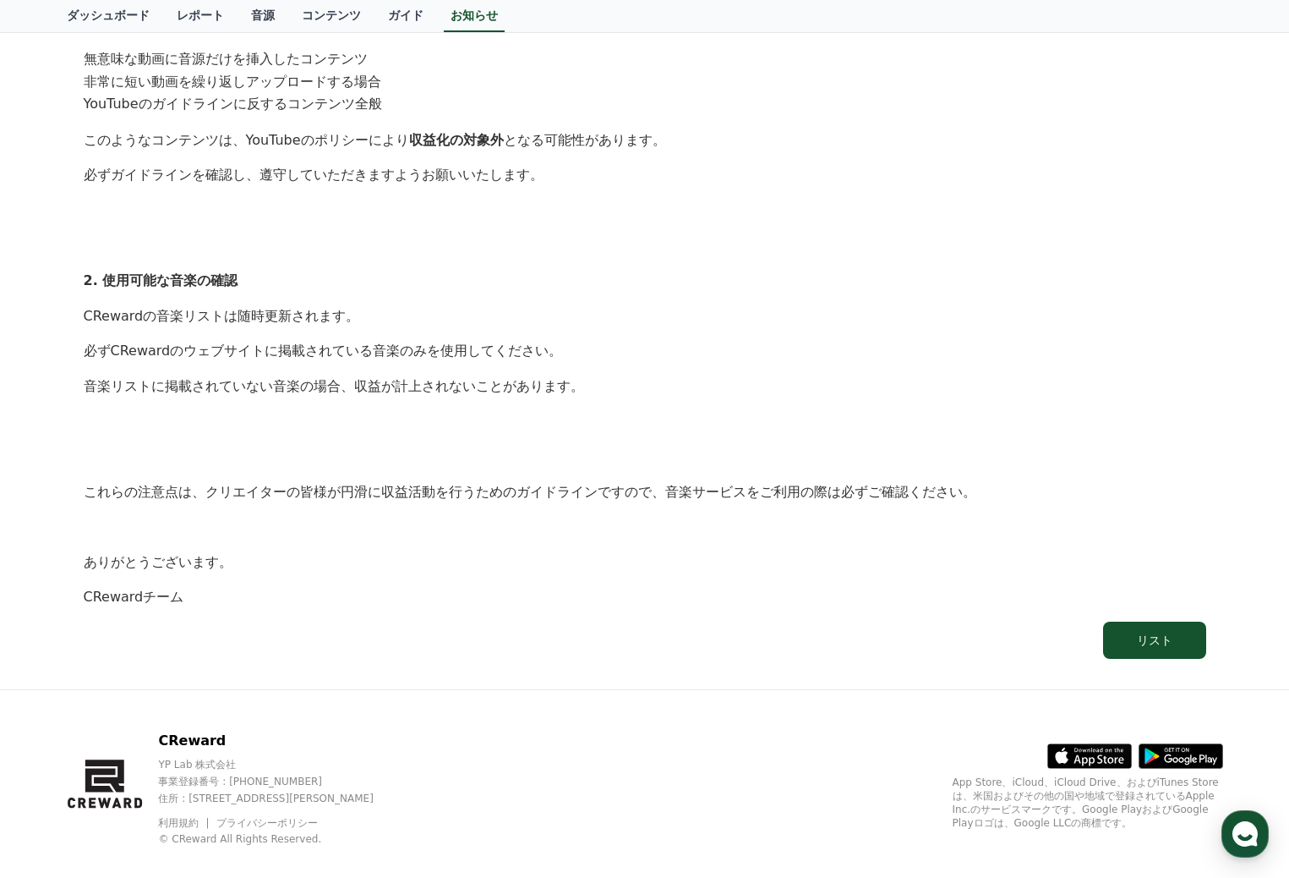
scroll to position [826, 0]
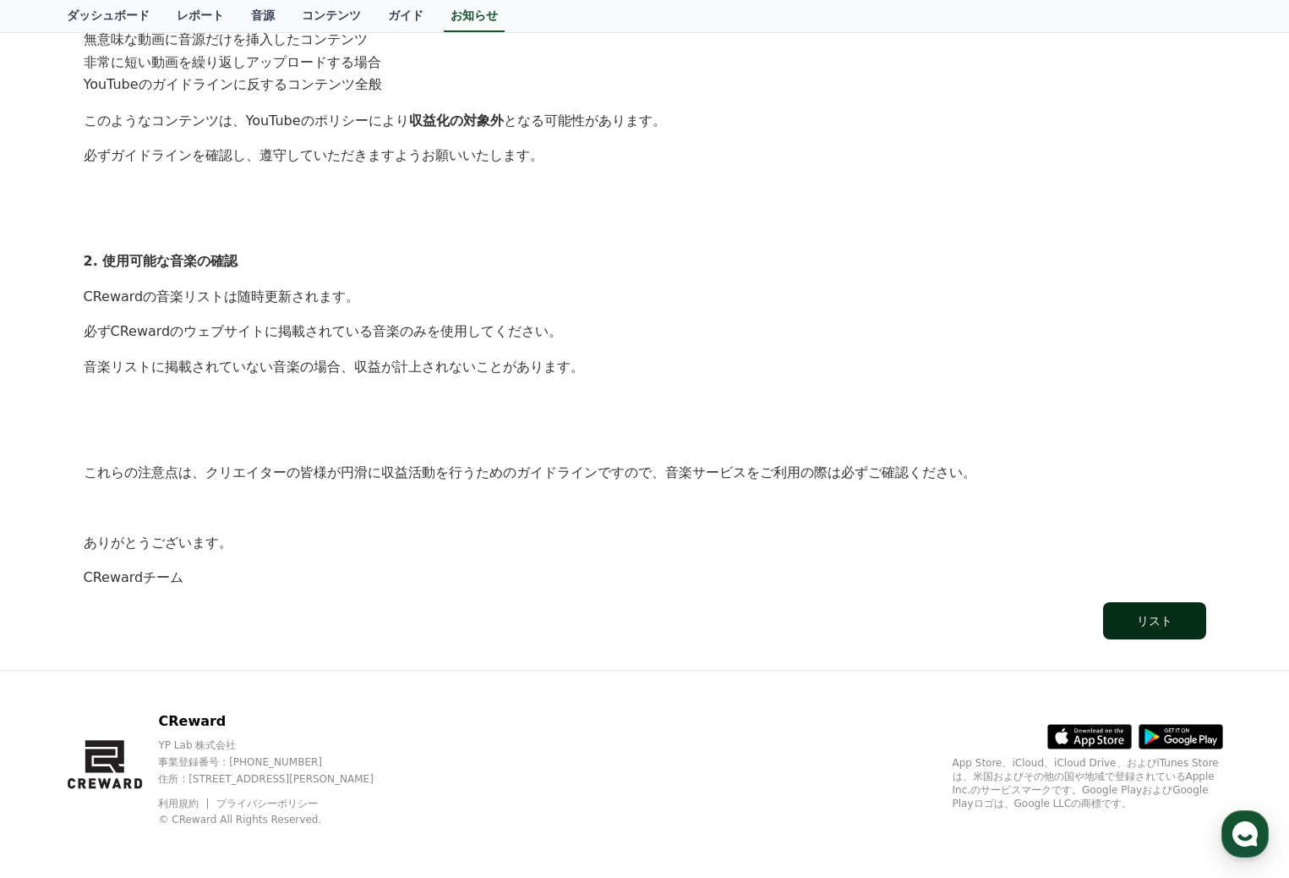
click at [1150, 603] on button "リスト" at bounding box center [1154, 620] width 103 height 37
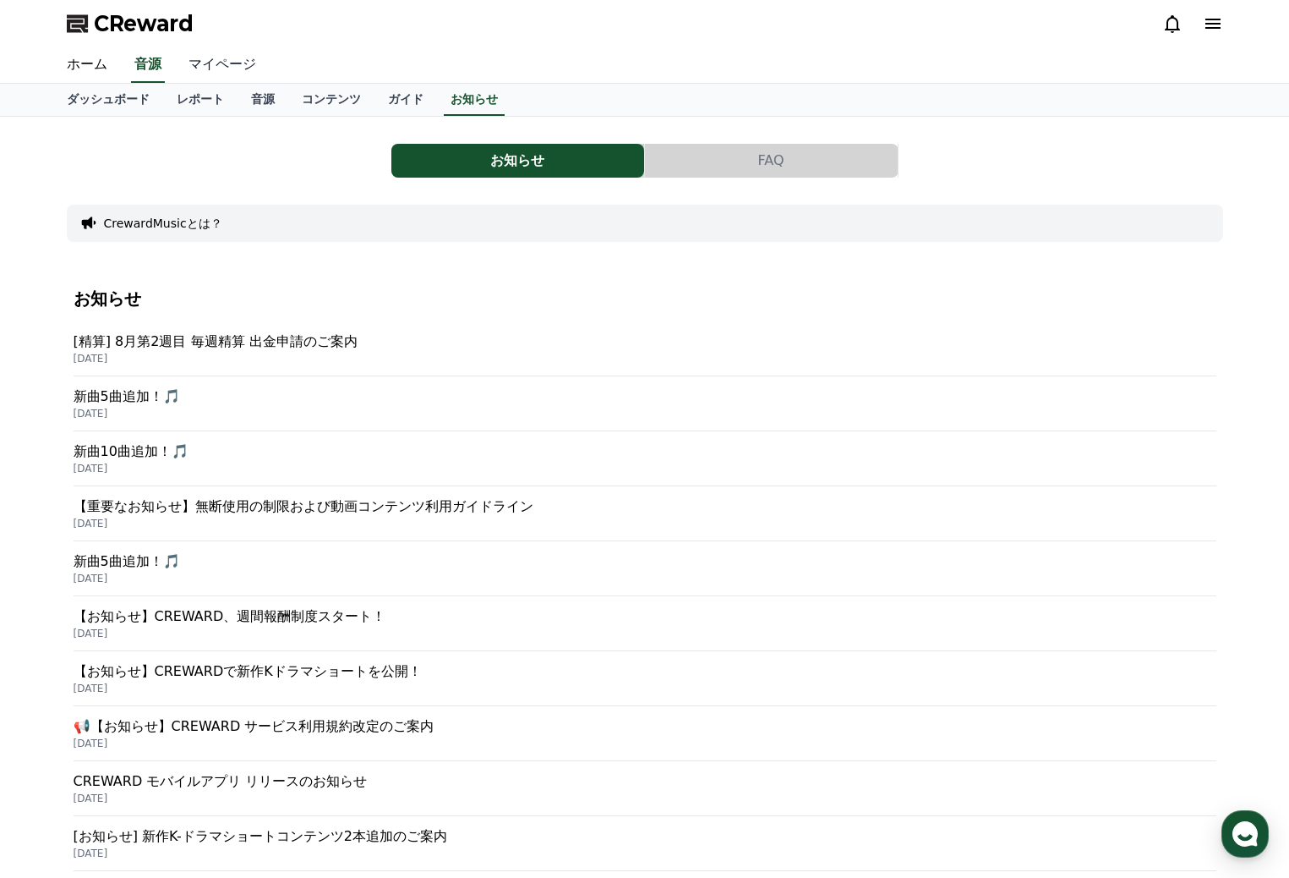
click at [209, 61] on link "マイページ" at bounding box center [222, 65] width 95 height 36
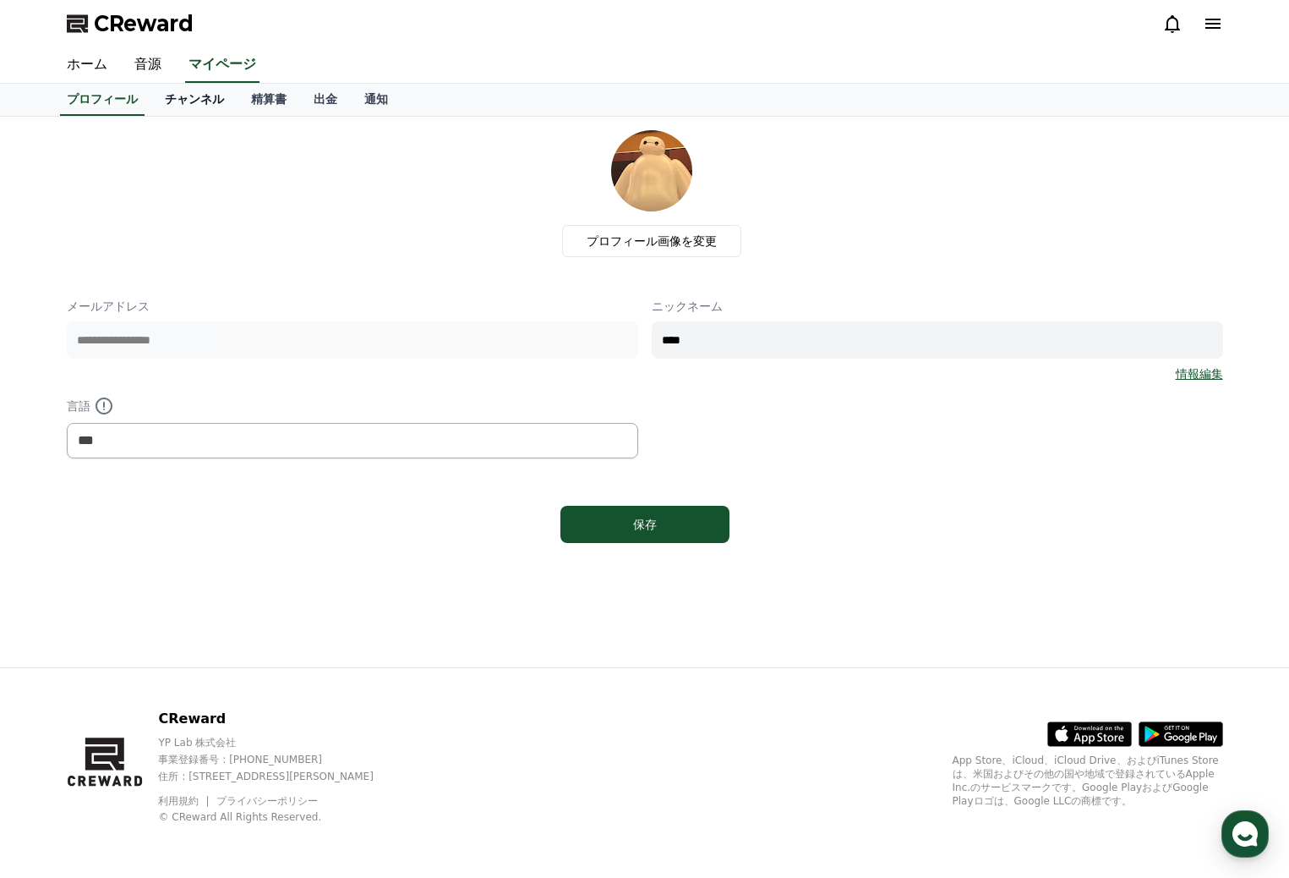
click at [173, 90] on link "チャンネル" at bounding box center [194, 100] width 86 height 32
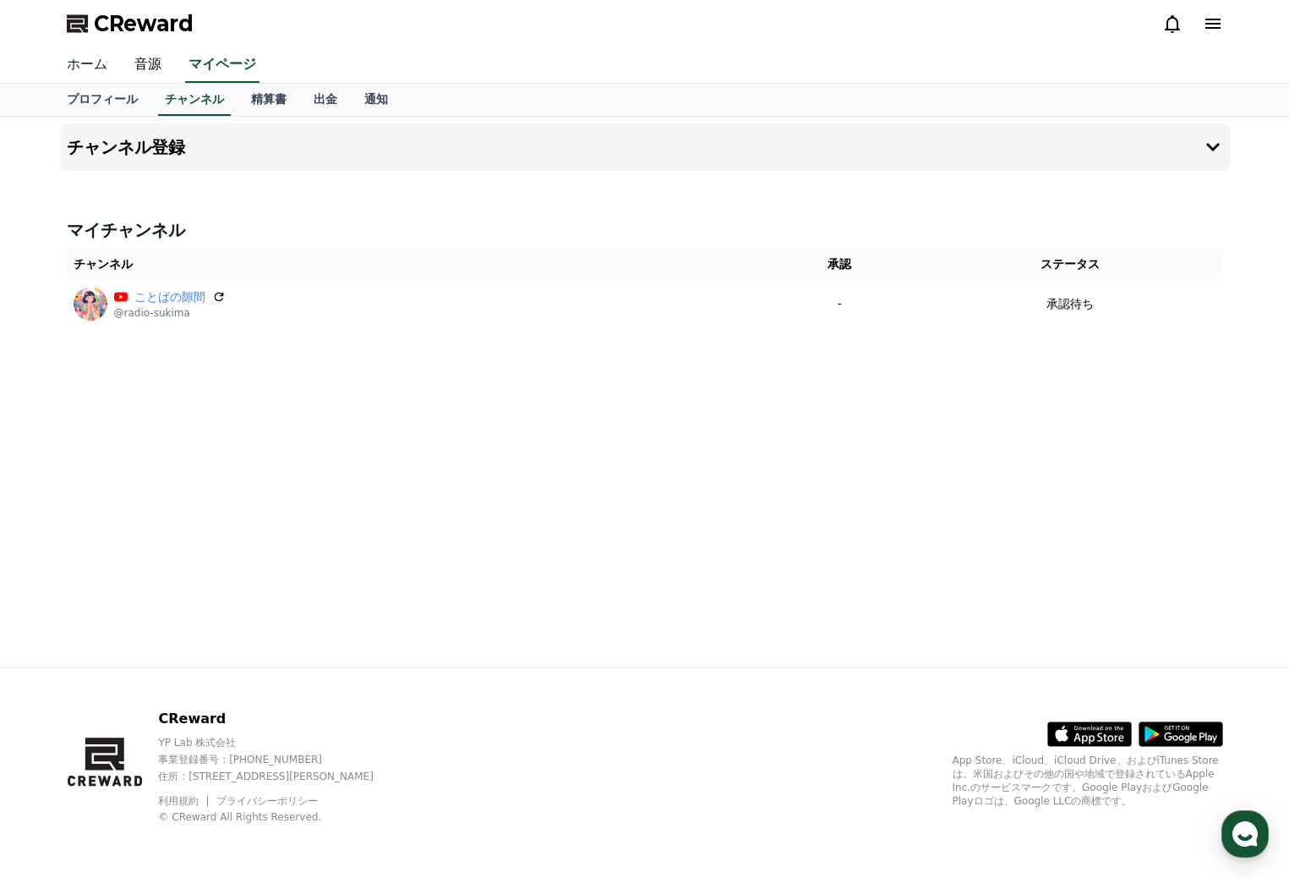
click at [86, 63] on link "ホーム" at bounding box center [87, 65] width 68 height 36
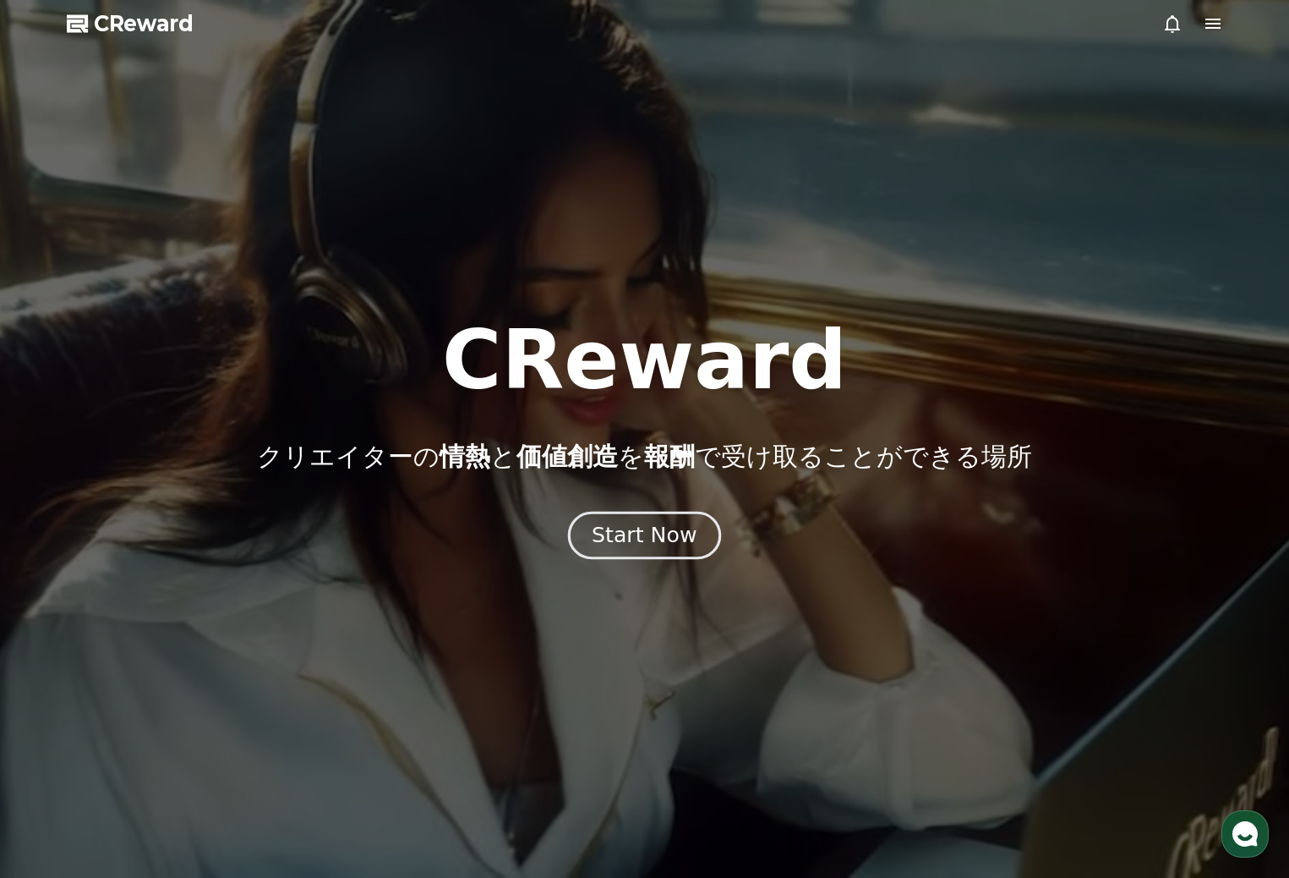
click at [643, 534] on div "Start Now" at bounding box center [644, 535] width 105 height 29
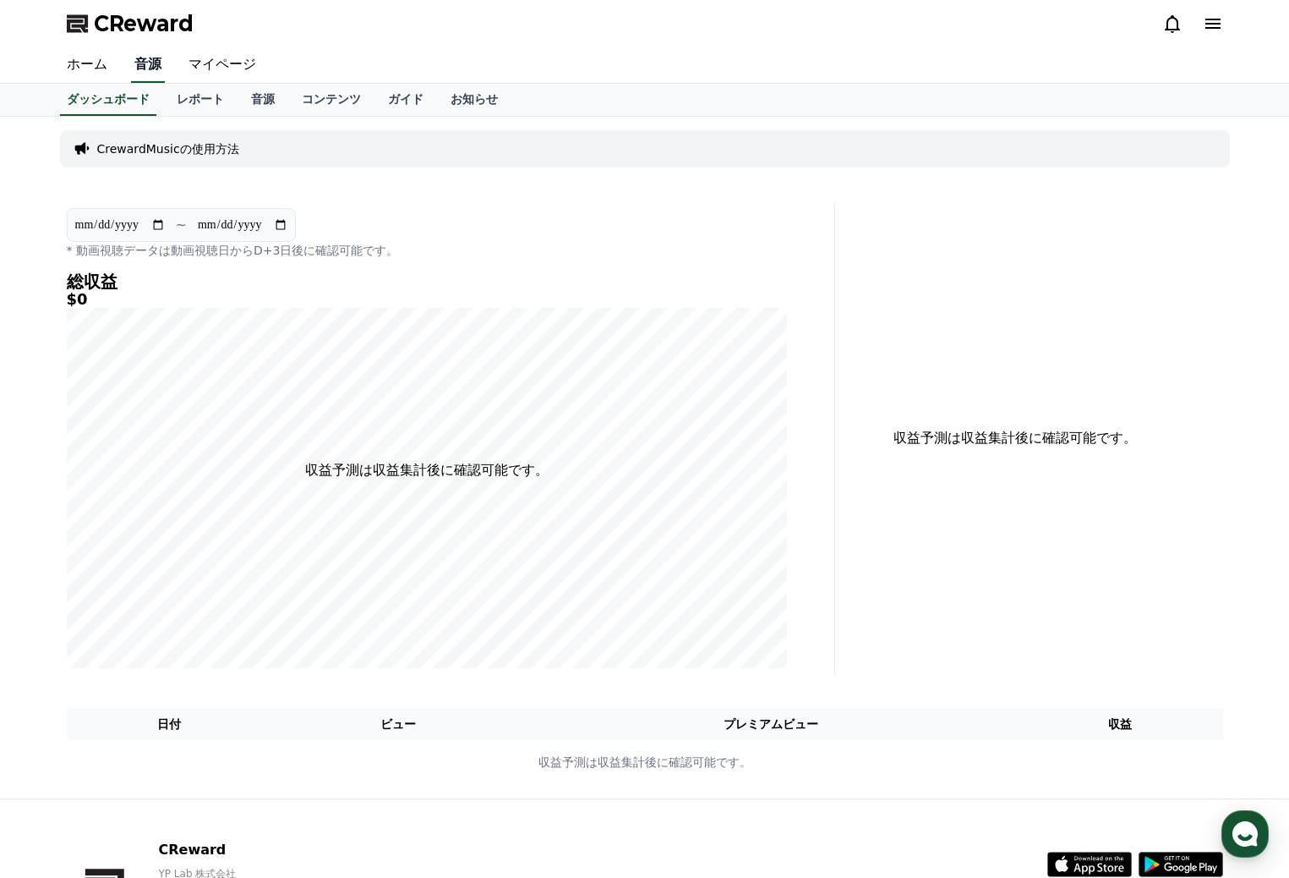
click at [140, 68] on link "音源" at bounding box center [148, 65] width 34 height 36
click at [238, 94] on link "音源" at bounding box center [263, 100] width 51 height 32
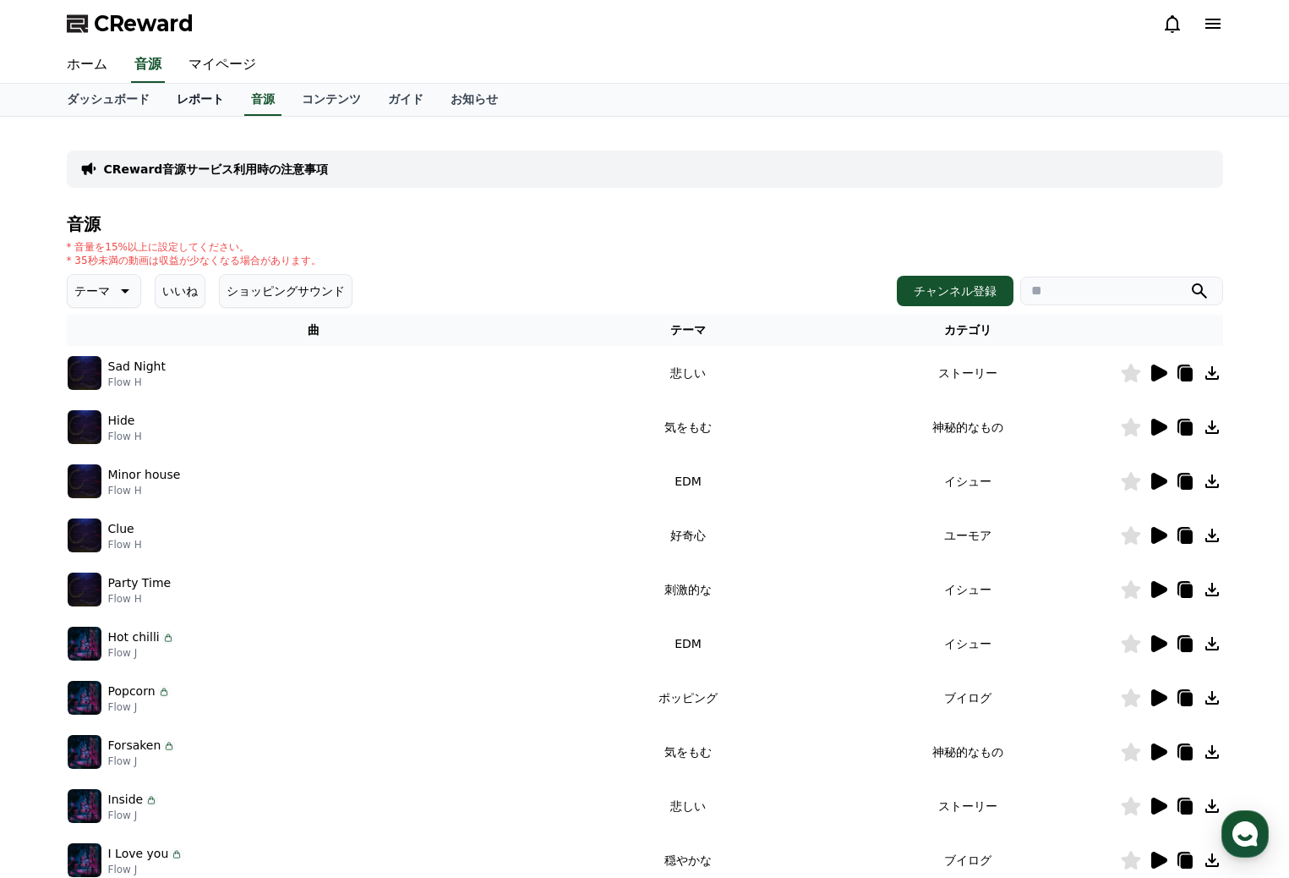
click at [180, 98] on link "レポート" at bounding box center [200, 100] width 74 height 32
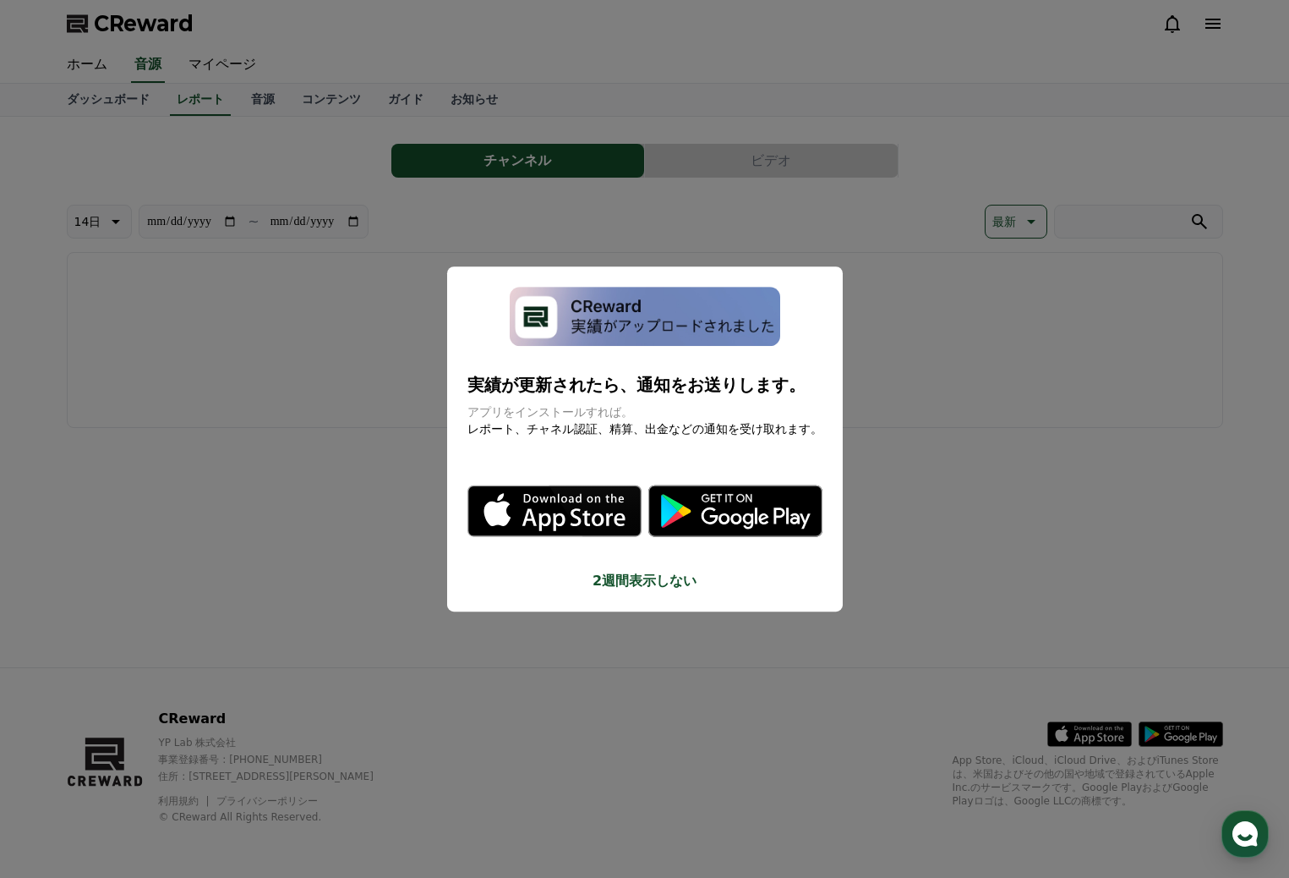
click at [913, 535] on button "close modal" at bounding box center [644, 439] width 1289 height 878
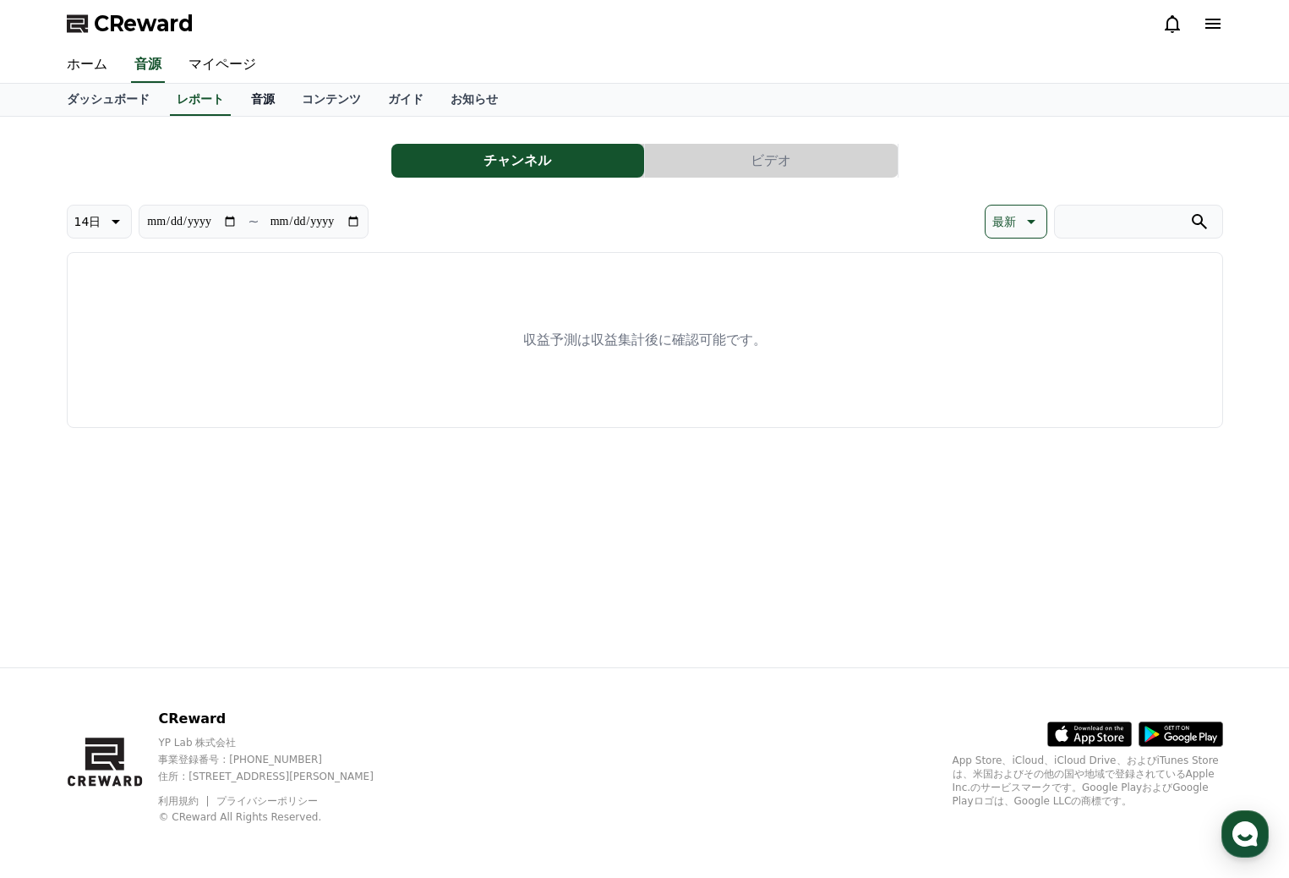
click at [238, 97] on link "音源" at bounding box center [263, 100] width 51 height 32
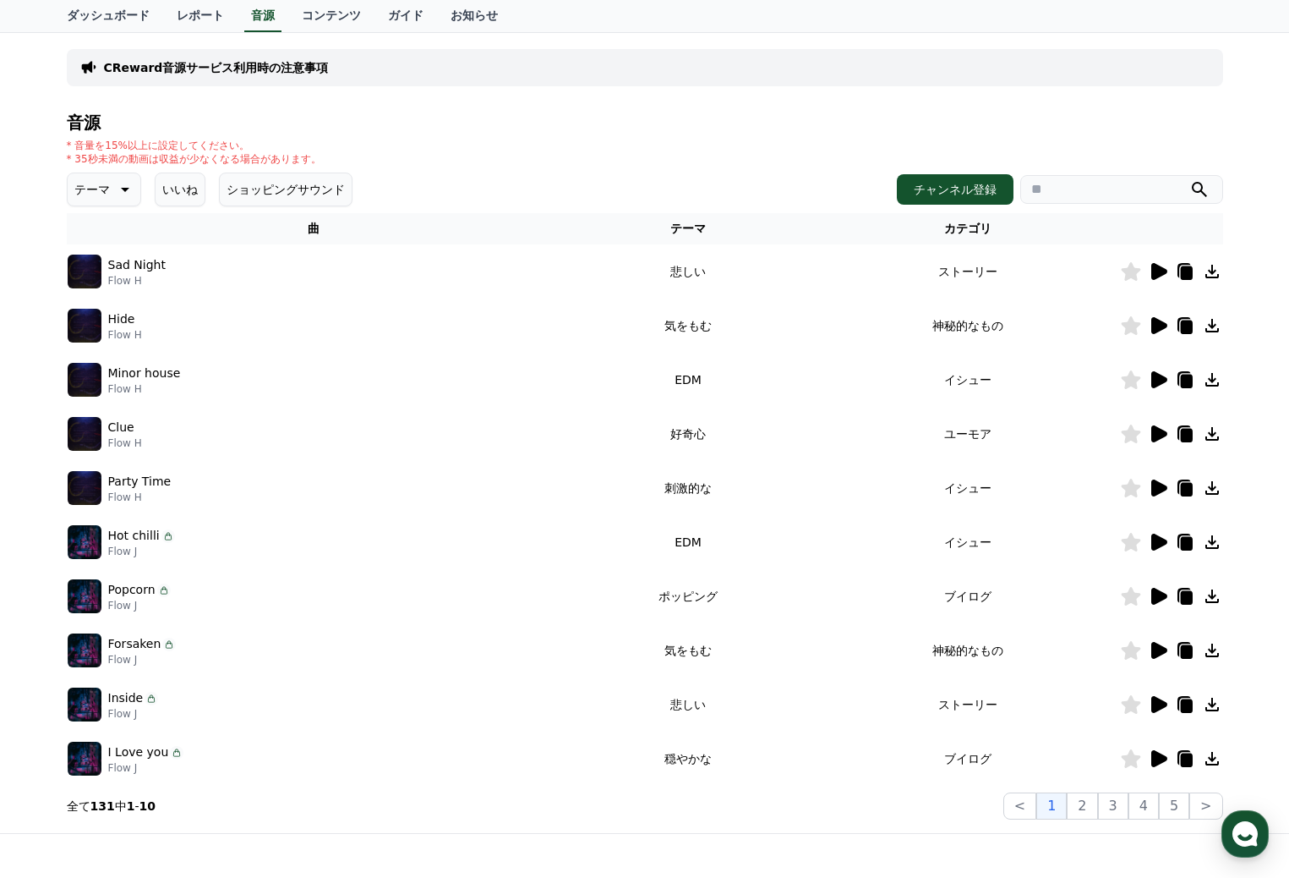
scroll to position [267, 0]
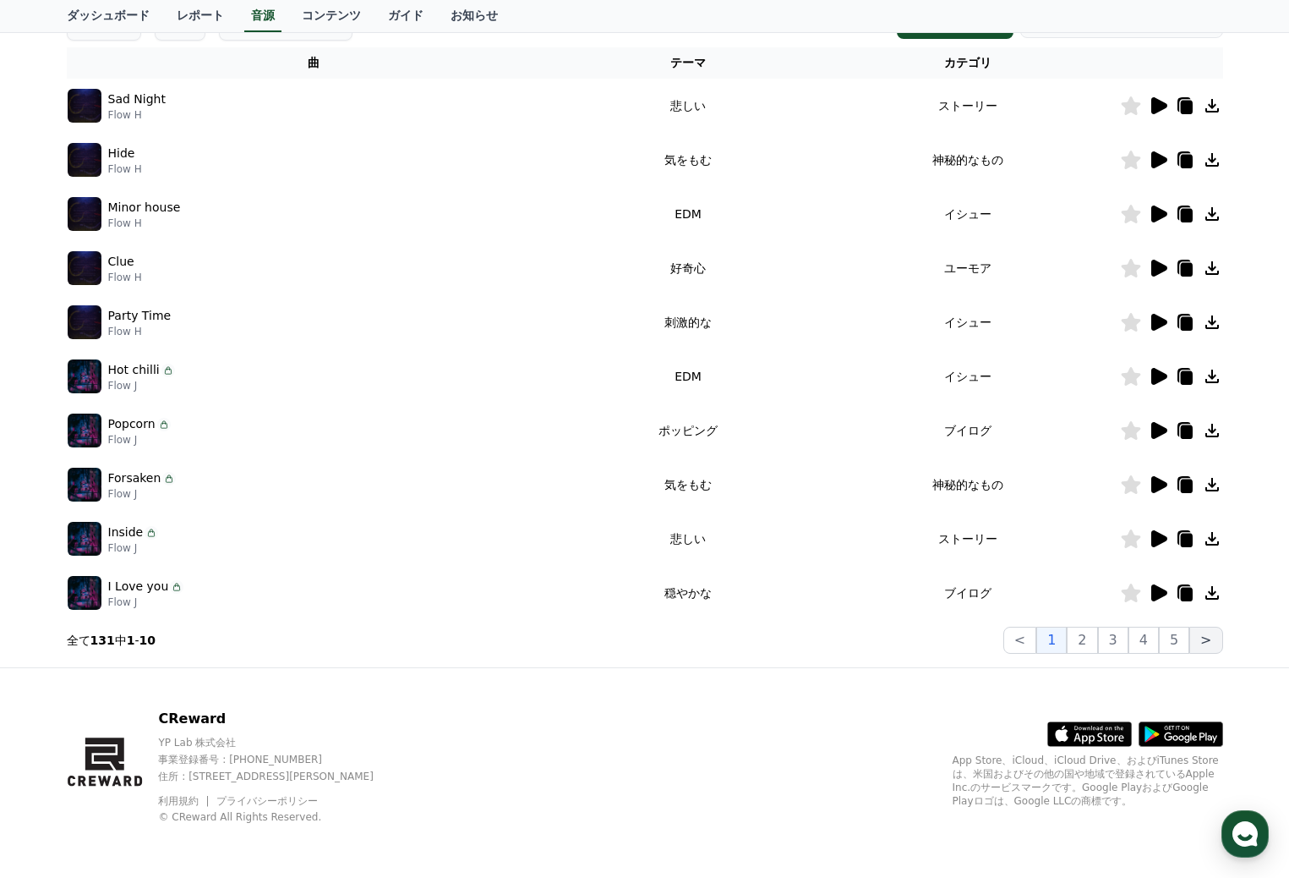
click at [1206, 642] on button ">" at bounding box center [1206, 639] width 33 height 27
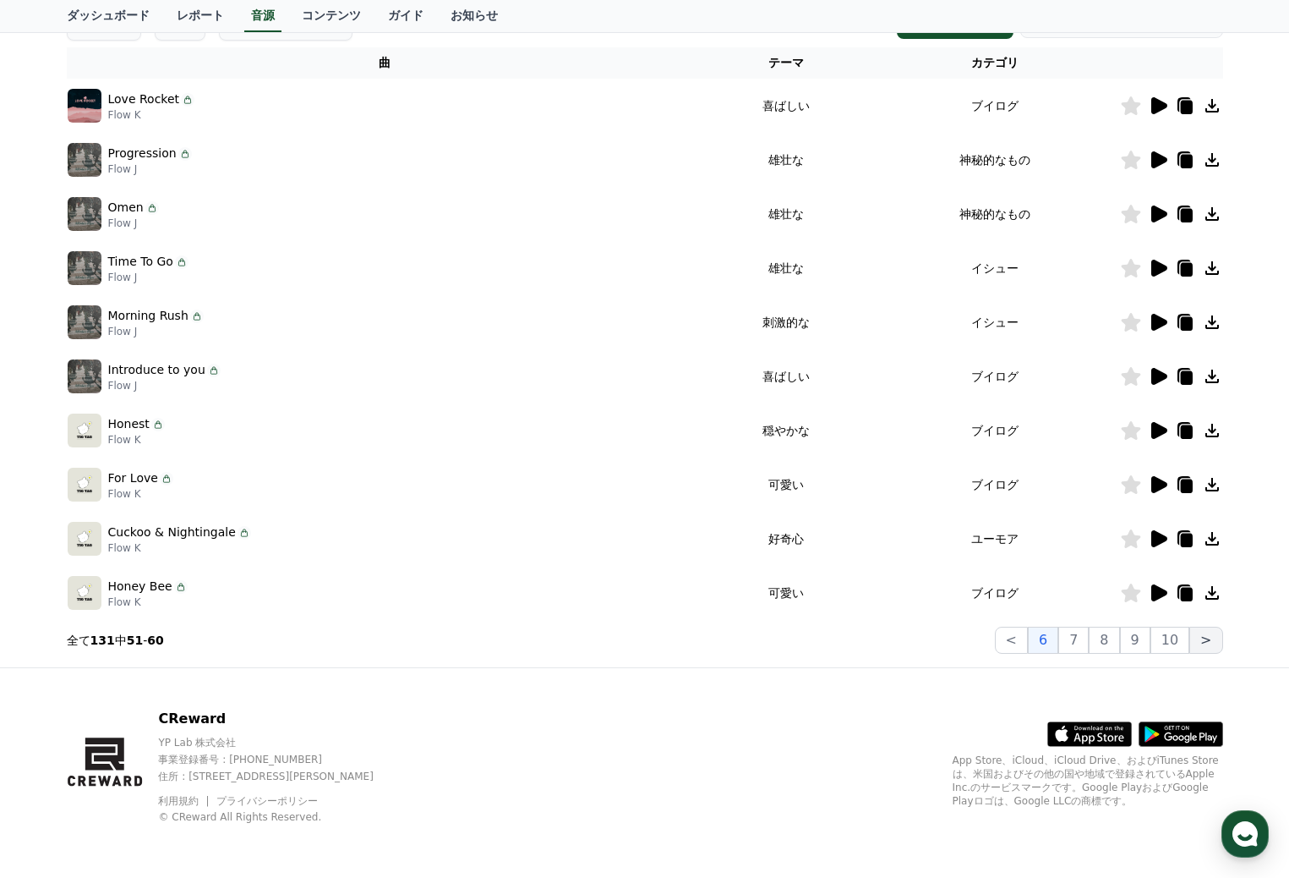
click at [1206, 642] on button ">" at bounding box center [1206, 639] width 33 height 27
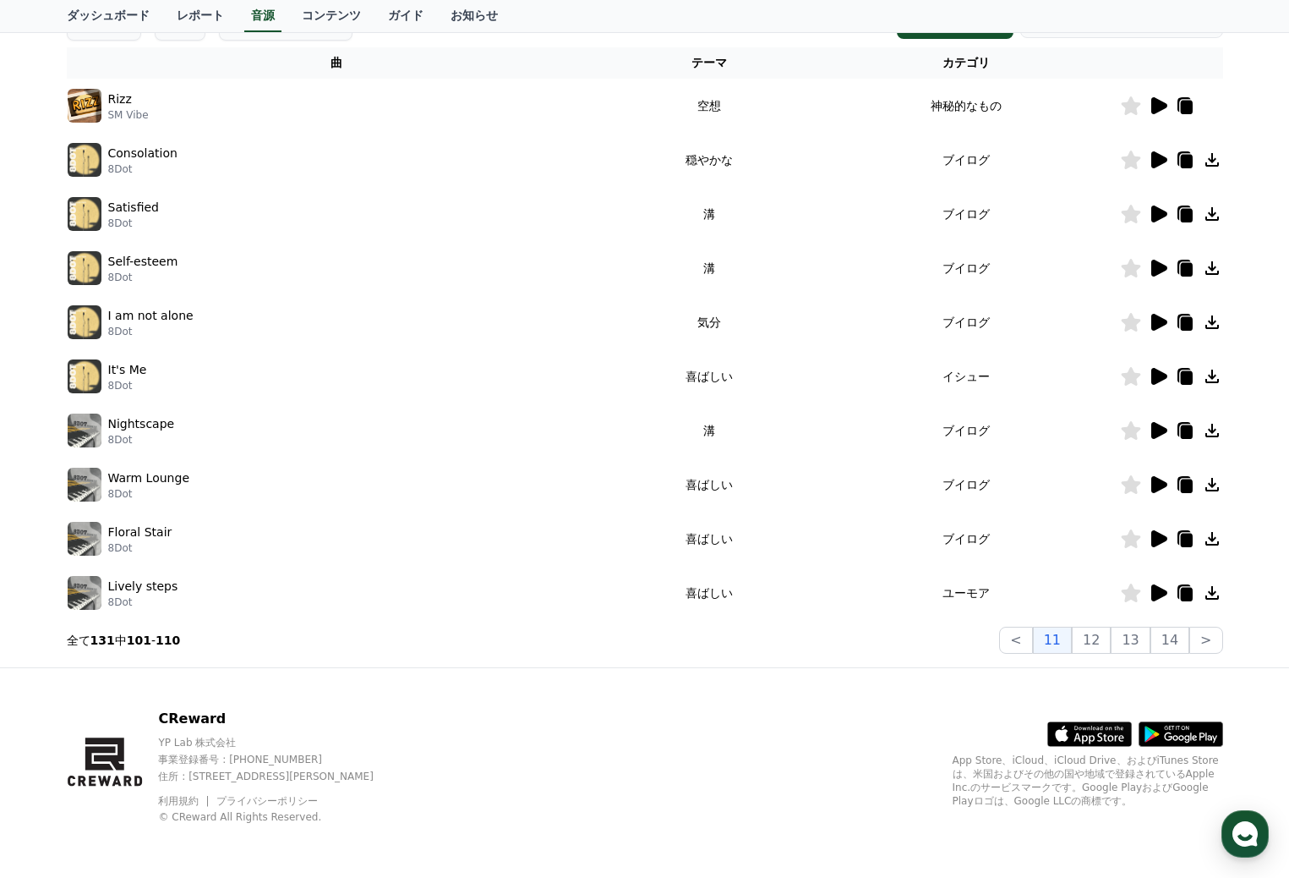
click at [1162, 157] on icon at bounding box center [1159, 159] width 16 height 17
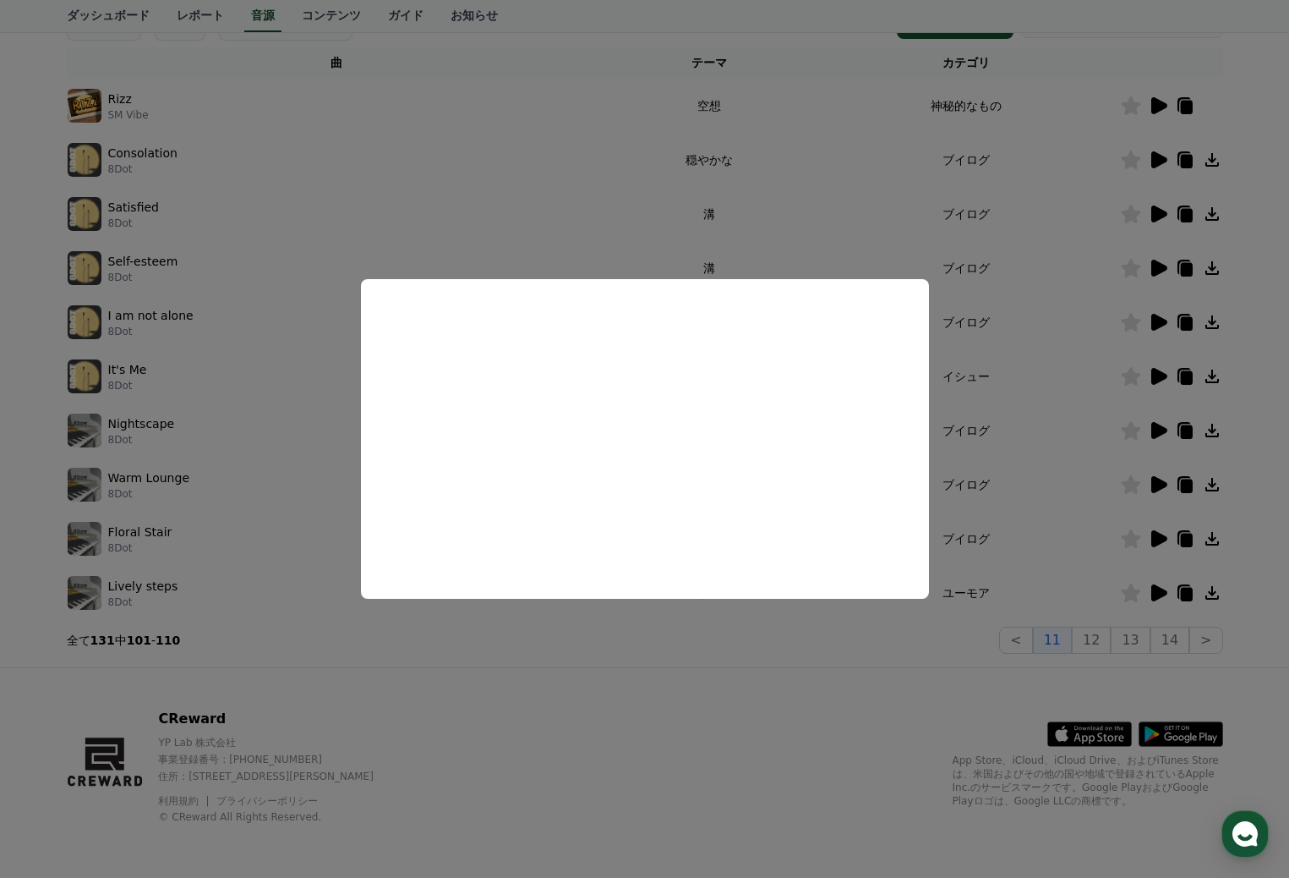
click at [620, 199] on button "close modal" at bounding box center [644, 439] width 1289 height 878
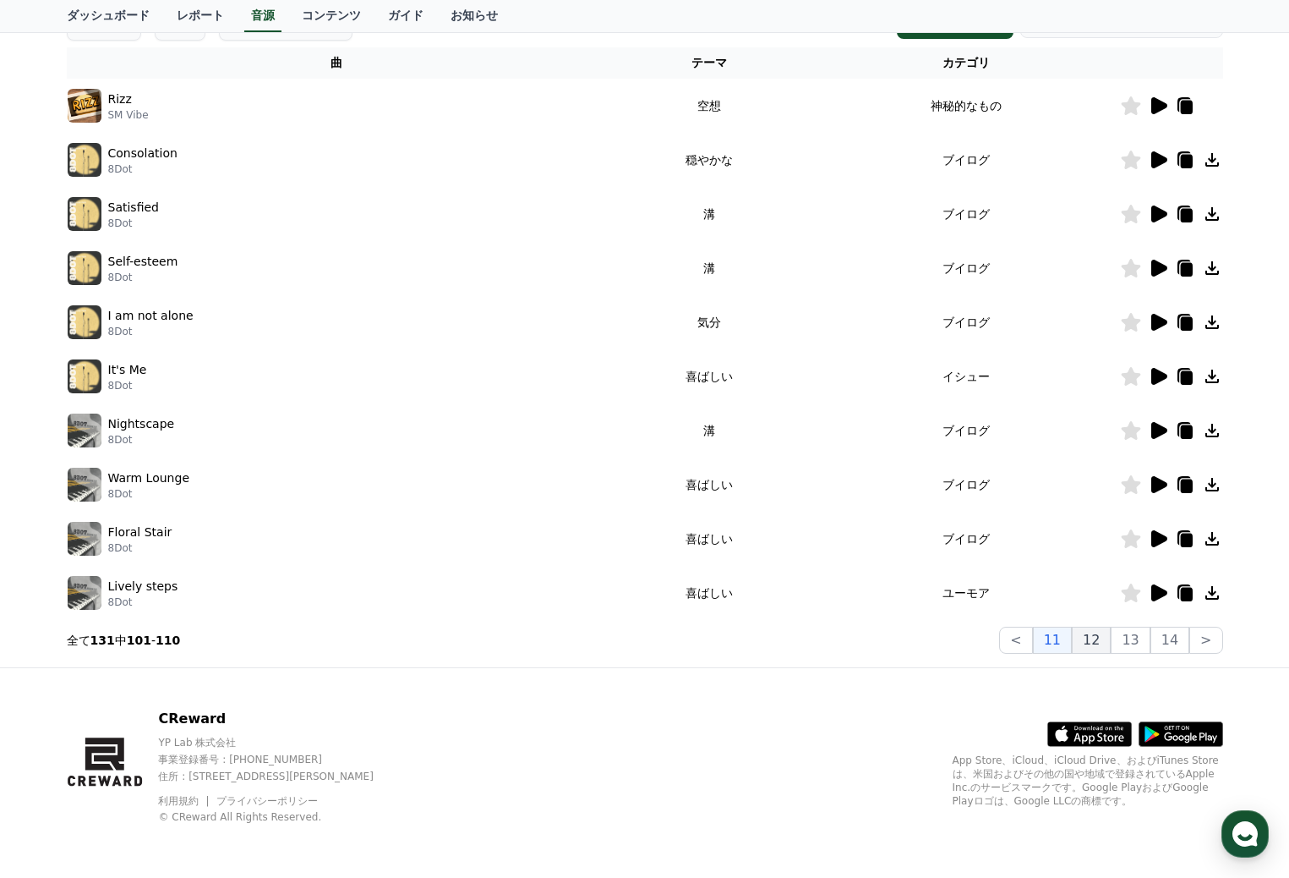
click at [1111, 641] on button "12" at bounding box center [1130, 639] width 39 height 27
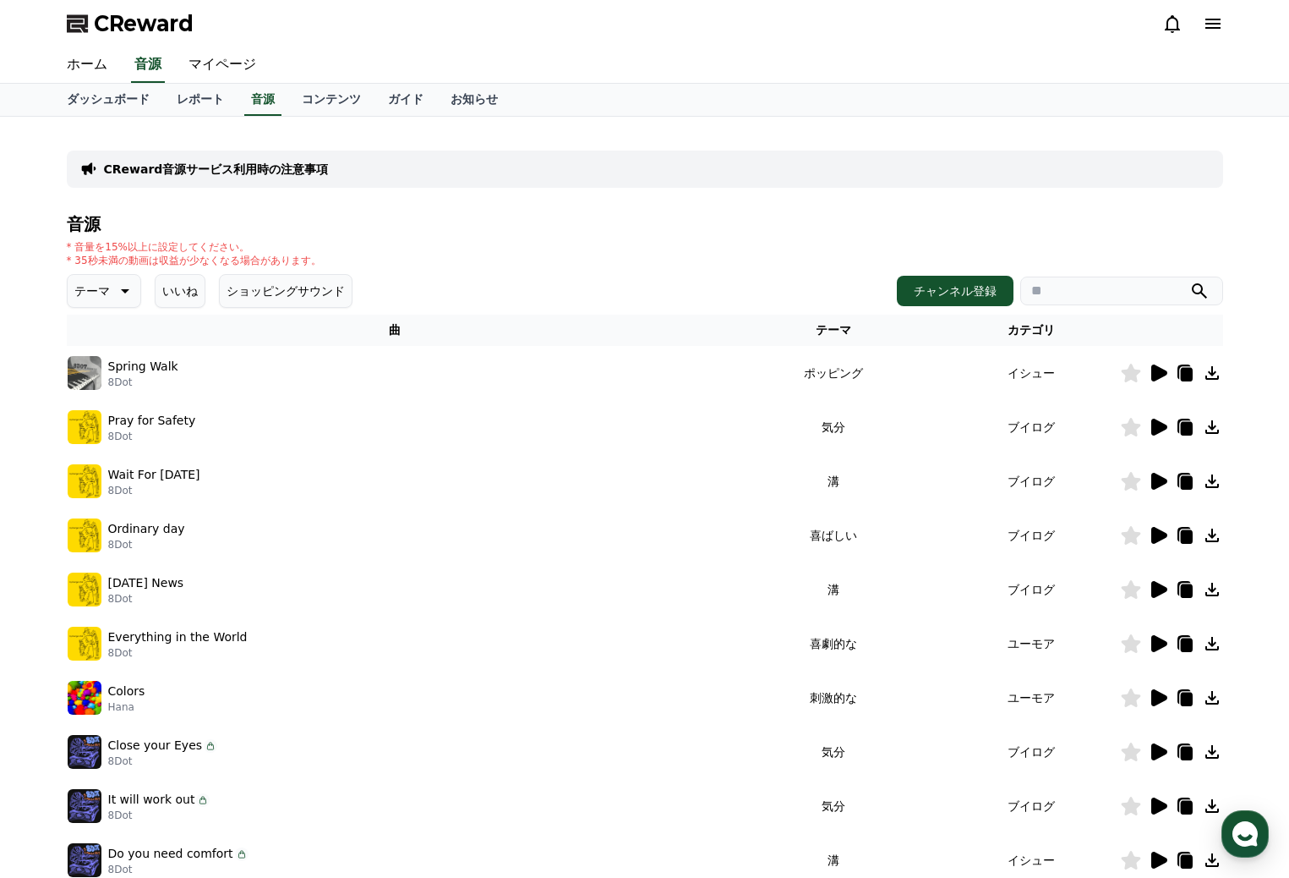
click at [247, 287] on button "ショッピングサウンド" at bounding box center [286, 291] width 134 height 34
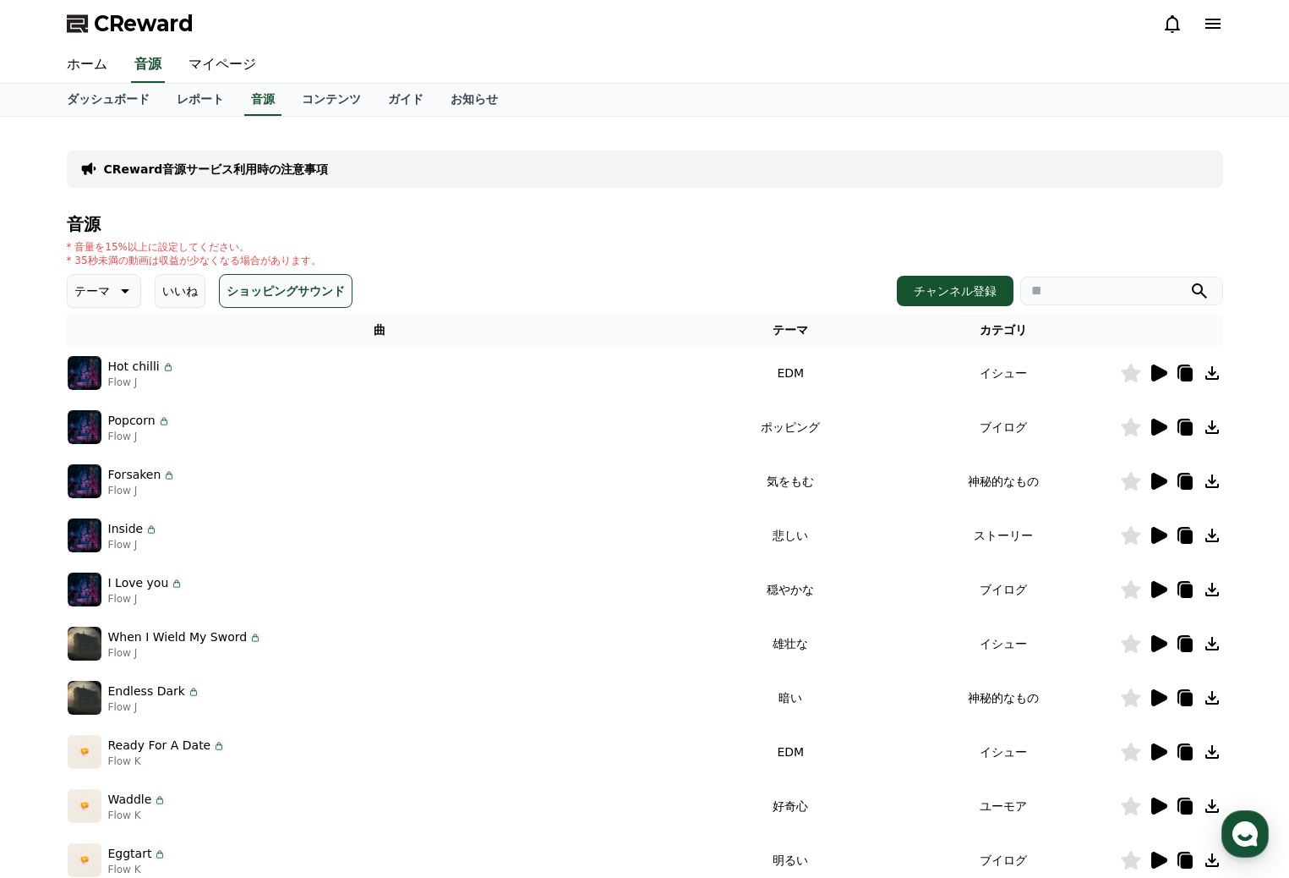
click at [170, 284] on button "いいね" at bounding box center [180, 291] width 51 height 34
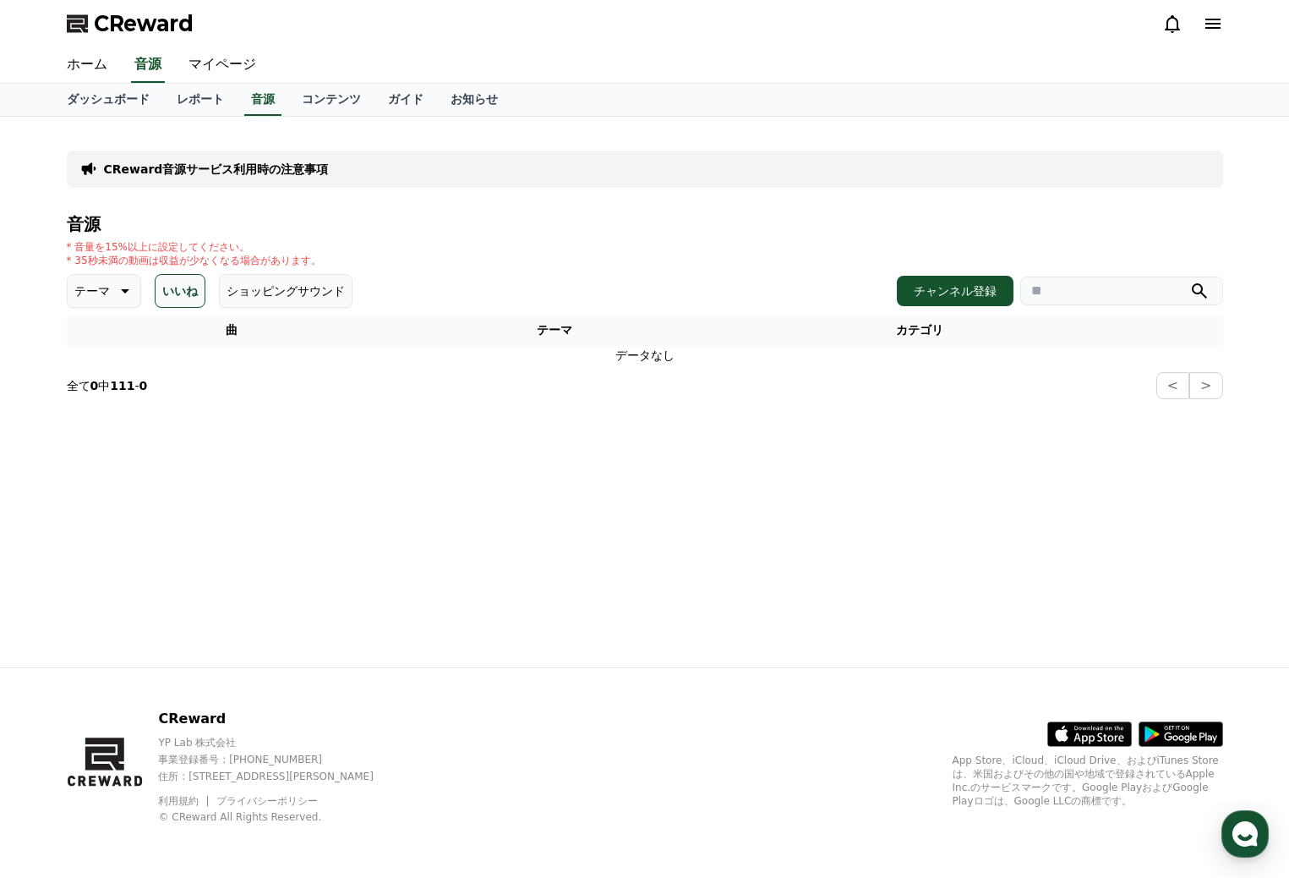
click at [116, 287] on icon at bounding box center [123, 291] width 20 height 20
click at [115, 387] on button "感動的な" at bounding box center [99, 386] width 61 height 37
click at [133, 297] on icon at bounding box center [135, 291] width 20 height 20
click at [271, 291] on button "ショッピングサウンド" at bounding box center [298, 291] width 134 height 34
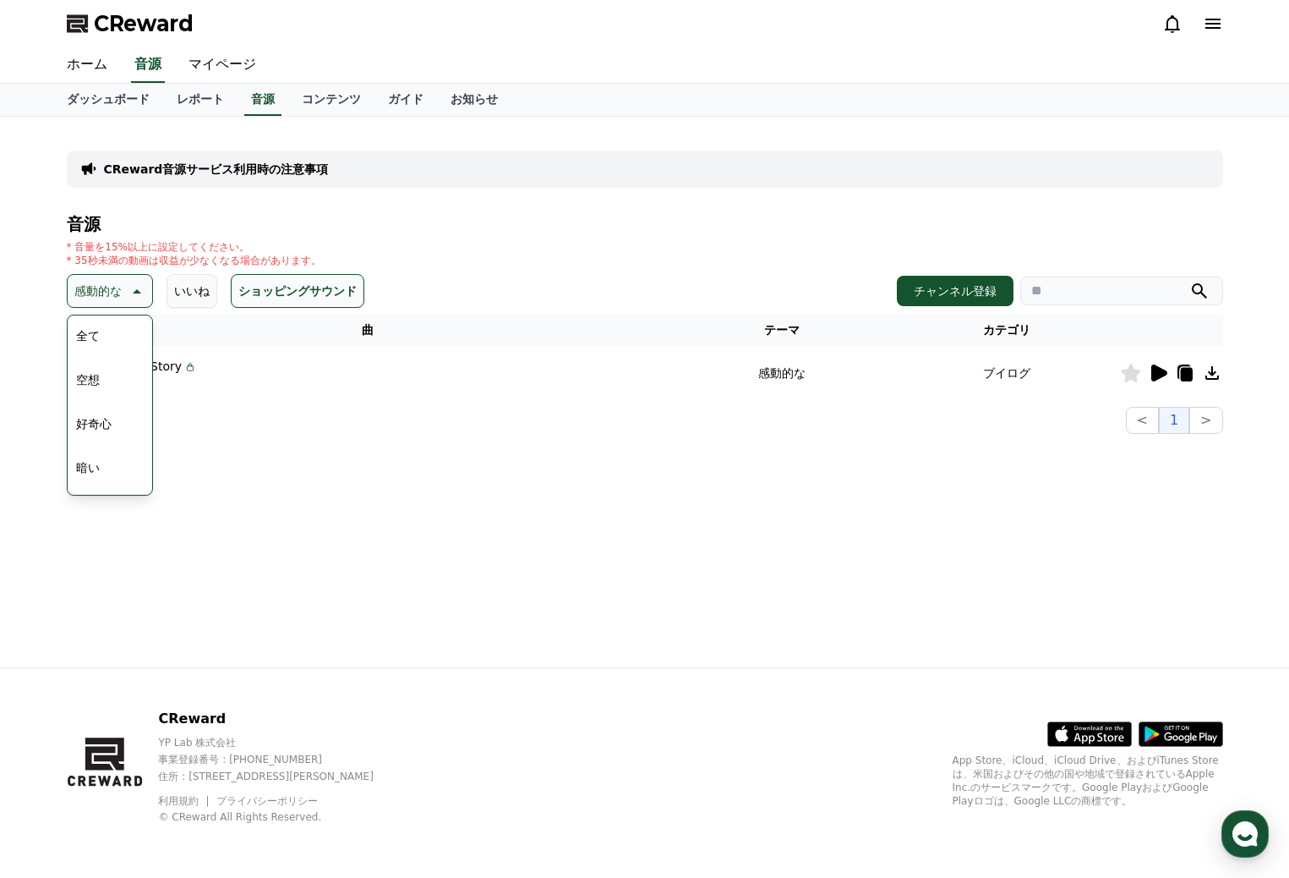
click at [218, 457] on div "CReward音源サービス利用時の注意事項 音源 * 音量を15%以上に設定してください。 * 35秒未満の動画は収益が少なくなる場合があります。 感動的な …" at bounding box center [645, 392] width 1184 height 550
click at [250, 289] on button "ショッピングサウンド" at bounding box center [298, 291] width 134 height 34
click at [180, 293] on button "いいね" at bounding box center [192, 291] width 51 height 34
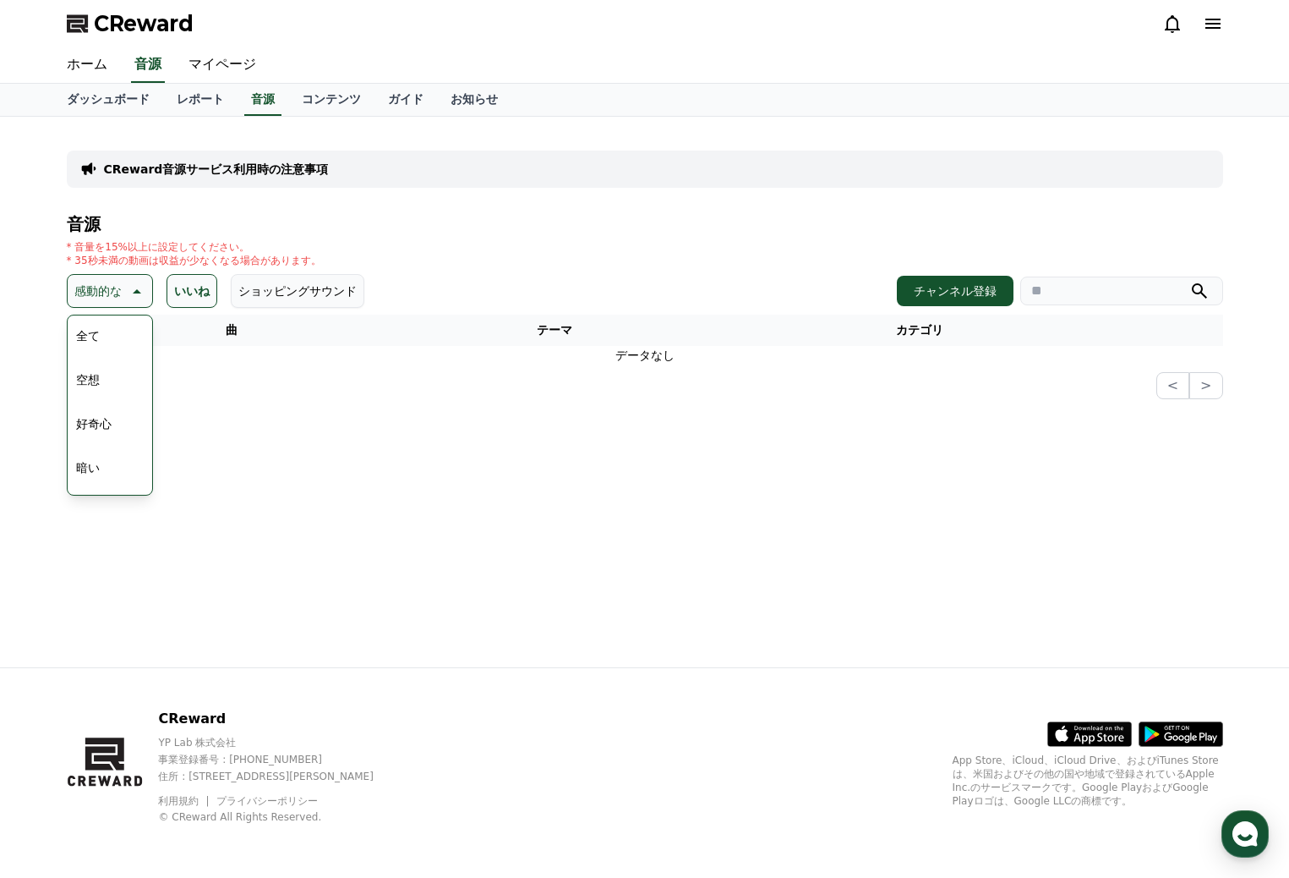
click at [181, 294] on button "いいね" at bounding box center [192, 291] width 51 height 34
click at [131, 292] on icon at bounding box center [135, 291] width 20 height 20
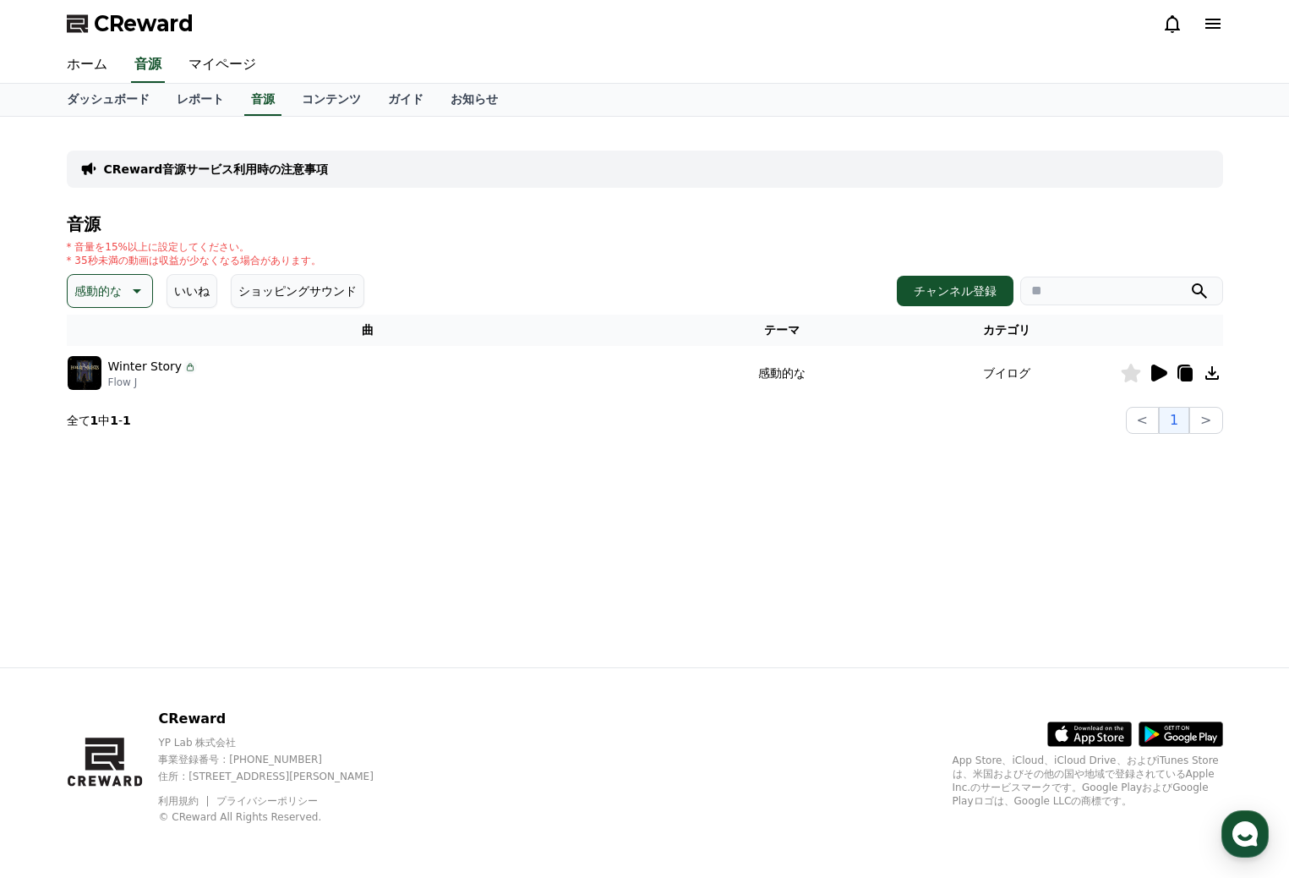
click at [139, 293] on icon at bounding box center [135, 291] width 20 height 20
click at [80, 334] on button "全て" at bounding box center [87, 335] width 37 height 37
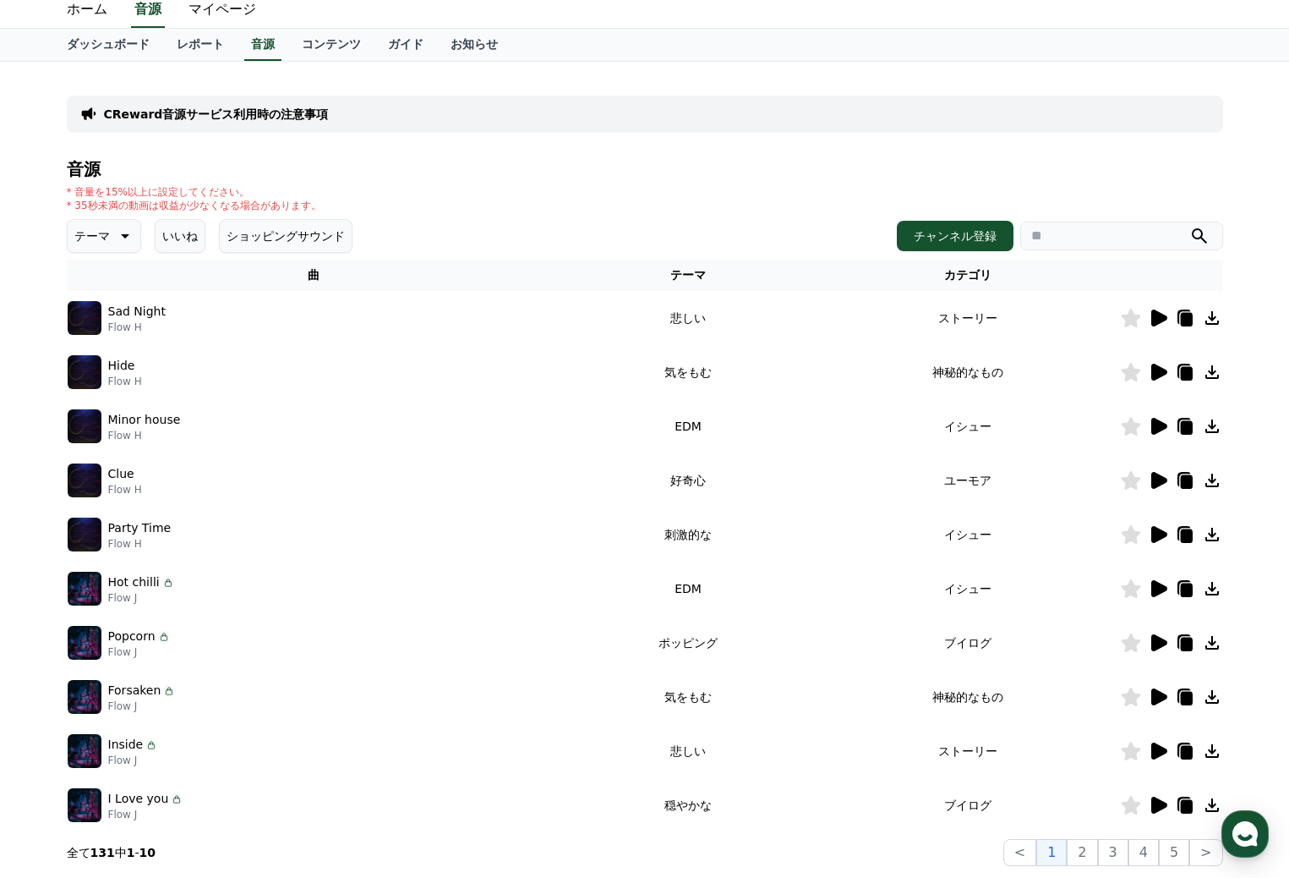
scroll to position [85, 0]
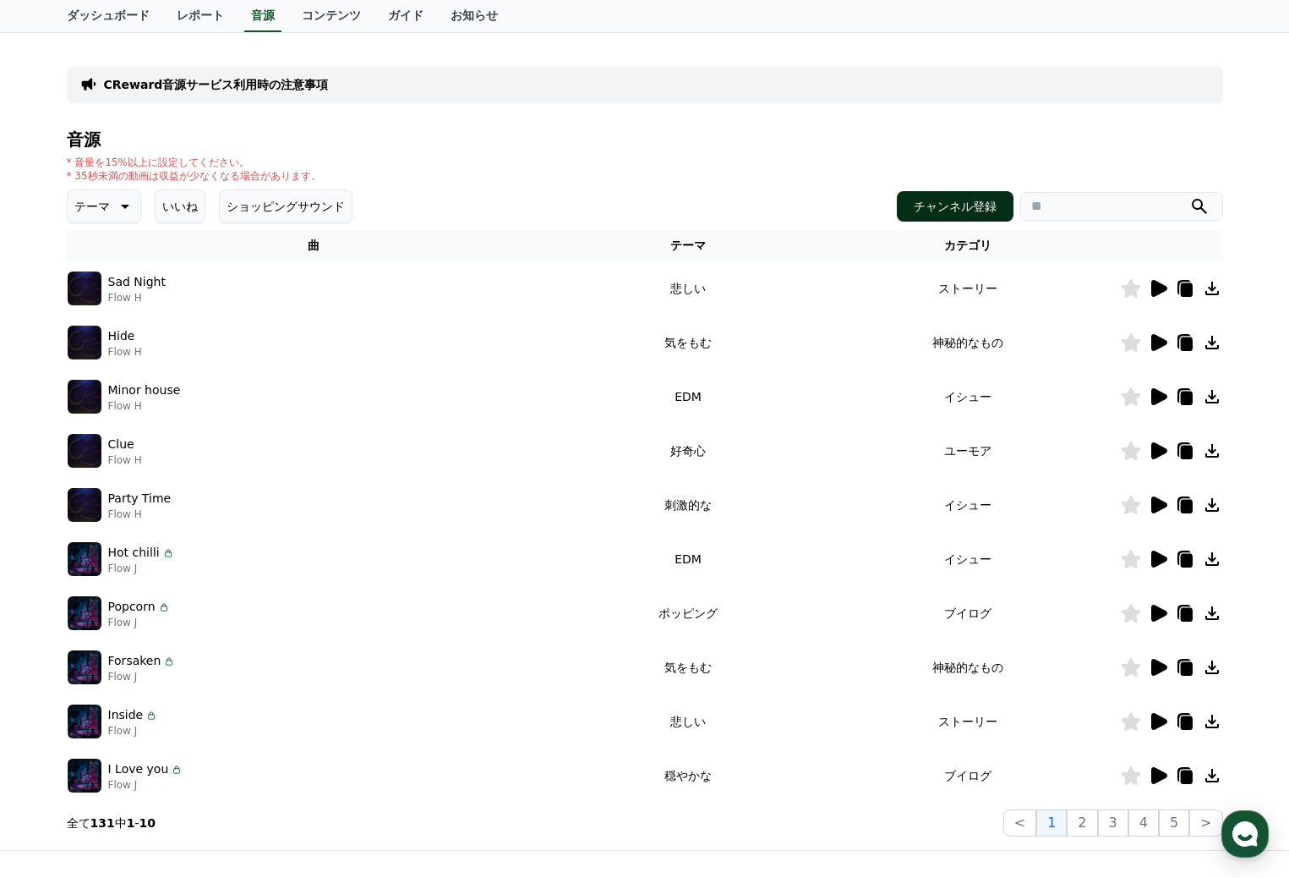
click at [959, 204] on button "チャンネル登録" at bounding box center [955, 206] width 117 height 30
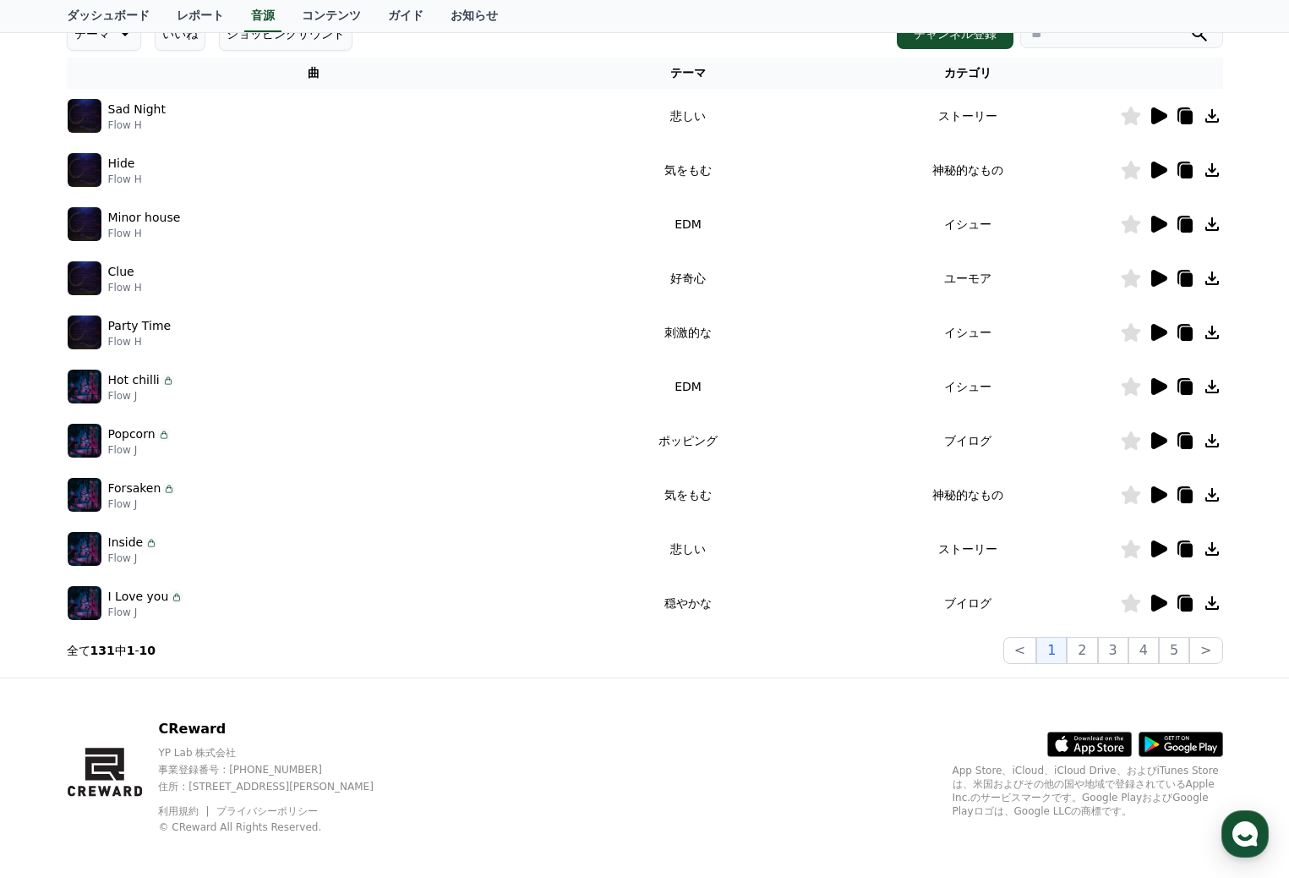
scroll to position [267, 0]
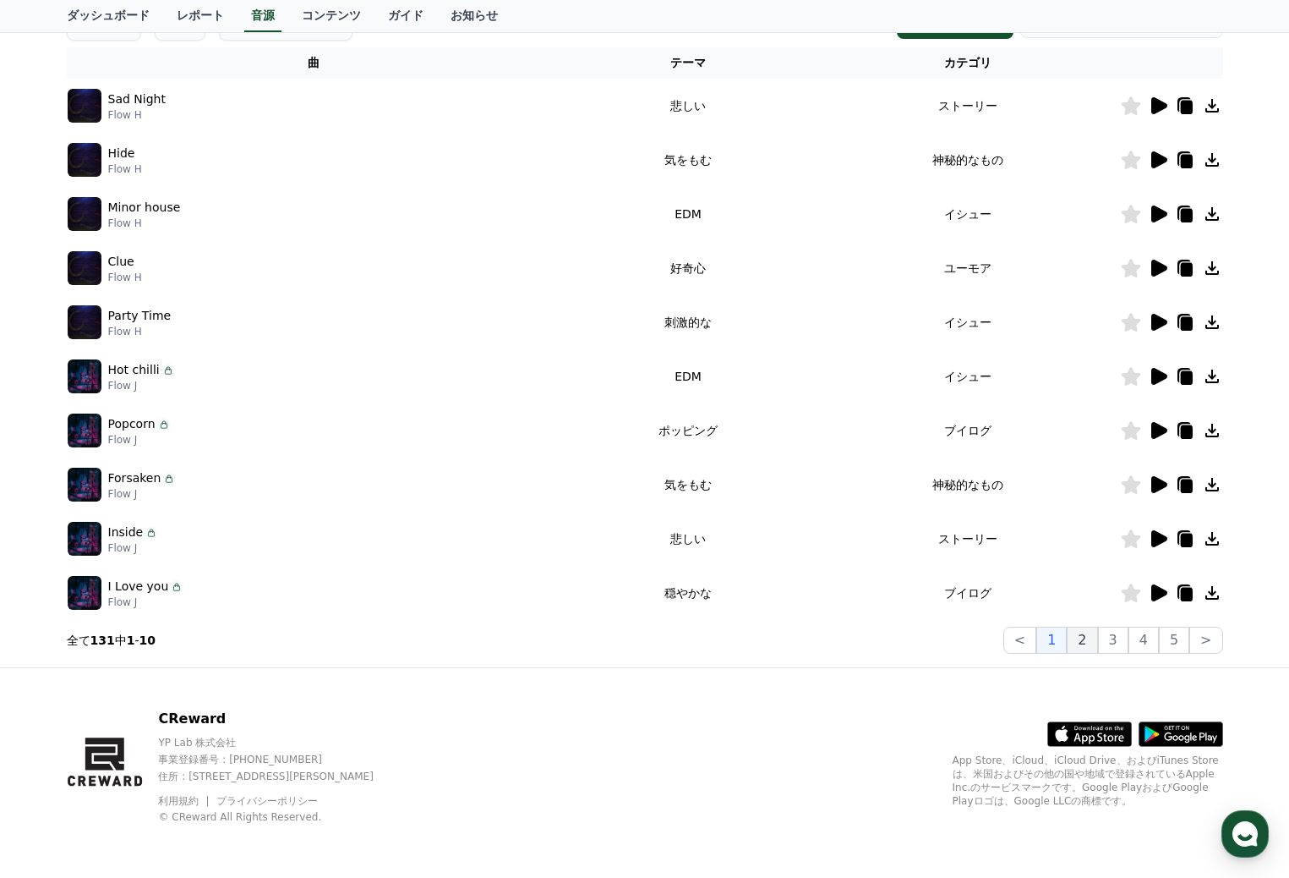
click at [1098, 645] on button "2" at bounding box center [1113, 639] width 30 height 27
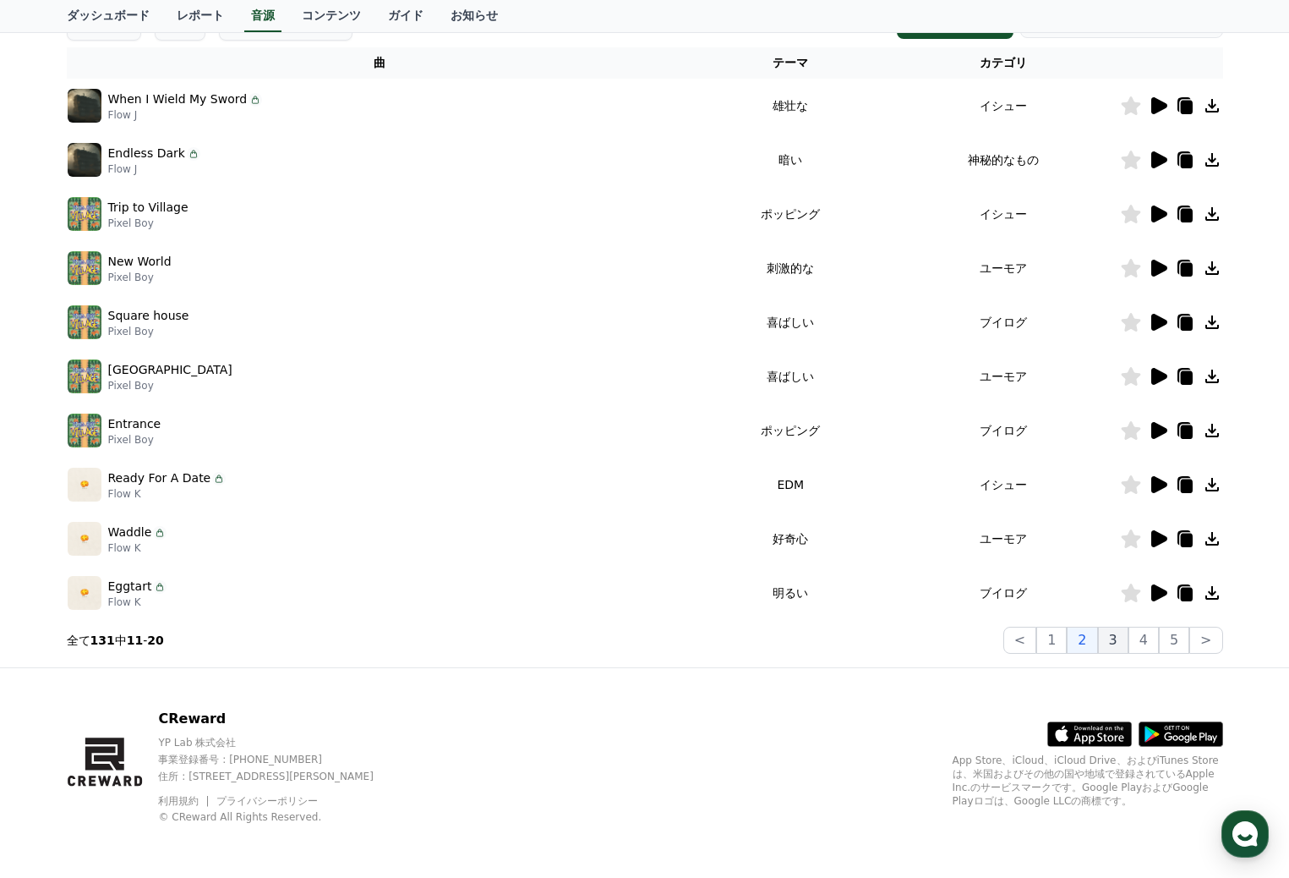
click at [1159, 641] on button "3" at bounding box center [1174, 639] width 30 height 27
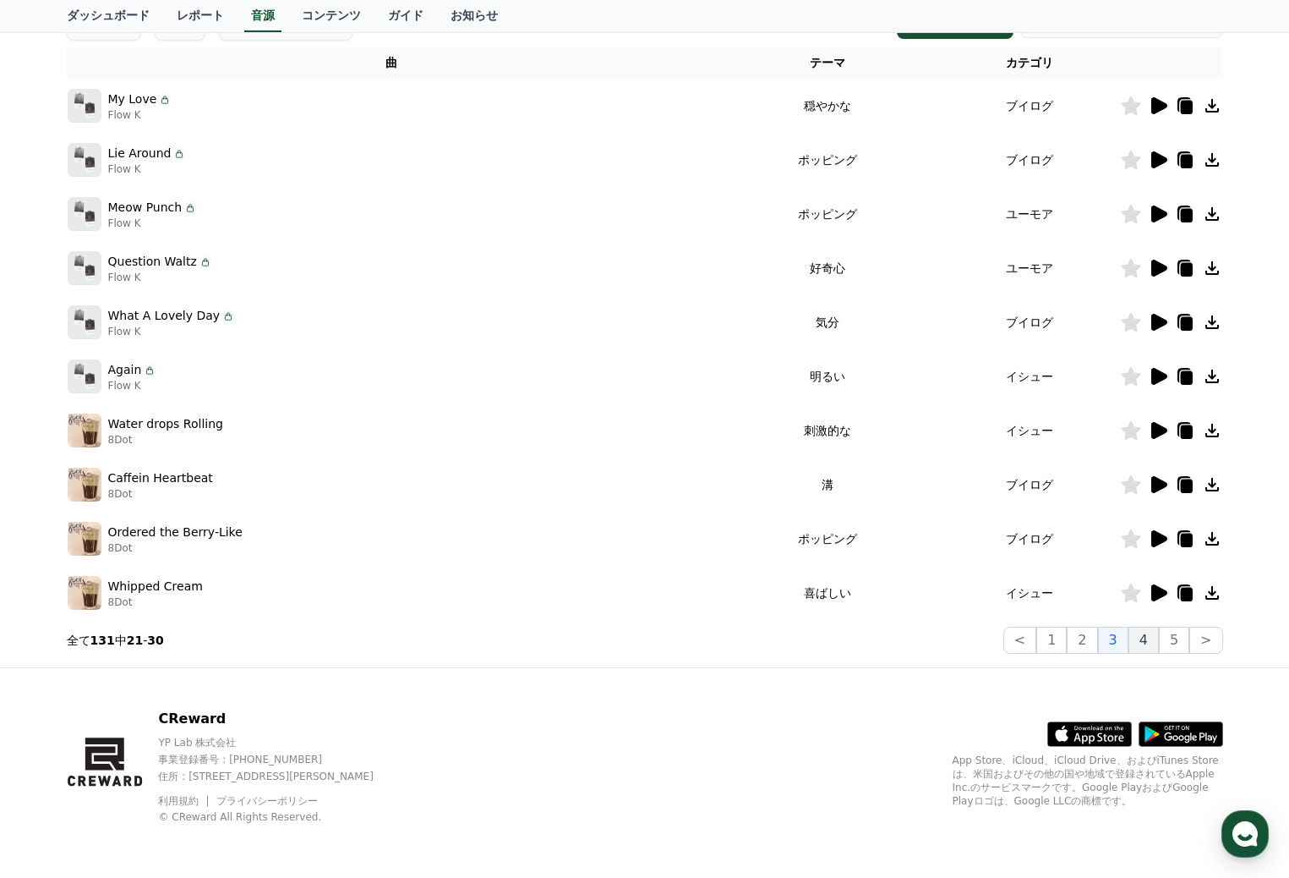
click at [1152, 644] on button "4" at bounding box center [1144, 639] width 30 height 27
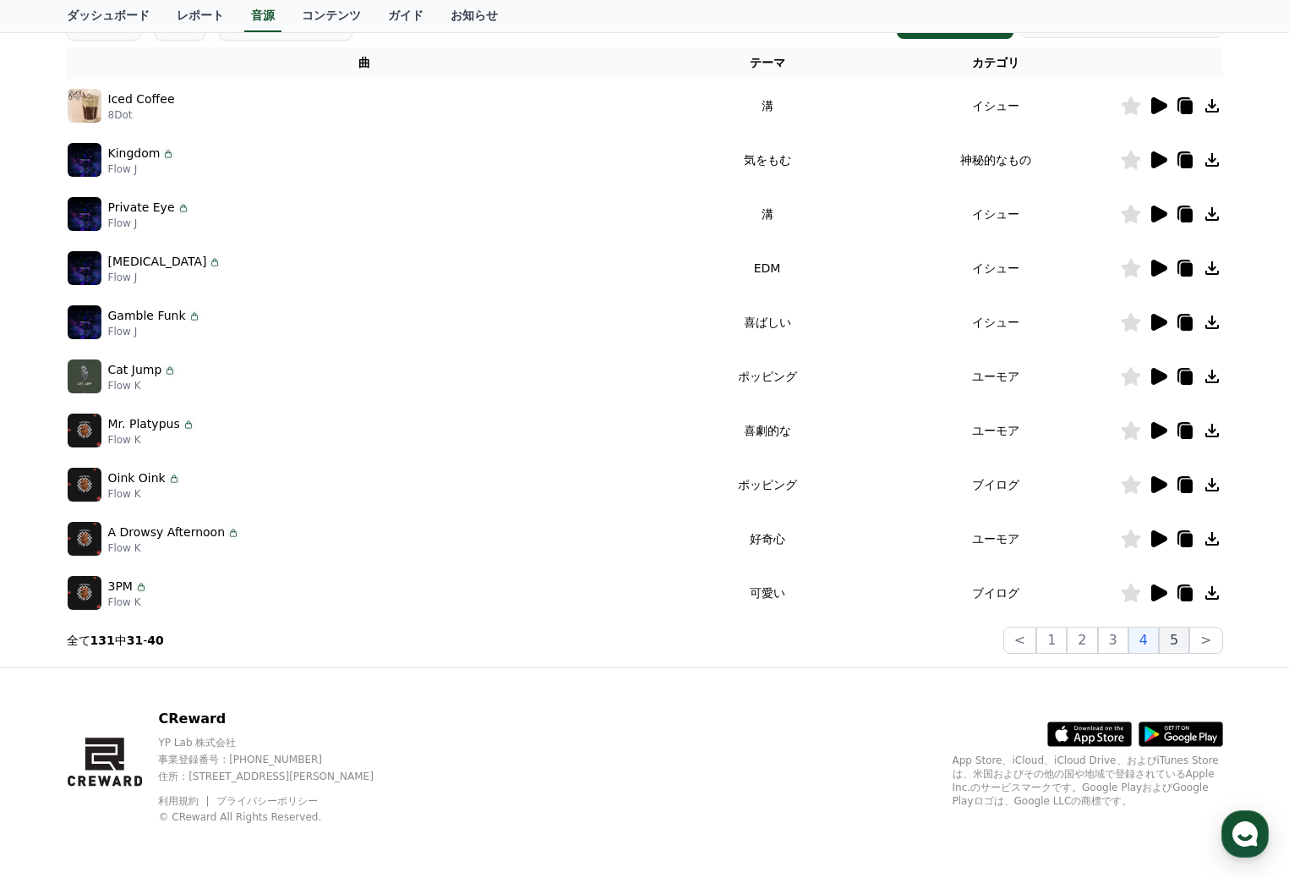
click at [1176, 638] on button "5" at bounding box center [1174, 639] width 30 height 27
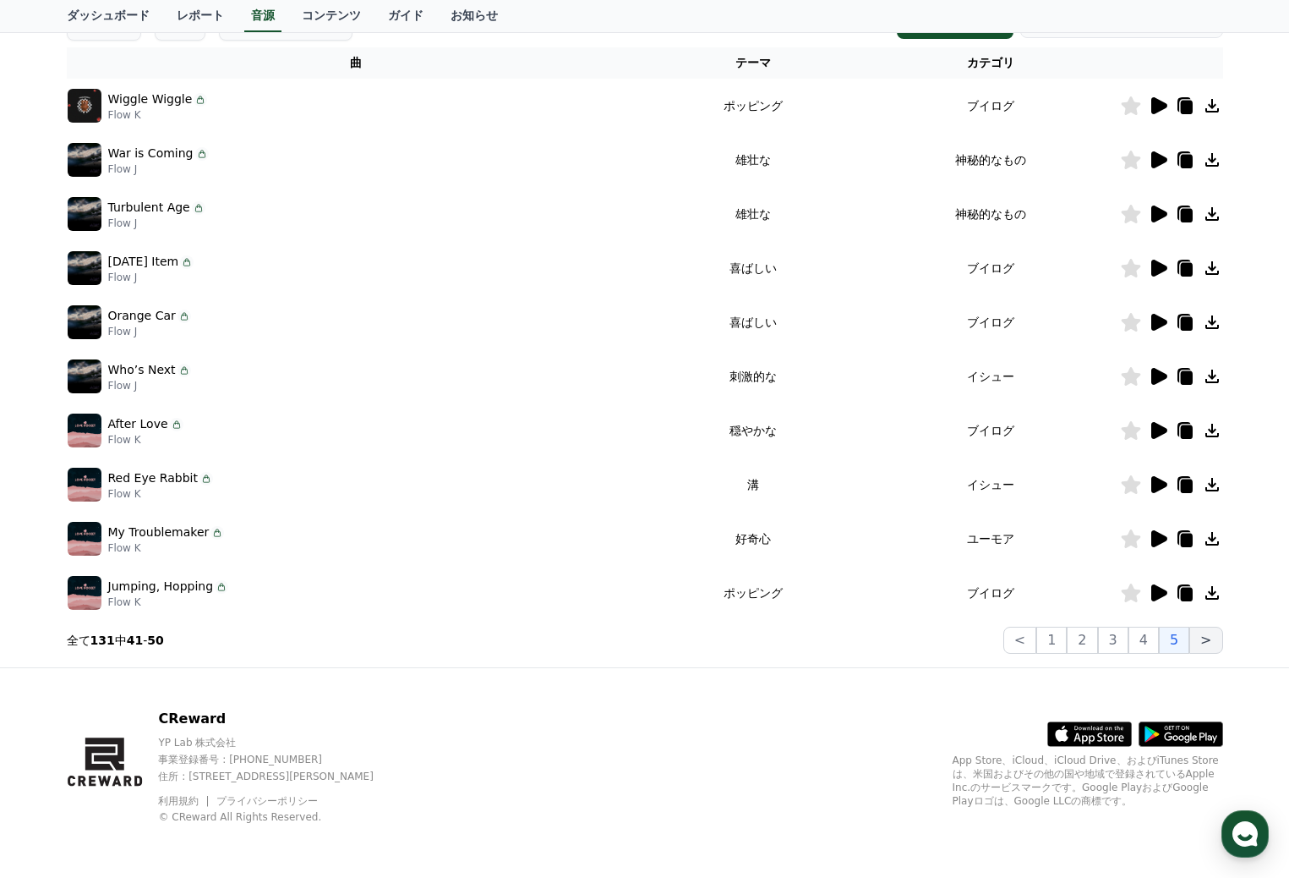
click at [1207, 644] on button ">" at bounding box center [1206, 639] width 33 height 27
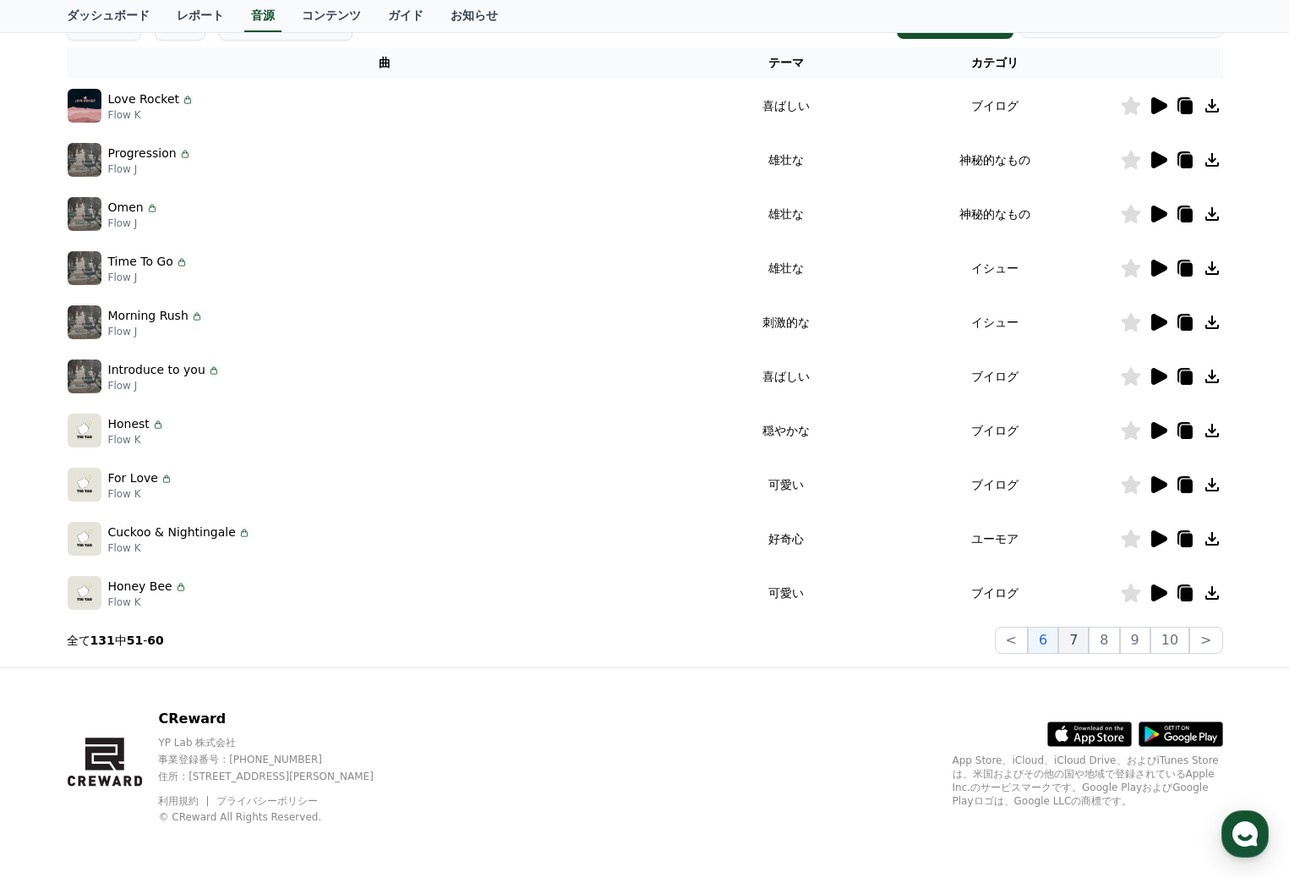
click at [1089, 644] on button "7" at bounding box center [1104, 639] width 30 height 27
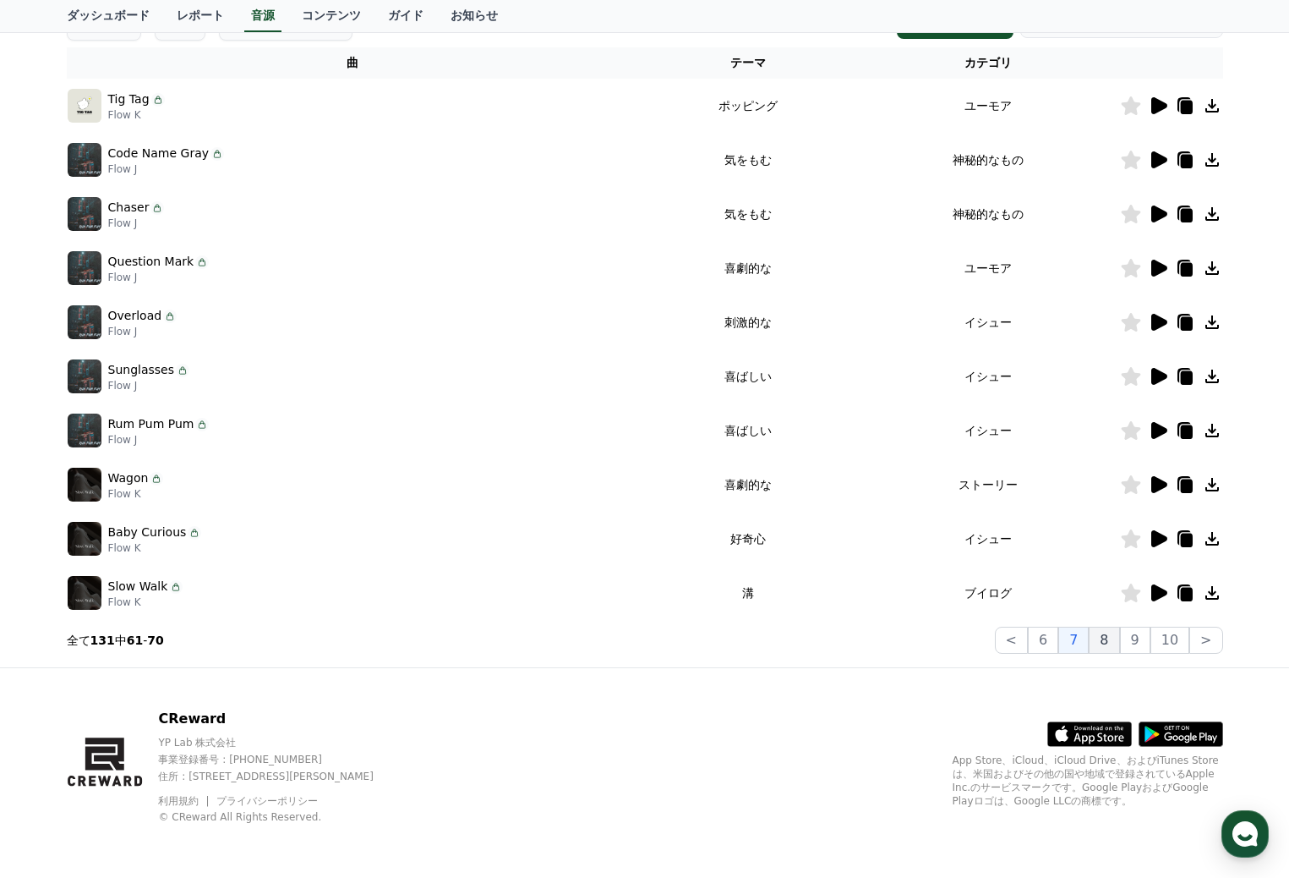
click at [1151, 646] on button "8" at bounding box center [1170, 639] width 39 height 27
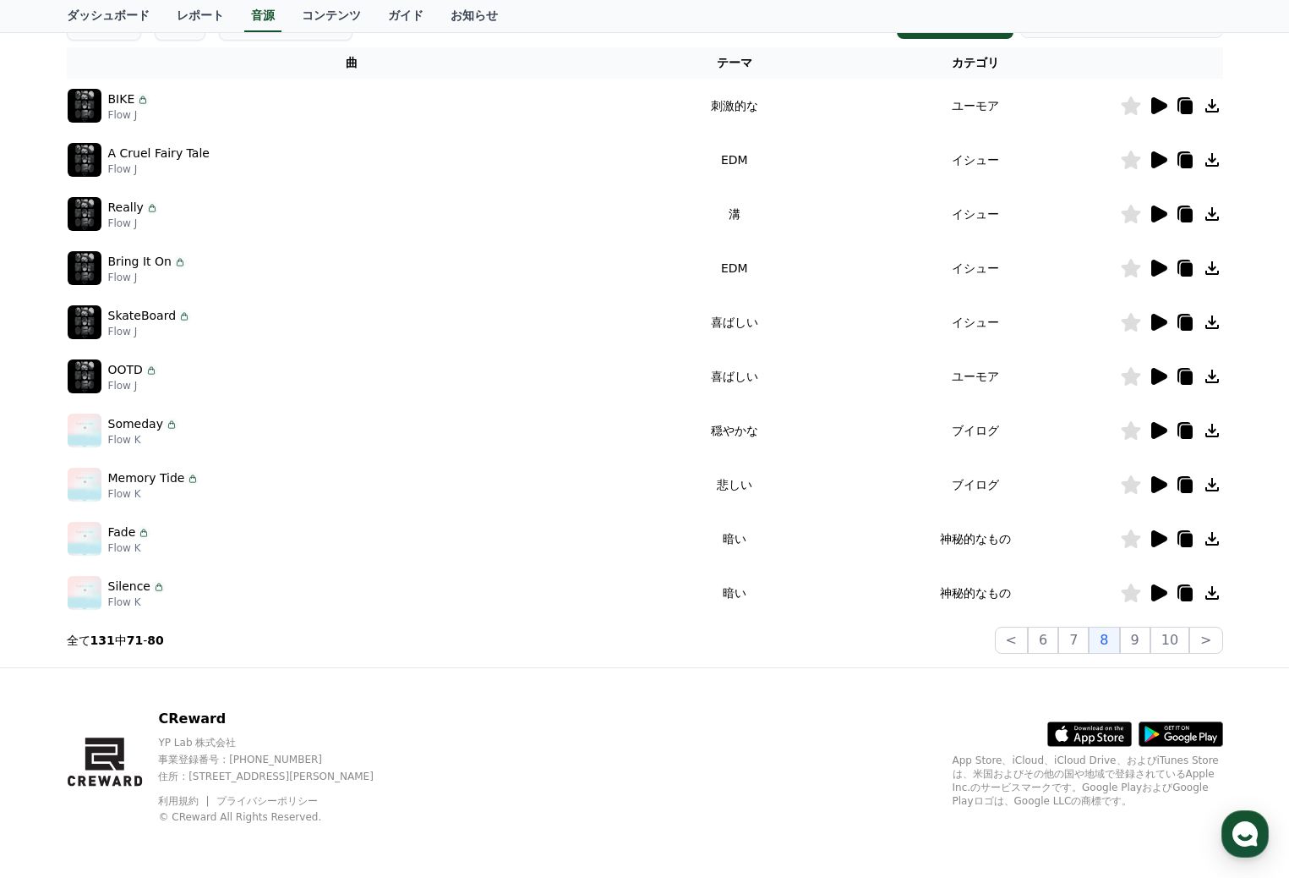
click at [1156, 161] on icon at bounding box center [1159, 159] width 16 height 17
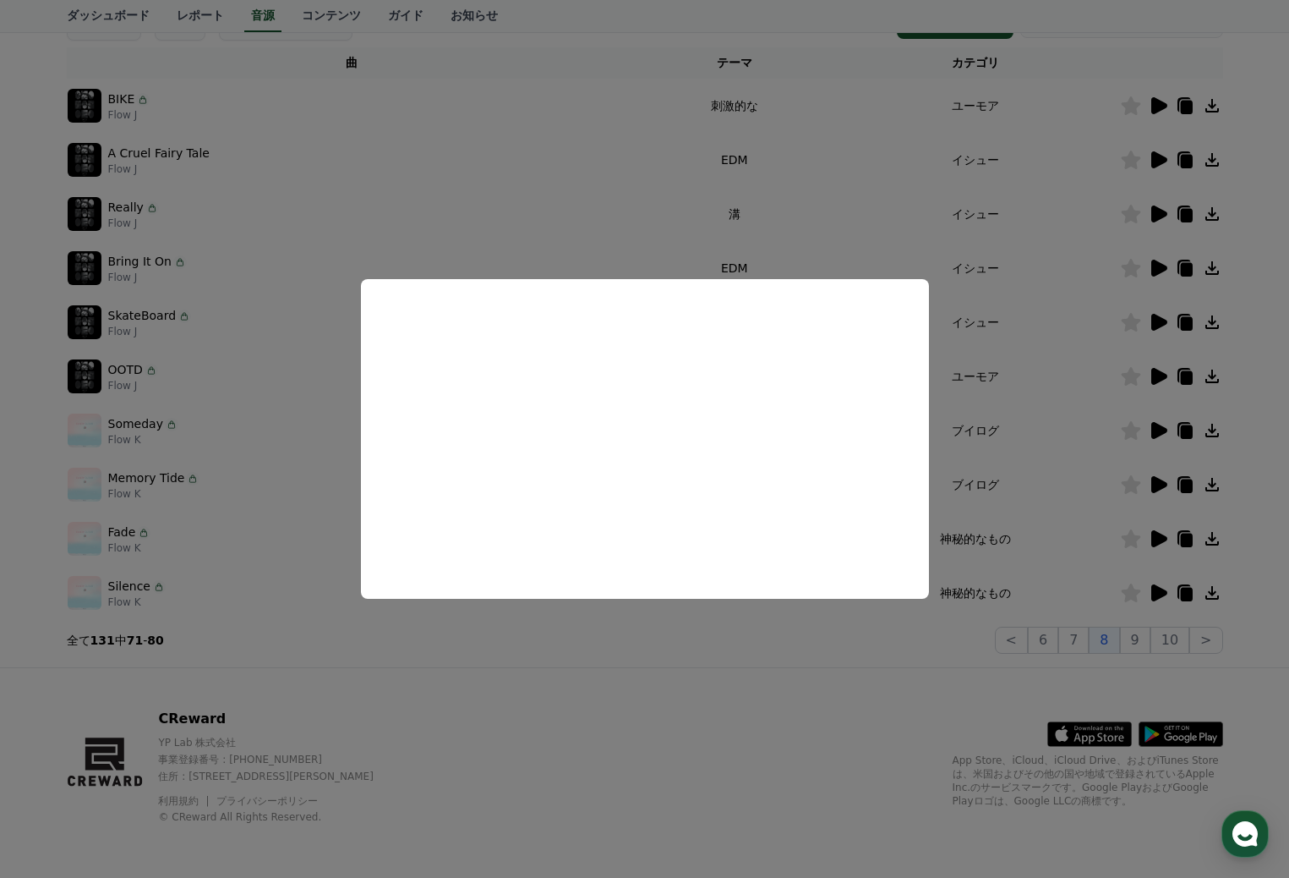
click at [429, 188] on button "close modal" at bounding box center [644, 439] width 1289 height 878
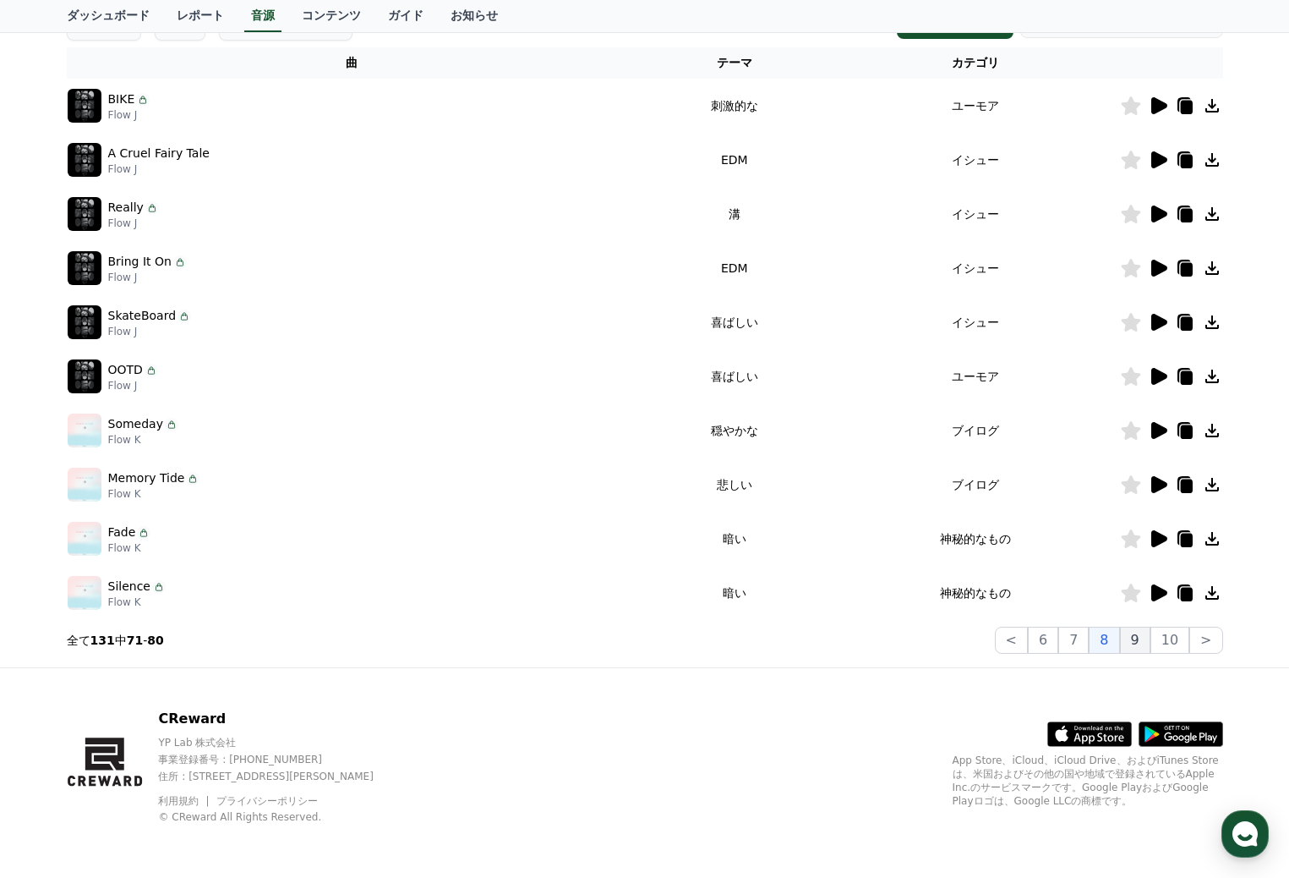
click at [1146, 638] on button "9" at bounding box center [1135, 639] width 30 height 27
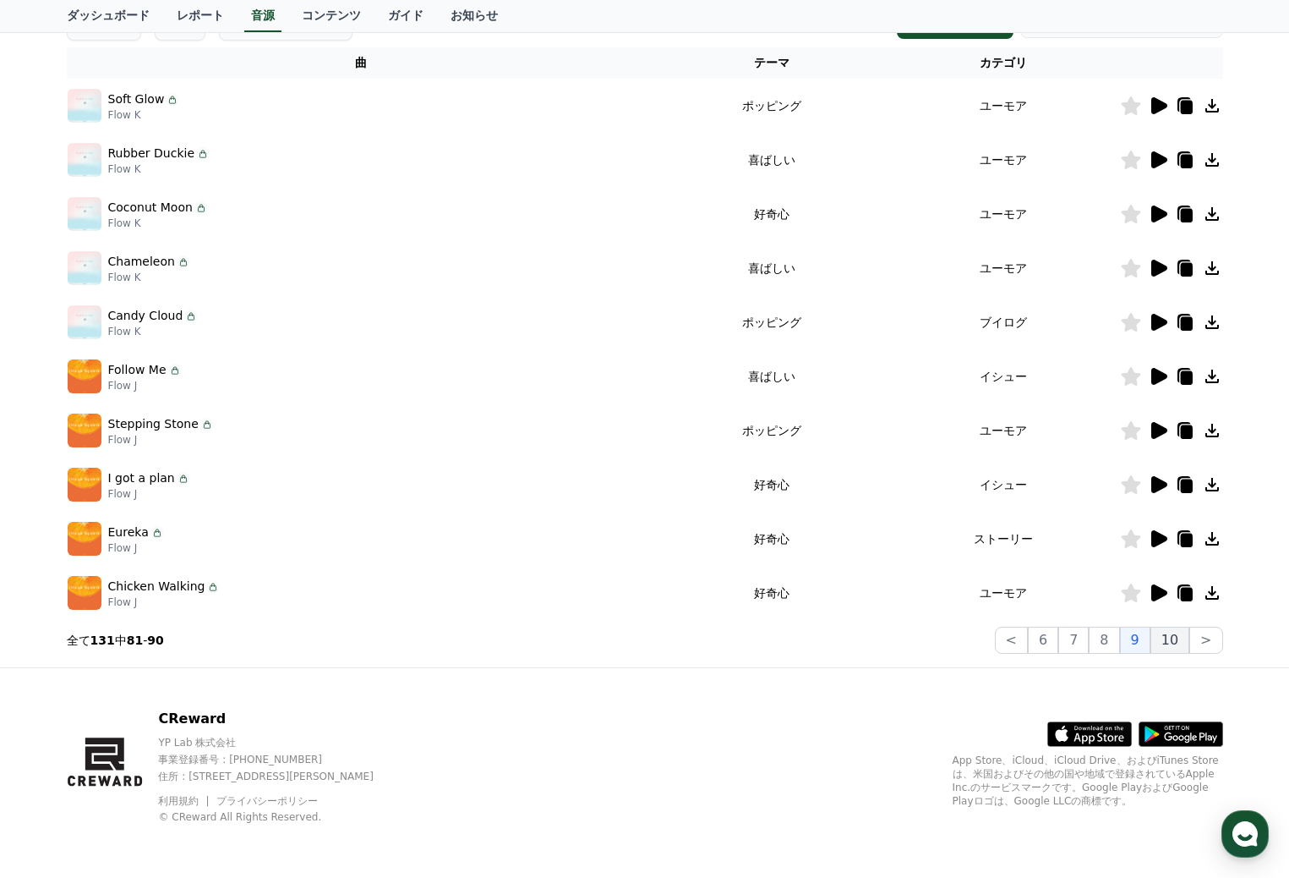
click at [1164, 643] on button "10" at bounding box center [1170, 639] width 39 height 27
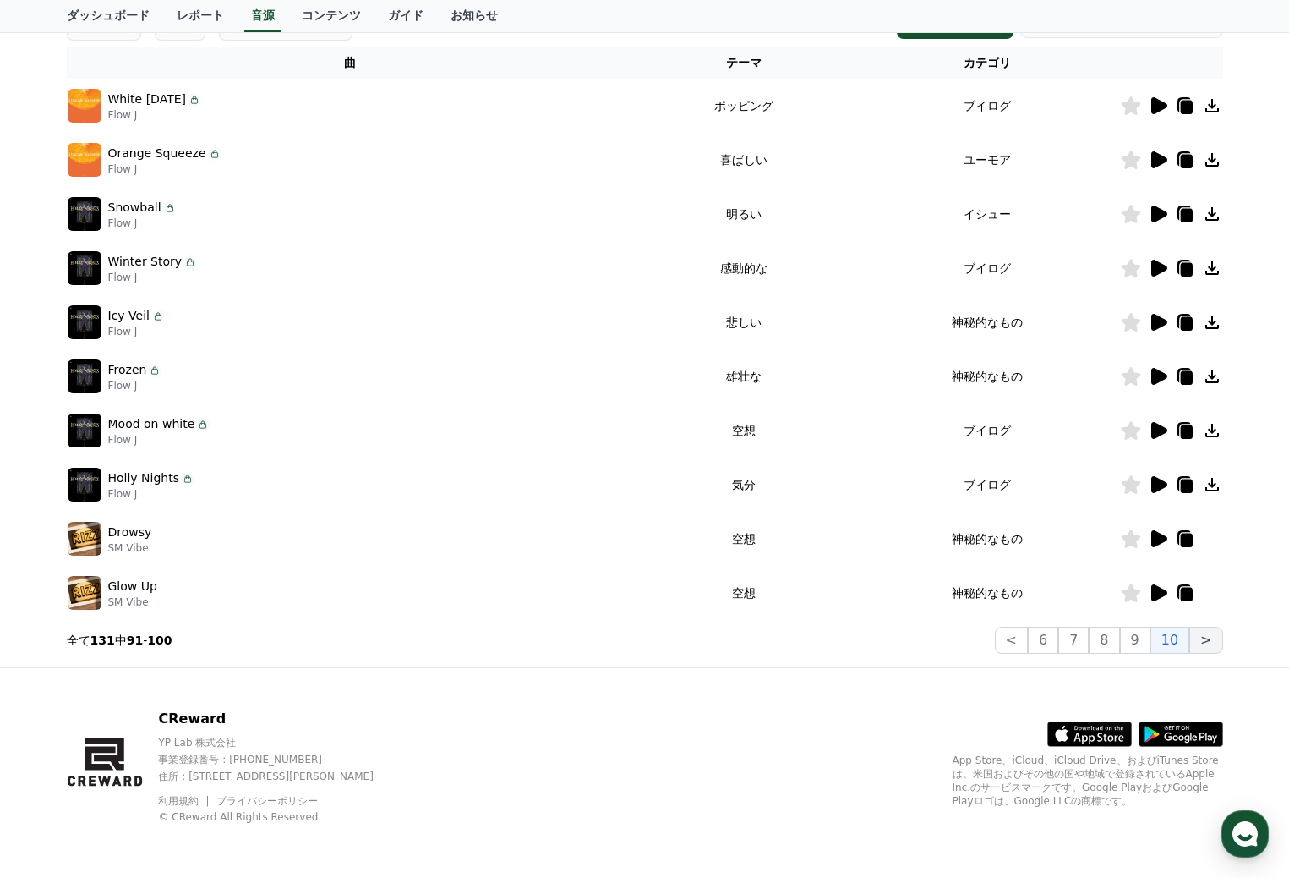
click at [1207, 641] on button ">" at bounding box center [1206, 639] width 33 height 27
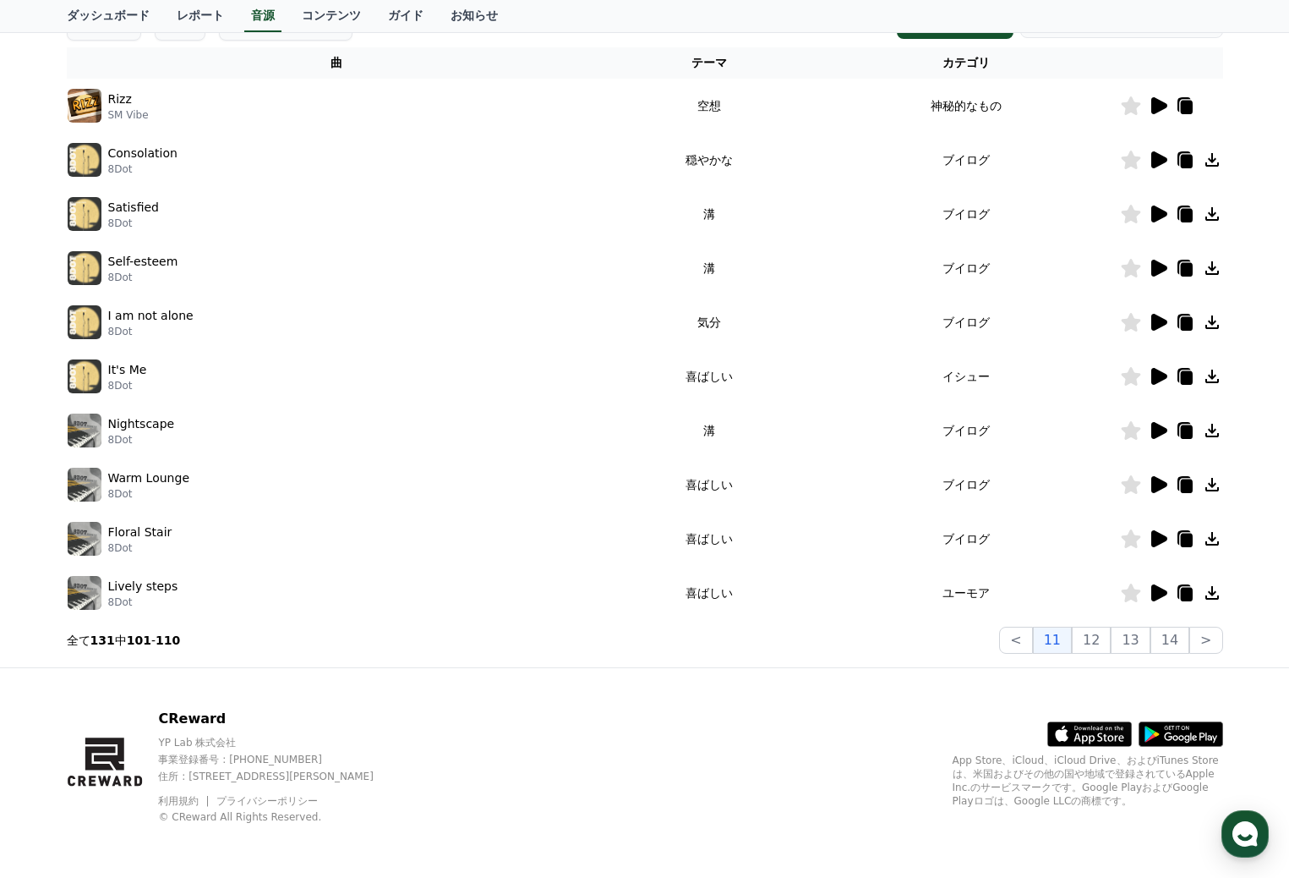
click at [1152, 430] on icon at bounding box center [1159, 430] width 16 height 17
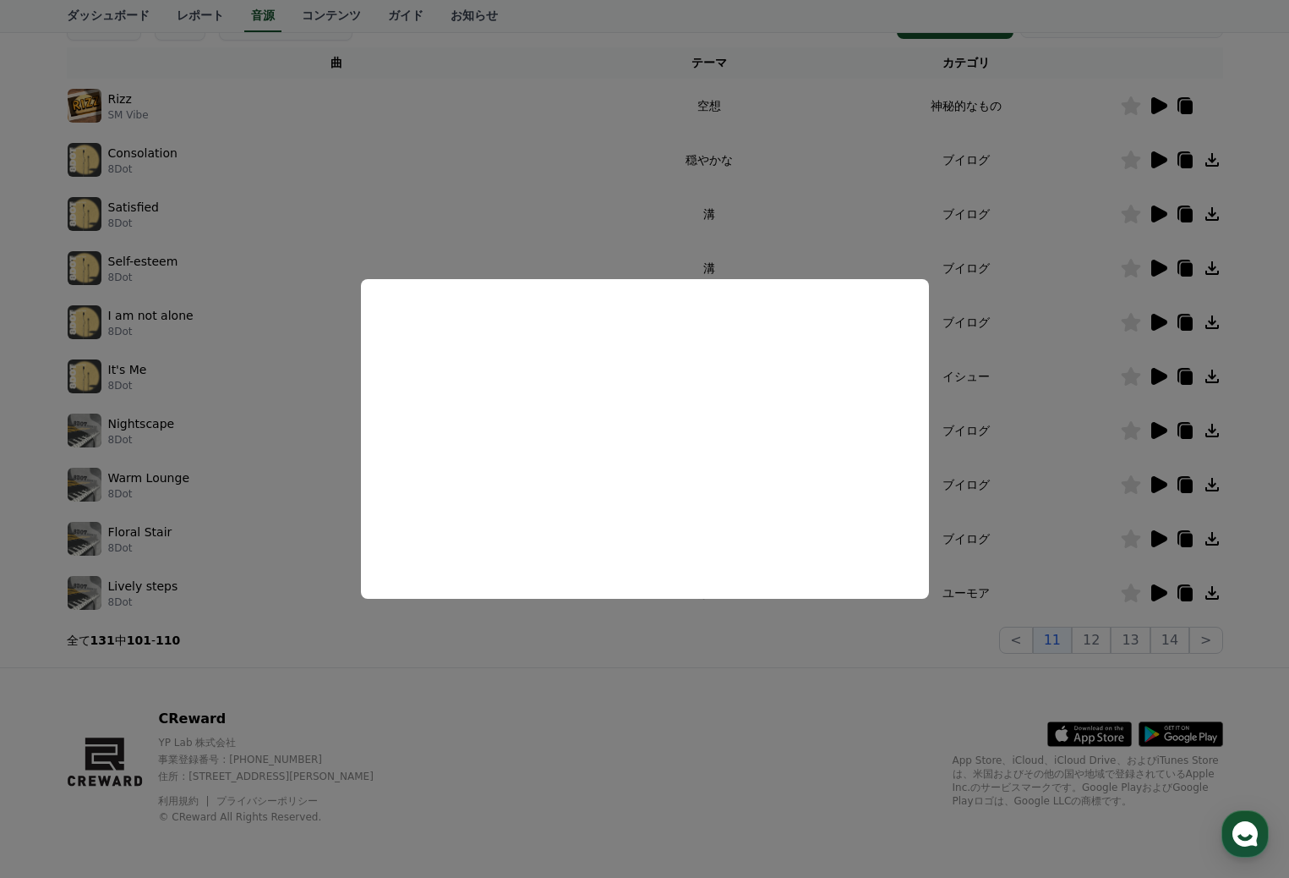
click at [671, 647] on button "close modal" at bounding box center [644, 439] width 1289 height 878
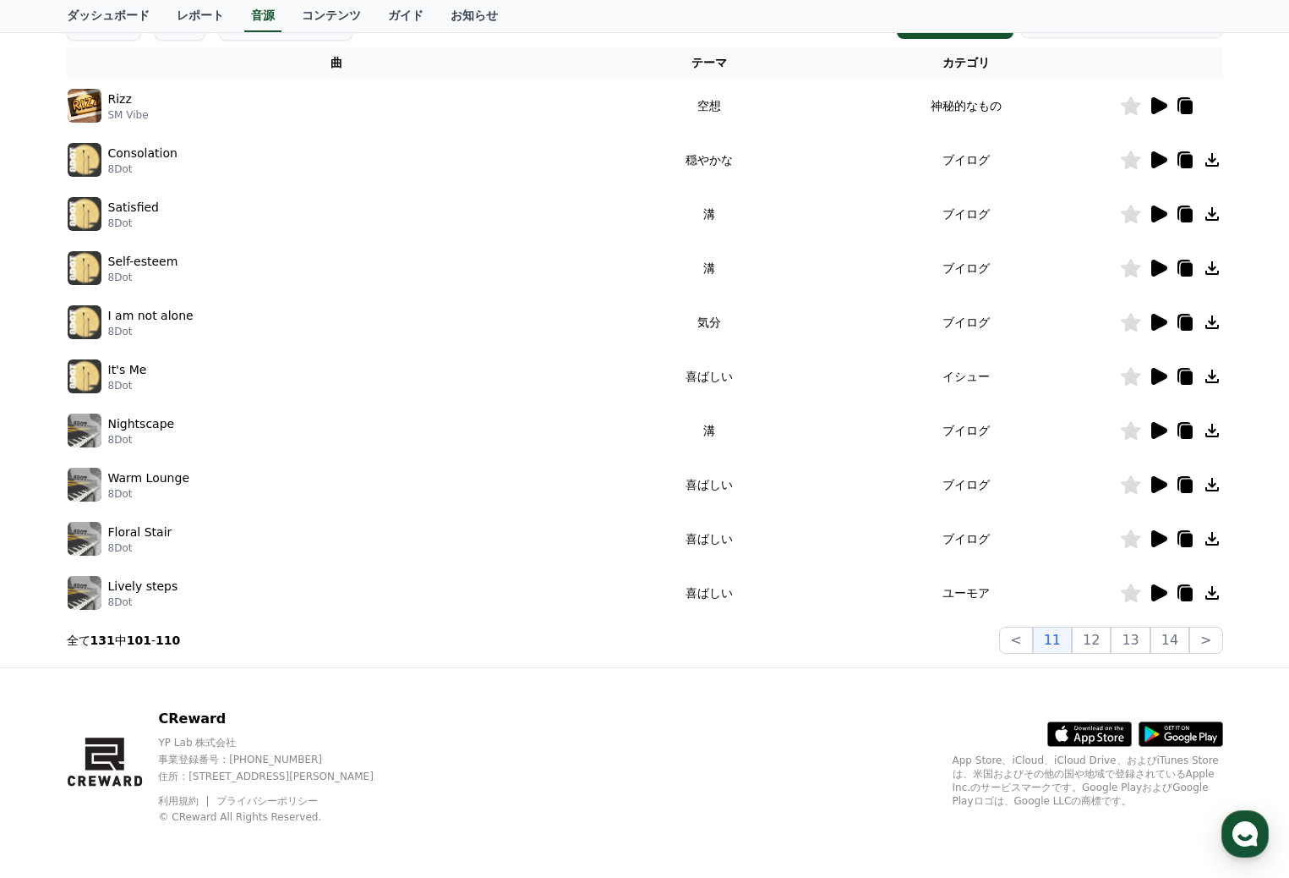
click at [1155, 593] on icon at bounding box center [1159, 592] width 16 height 17
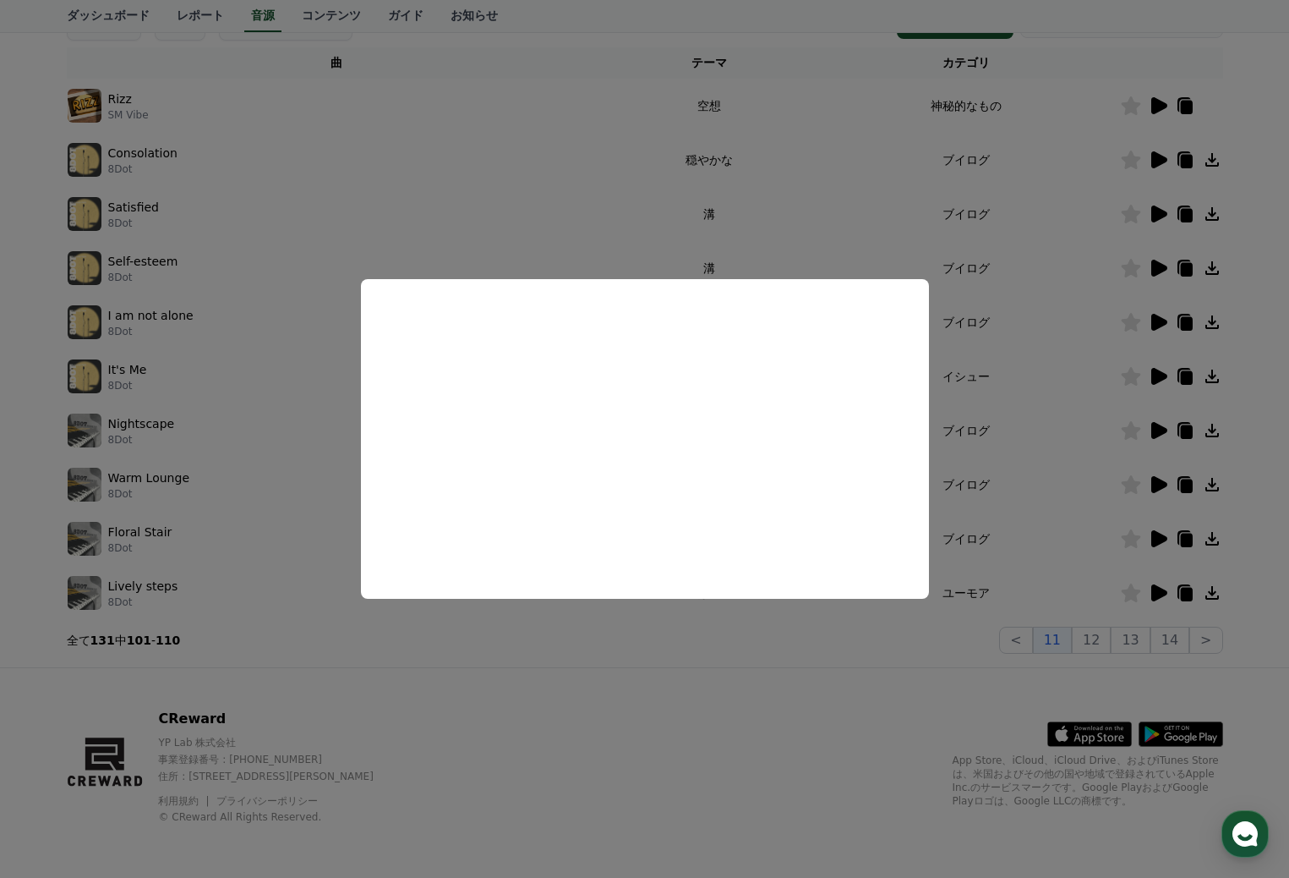
click at [539, 208] on button "close modal" at bounding box center [644, 439] width 1289 height 878
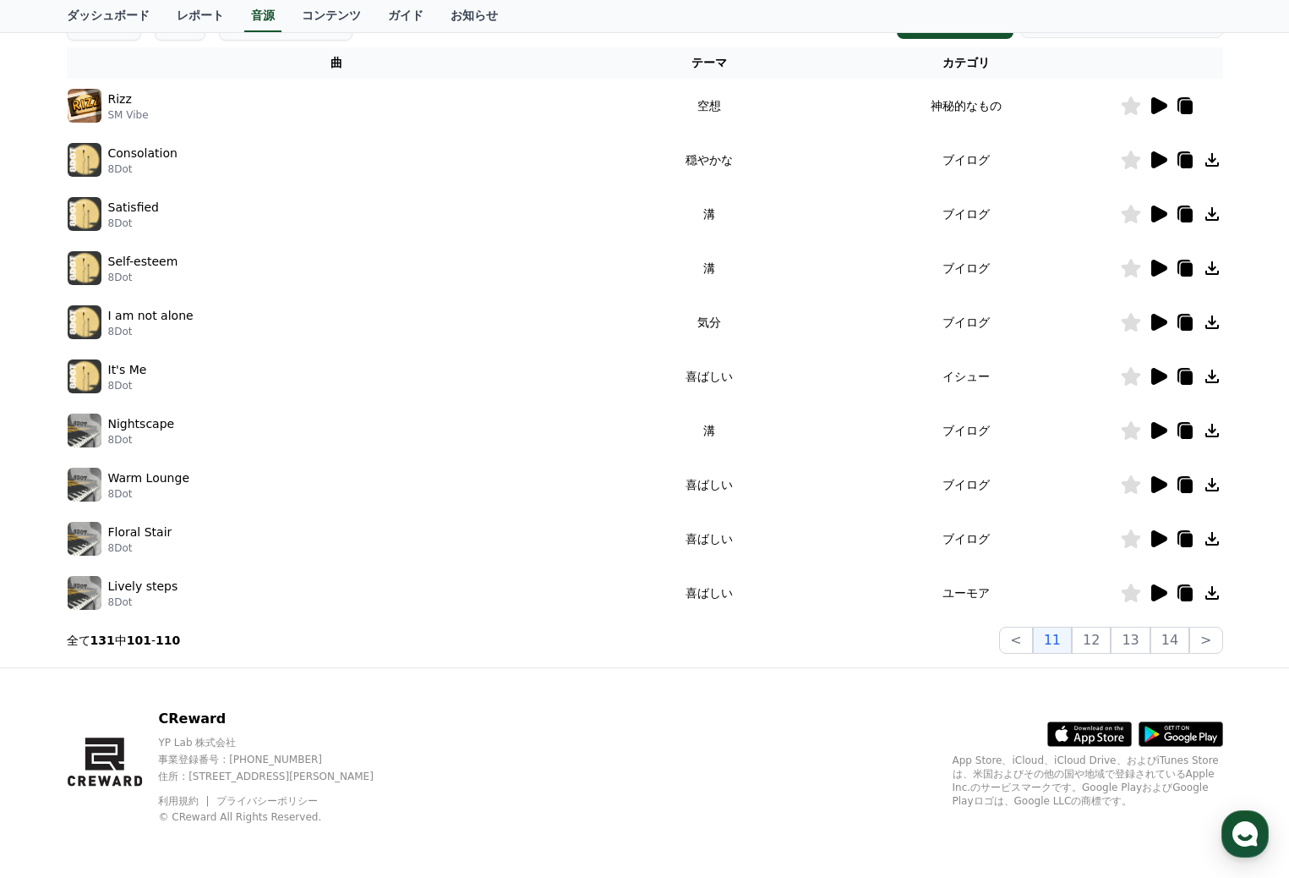
click at [1154, 484] on icon at bounding box center [1159, 484] width 16 height 17
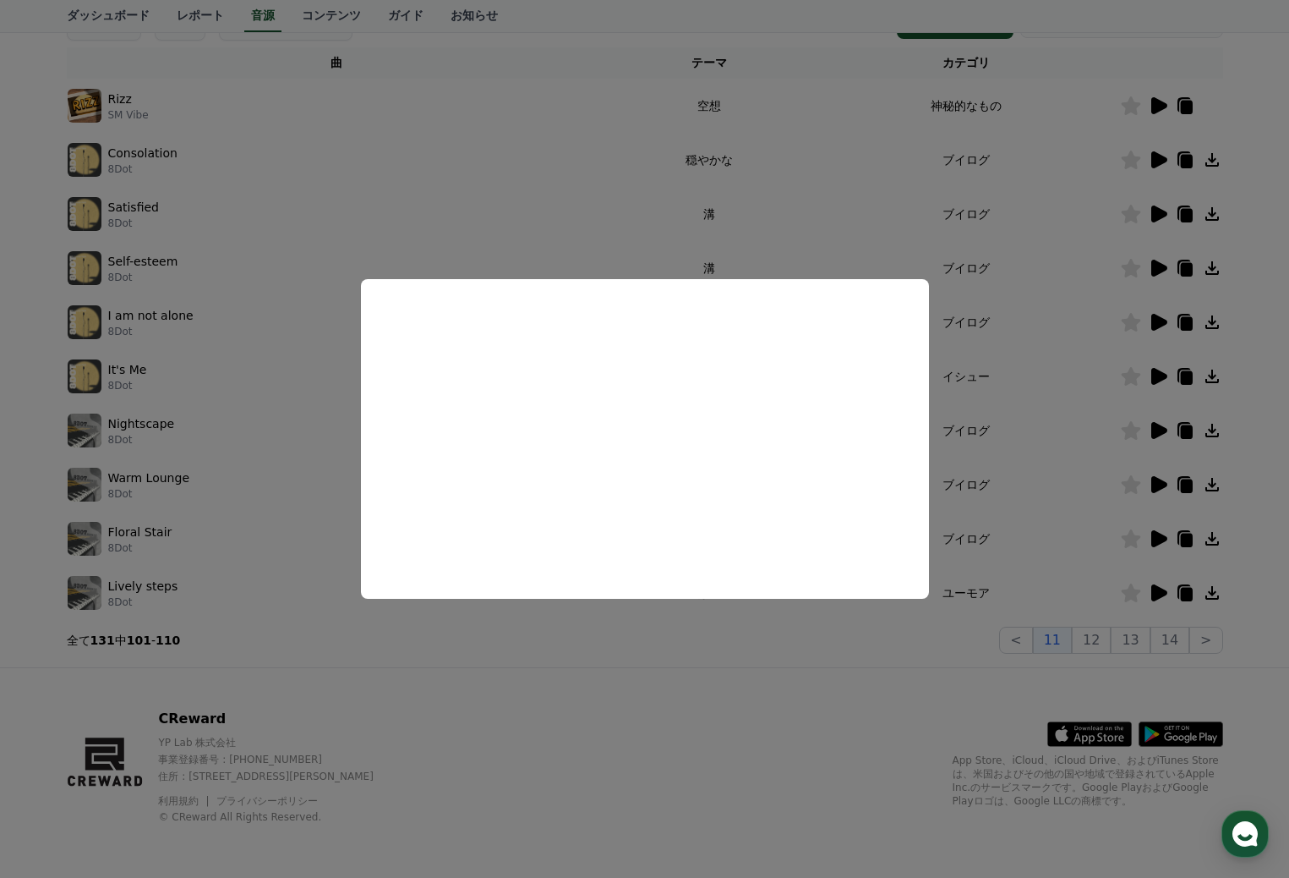
click at [438, 138] on button "close modal" at bounding box center [644, 439] width 1289 height 878
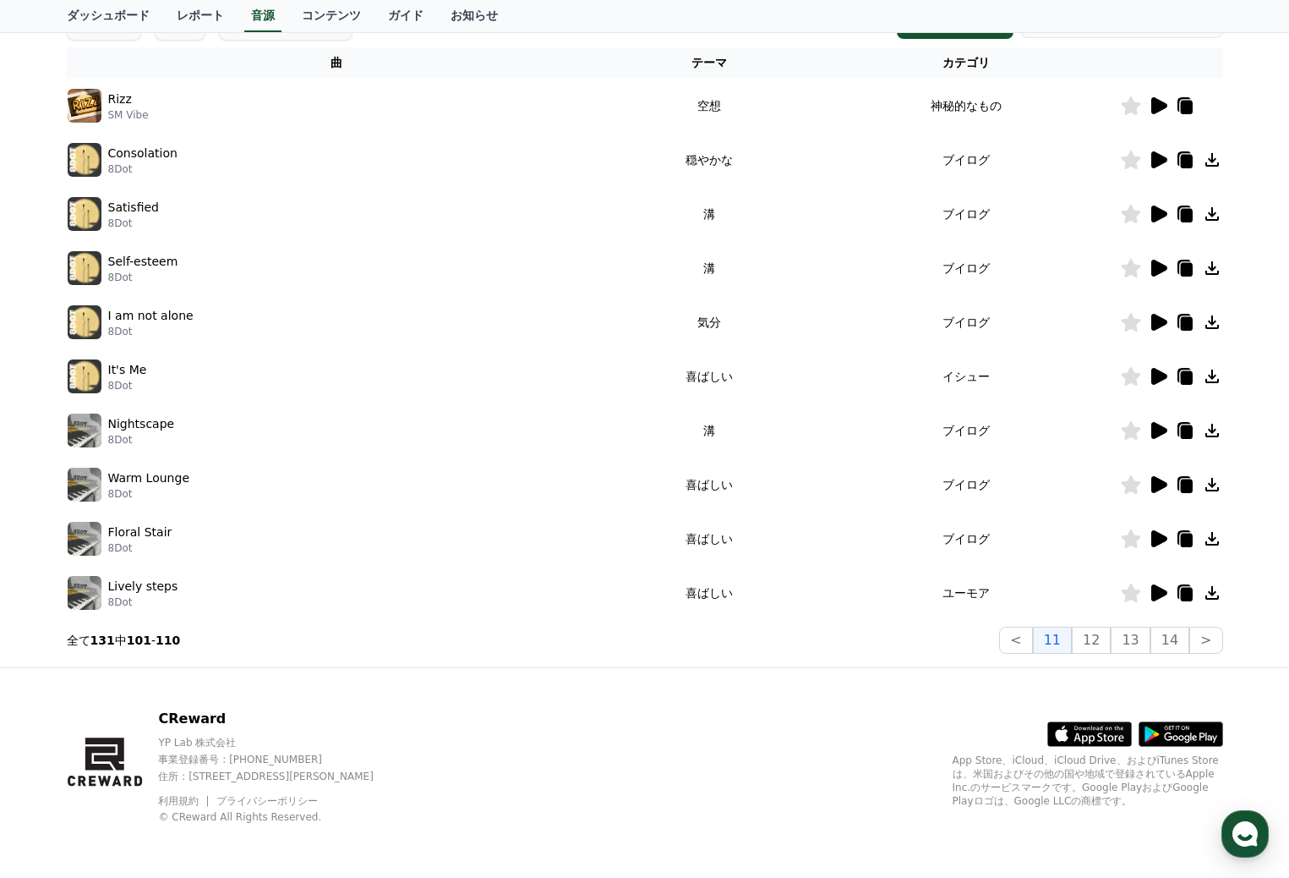
click at [1160, 156] on icon at bounding box center [1159, 159] width 16 height 17
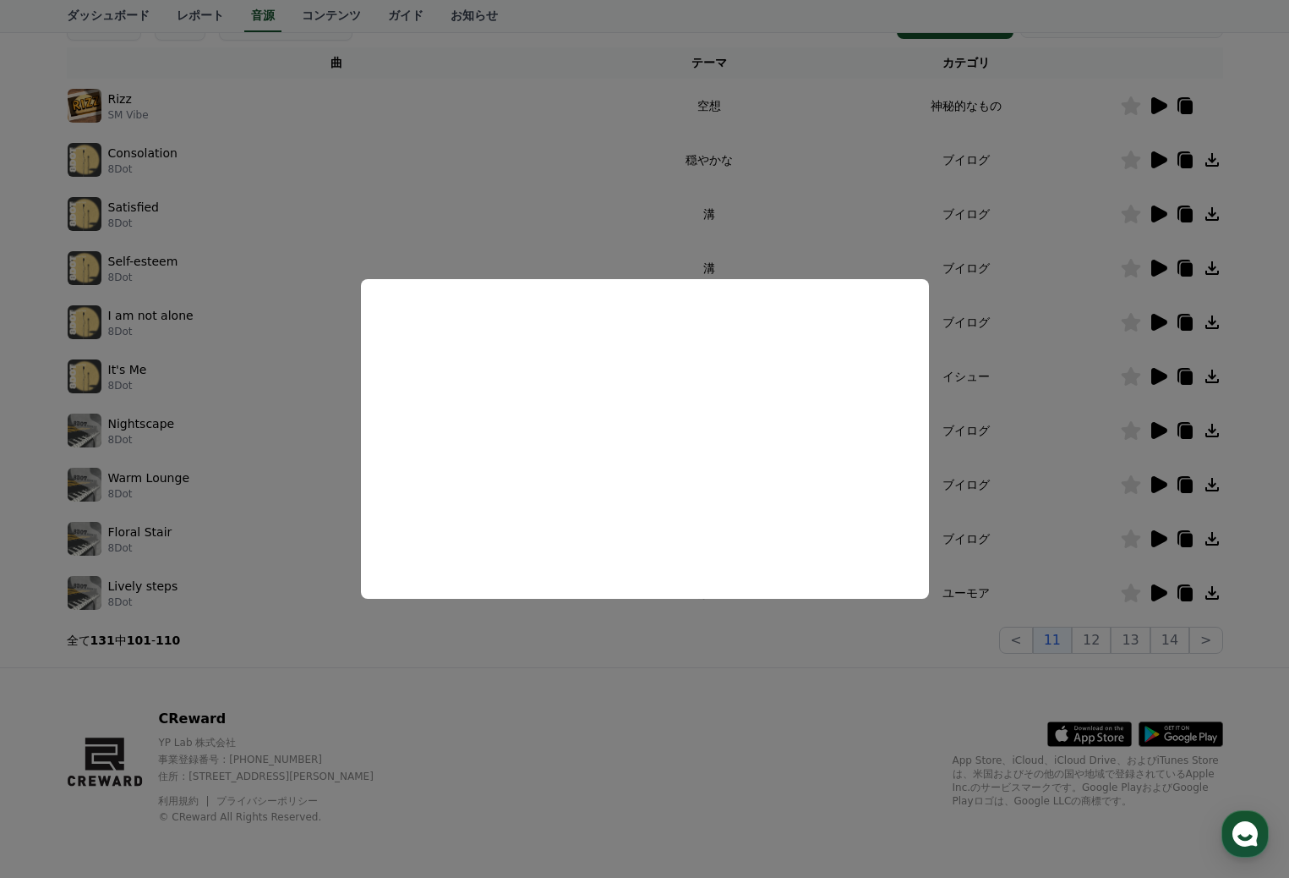
click at [1157, 205] on button "close modal" at bounding box center [644, 439] width 1289 height 878
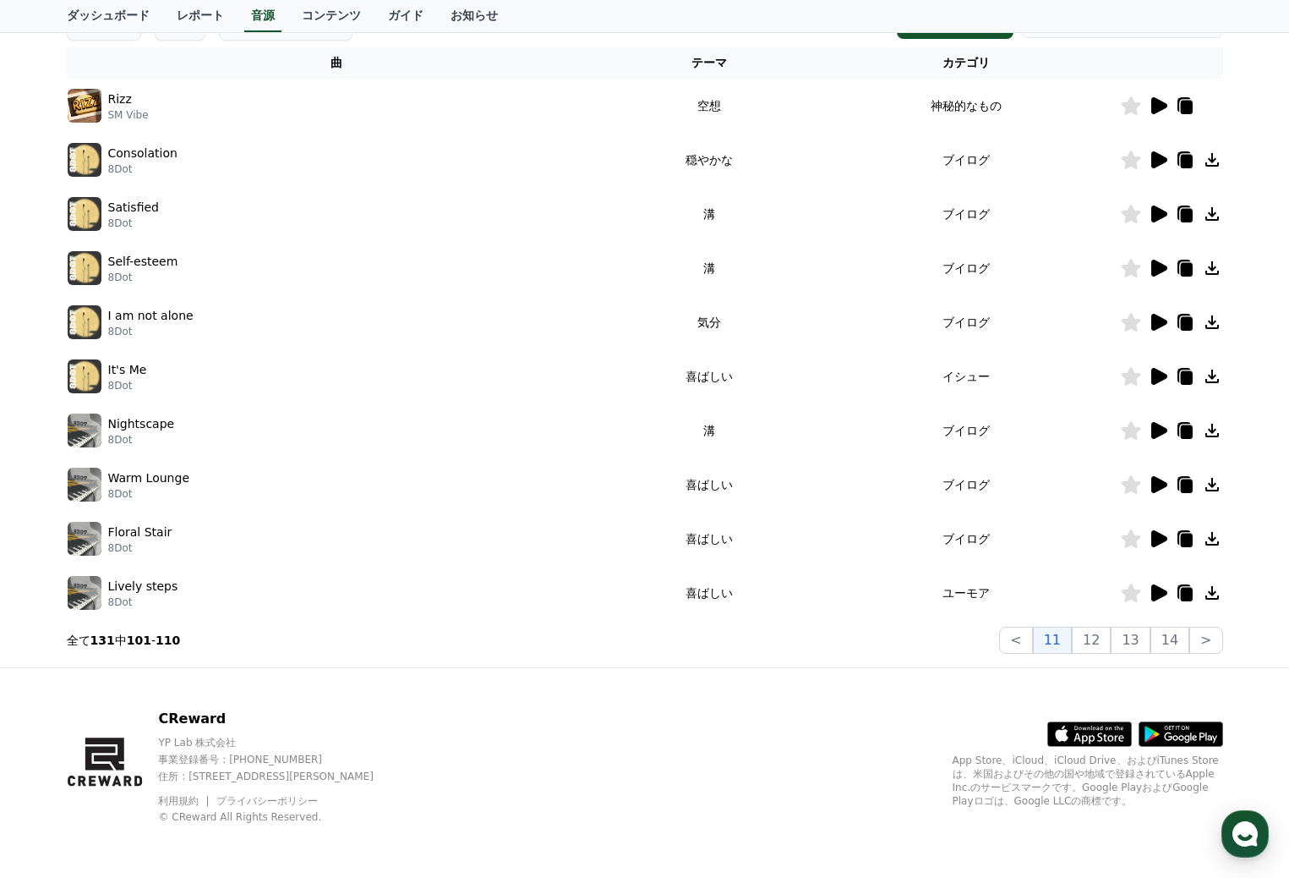
click at [1151, 211] on icon at bounding box center [1158, 214] width 20 height 20
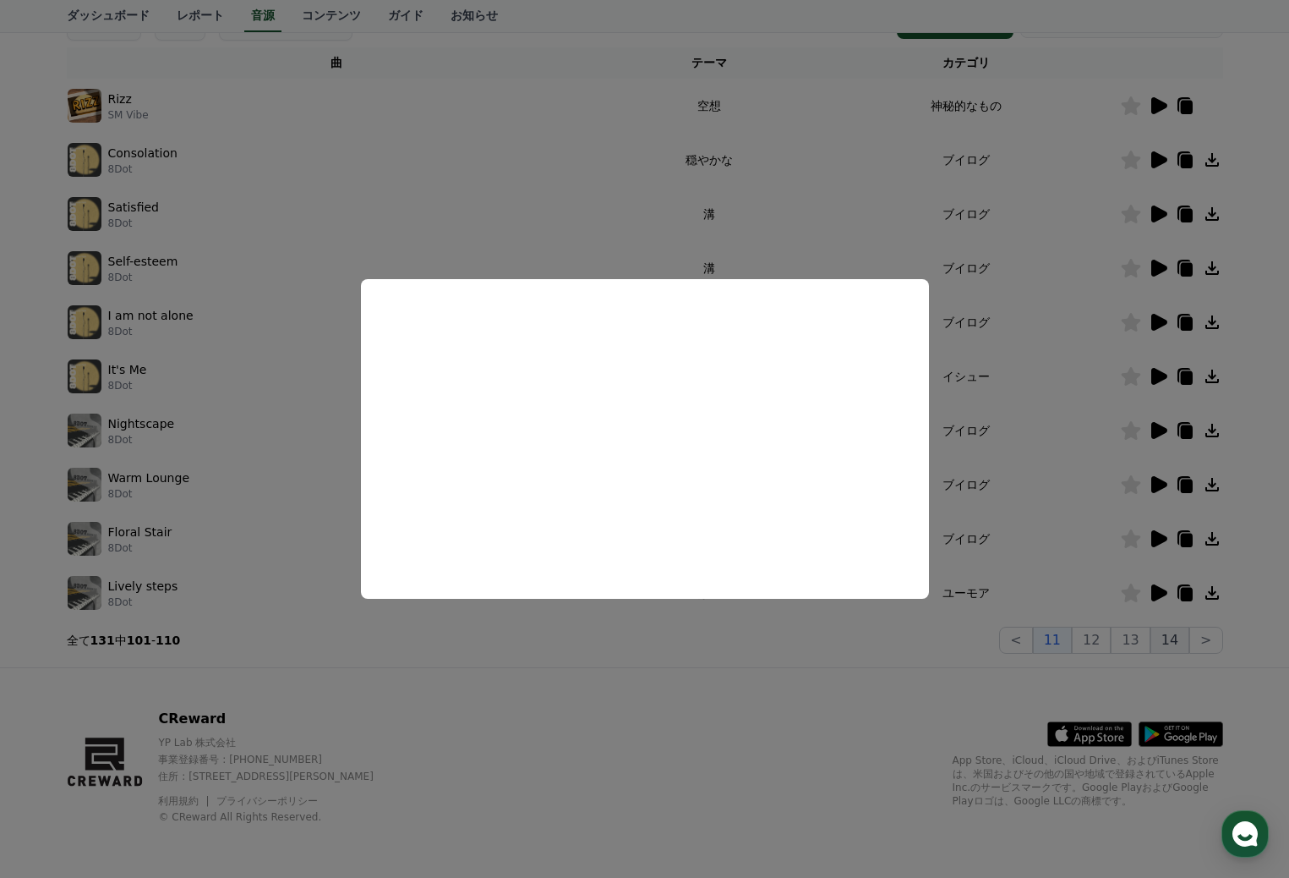
click at [1176, 633] on button "close modal" at bounding box center [644, 439] width 1289 height 878
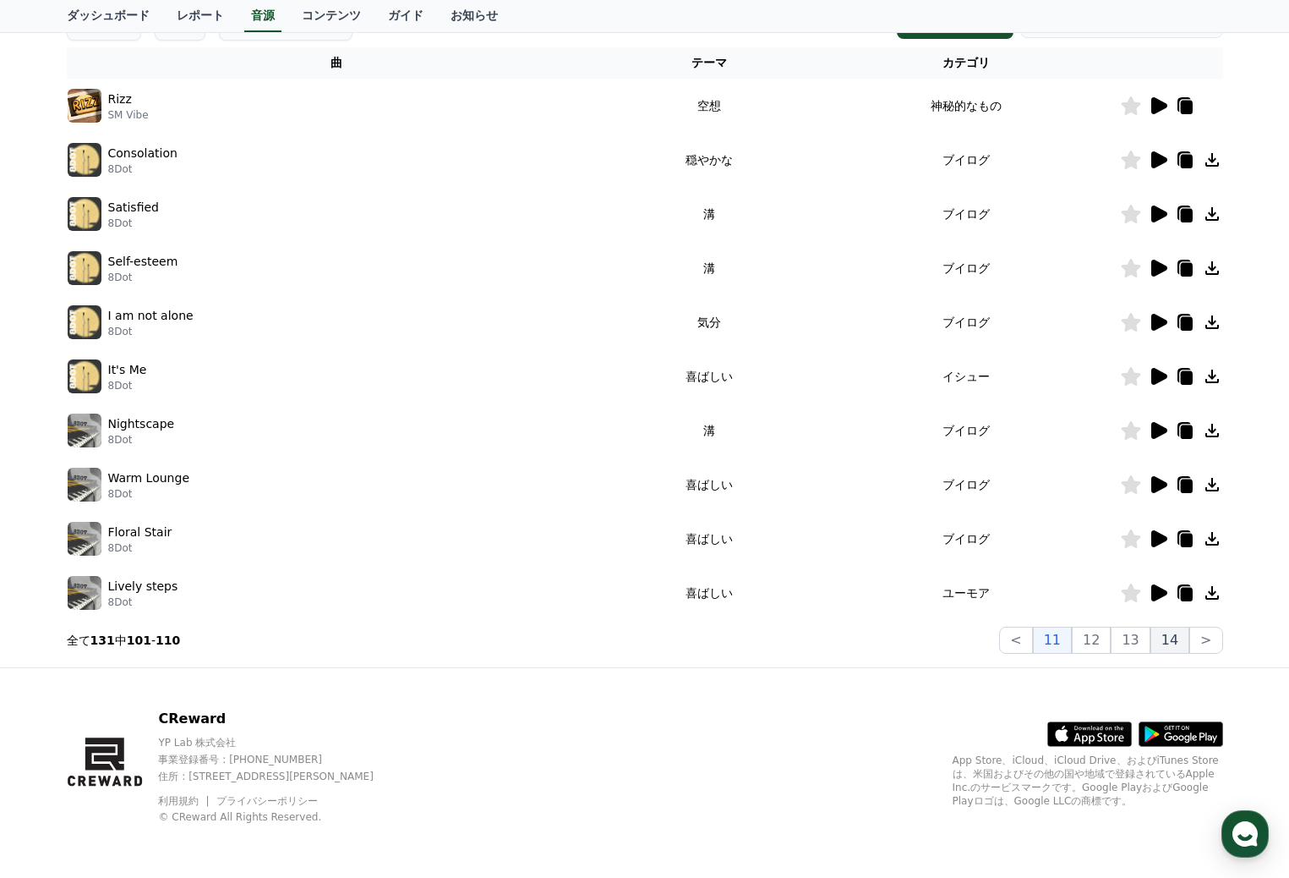
click at [1169, 633] on button "14" at bounding box center [1170, 639] width 39 height 27
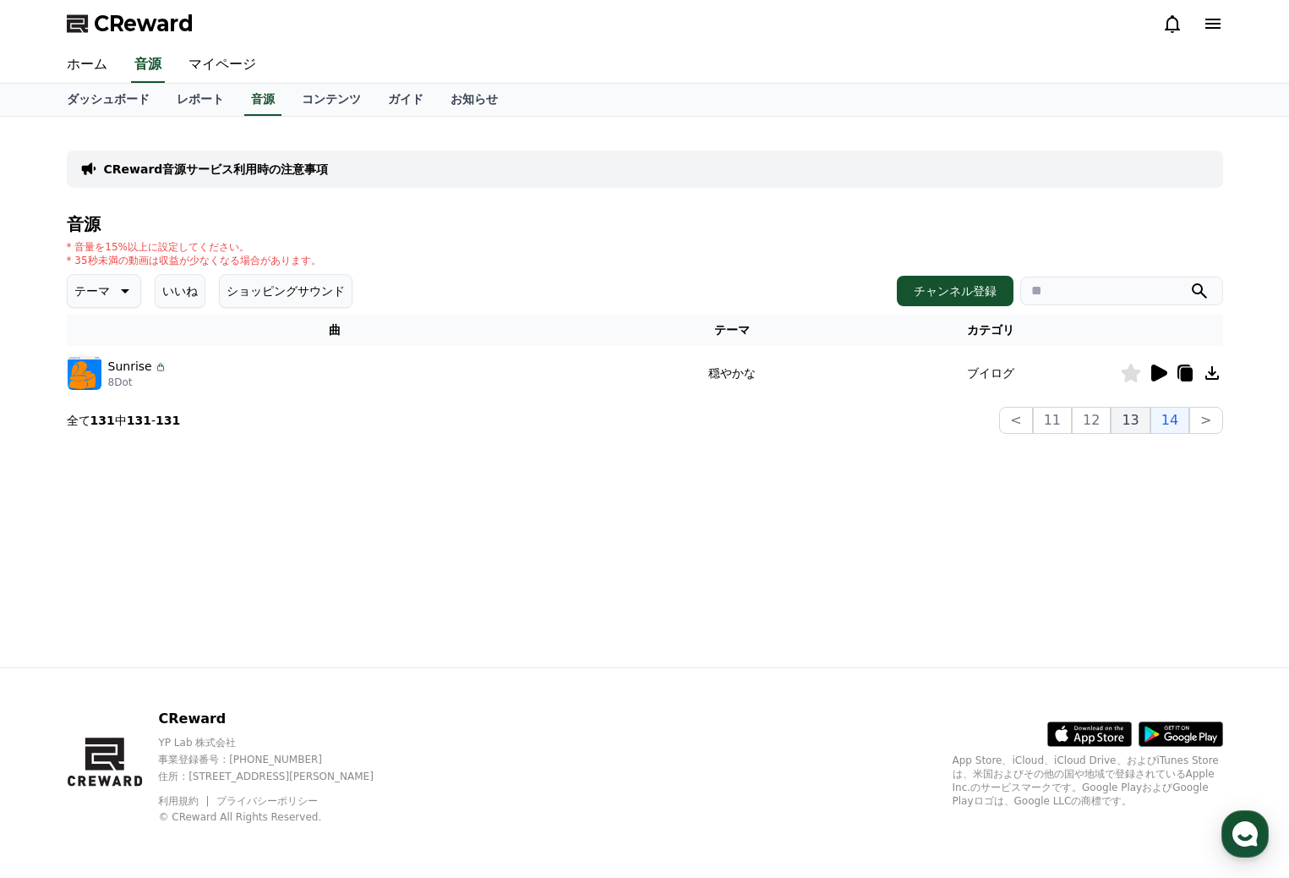
click at [1190, 421] on button "13" at bounding box center [1206, 420] width 33 height 27
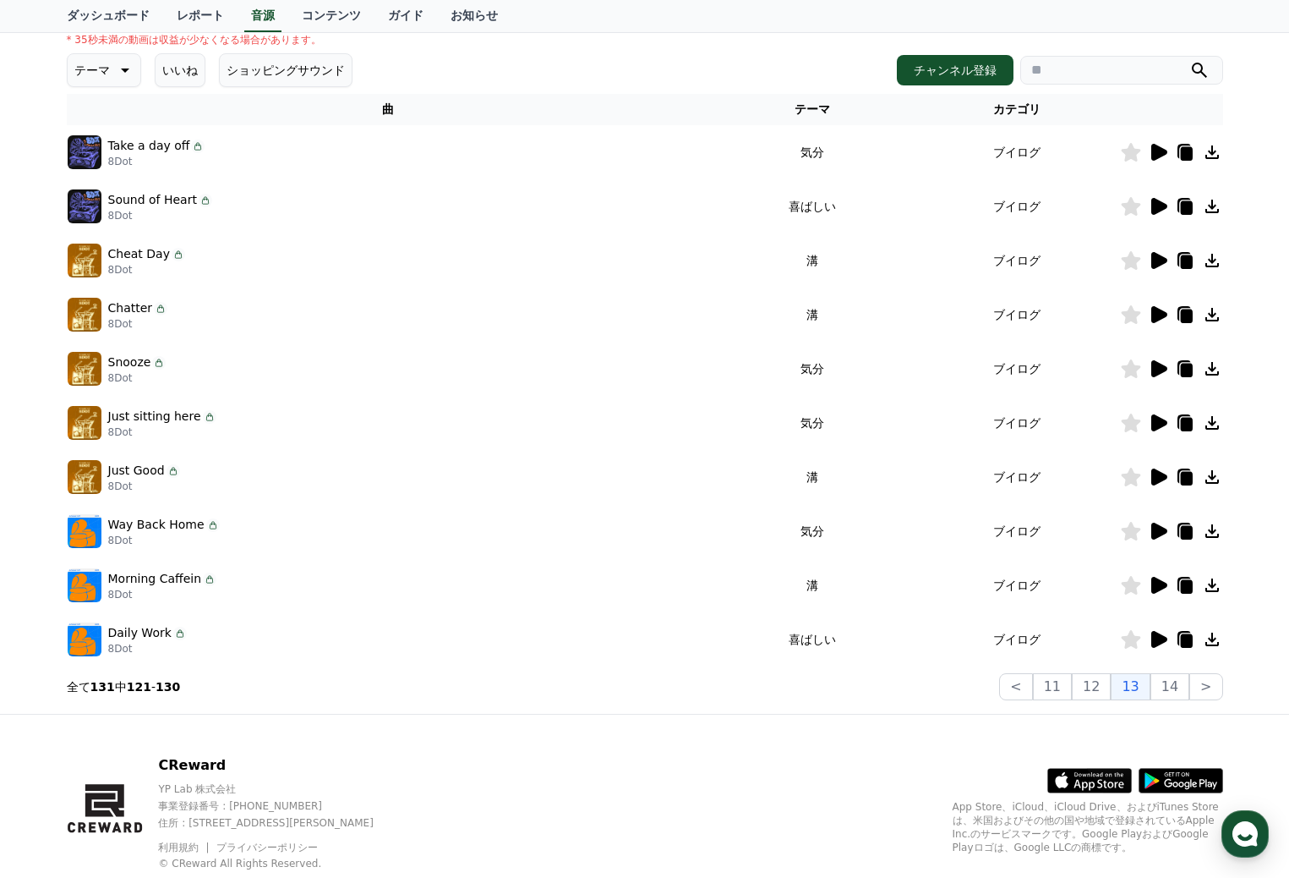
scroll to position [267, 0]
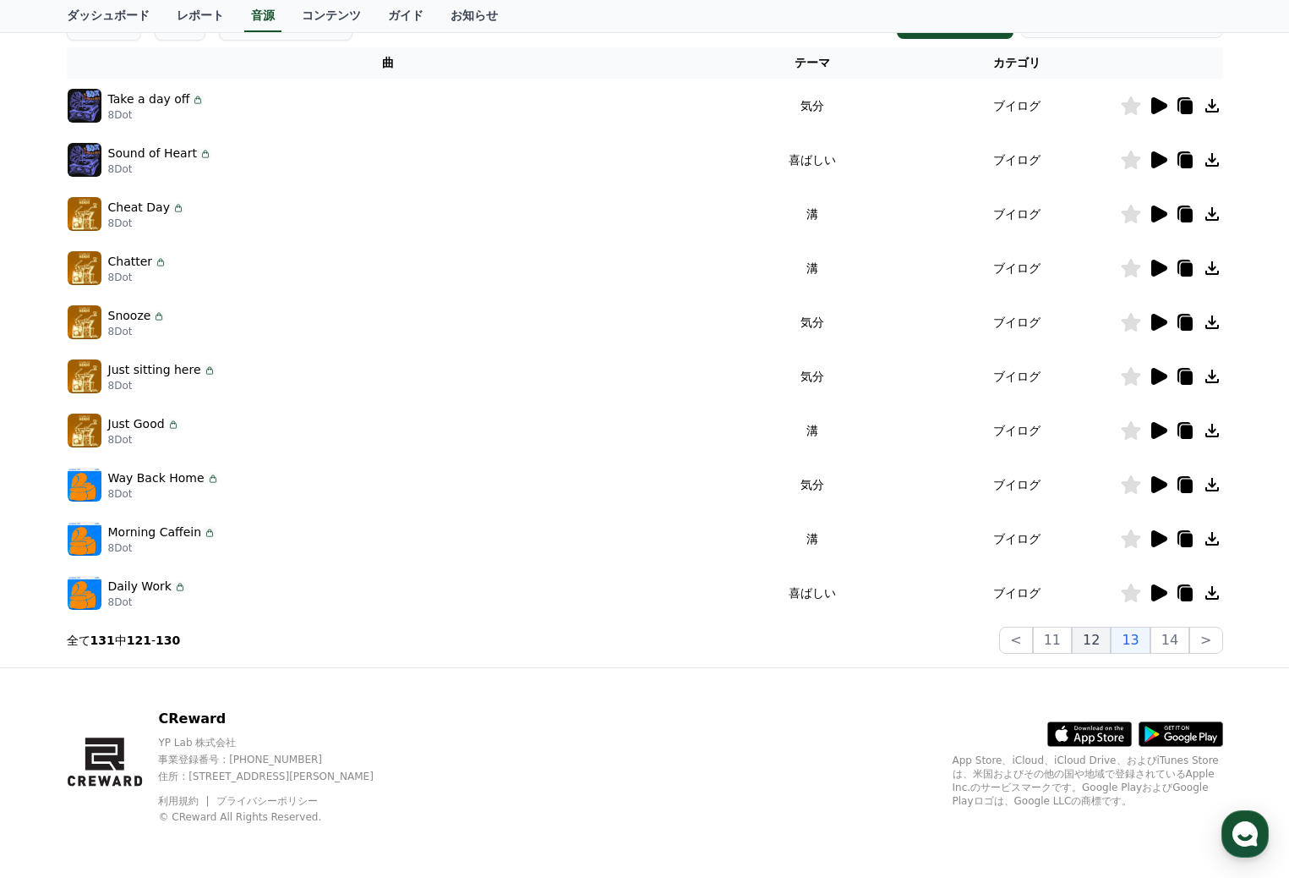
click at [1099, 640] on button "12" at bounding box center [1091, 639] width 39 height 27
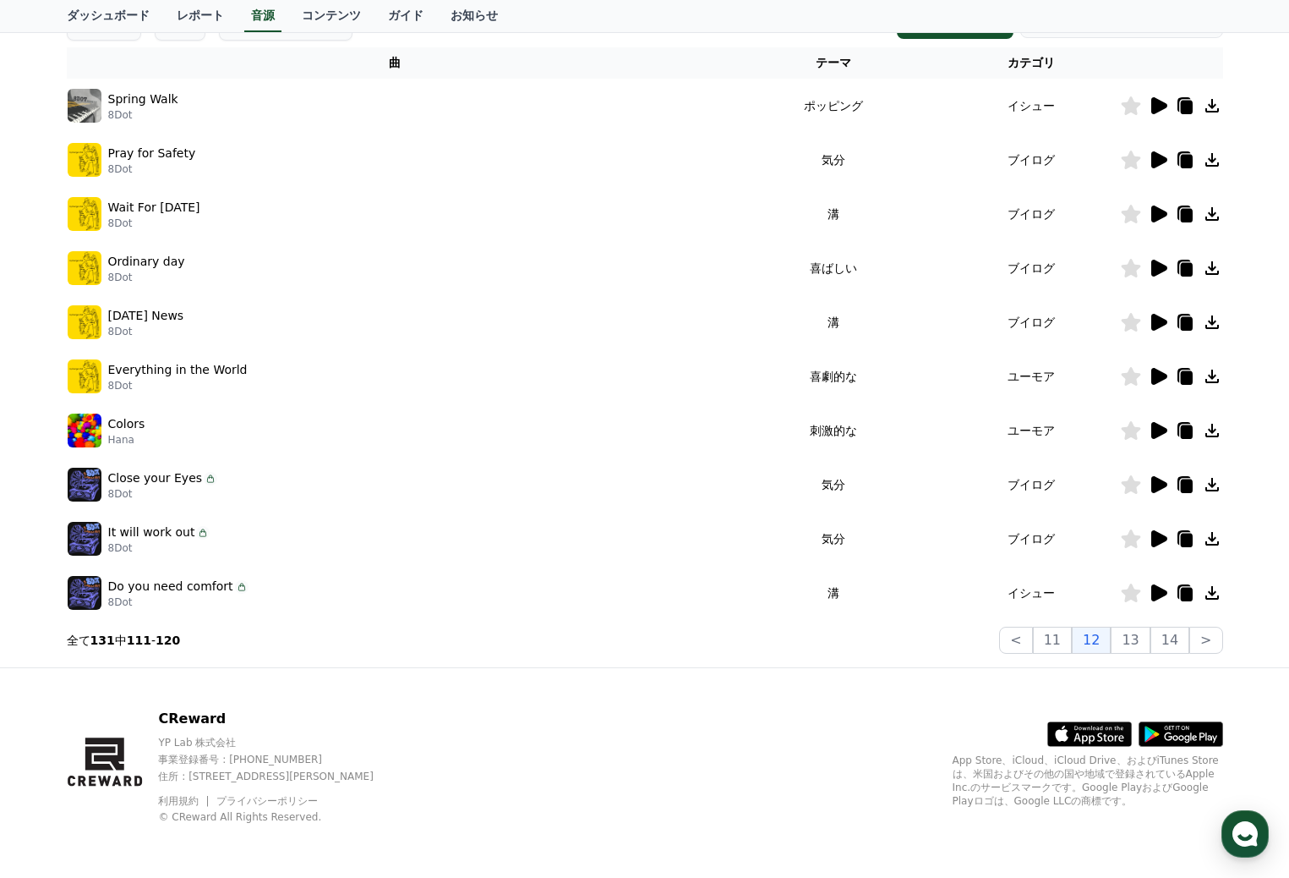
click at [1155, 110] on icon at bounding box center [1159, 105] width 16 height 17
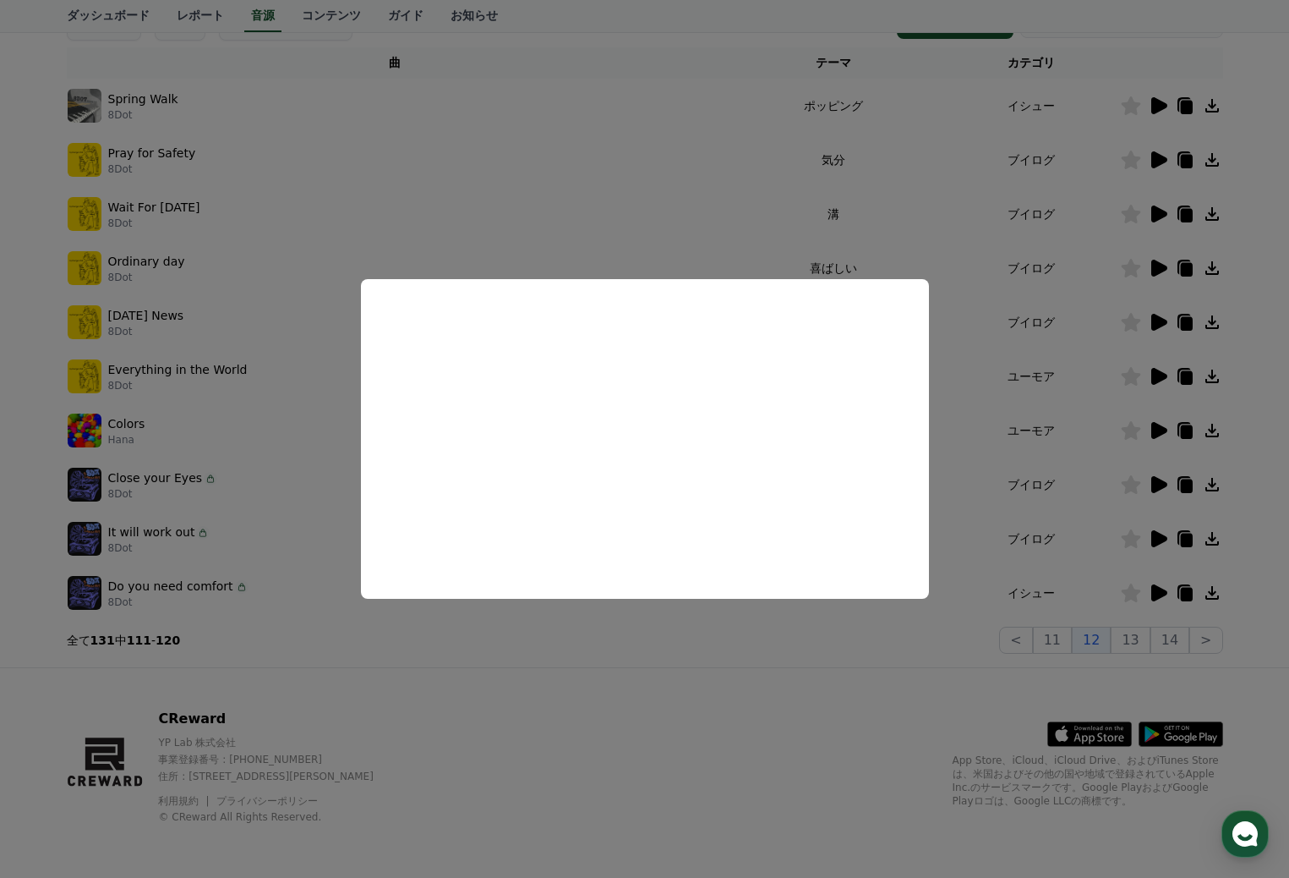
click at [732, 178] on button "close modal" at bounding box center [644, 439] width 1289 height 878
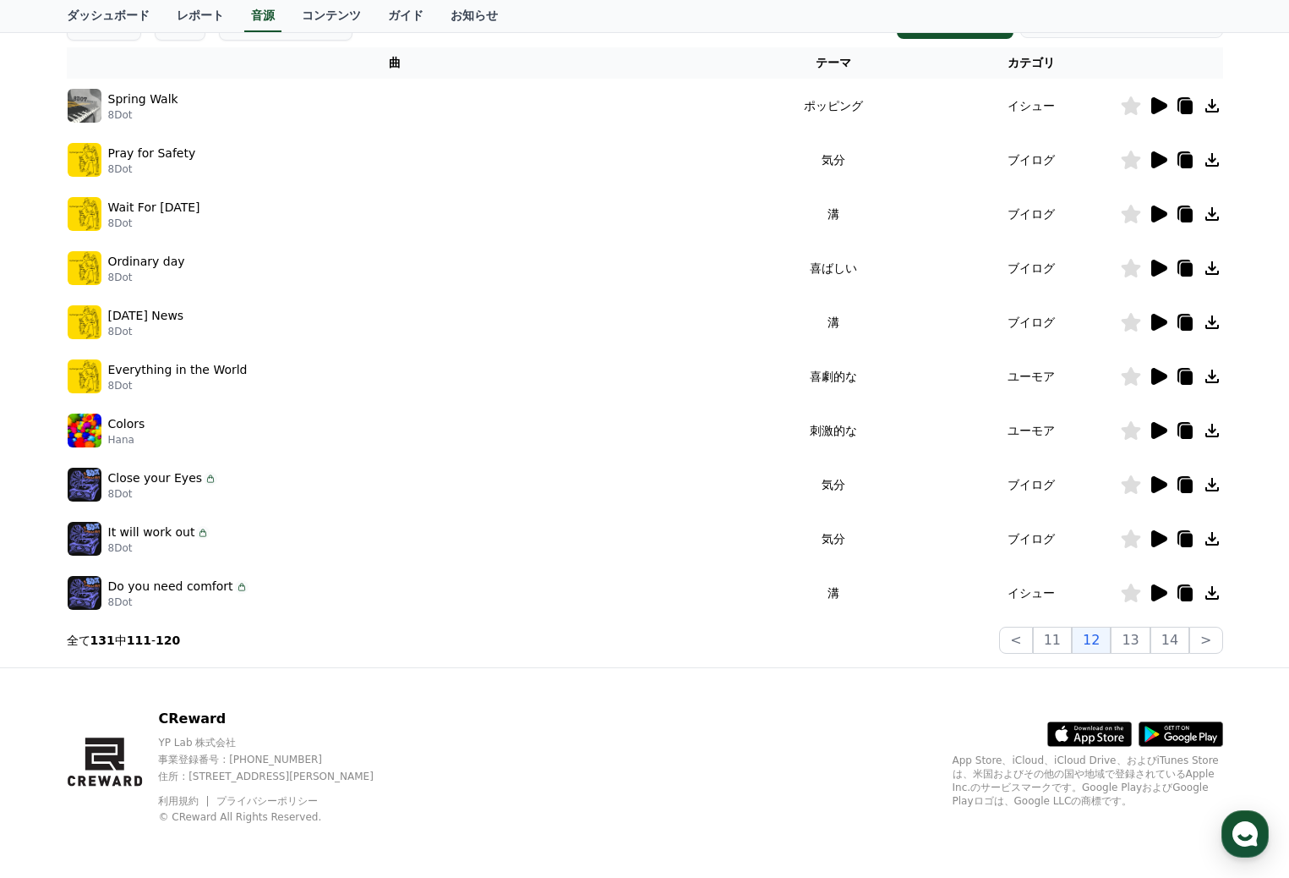
click at [1160, 418] on td at bounding box center [1171, 430] width 103 height 54
click at [1152, 424] on icon at bounding box center [1159, 430] width 16 height 17
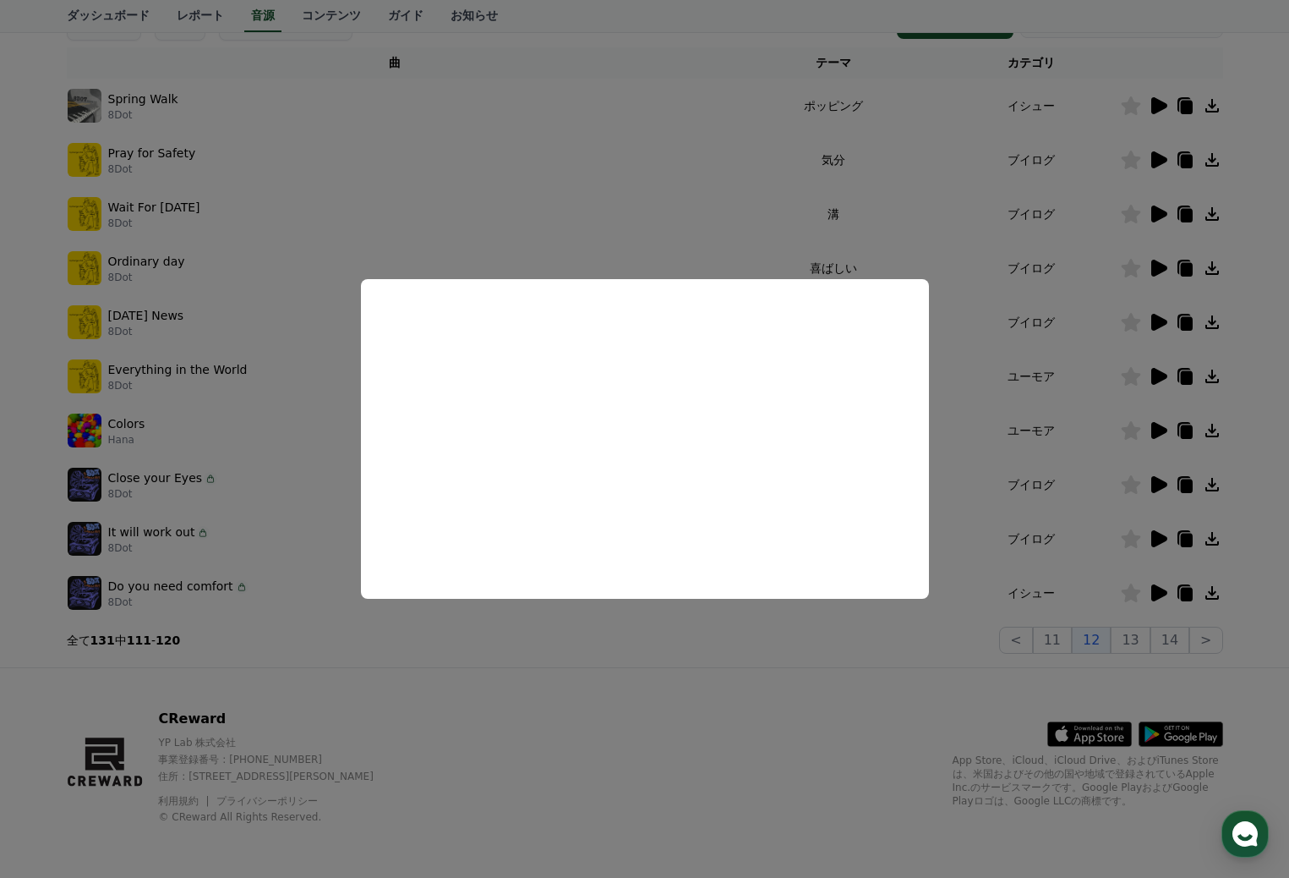
click at [678, 205] on button "close modal" at bounding box center [644, 439] width 1289 height 878
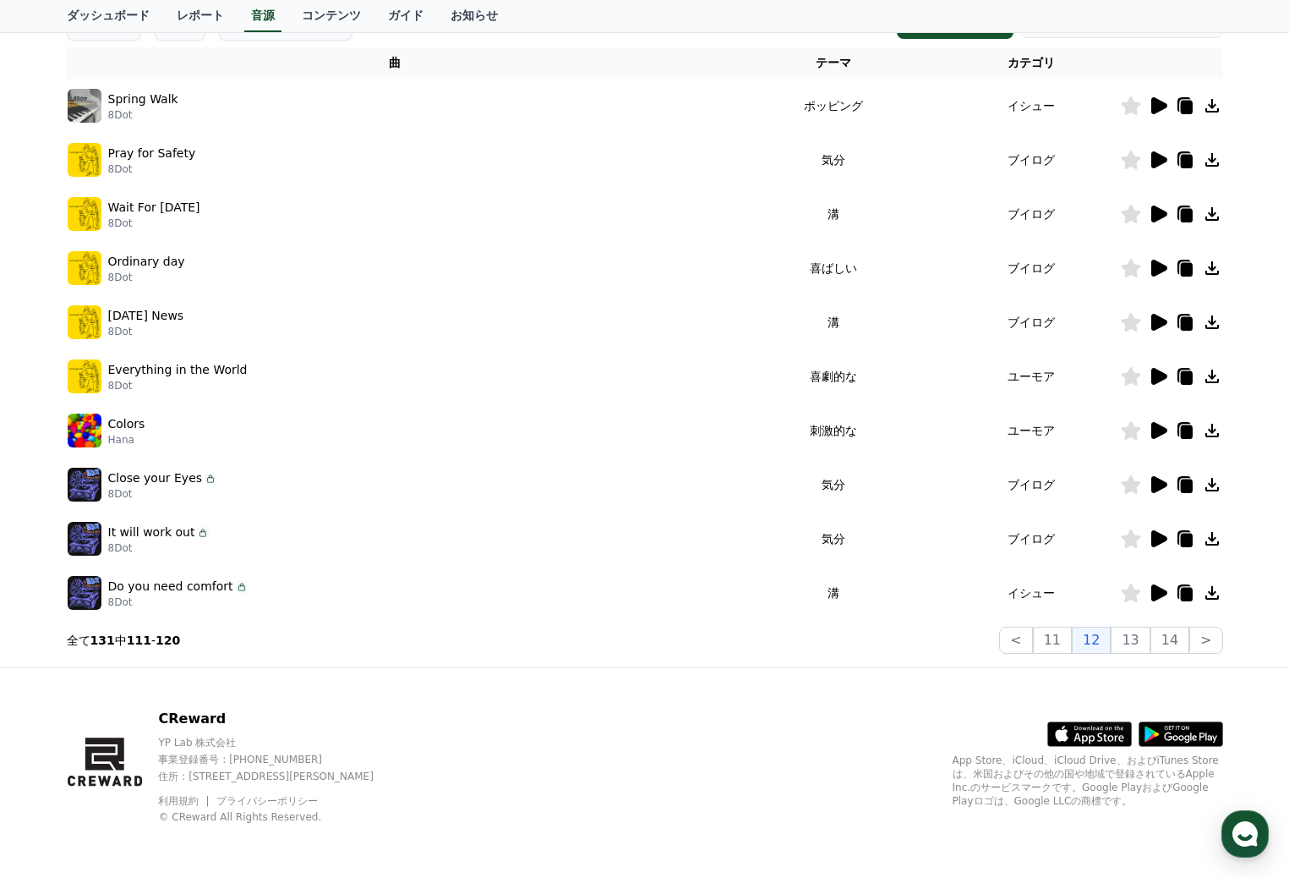
click at [1162, 377] on icon at bounding box center [1159, 376] width 16 height 17
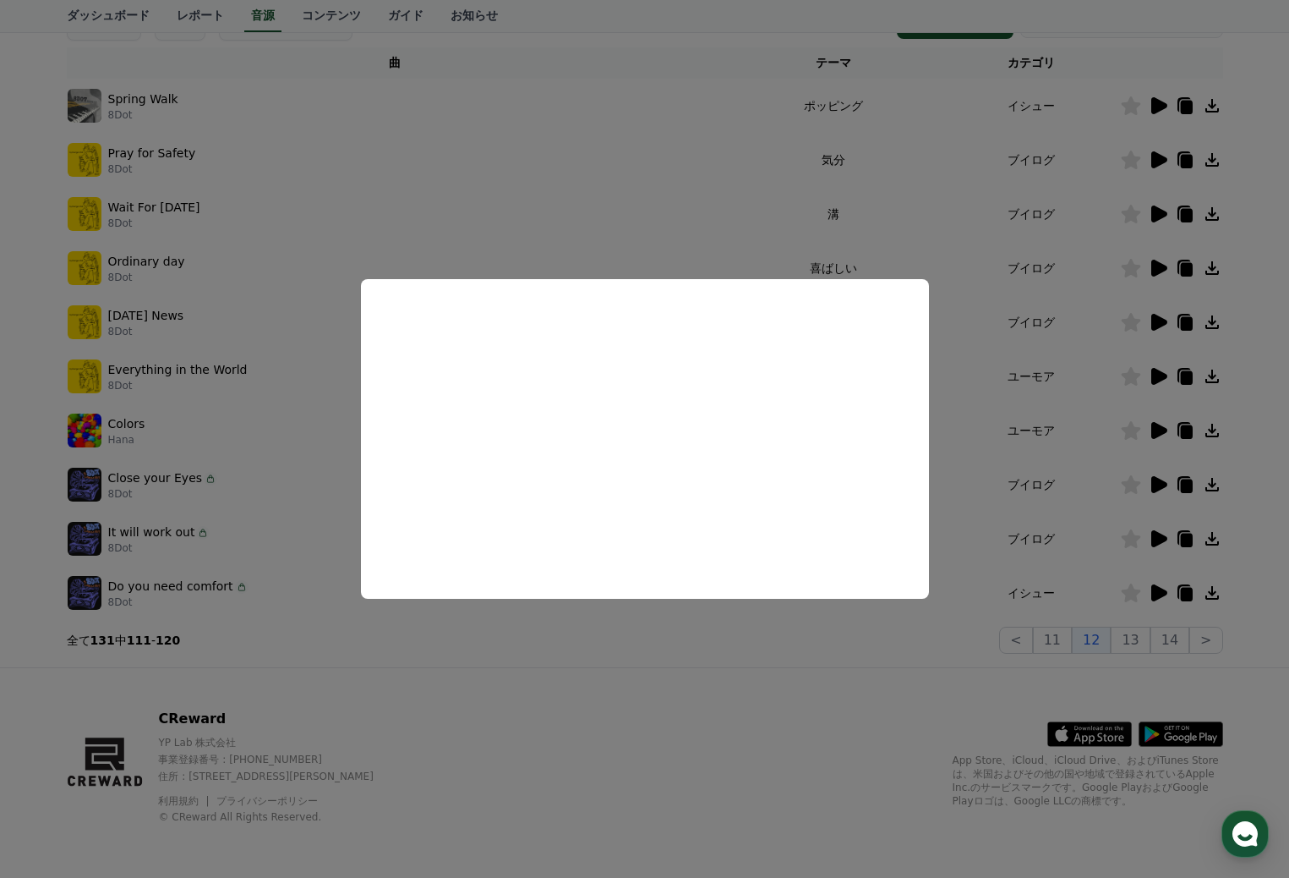
click at [664, 204] on button "close modal" at bounding box center [644, 439] width 1289 height 878
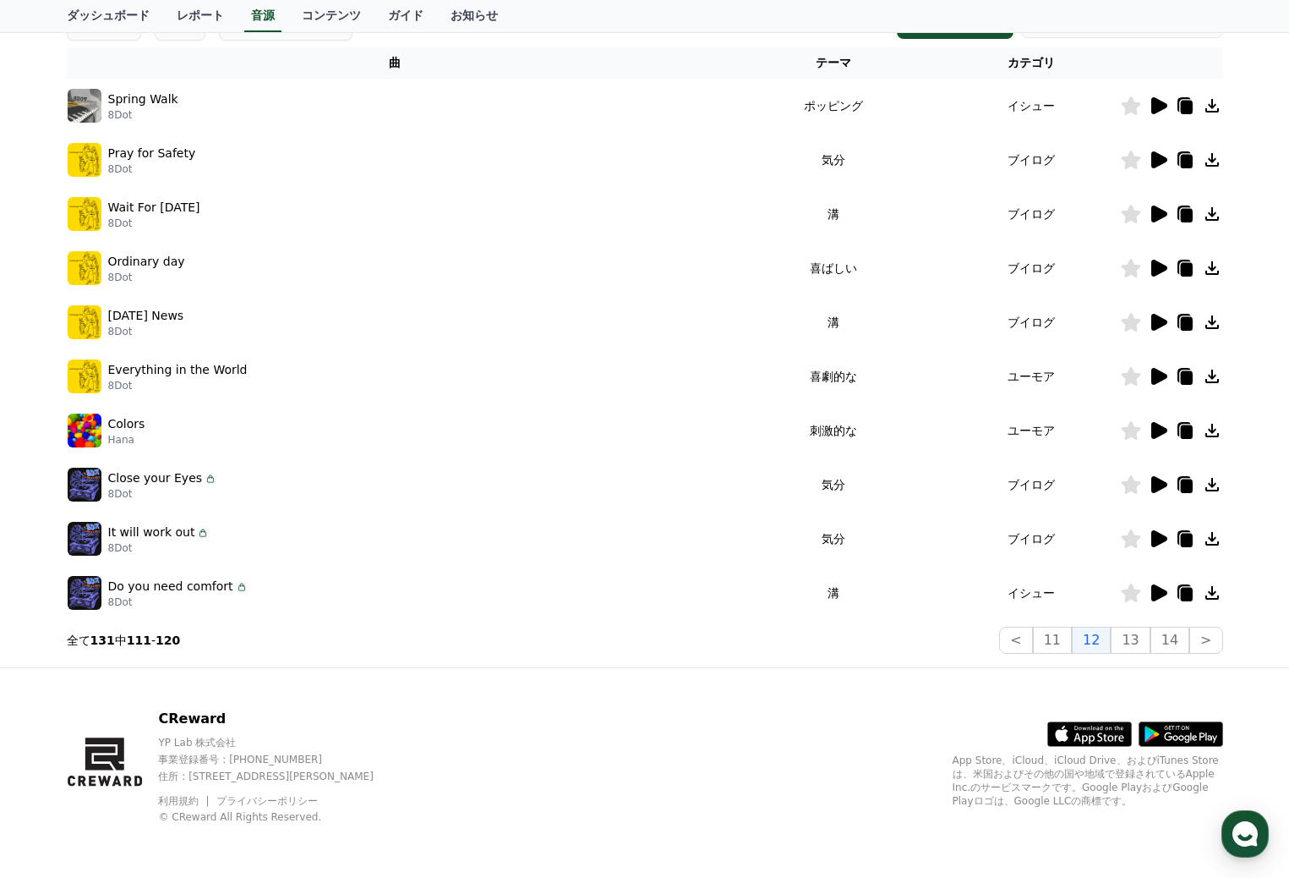
click at [1158, 268] on icon at bounding box center [1159, 268] width 16 height 17
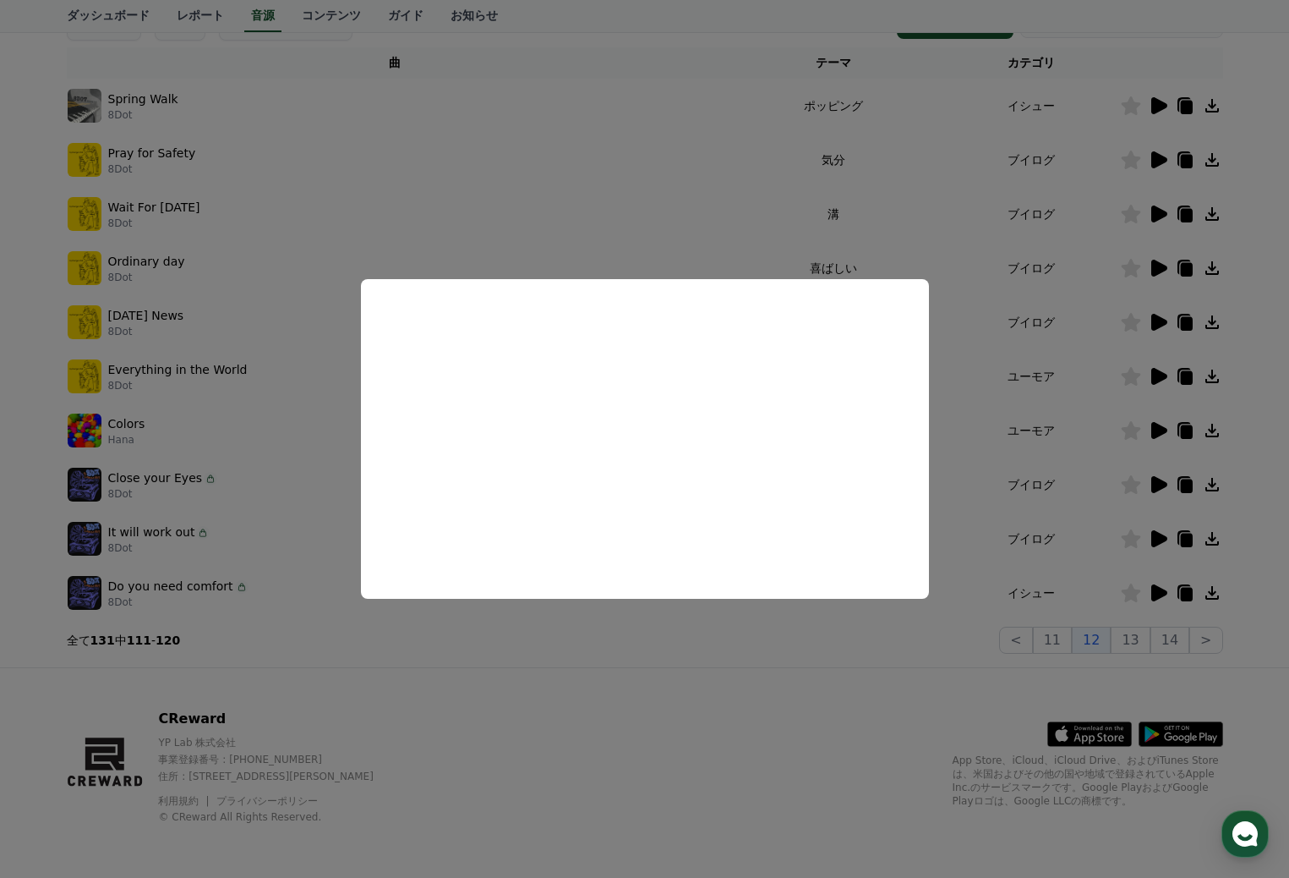
click at [1157, 152] on button "close modal" at bounding box center [644, 439] width 1289 height 878
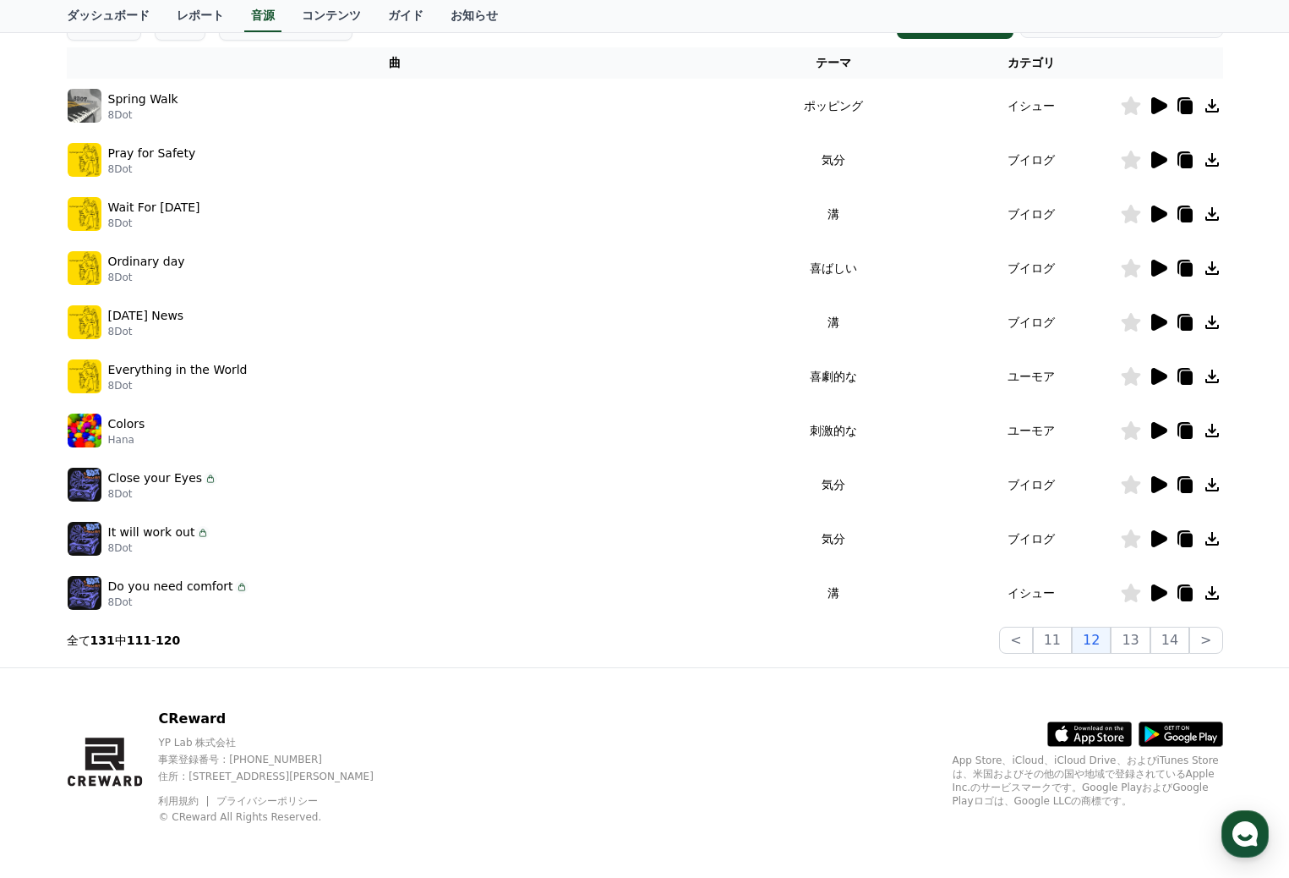
click at [1160, 151] on icon at bounding box center [1158, 160] width 20 height 20
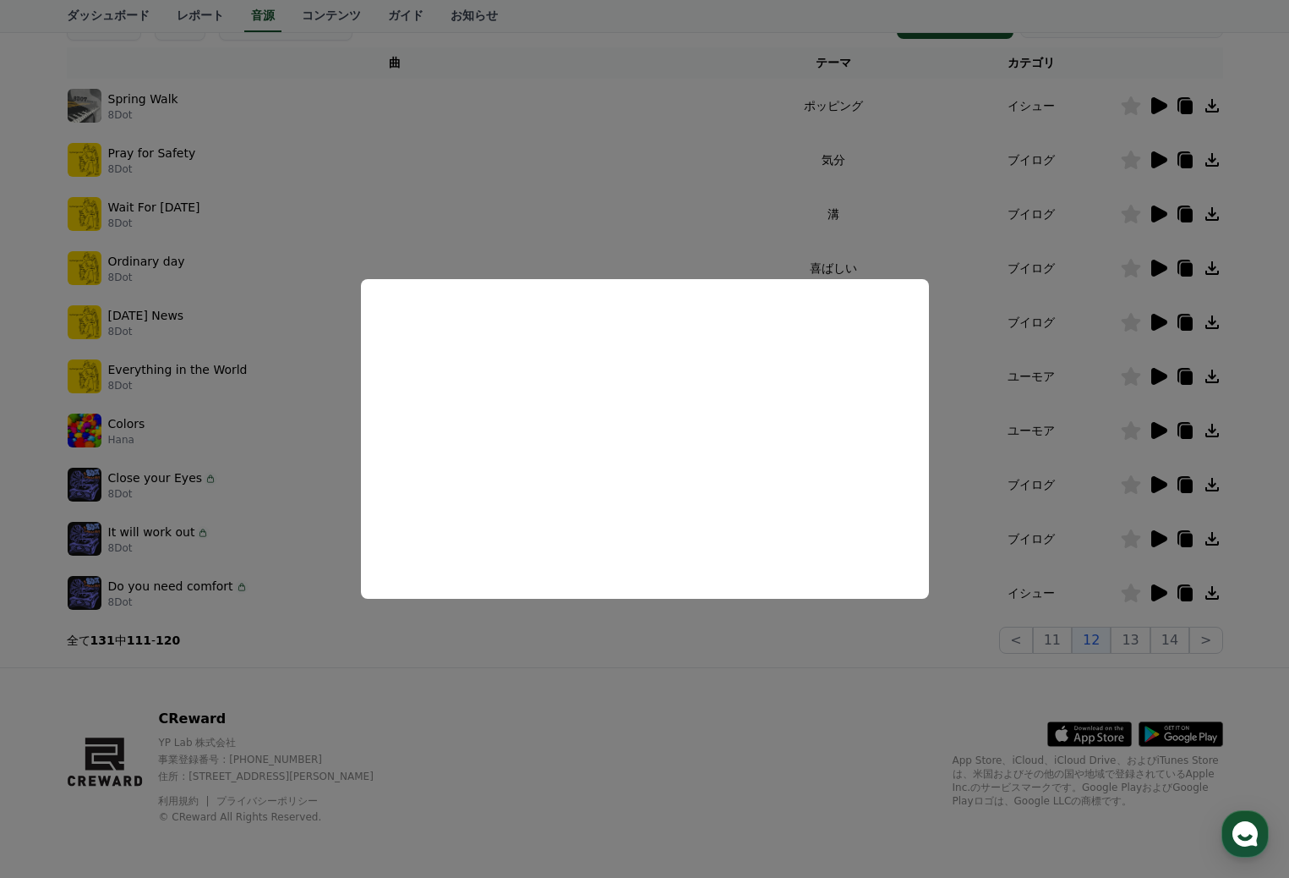
click at [1158, 214] on button "close modal" at bounding box center [644, 439] width 1289 height 878
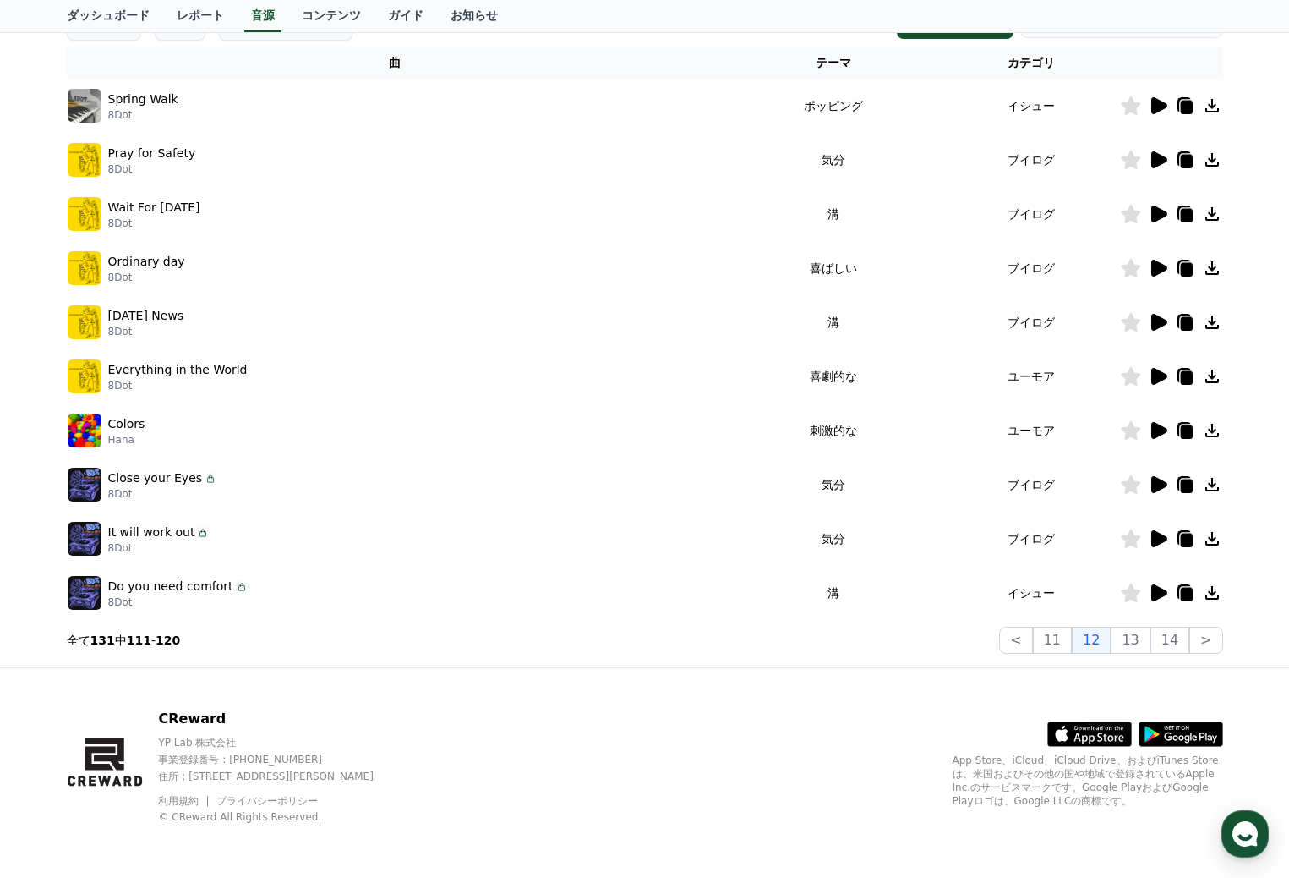
click at [1158, 214] on icon at bounding box center [1159, 213] width 16 height 17
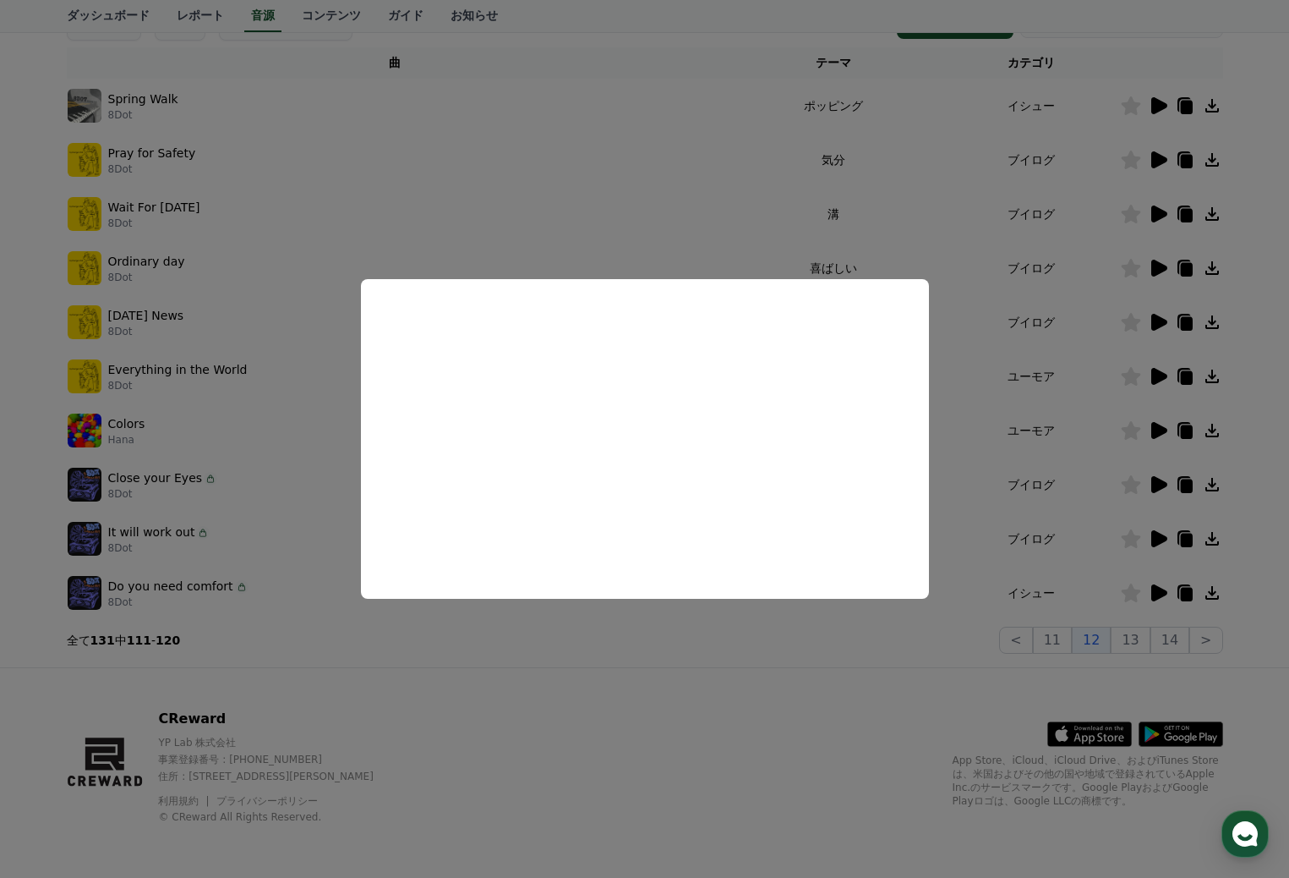
click at [1158, 265] on button "close modal" at bounding box center [644, 439] width 1289 height 878
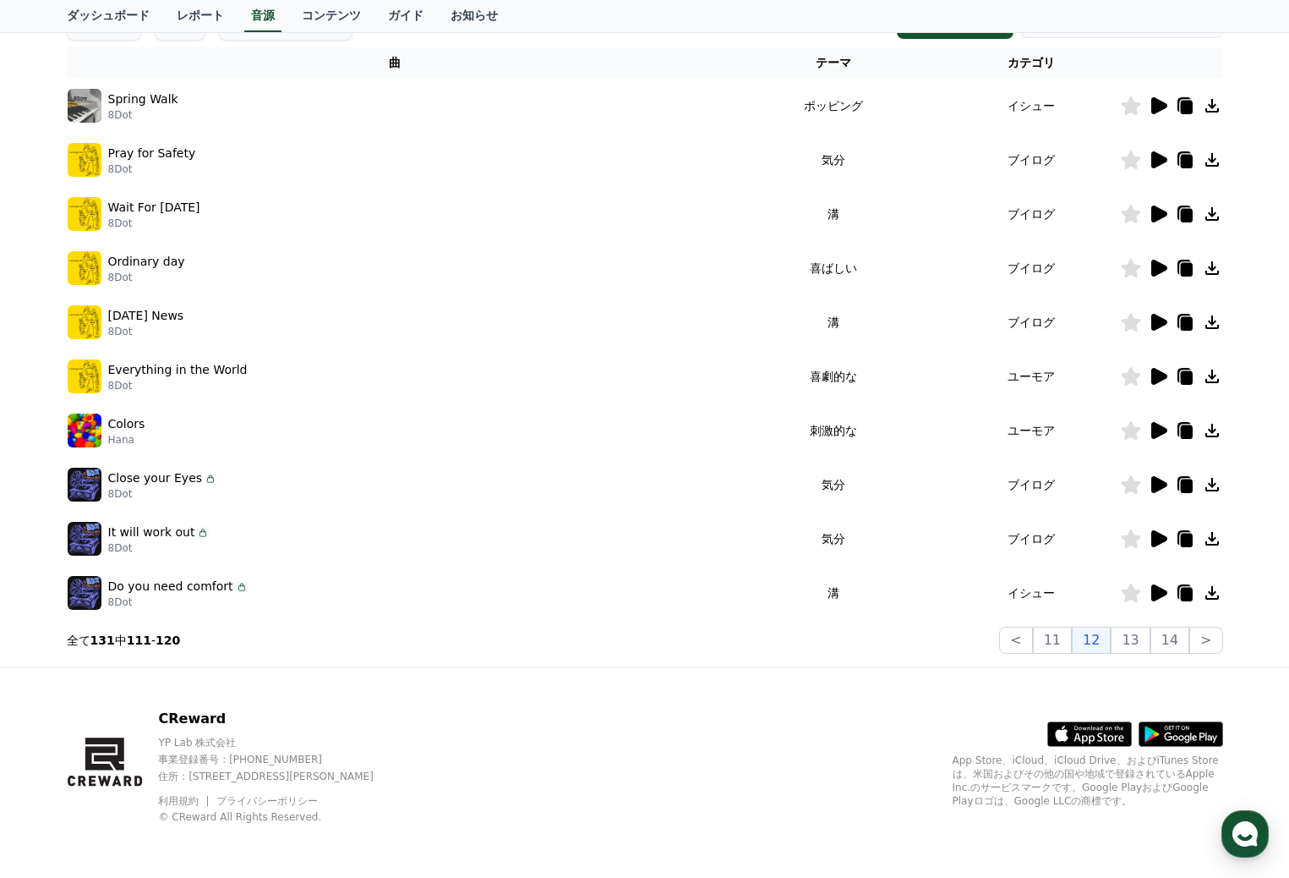
click at [1158, 265] on icon at bounding box center [1159, 268] width 16 height 17
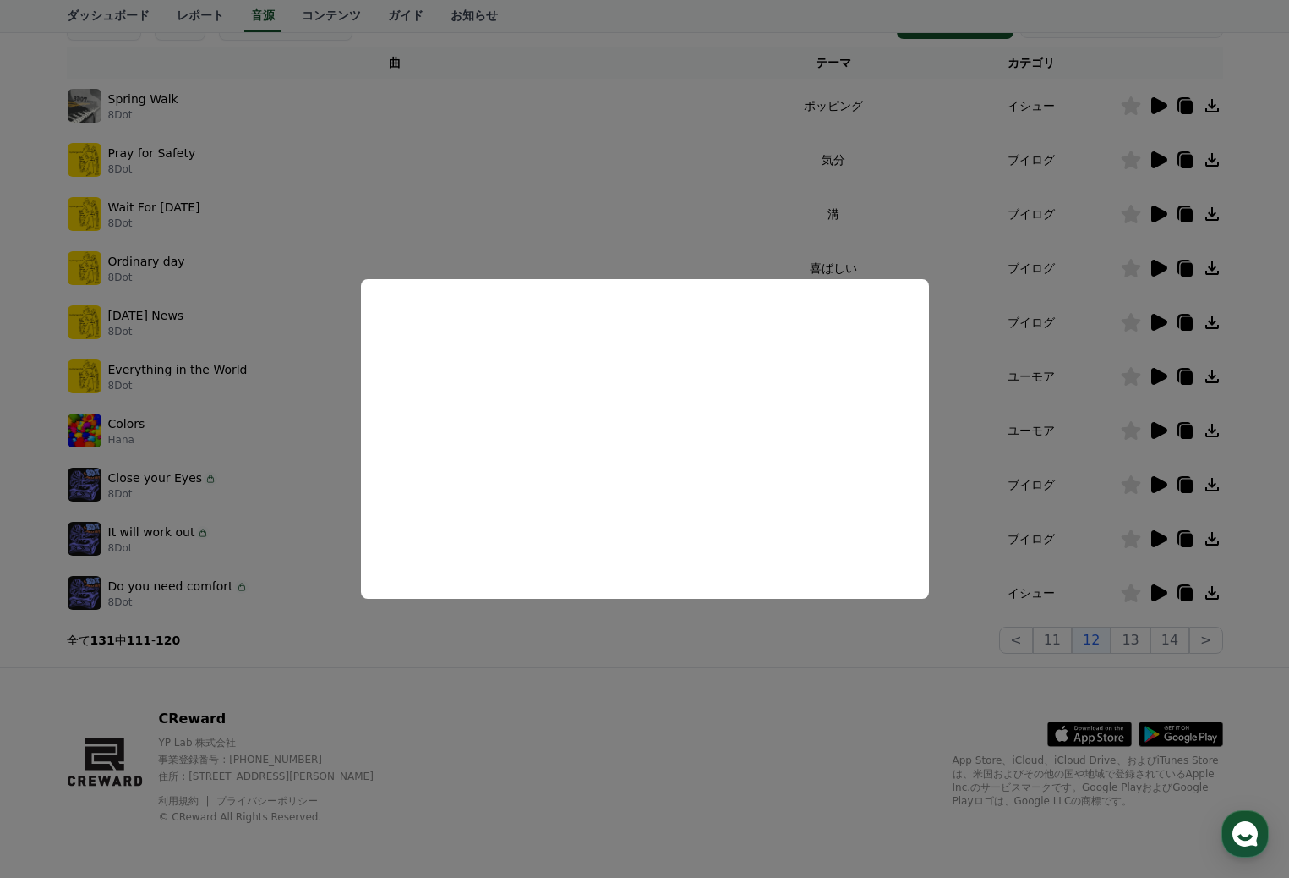
click at [694, 143] on button "close modal" at bounding box center [644, 439] width 1289 height 878
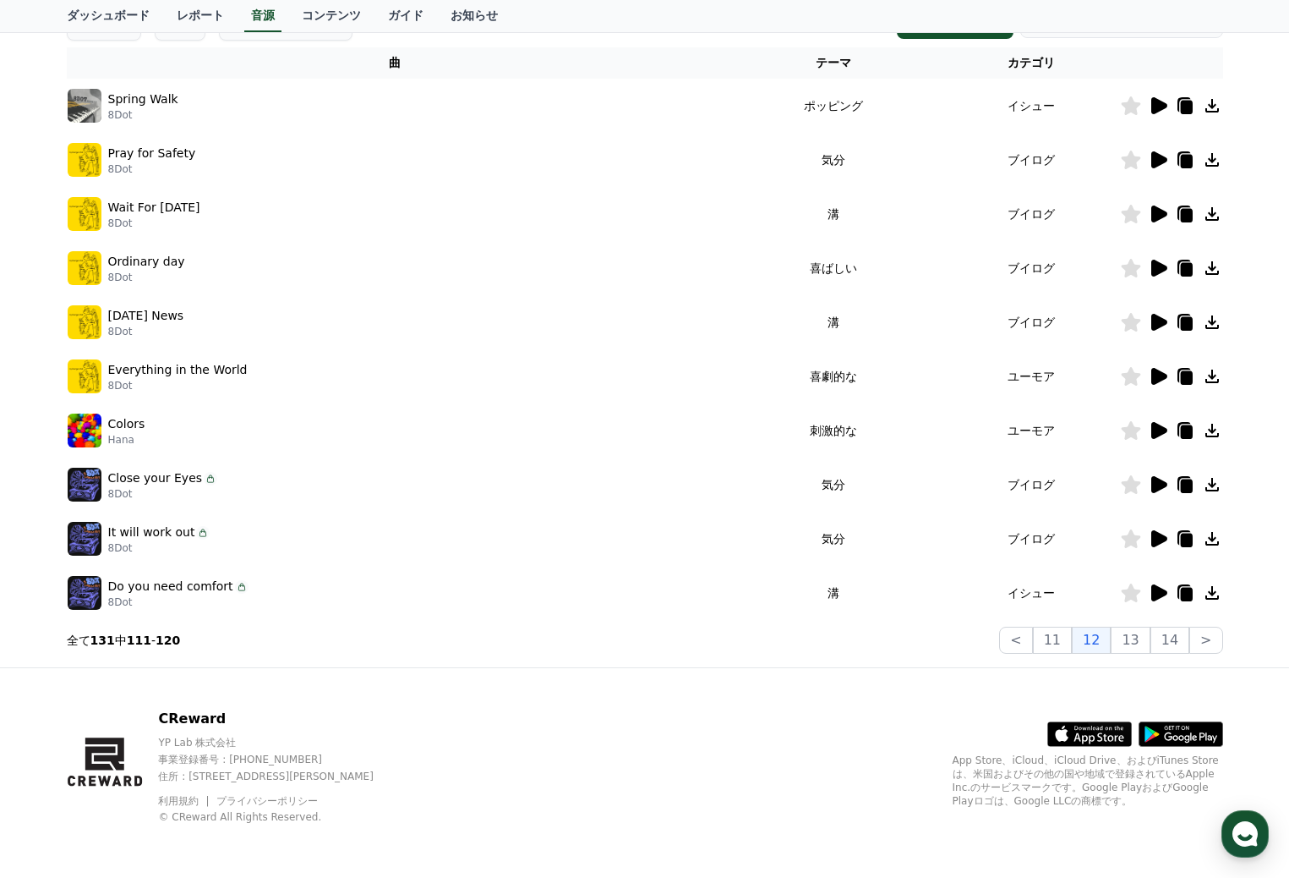
click at [1159, 320] on icon at bounding box center [1159, 322] width 16 height 17
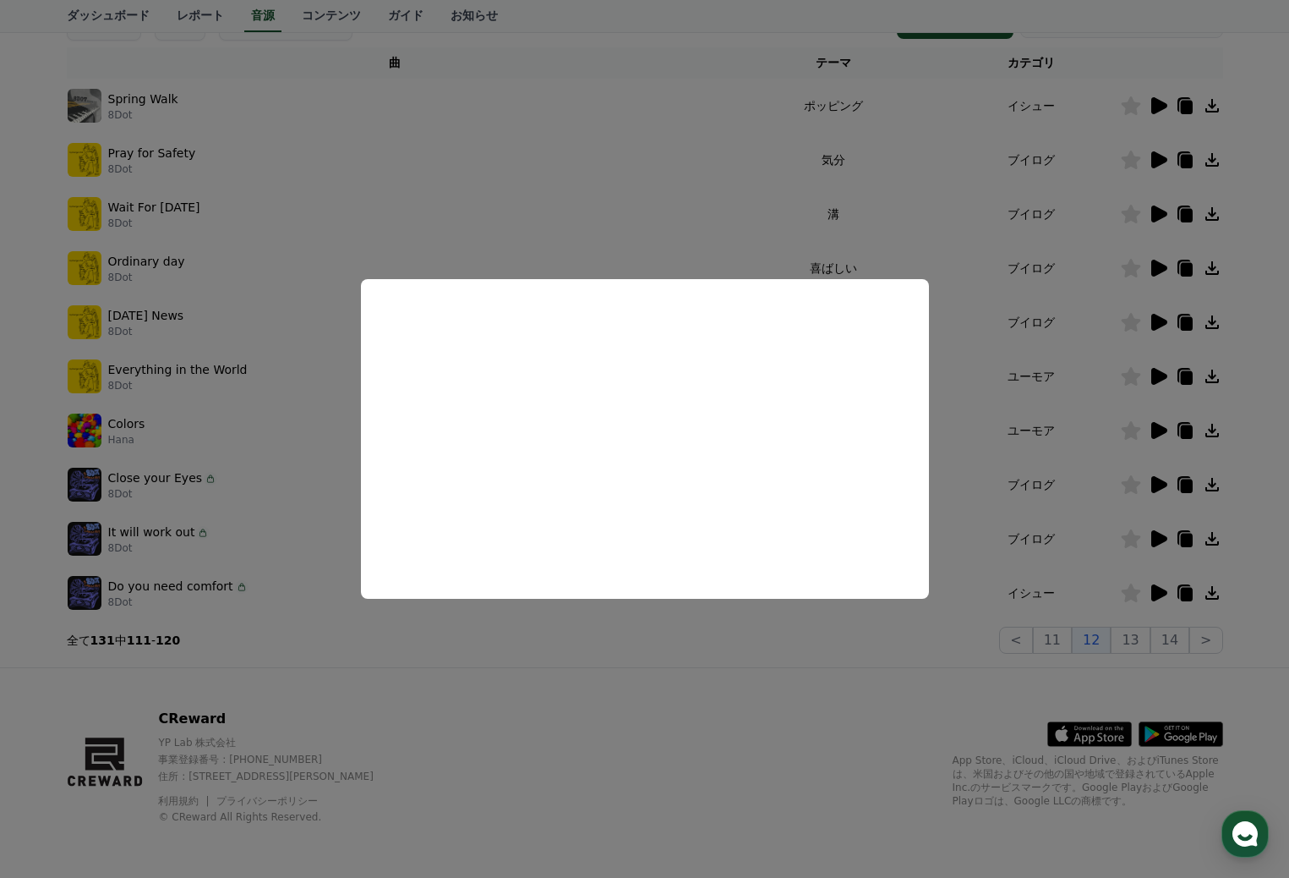
click at [621, 198] on button "close modal" at bounding box center [644, 439] width 1289 height 878
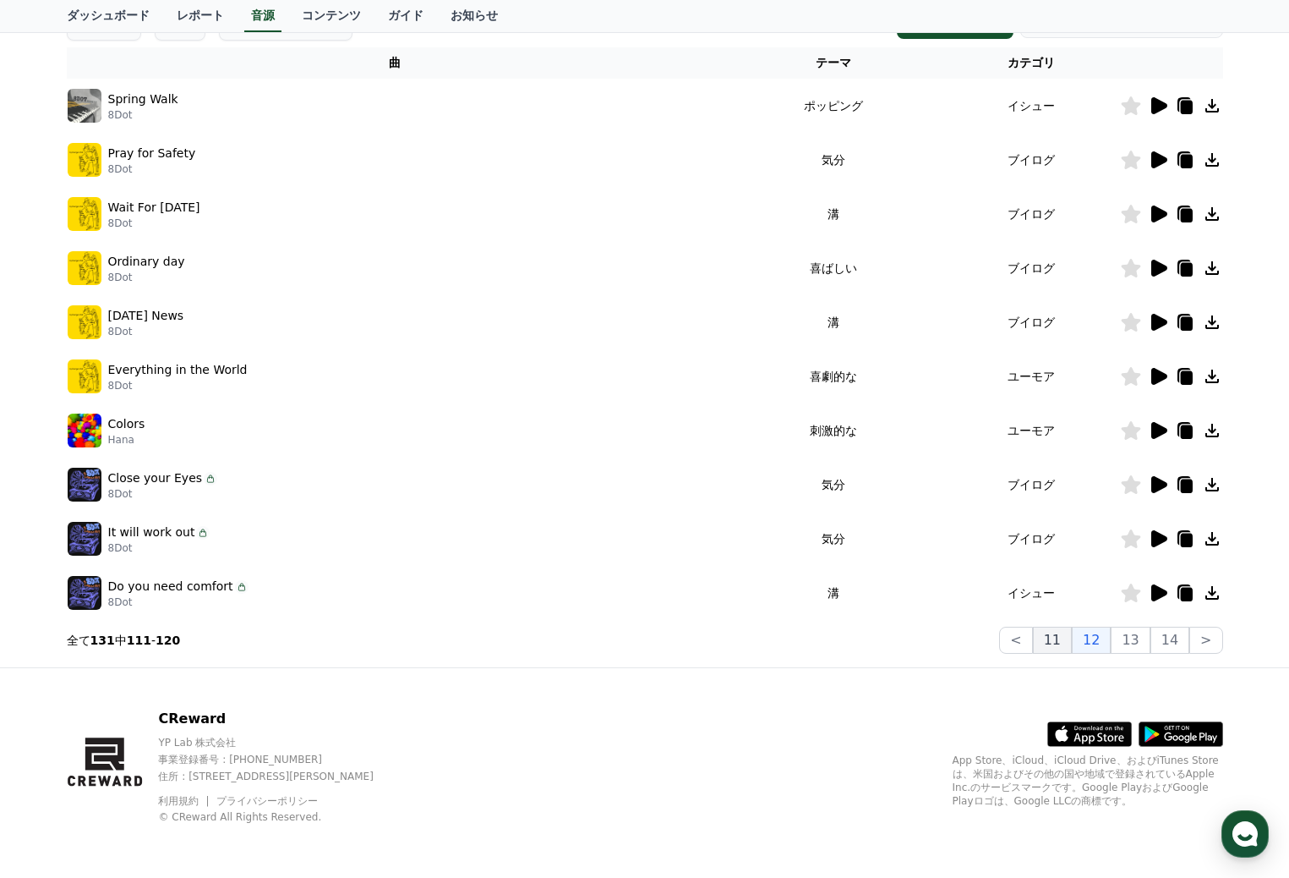
click at [1059, 633] on button "11" at bounding box center [1052, 639] width 39 height 27
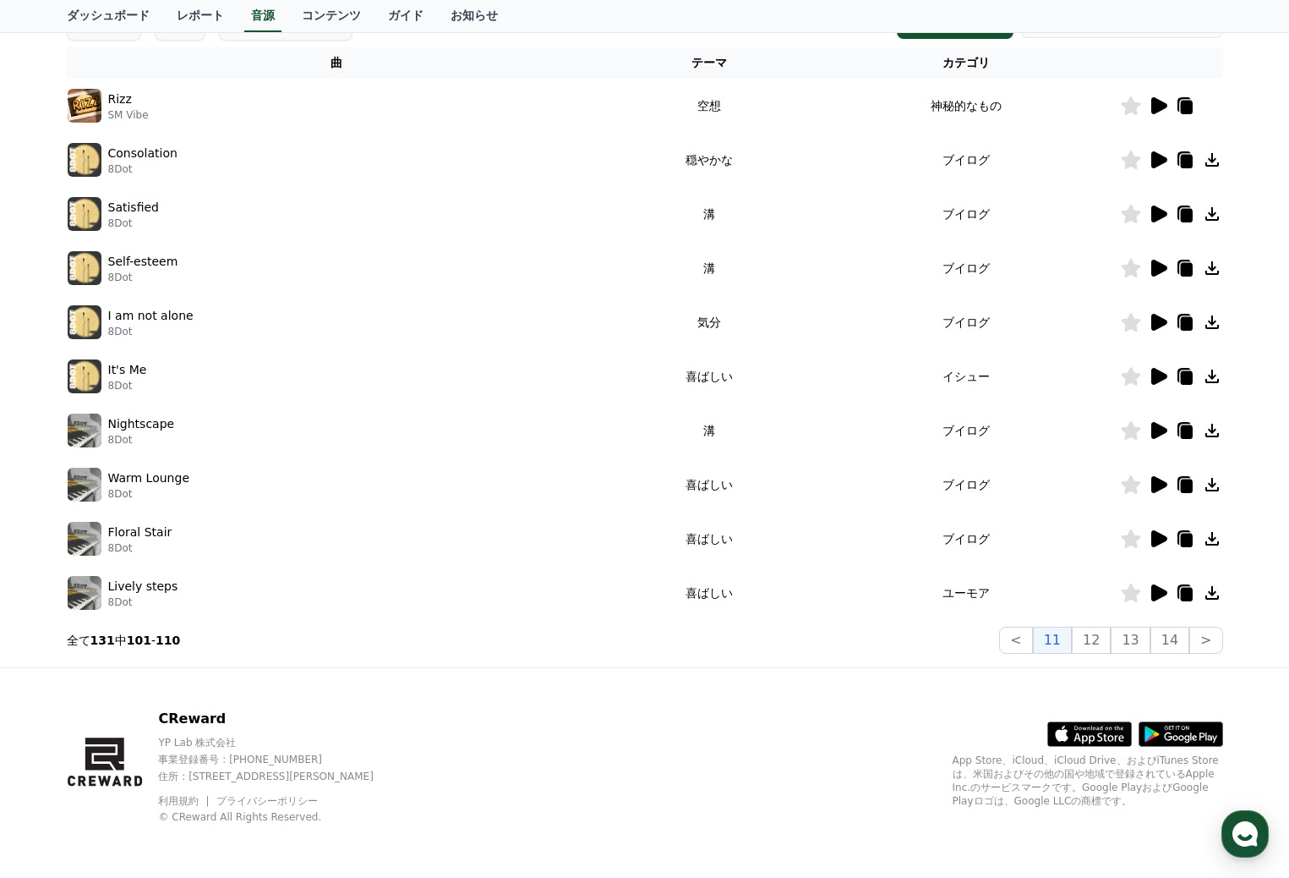
click at [1155, 157] on icon at bounding box center [1159, 159] width 16 height 17
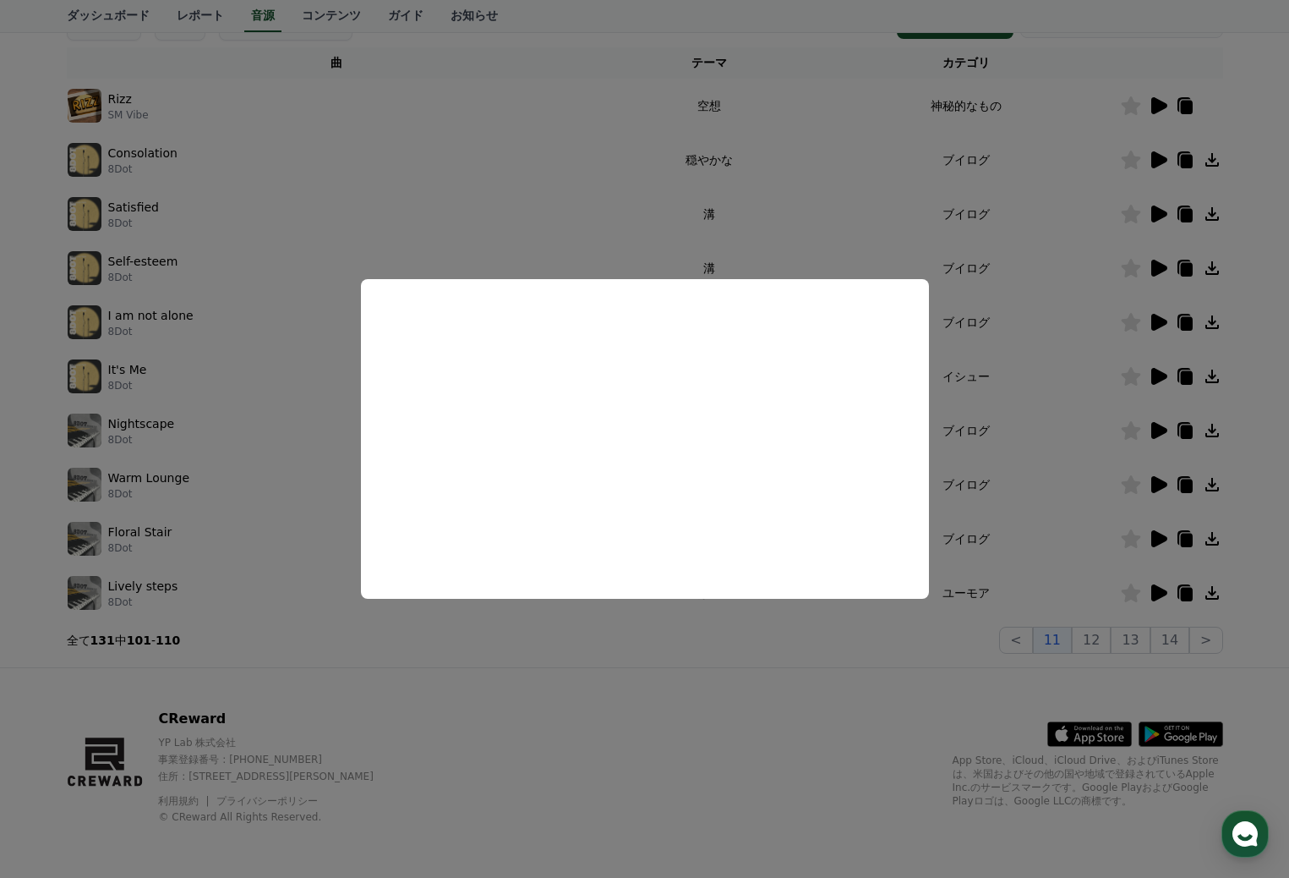
click at [1162, 211] on button "close modal" at bounding box center [644, 439] width 1289 height 878
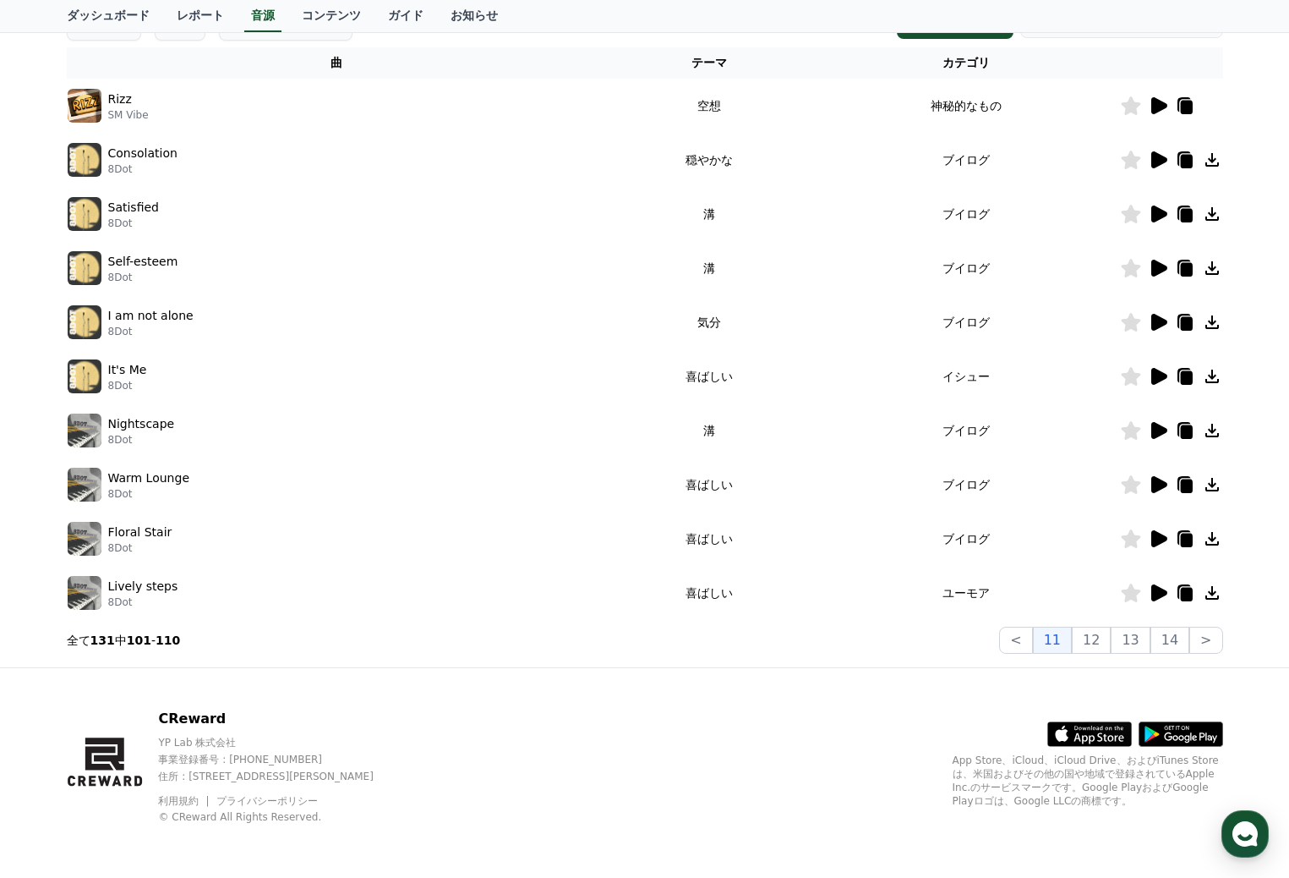
click at [1162, 211] on icon at bounding box center [1159, 213] width 16 height 17
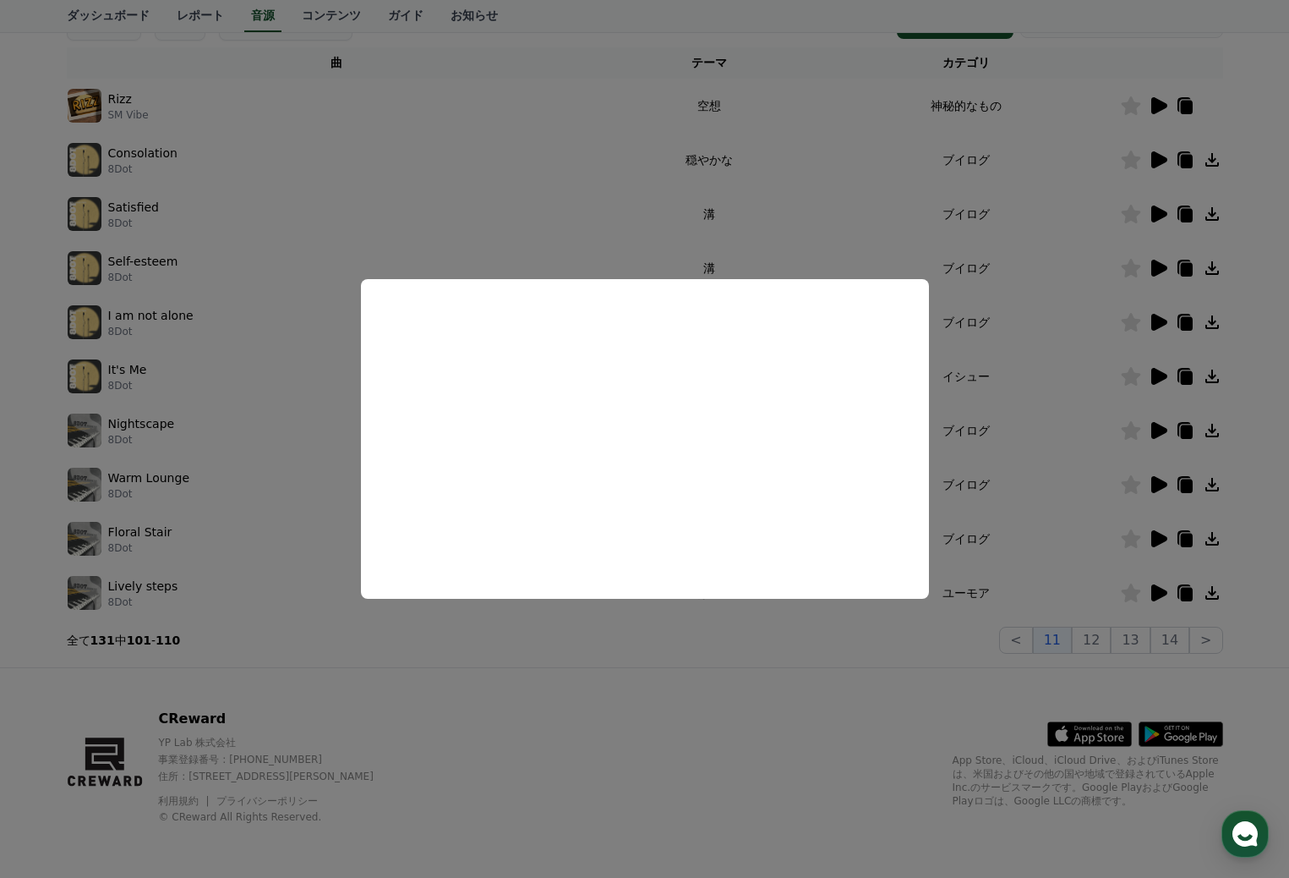
click at [1162, 265] on button "close modal" at bounding box center [644, 439] width 1289 height 878
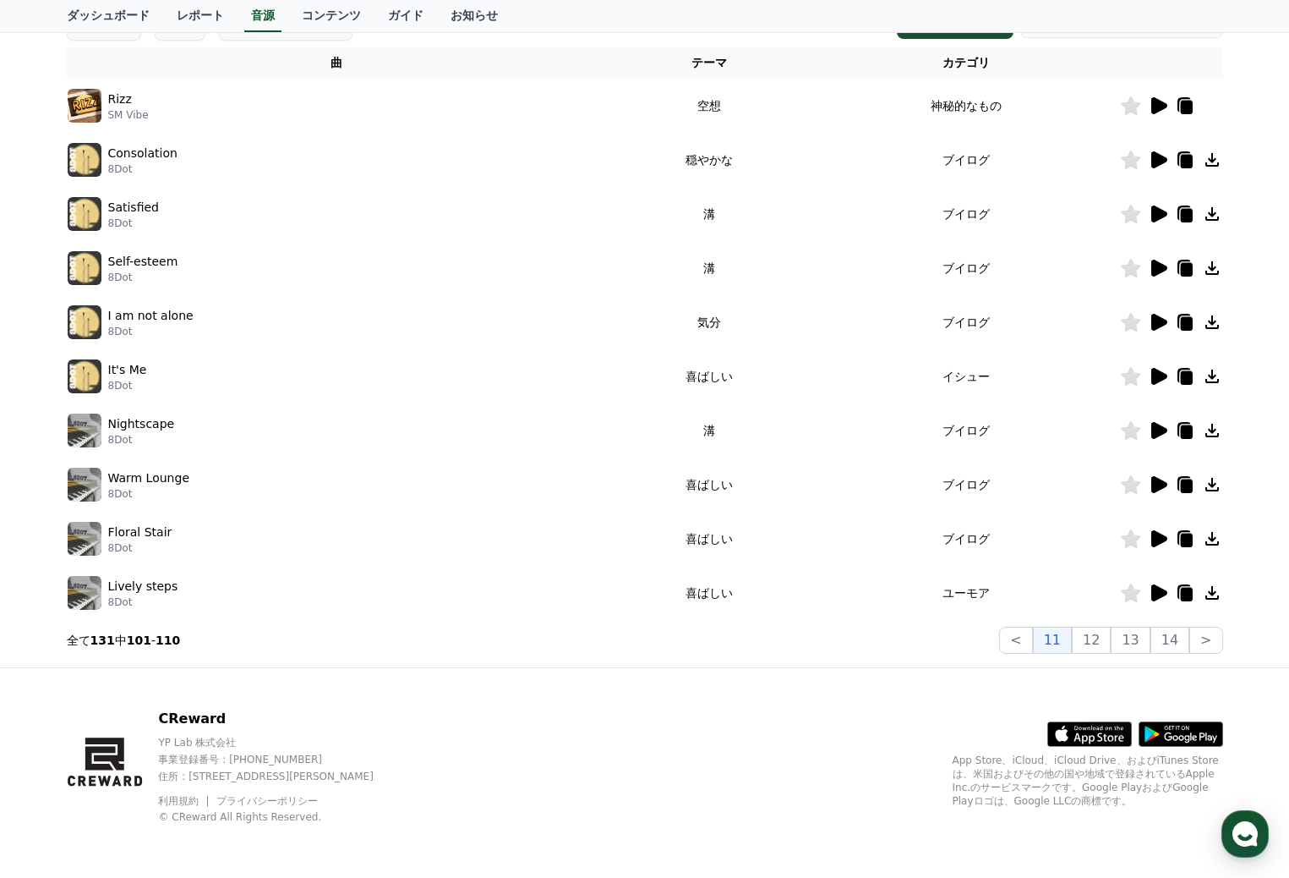
click at [1162, 265] on icon at bounding box center [1159, 268] width 16 height 17
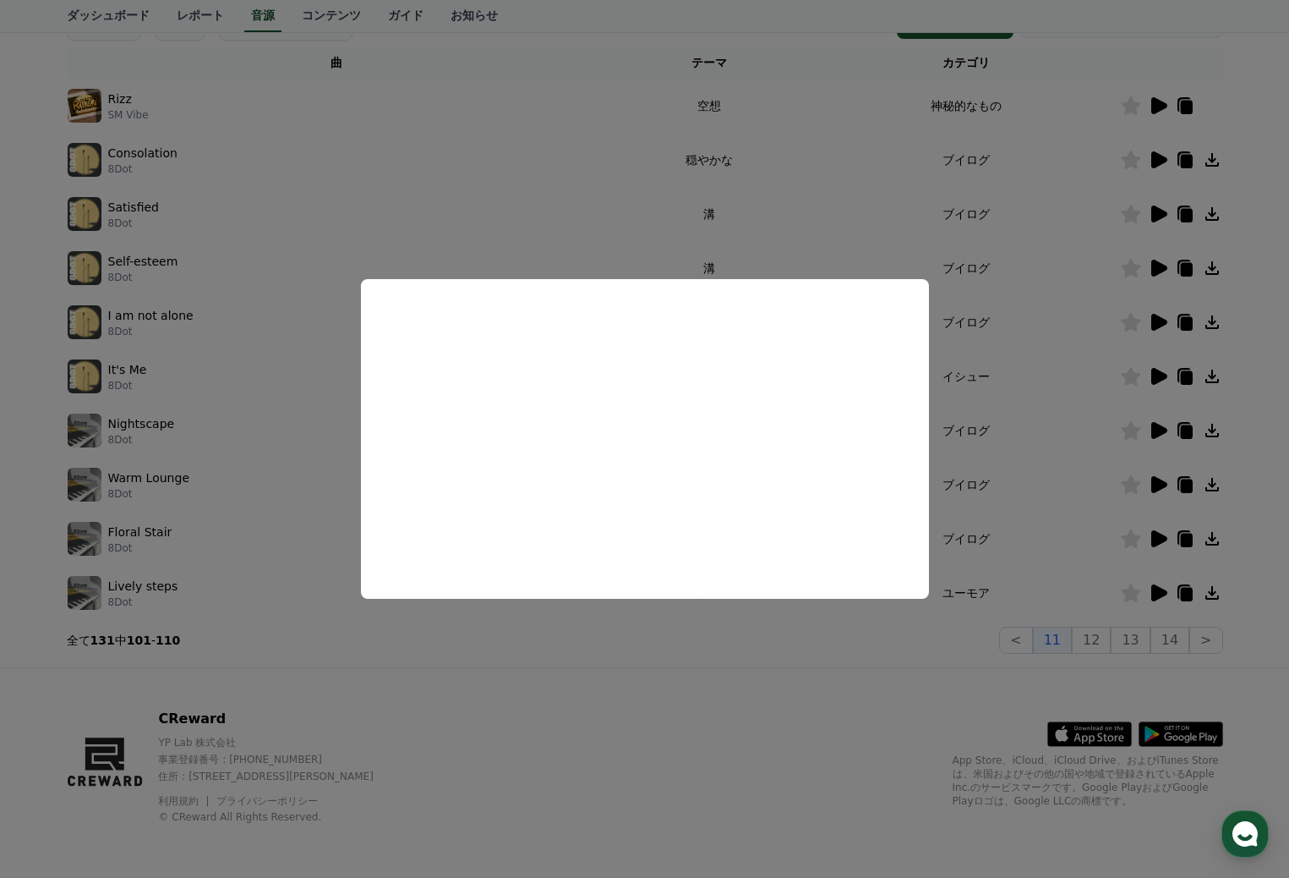
click at [1157, 320] on button "close modal" at bounding box center [644, 439] width 1289 height 878
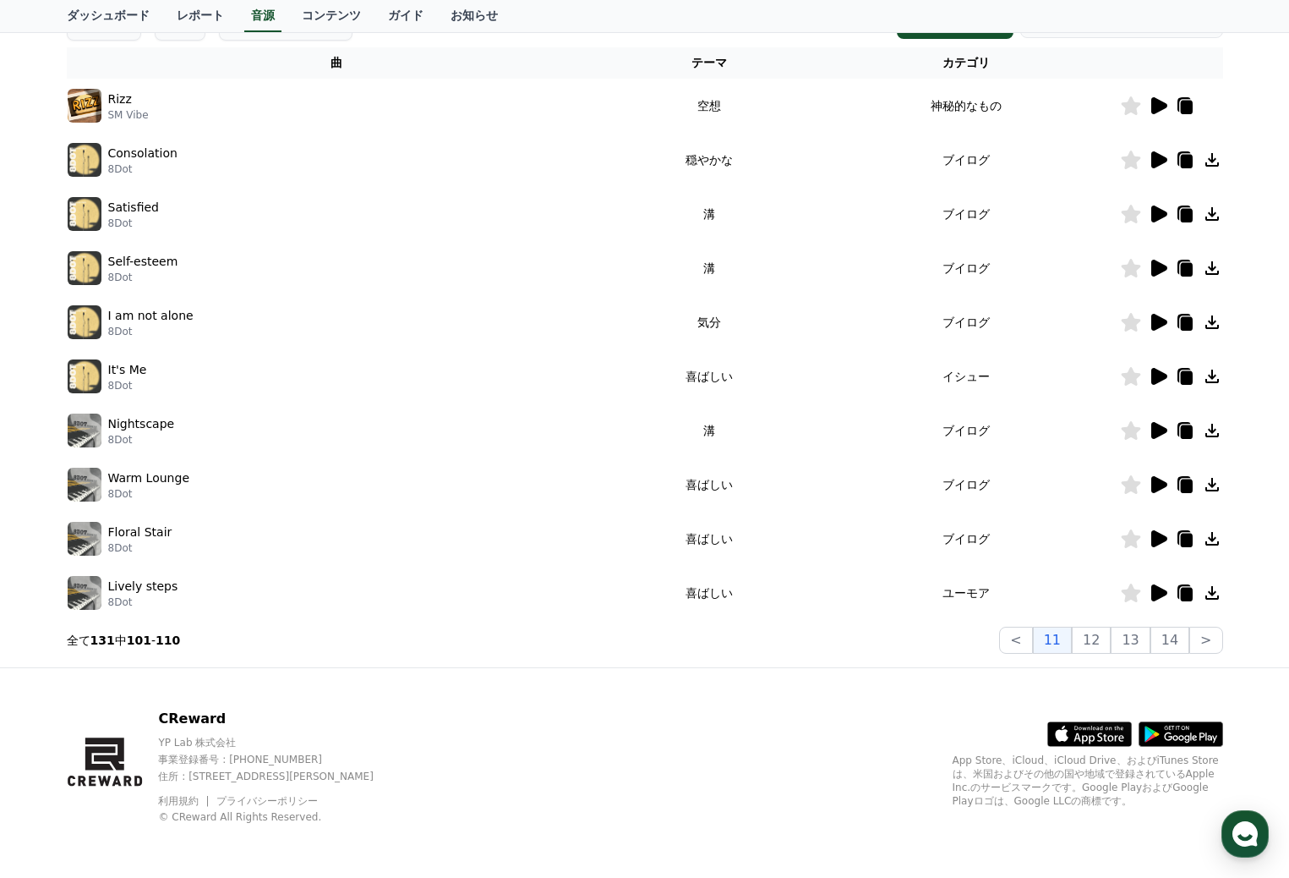
click at [1152, 320] on icon at bounding box center [1159, 322] width 16 height 17
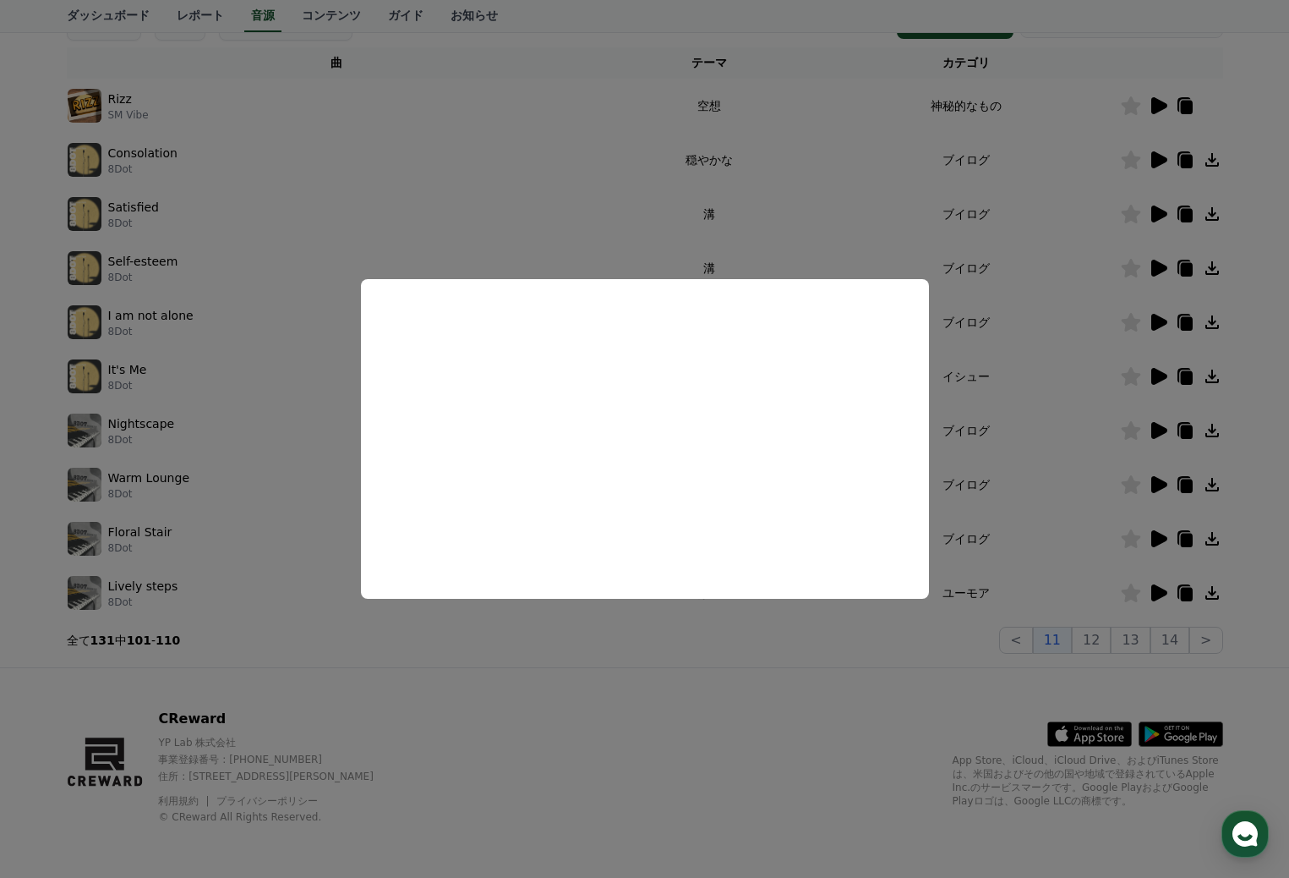
click at [1157, 378] on button "close modal" at bounding box center [644, 439] width 1289 height 878
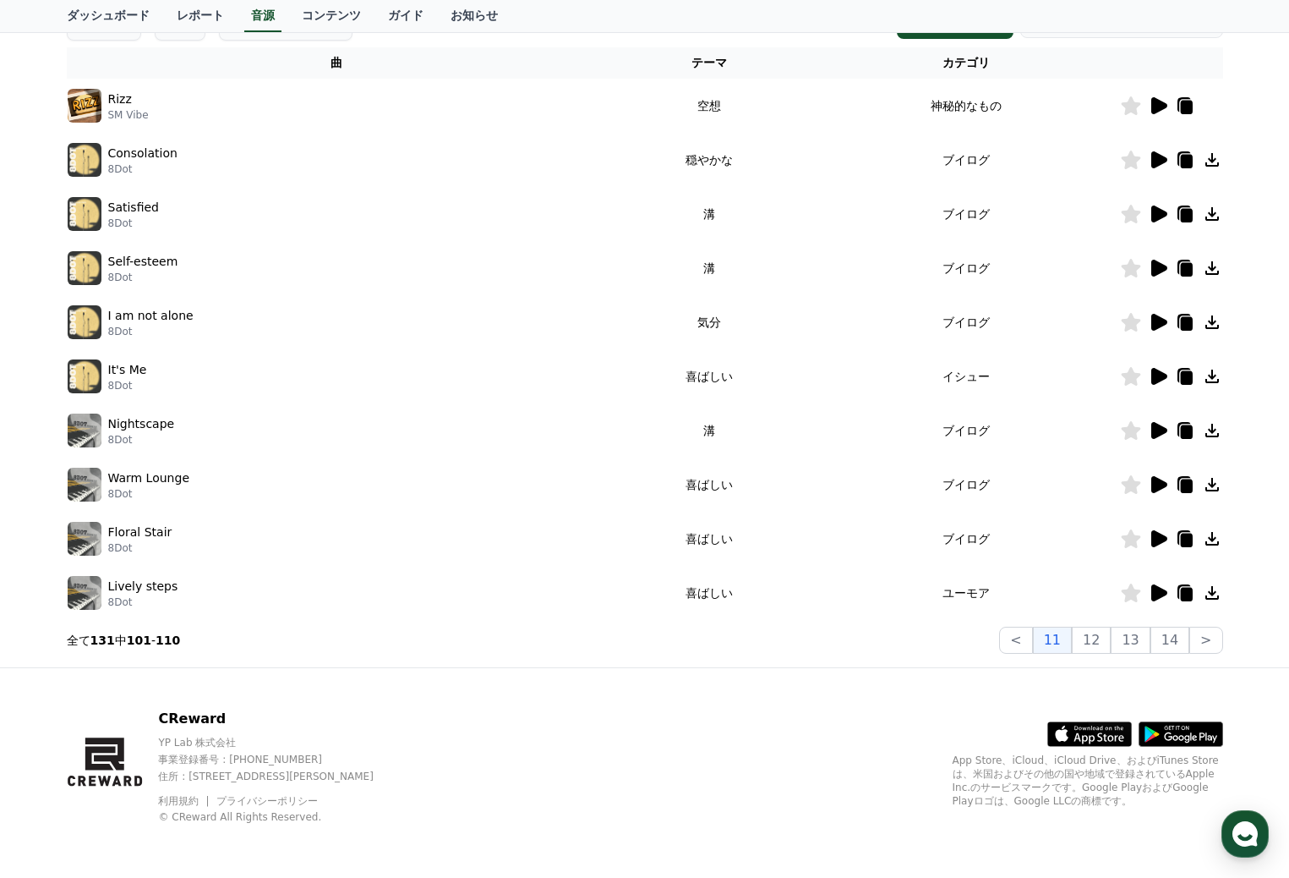
click at [1160, 375] on icon at bounding box center [1159, 376] width 16 height 17
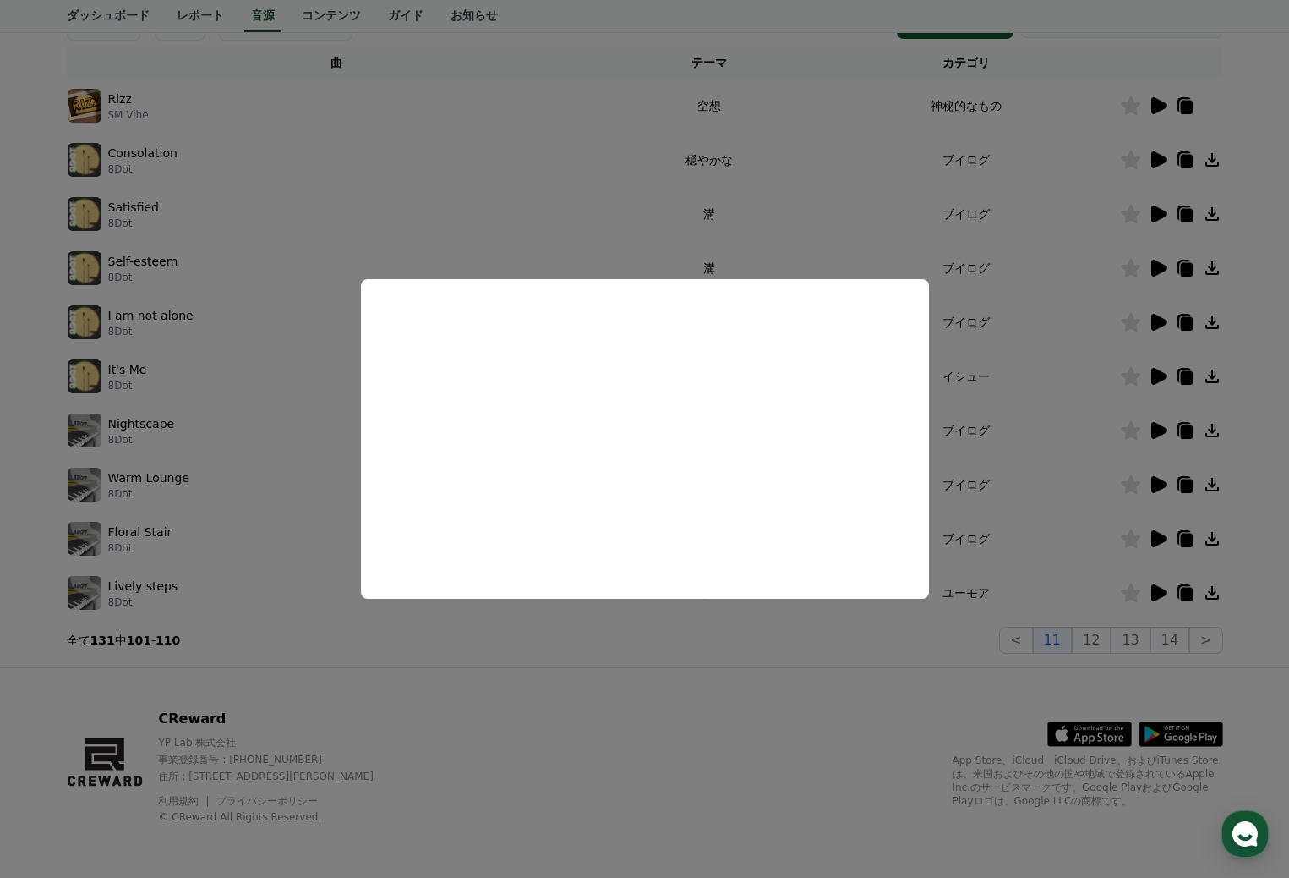
click at [511, 219] on button "close modal" at bounding box center [644, 439] width 1289 height 878
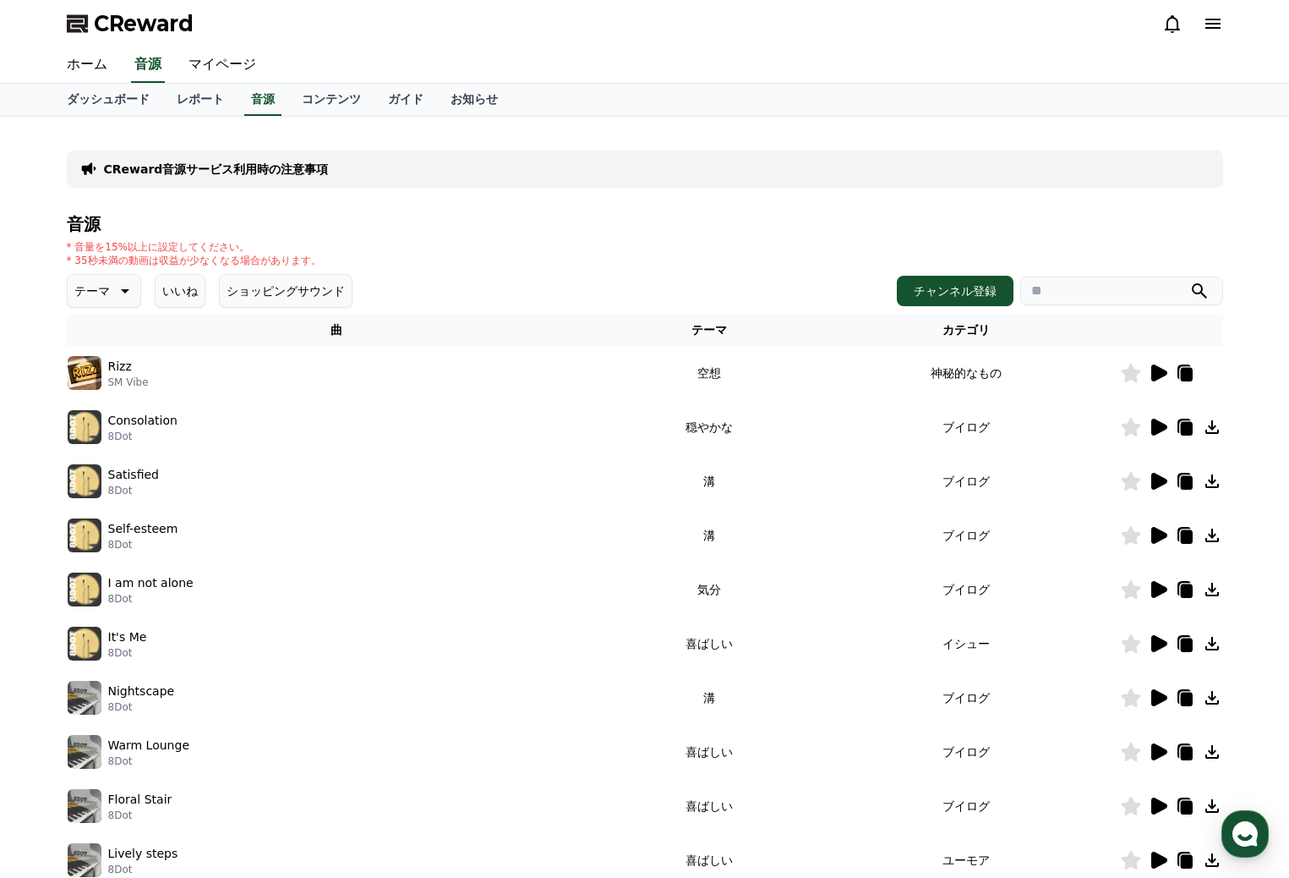
click at [121, 293] on icon at bounding box center [123, 291] width 20 height 20
click at [96, 381] on button "空想" at bounding box center [87, 379] width 37 height 37
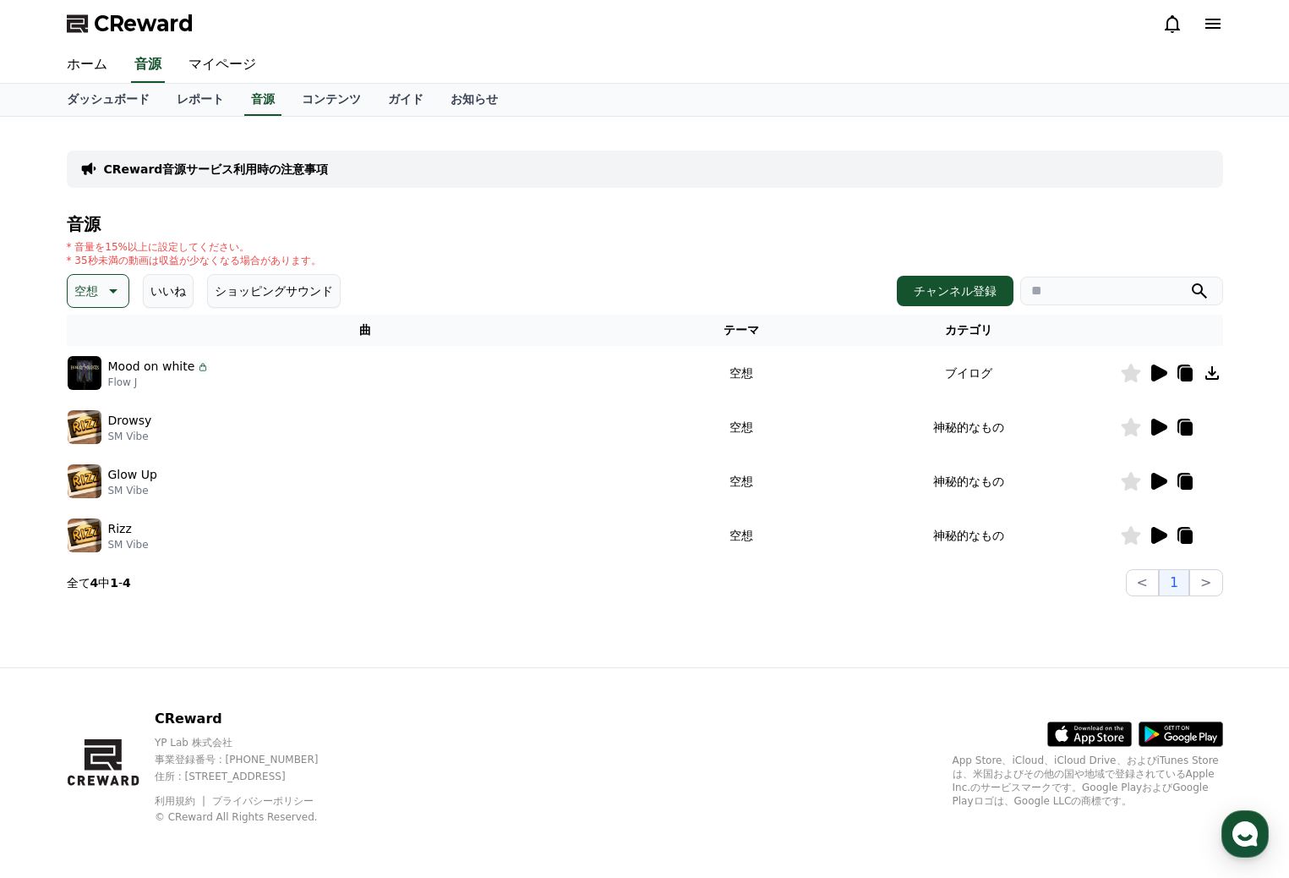
click at [116, 297] on icon at bounding box center [111, 291] width 20 height 20
click at [87, 429] on button "好奇心" at bounding box center [93, 423] width 49 height 37
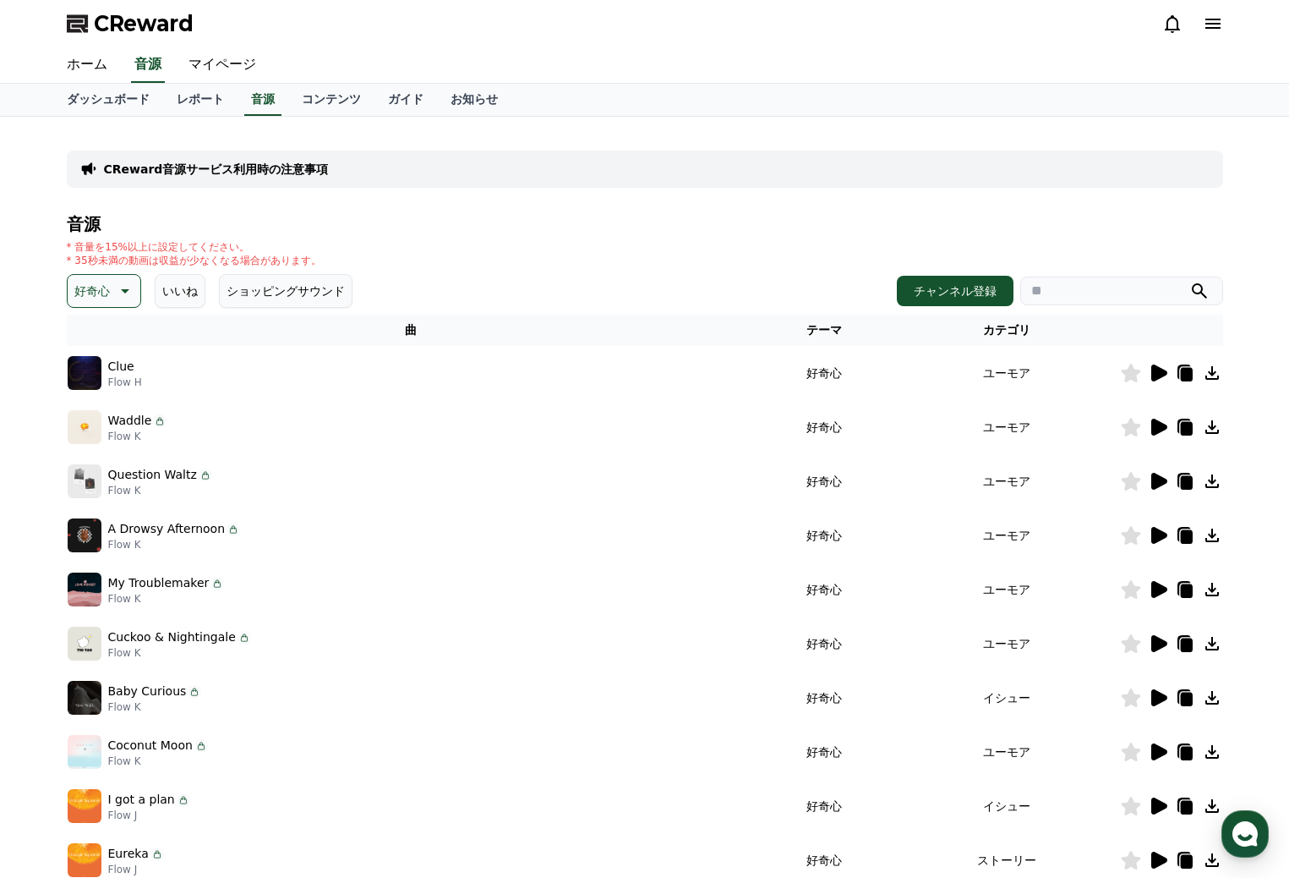
click at [1159, 368] on icon at bounding box center [1159, 372] width 16 height 17
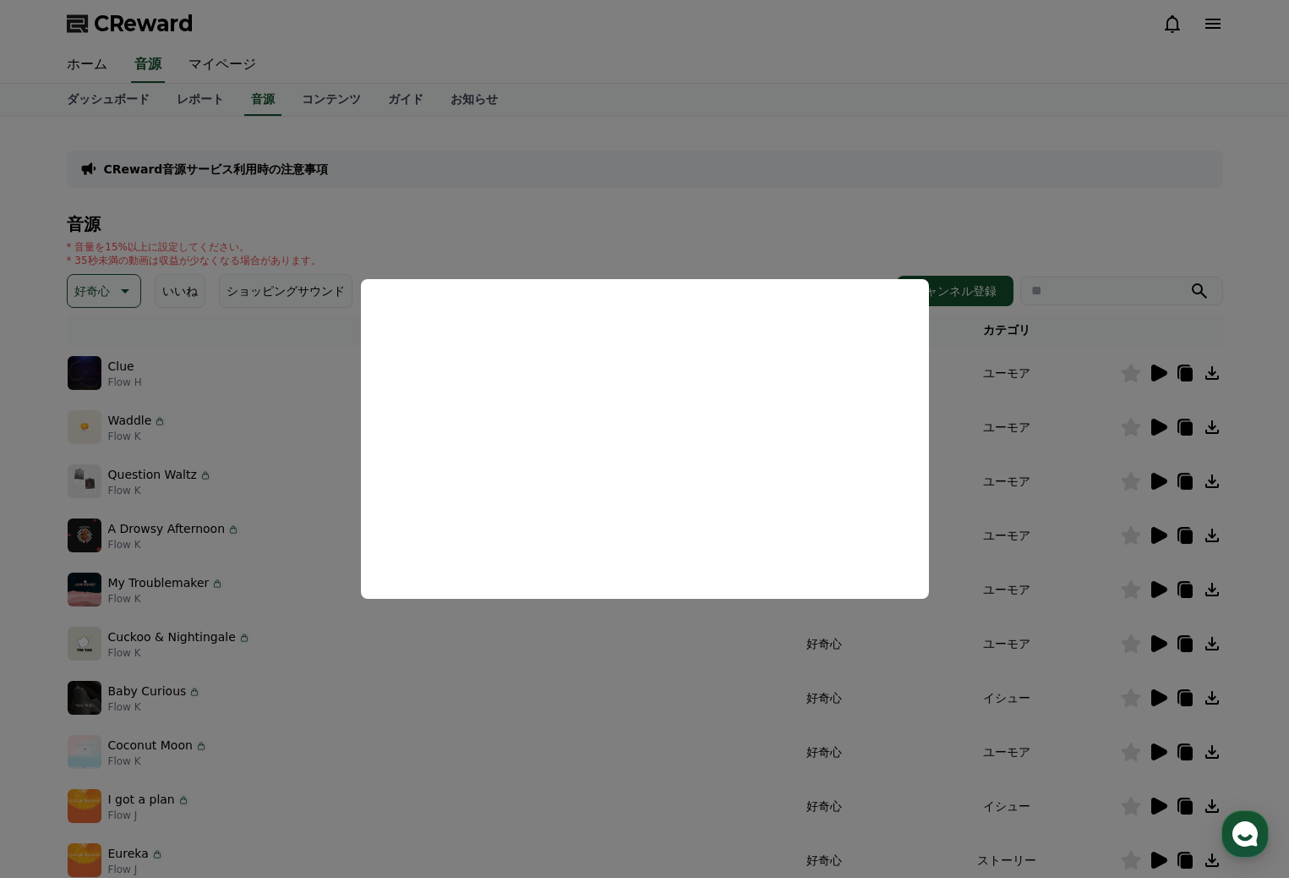
click at [635, 673] on button "close modal" at bounding box center [644, 439] width 1289 height 878
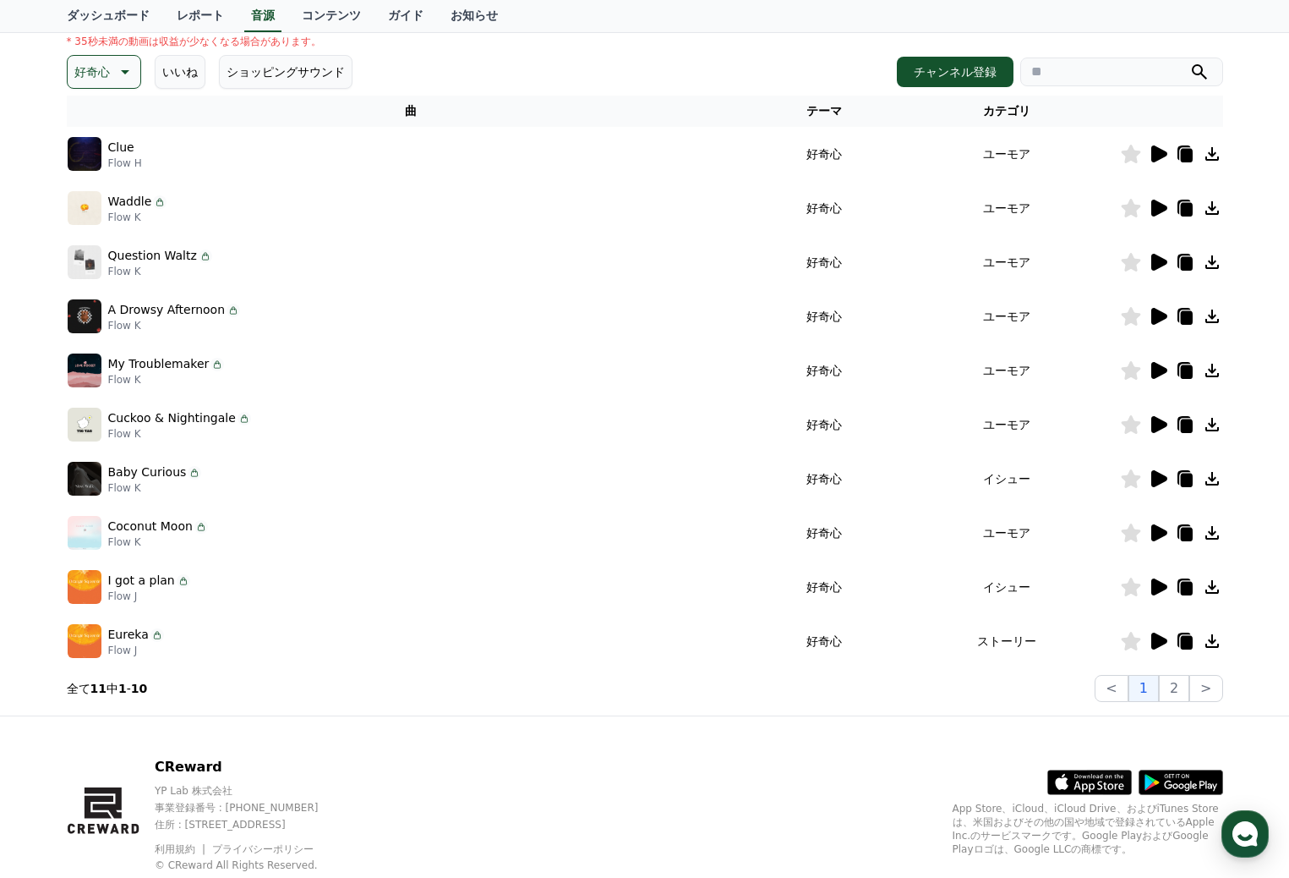
scroll to position [254, 0]
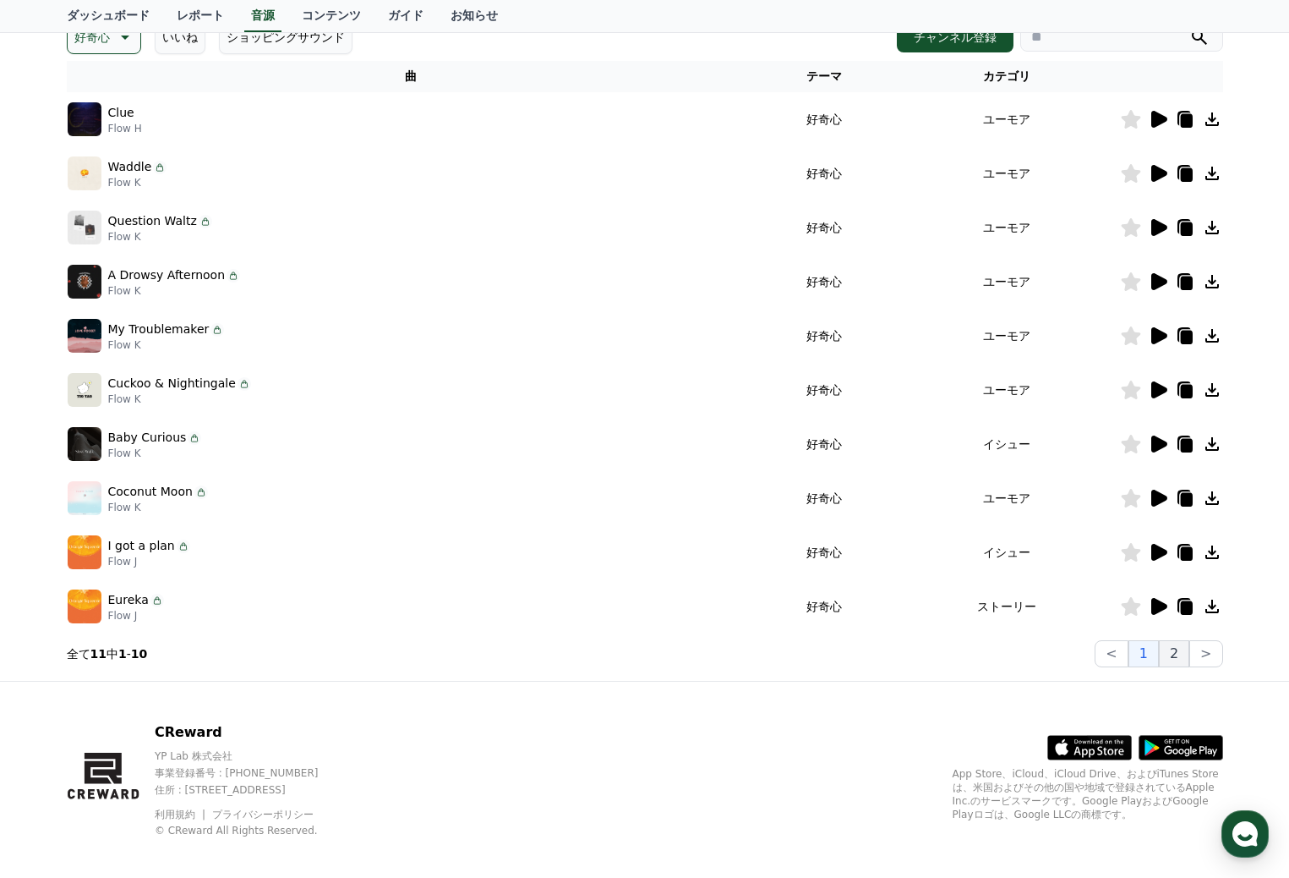
click at [1179, 653] on button "2" at bounding box center [1174, 653] width 30 height 27
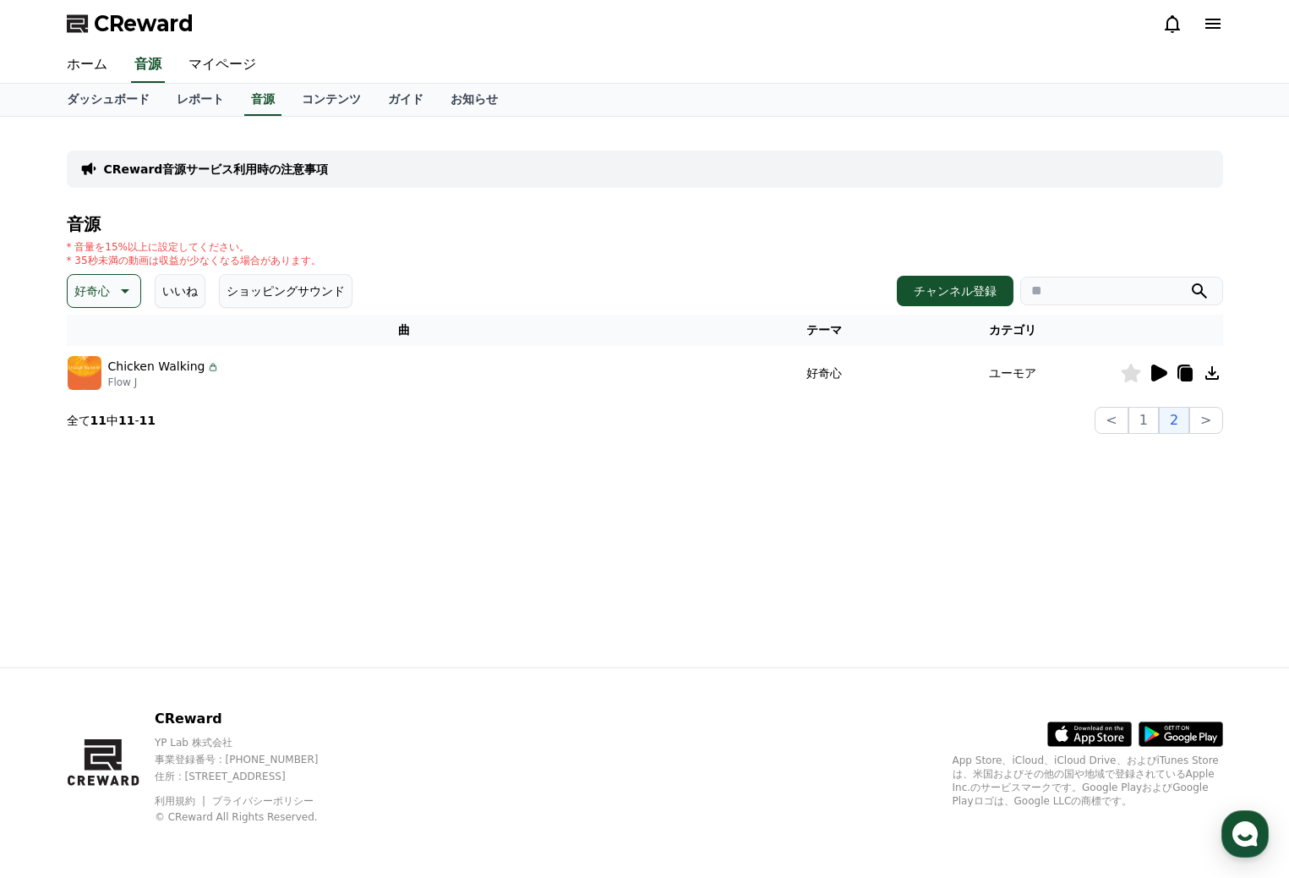
click at [131, 296] on icon at bounding box center [123, 291] width 20 height 20
click at [94, 335] on button "暗い" at bounding box center [87, 339] width 37 height 37
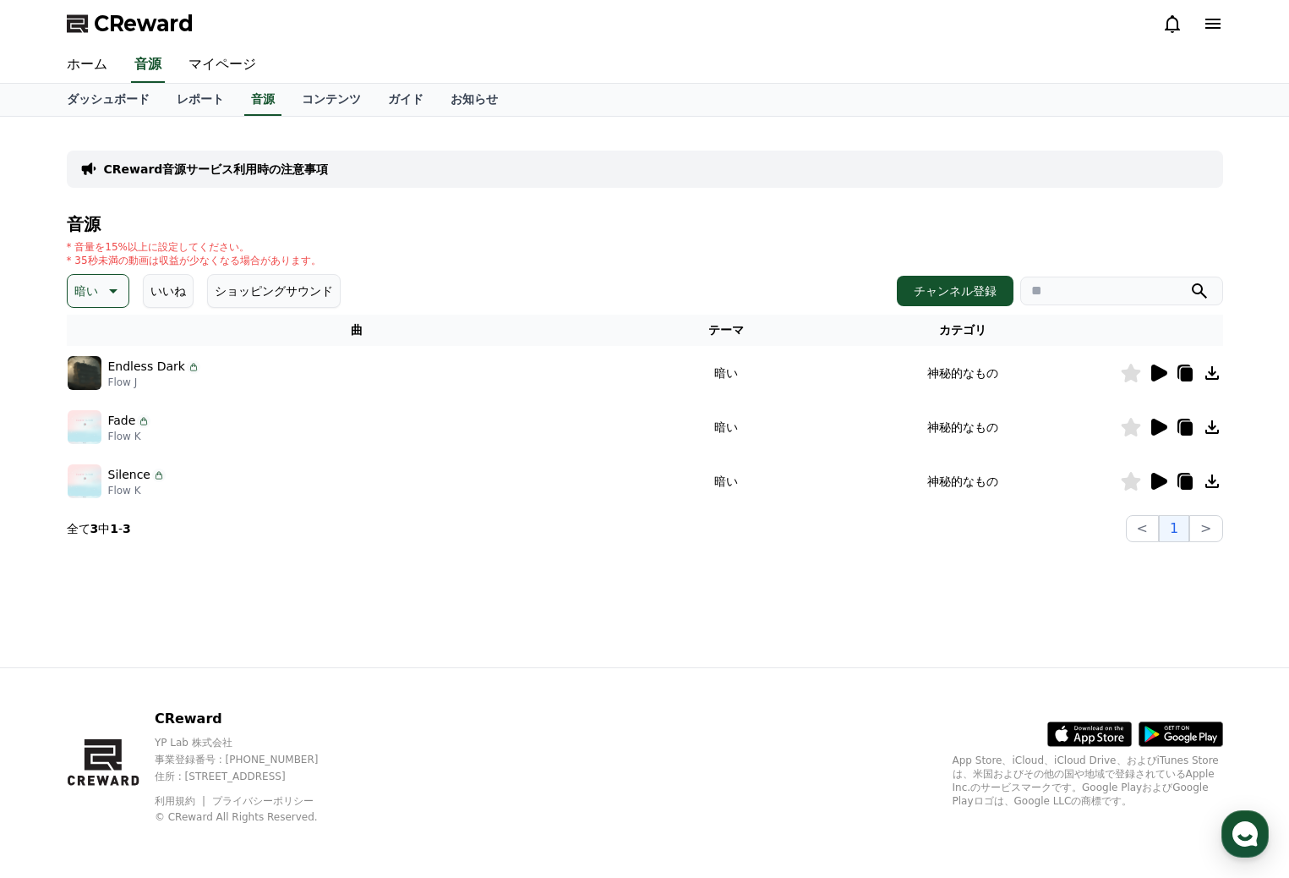
click at [112, 292] on icon at bounding box center [113, 291] width 8 height 4
click at [91, 422] on button "明るい" at bounding box center [93, 426] width 49 height 37
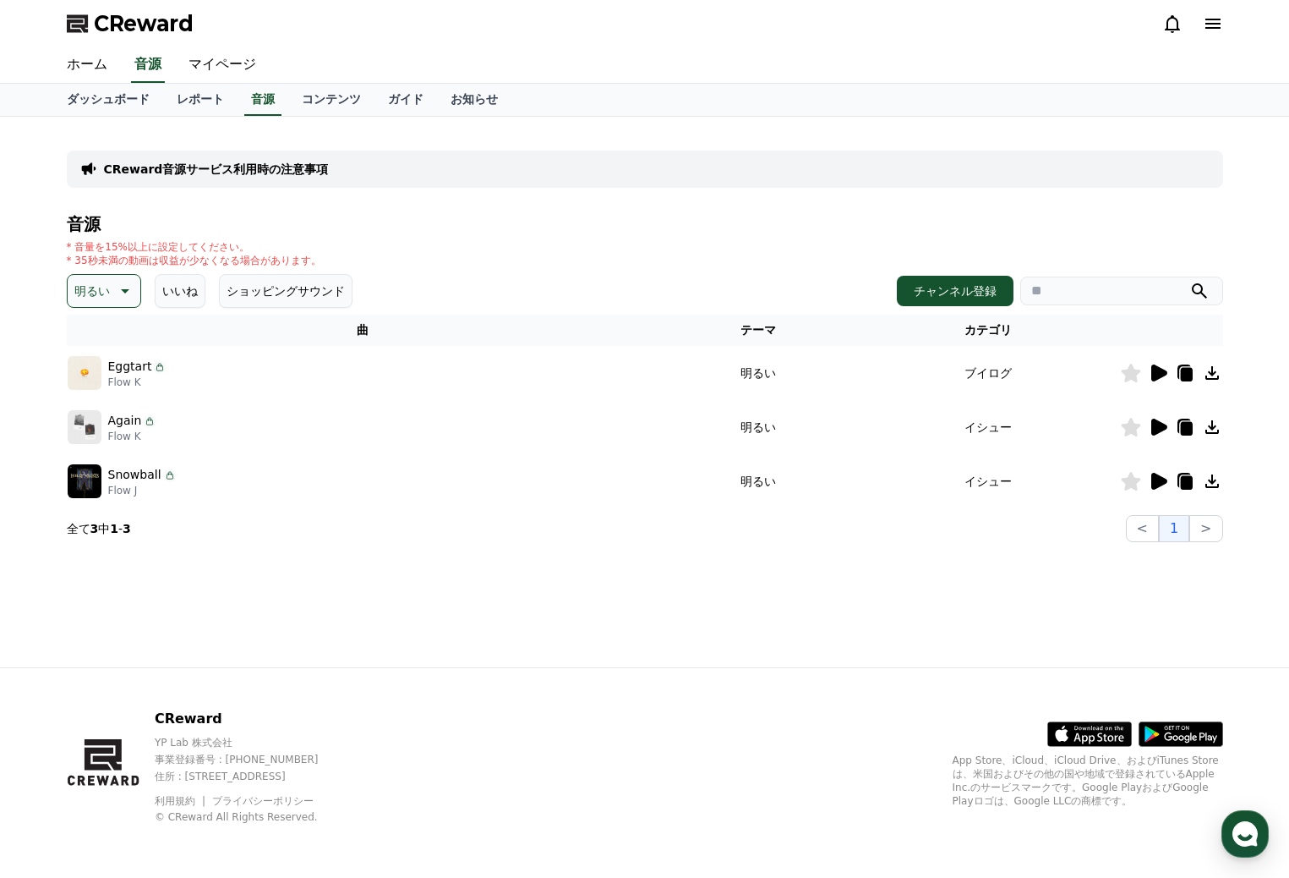
click at [124, 290] on icon at bounding box center [123, 291] width 20 height 20
click at [100, 386] on button "ポッピング" at bounding box center [105, 386] width 73 height 37
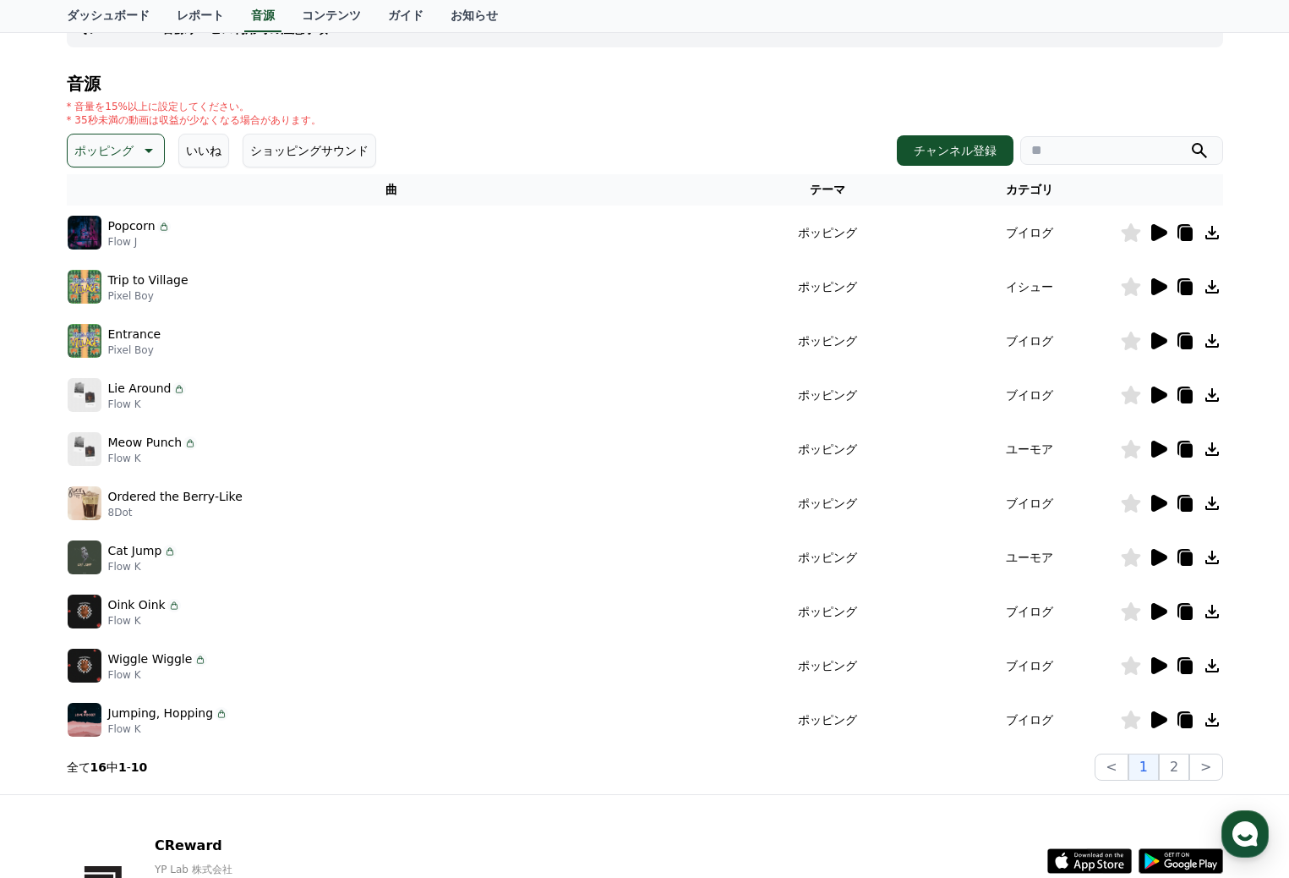
scroll to position [254, 0]
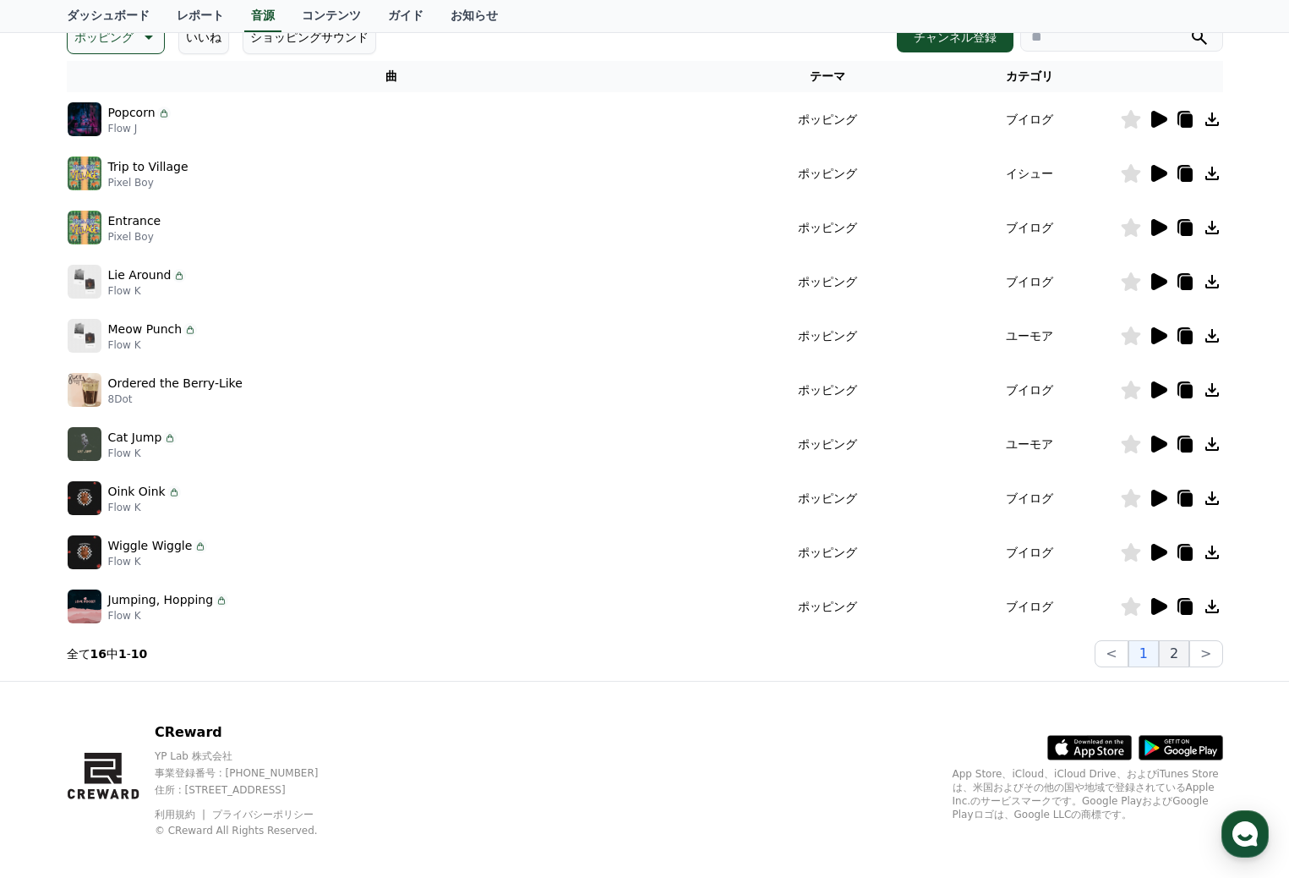
click at [1173, 653] on button "2" at bounding box center [1174, 653] width 30 height 27
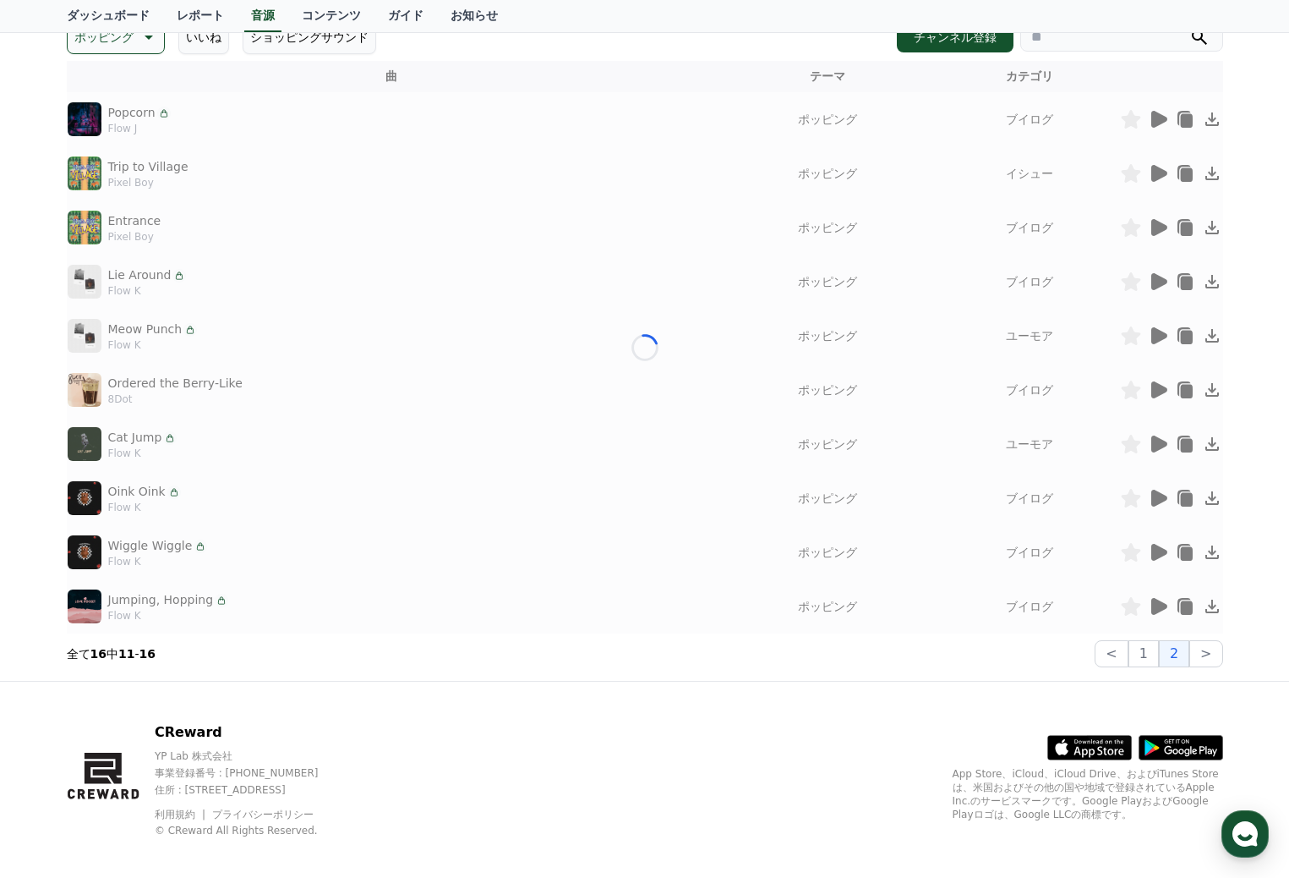
scroll to position [51, 0]
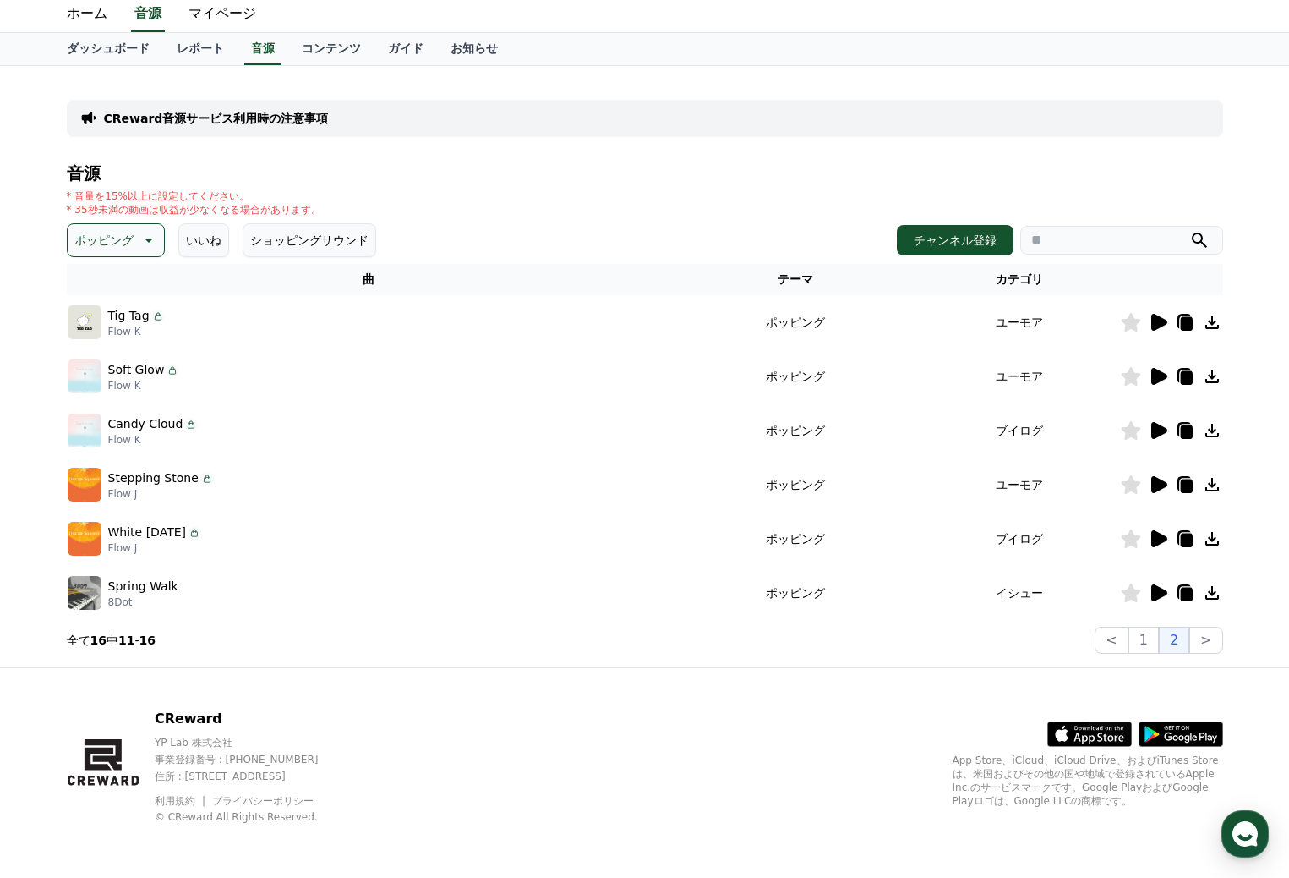
click at [1158, 592] on icon at bounding box center [1159, 592] width 16 height 17
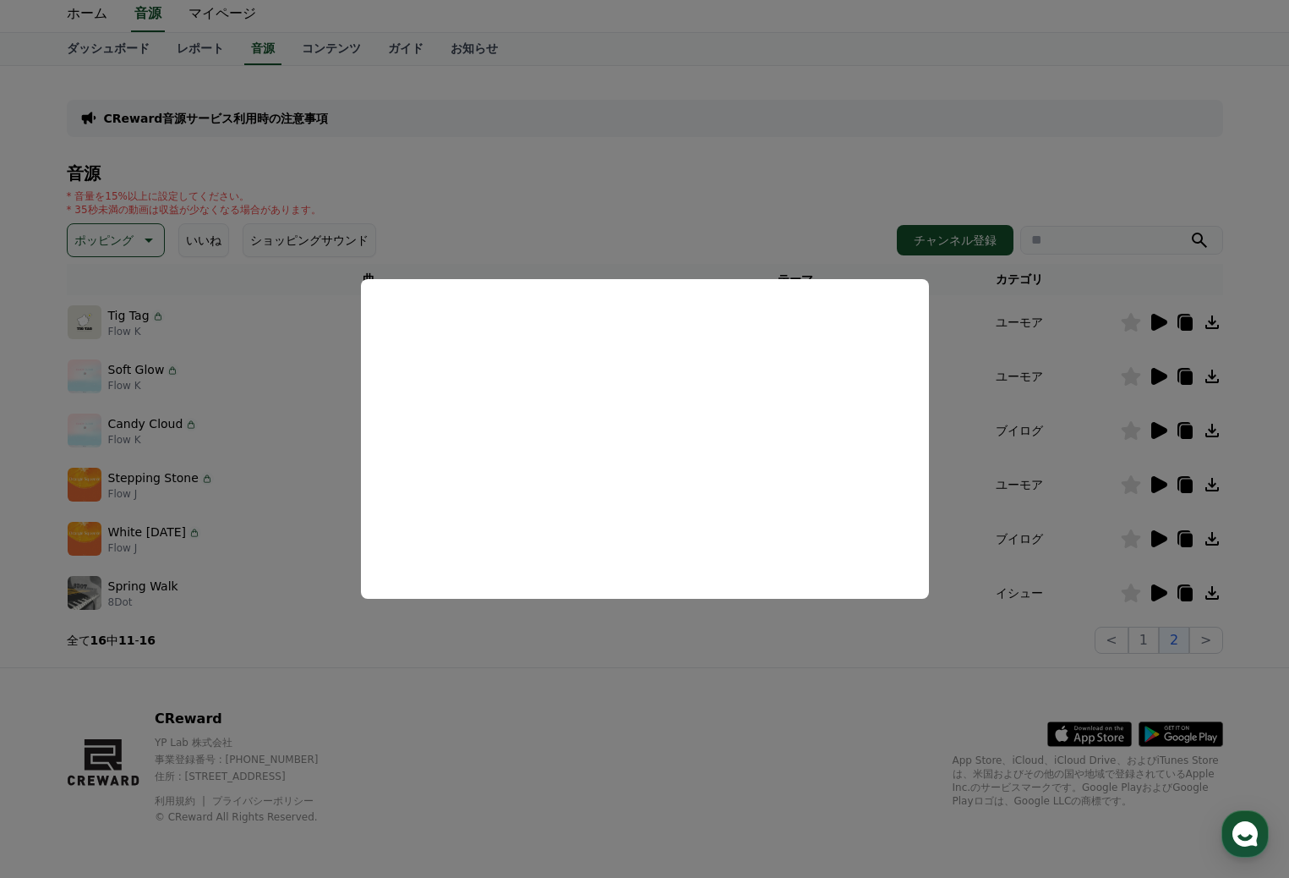
click at [285, 432] on button "close modal" at bounding box center [644, 439] width 1289 height 878
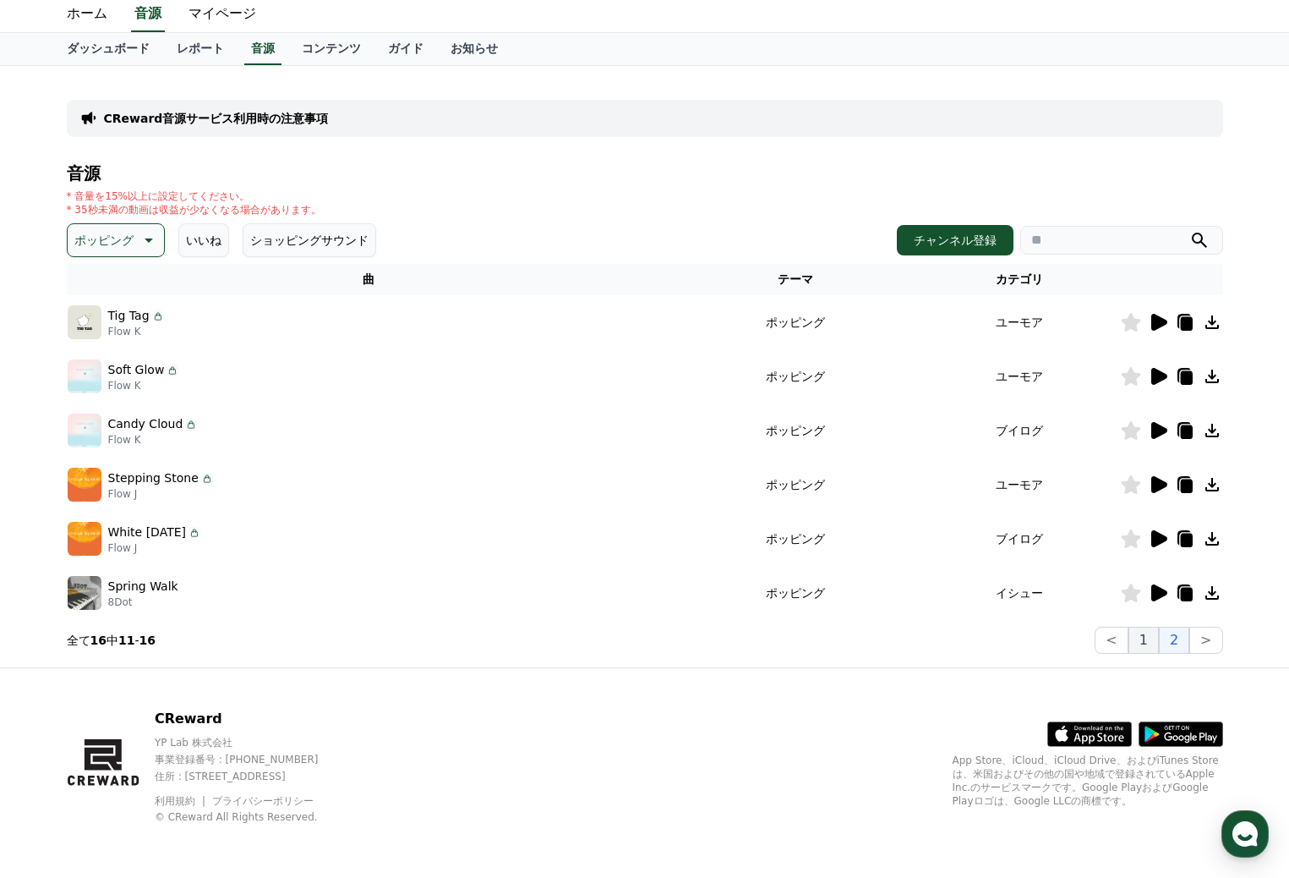
click at [1148, 644] on button "1" at bounding box center [1144, 639] width 30 height 27
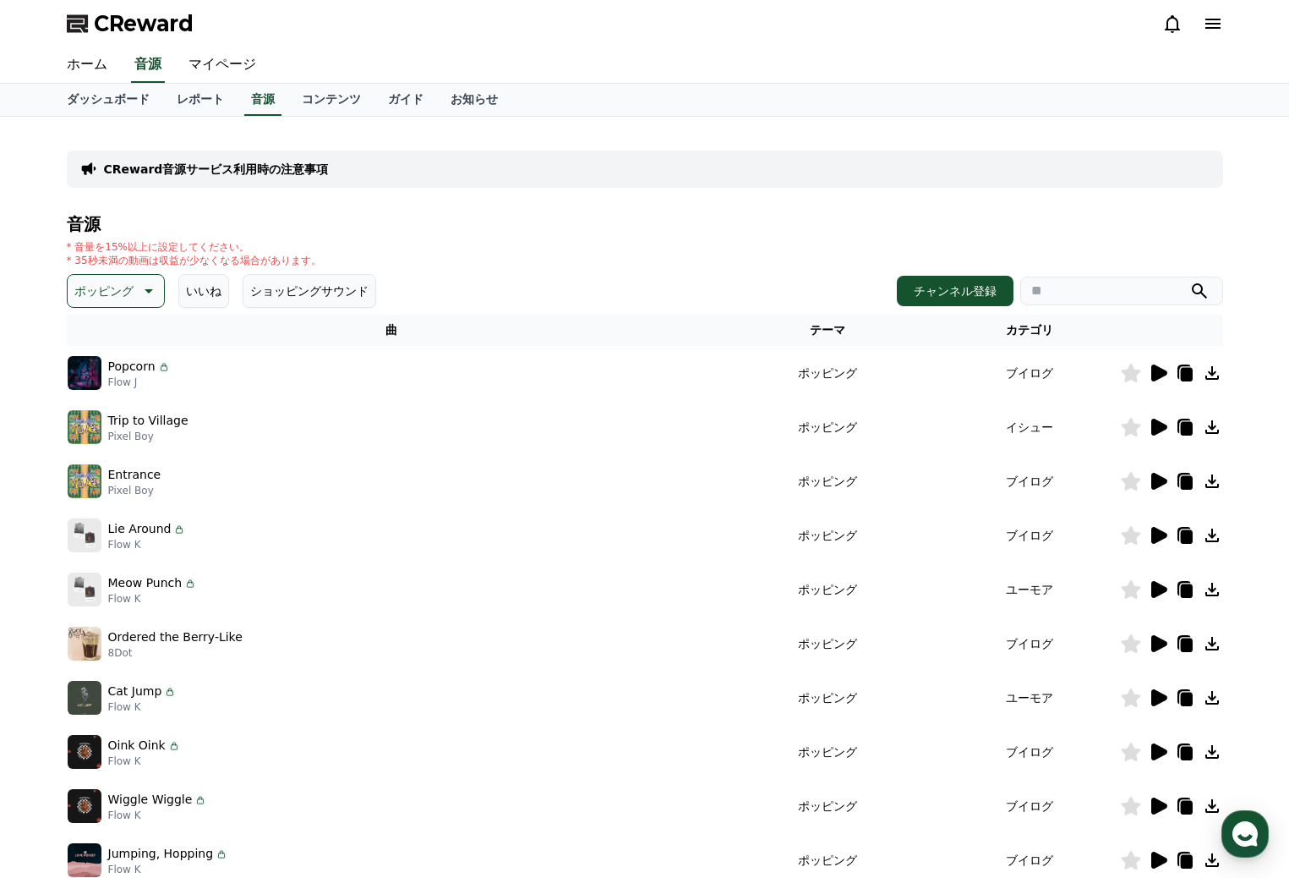
click at [1159, 479] on icon at bounding box center [1159, 481] width 16 height 17
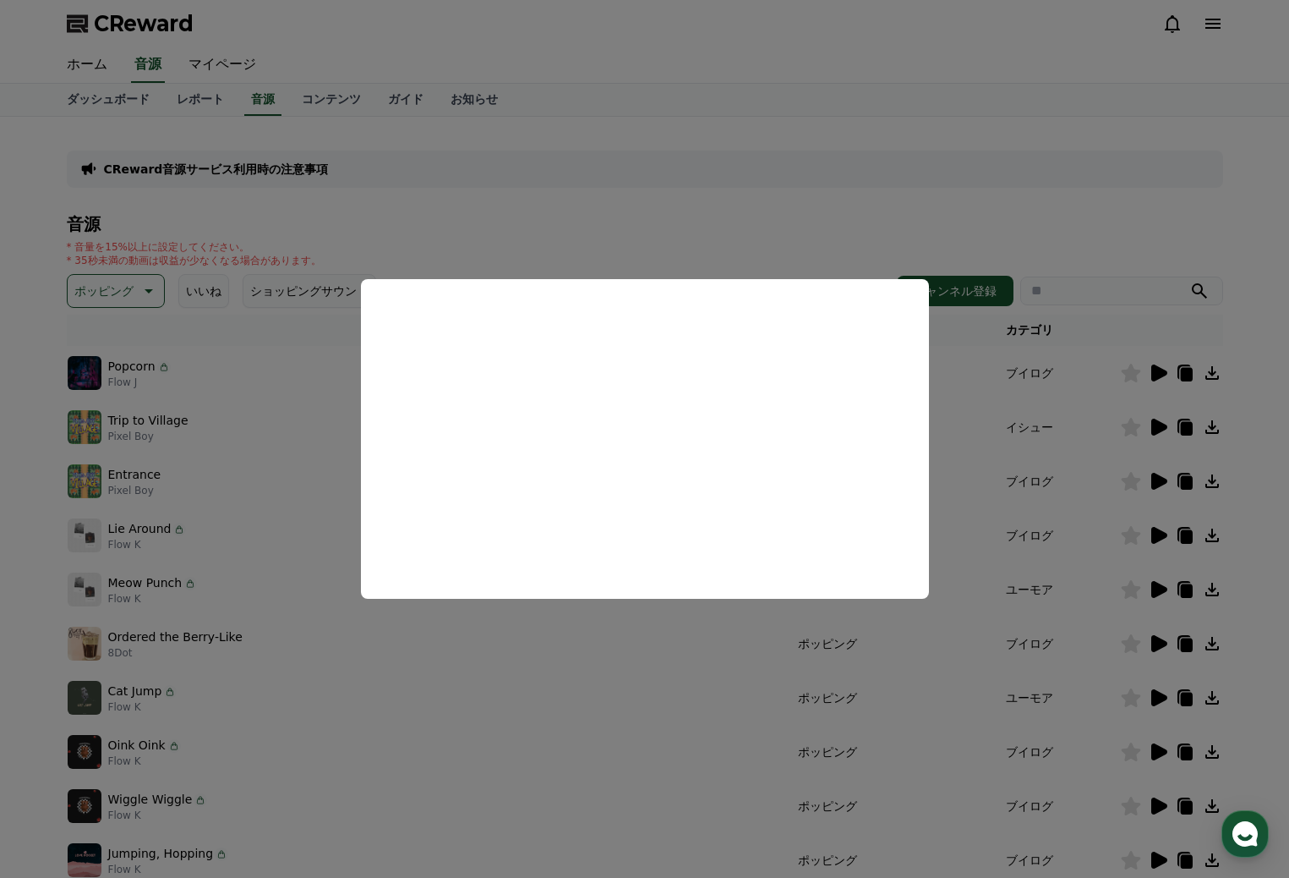
click at [1161, 424] on button "close modal" at bounding box center [644, 439] width 1289 height 878
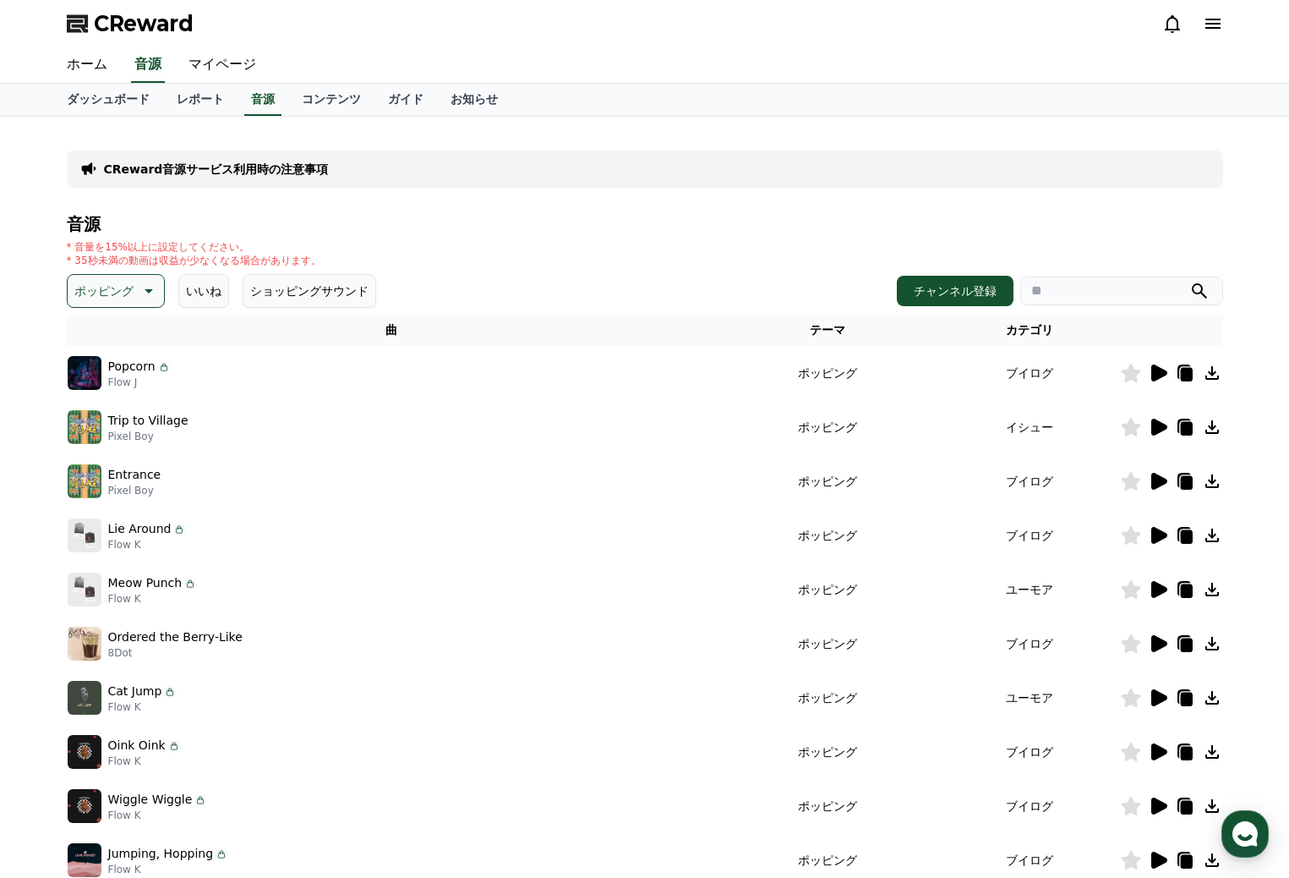
click at [1155, 424] on icon at bounding box center [1159, 426] width 16 height 17
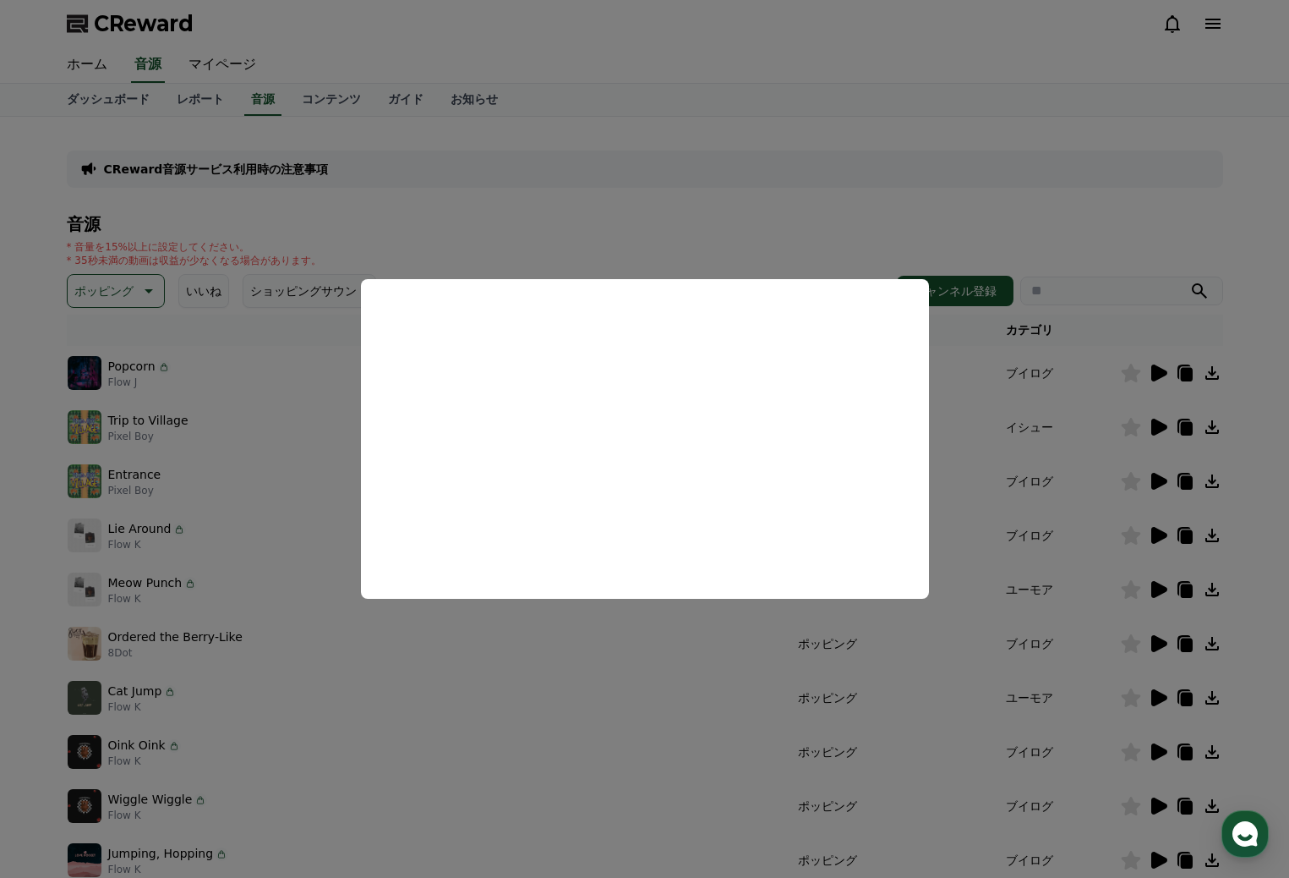
click at [139, 288] on button "close modal" at bounding box center [644, 439] width 1289 height 878
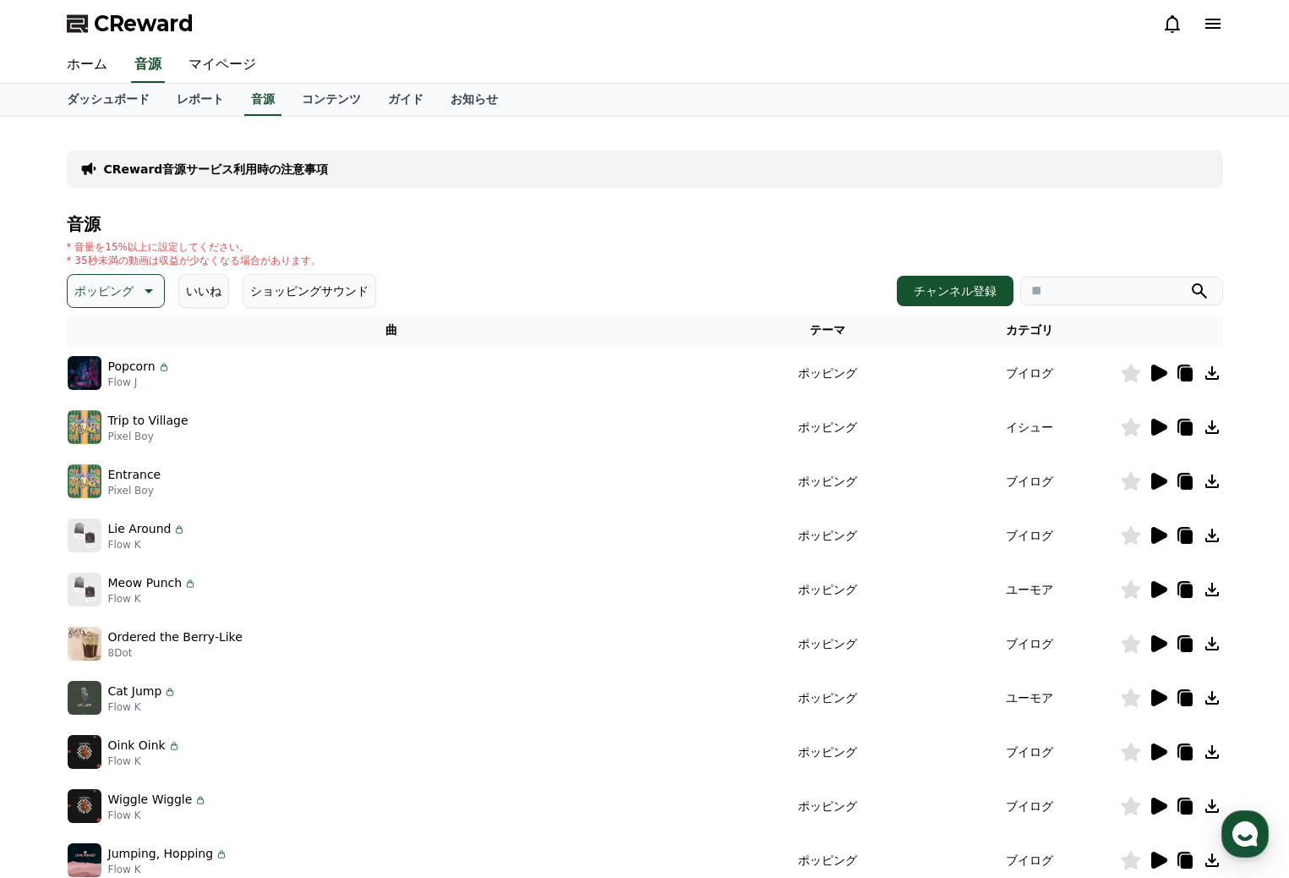
click at [139, 288] on icon at bounding box center [147, 291] width 20 height 20
click at [87, 426] on button "反転" at bounding box center [87, 430] width 37 height 37
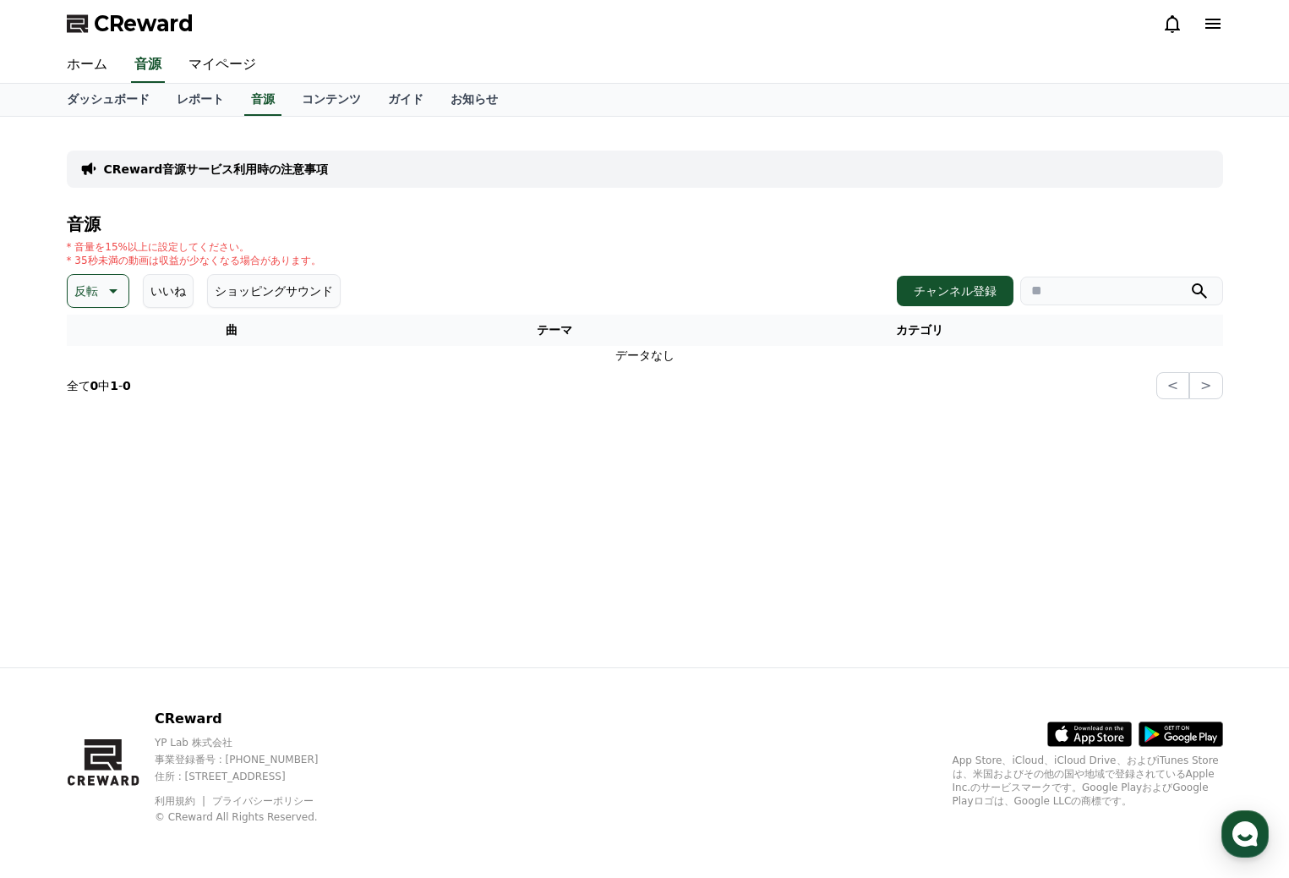
click at [113, 291] on icon at bounding box center [113, 291] width 8 height 4
click at [100, 405] on button "雄壮な" at bounding box center [93, 407] width 49 height 37
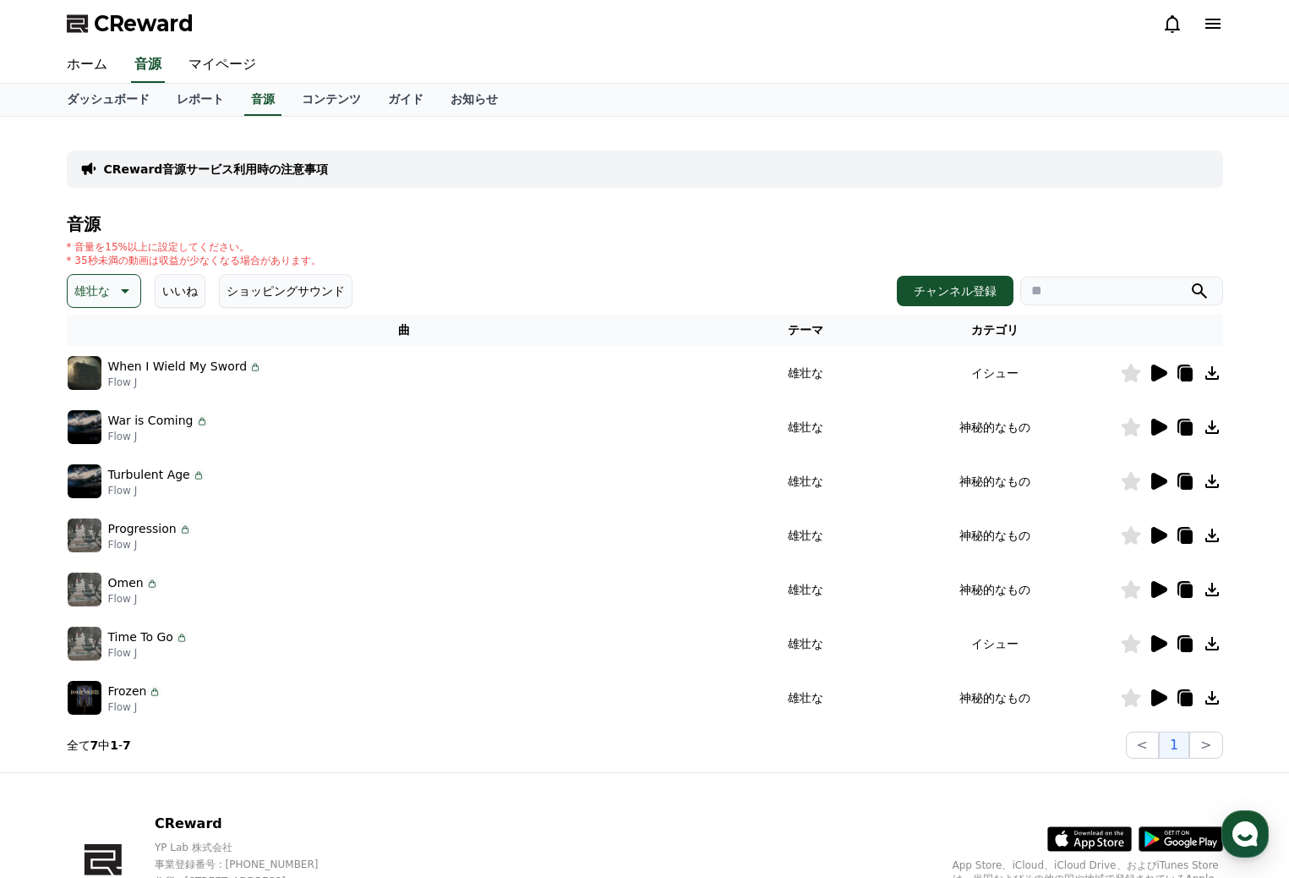
click at [118, 292] on icon at bounding box center [123, 291] width 20 height 20
click at [103, 402] on button "劇的な" at bounding box center [93, 404] width 49 height 37
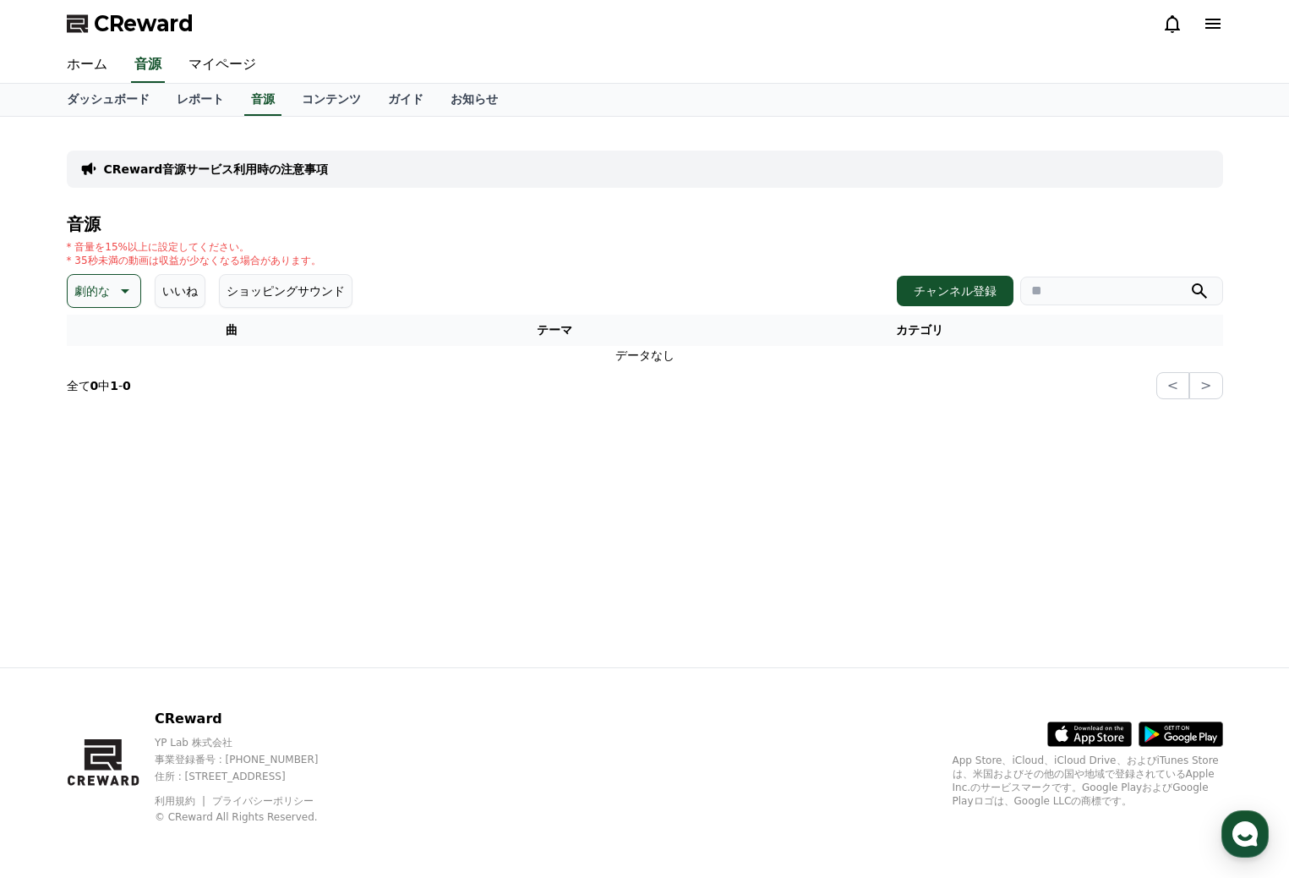
click at [122, 293] on icon at bounding box center [123, 291] width 20 height 20
click at [107, 389] on button "喜ばしい" at bounding box center [99, 386] width 61 height 37
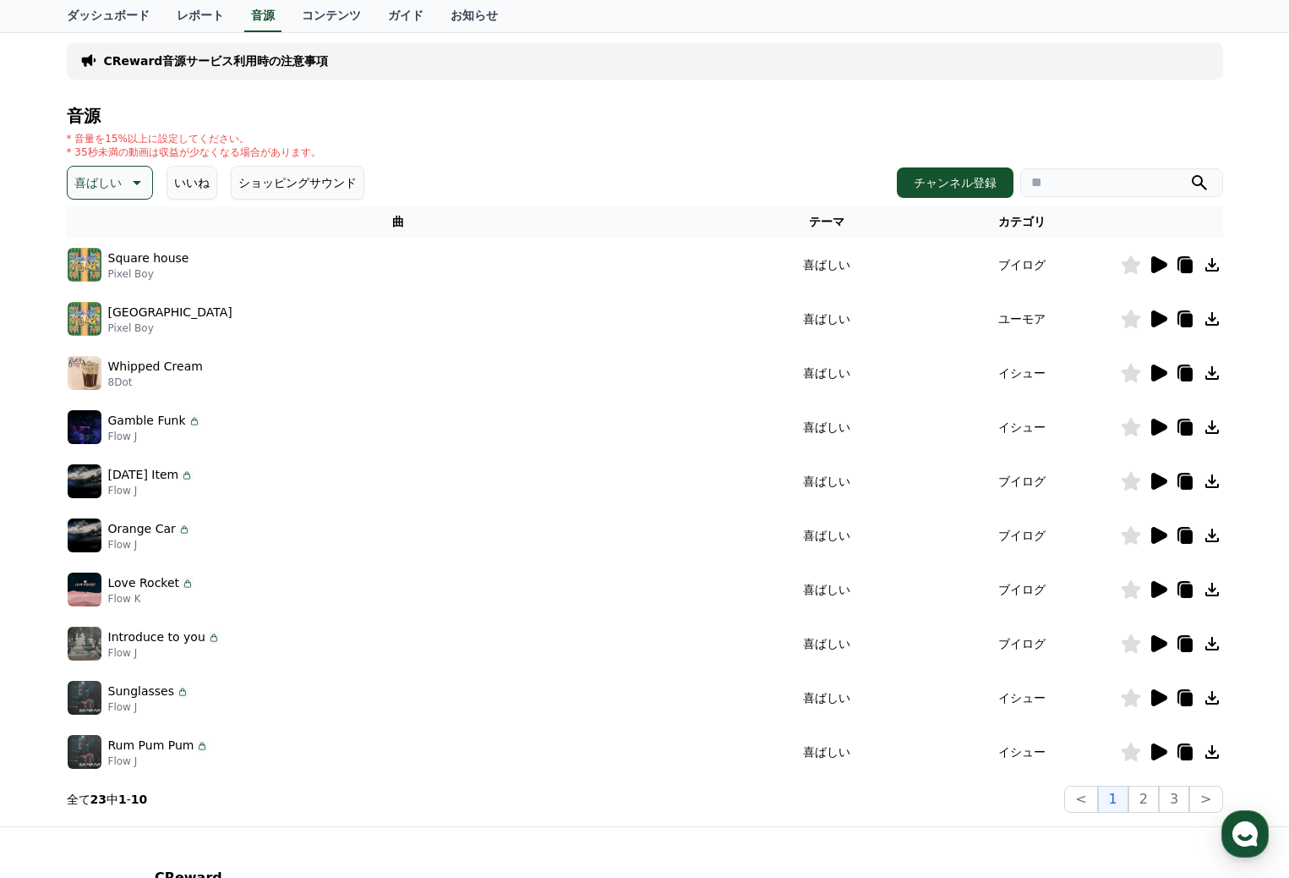
scroll to position [254, 0]
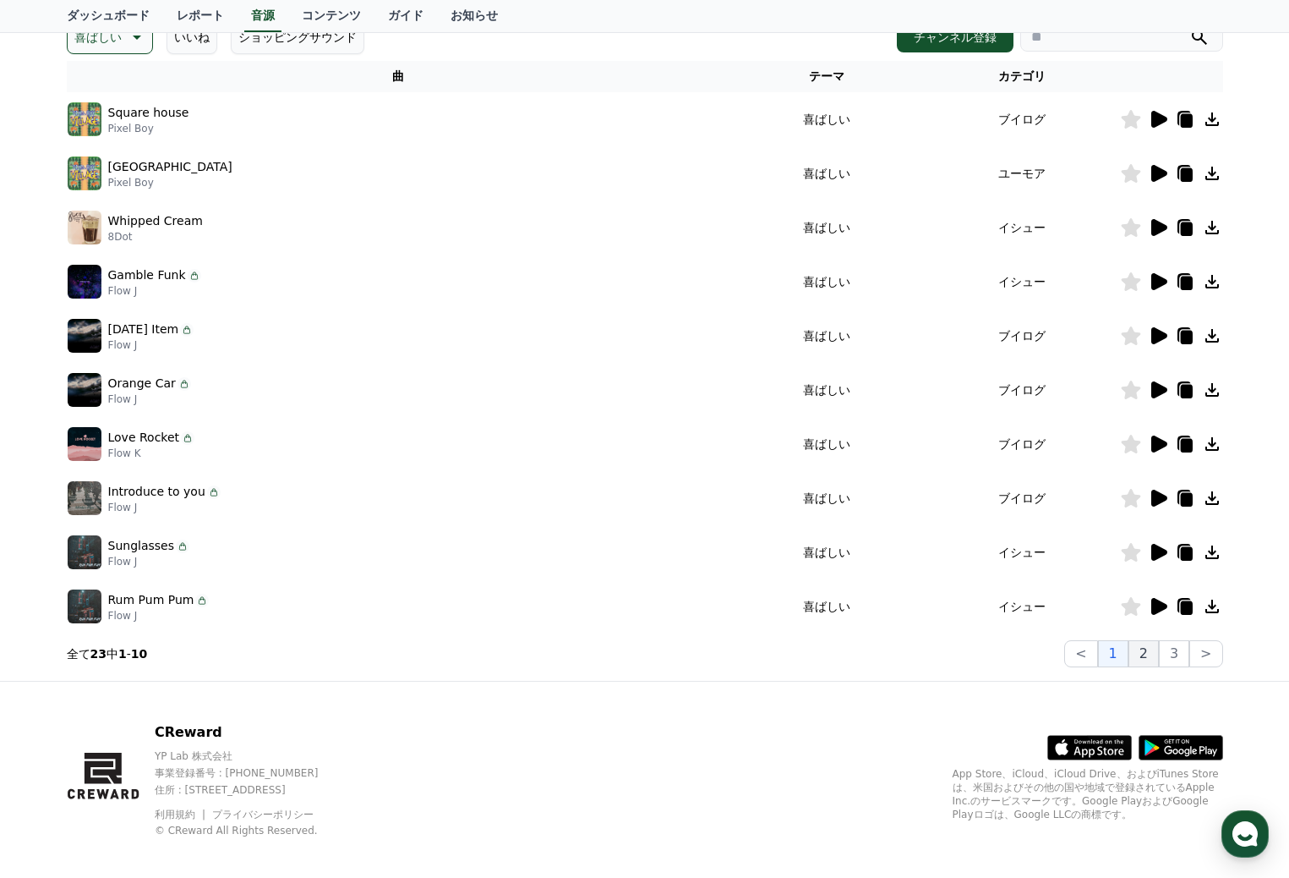
click at [1154, 659] on button "2" at bounding box center [1144, 653] width 30 height 27
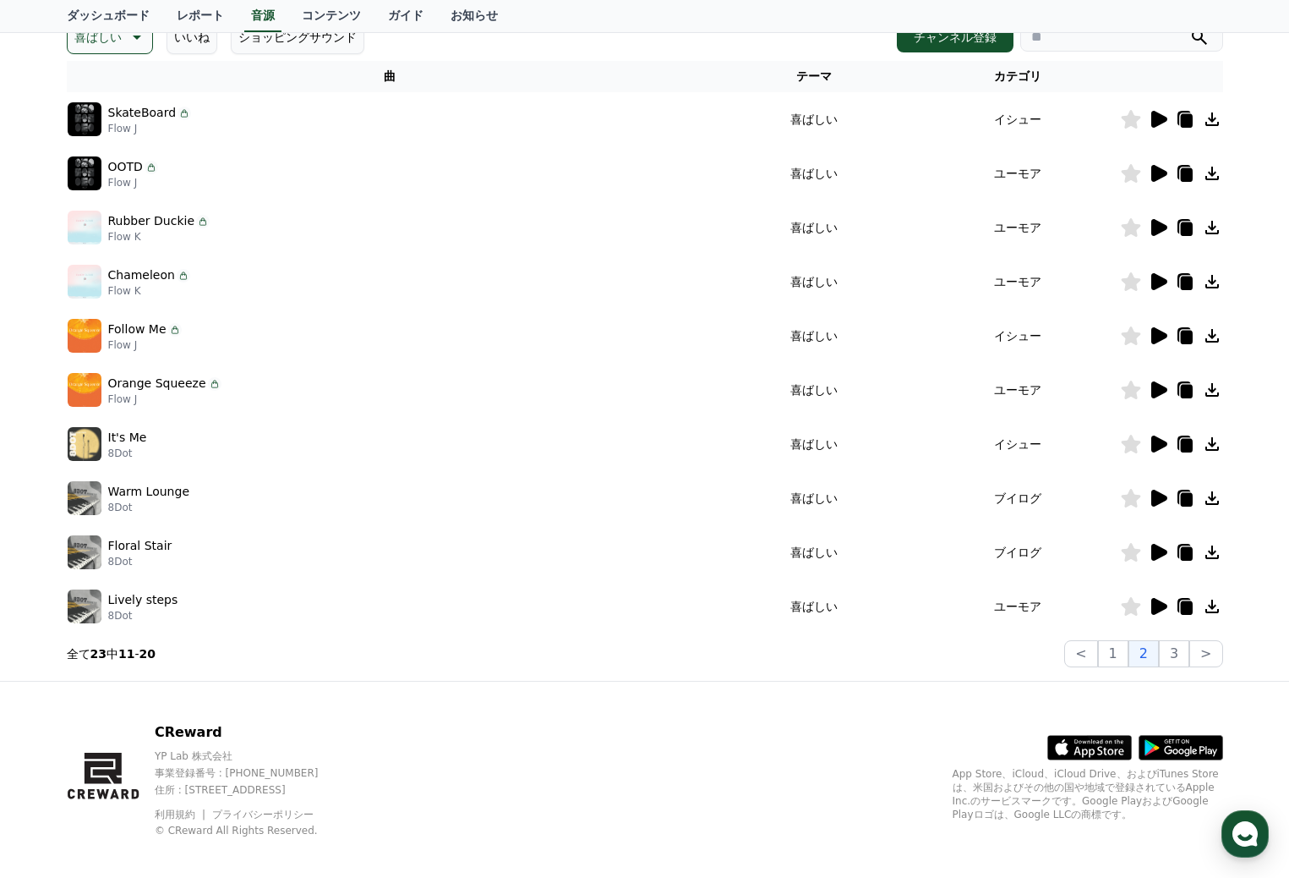
click at [1157, 604] on icon at bounding box center [1159, 606] width 16 height 17
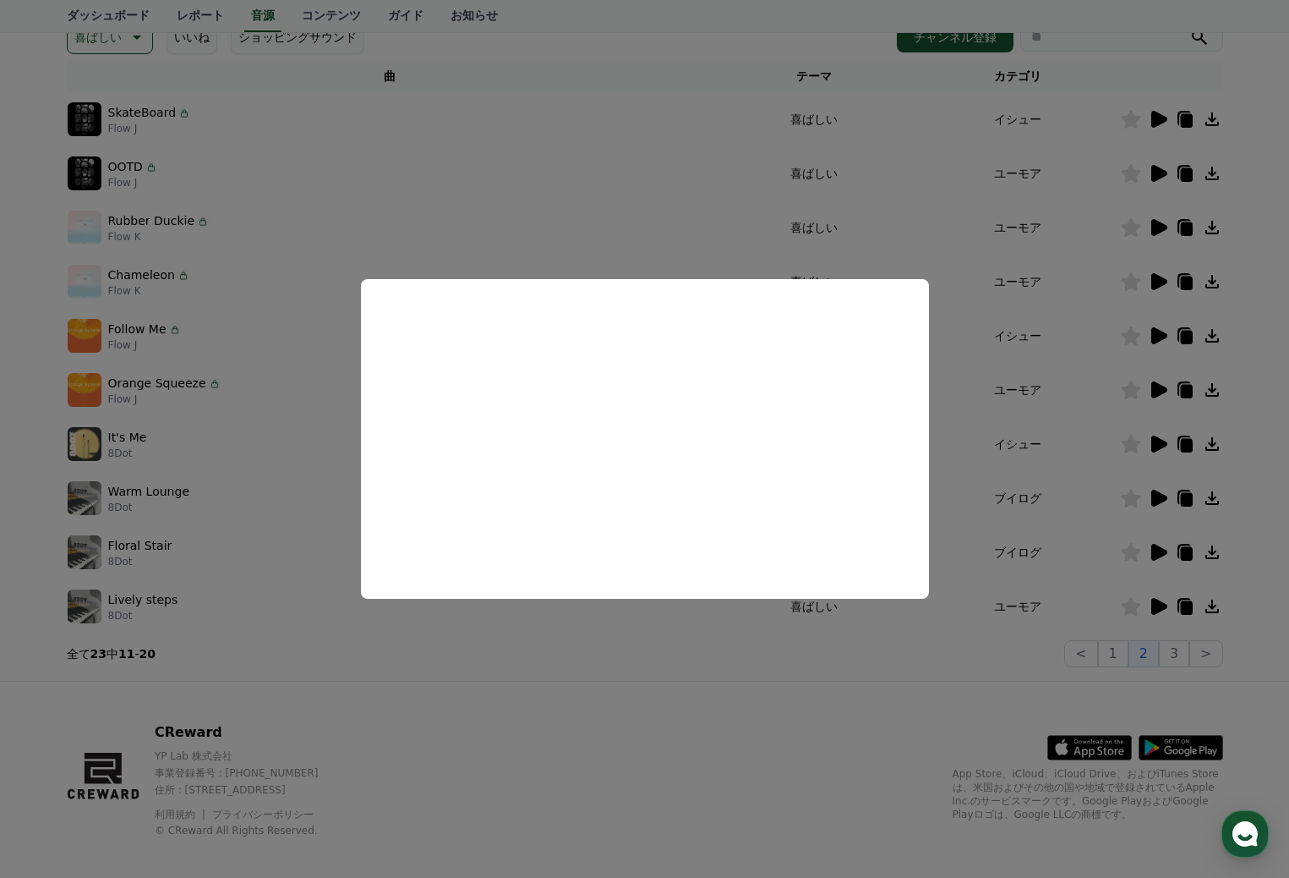
click at [630, 636] on button "close modal" at bounding box center [644, 439] width 1289 height 878
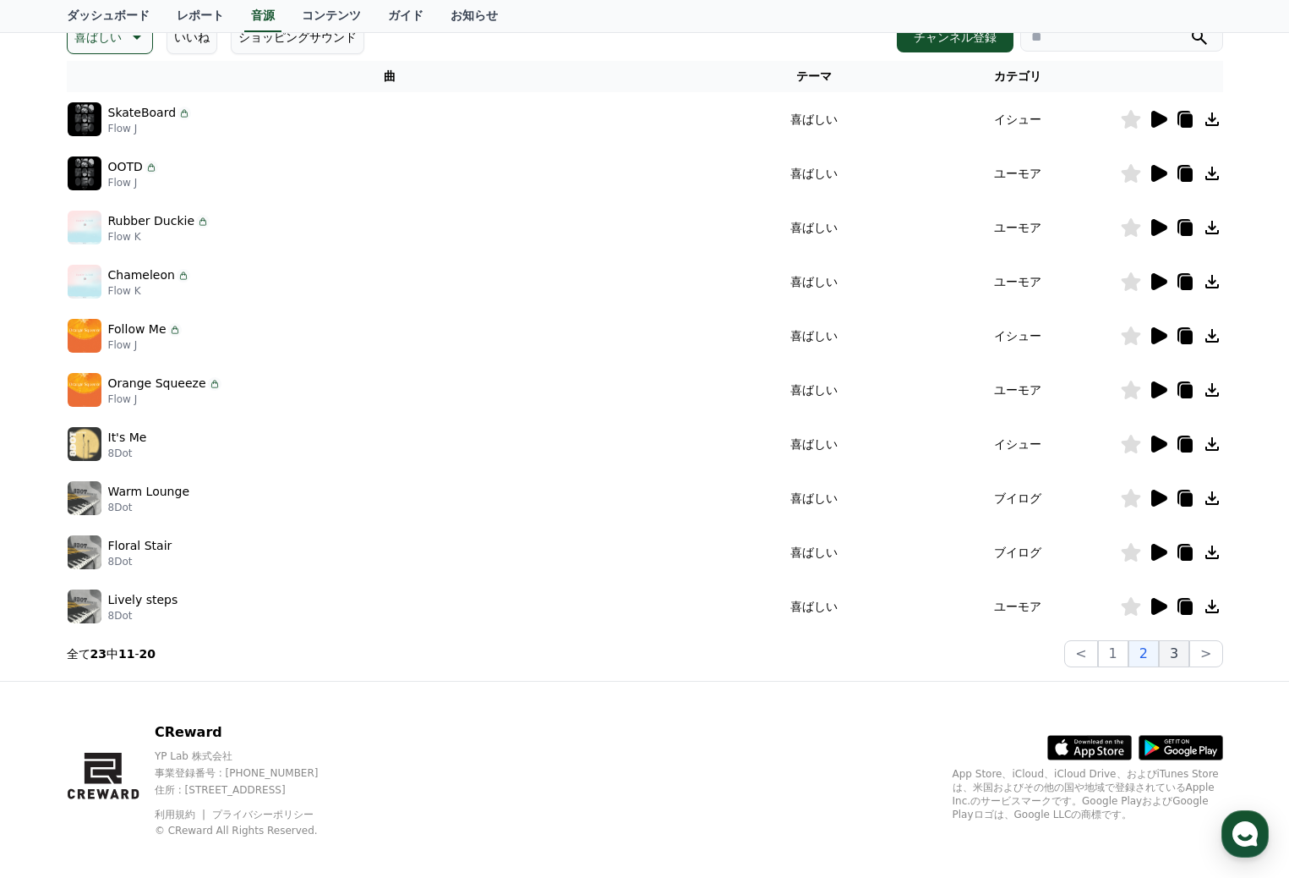
click at [1177, 657] on button "3" at bounding box center [1174, 653] width 30 height 27
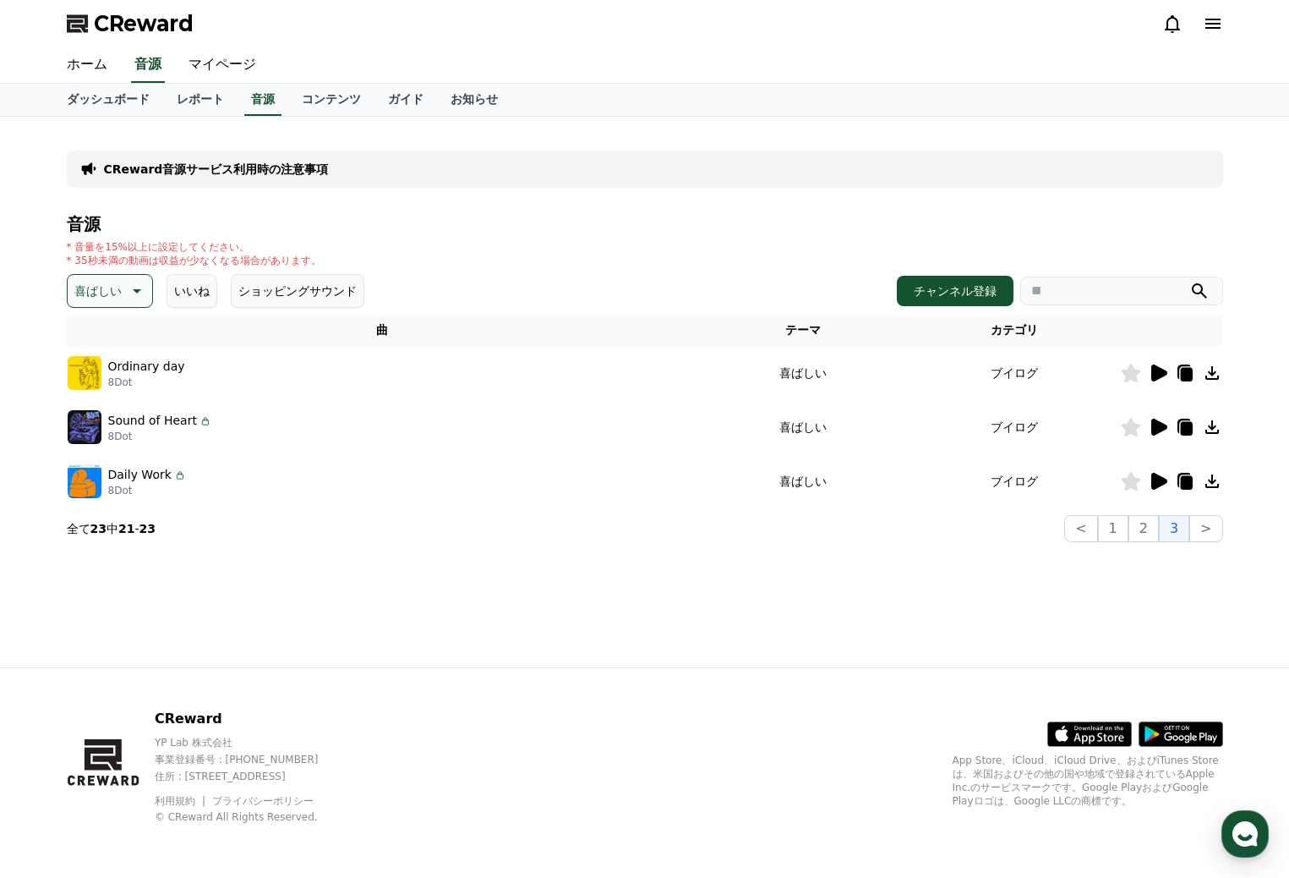
click at [1163, 375] on icon at bounding box center [1159, 372] width 16 height 17
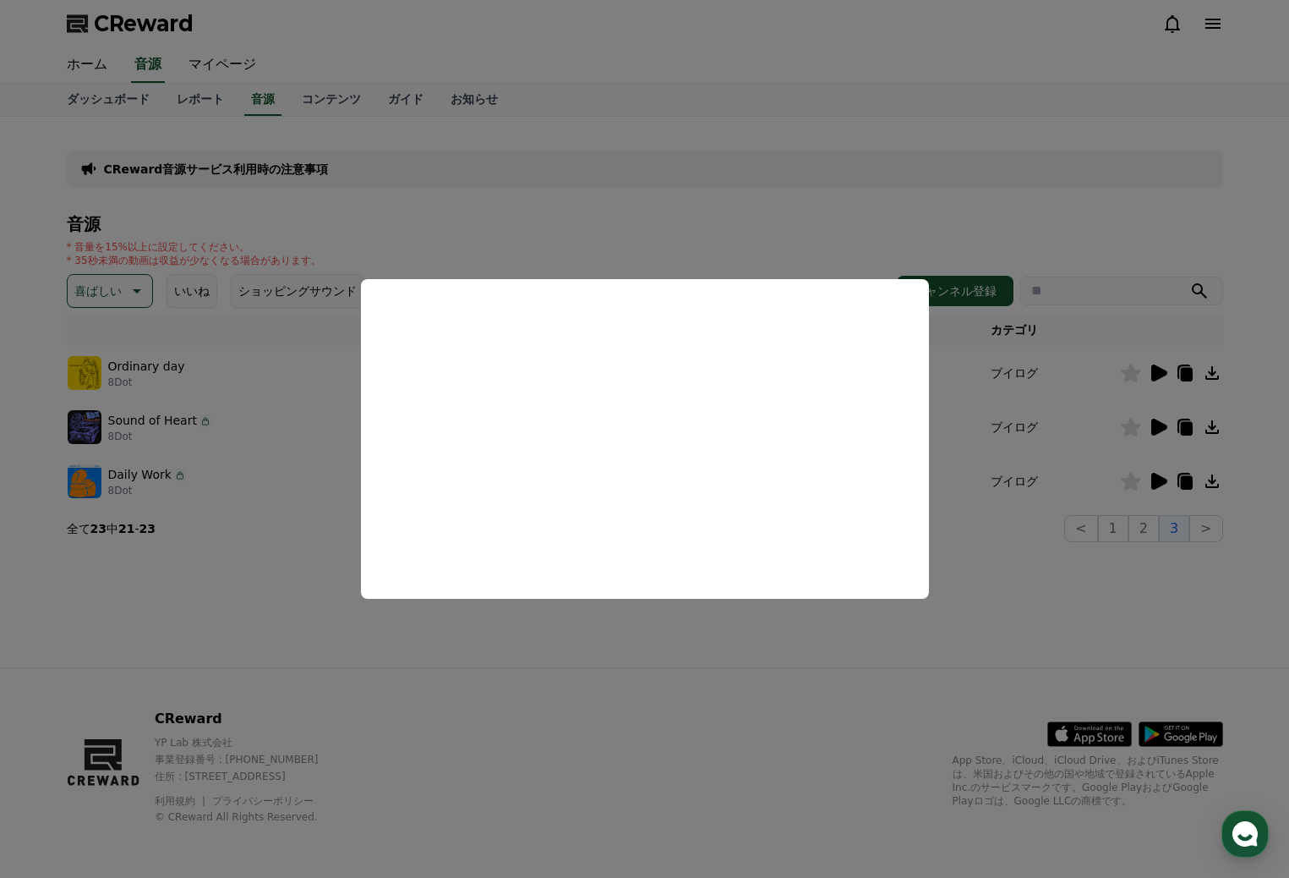
click at [698, 696] on button "close modal" at bounding box center [644, 439] width 1289 height 878
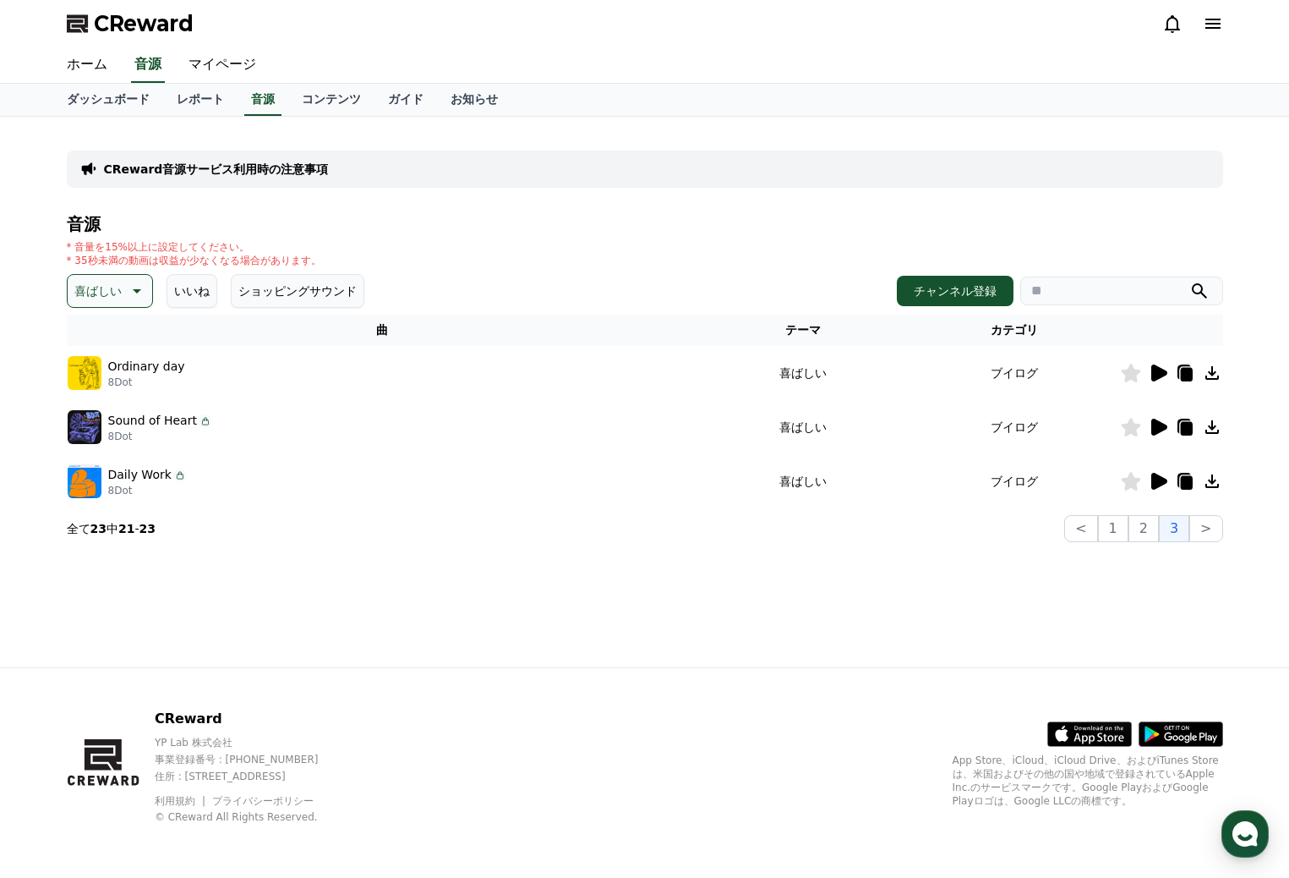
click at [134, 295] on icon at bounding box center [135, 291] width 20 height 20
click at [88, 393] on button "気分" at bounding box center [87, 397] width 37 height 37
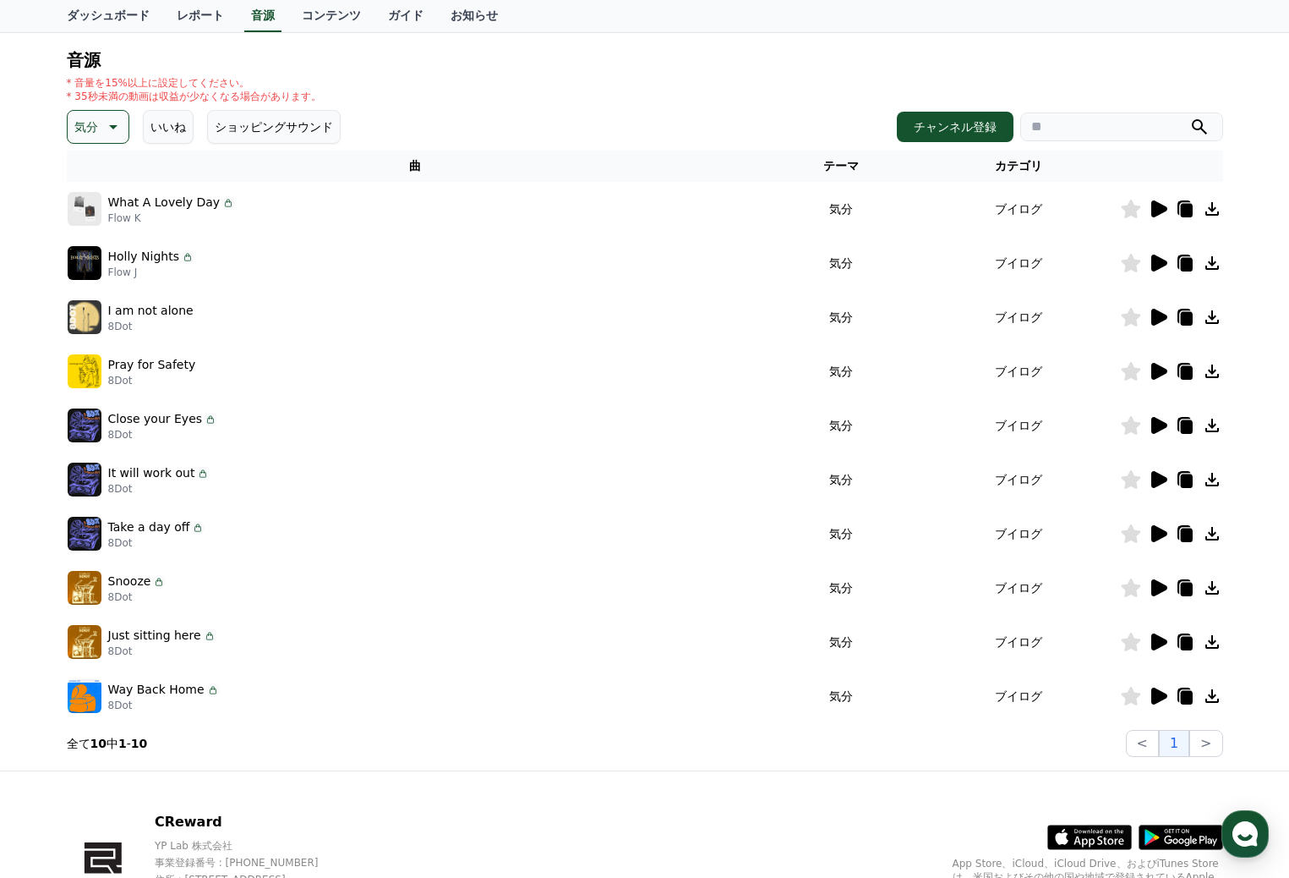
scroll to position [85, 0]
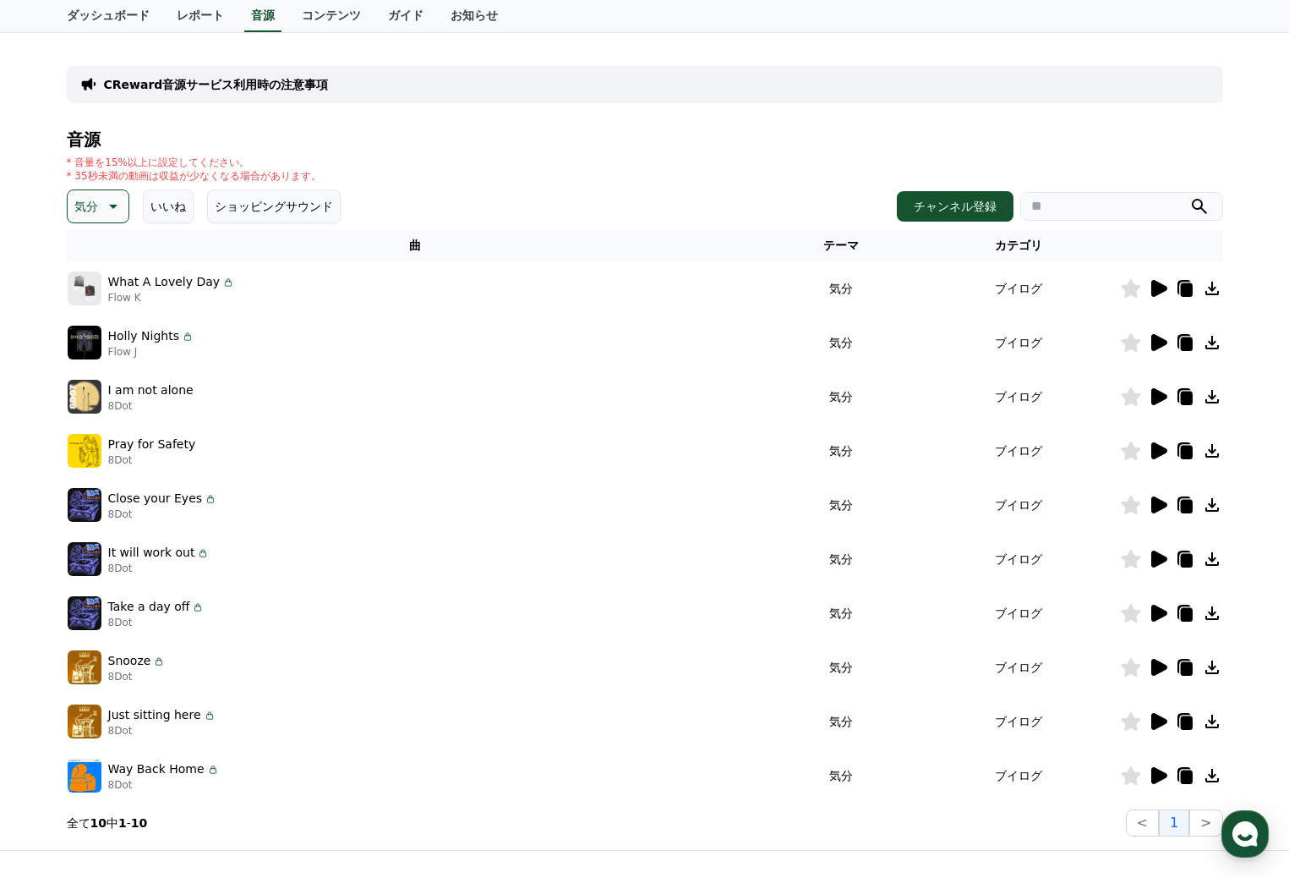
click at [115, 211] on icon at bounding box center [111, 206] width 20 height 20
click at [112, 347] on button "気をもむ" at bounding box center [99, 345] width 61 height 37
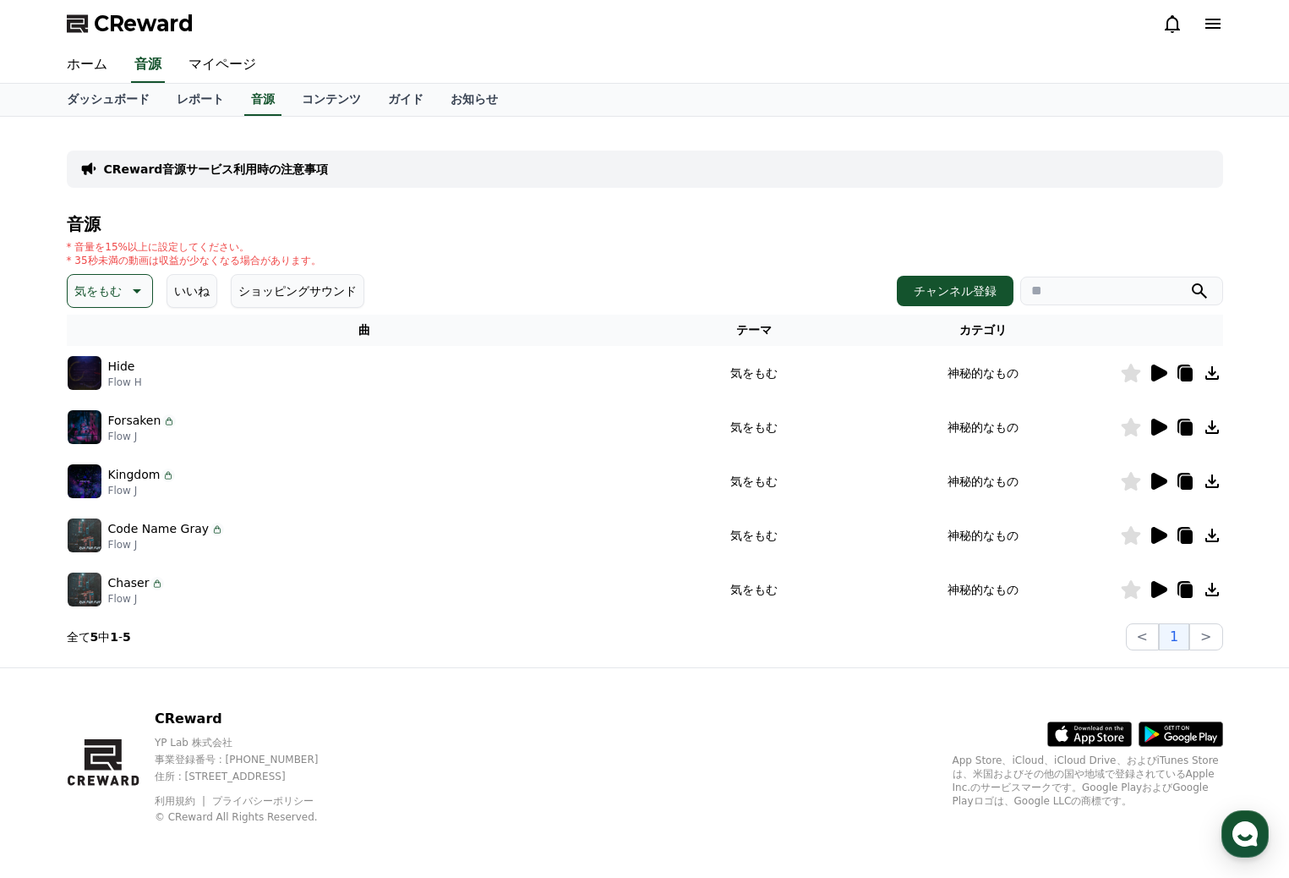
click at [1155, 373] on icon at bounding box center [1159, 372] width 16 height 17
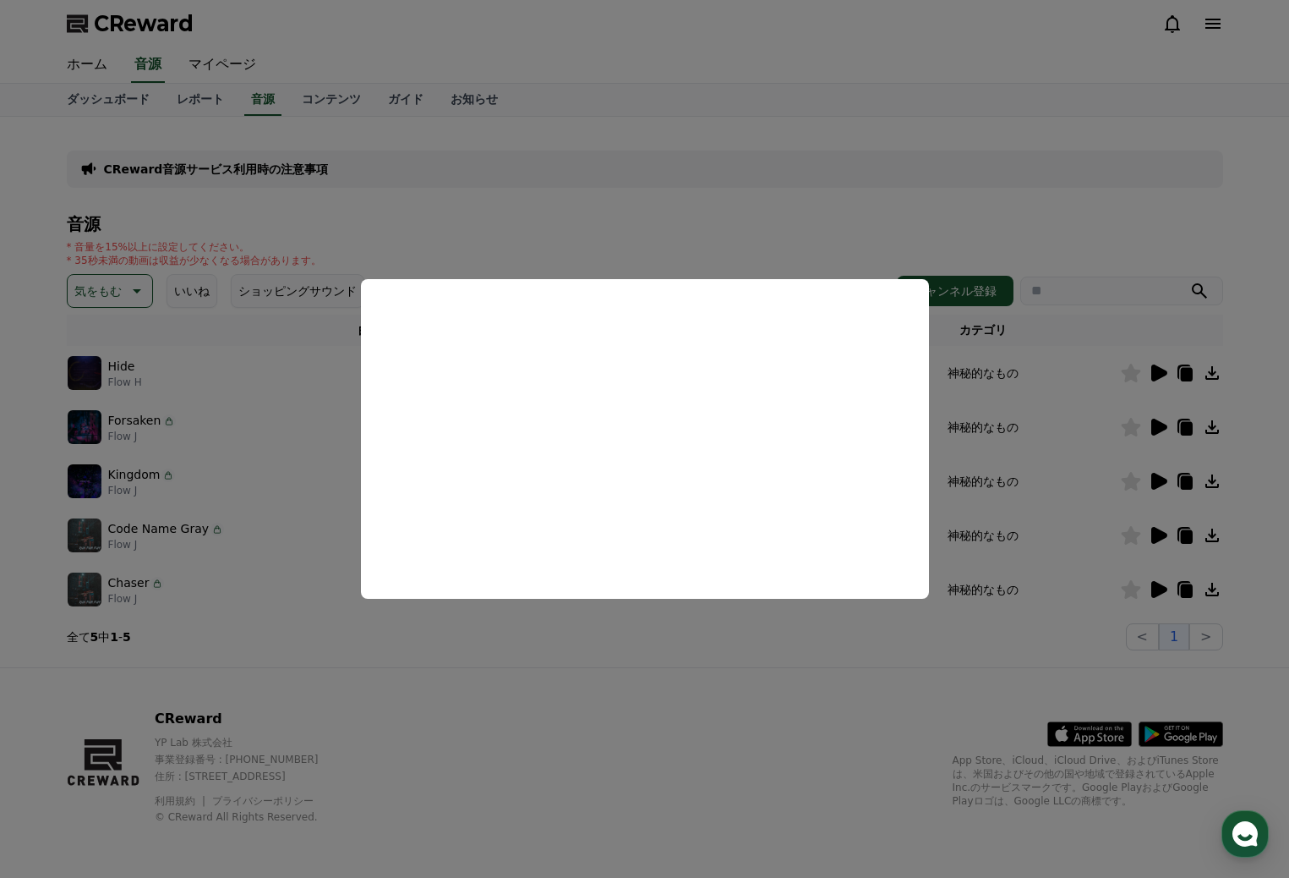
click at [131, 288] on button "close modal" at bounding box center [644, 439] width 1289 height 878
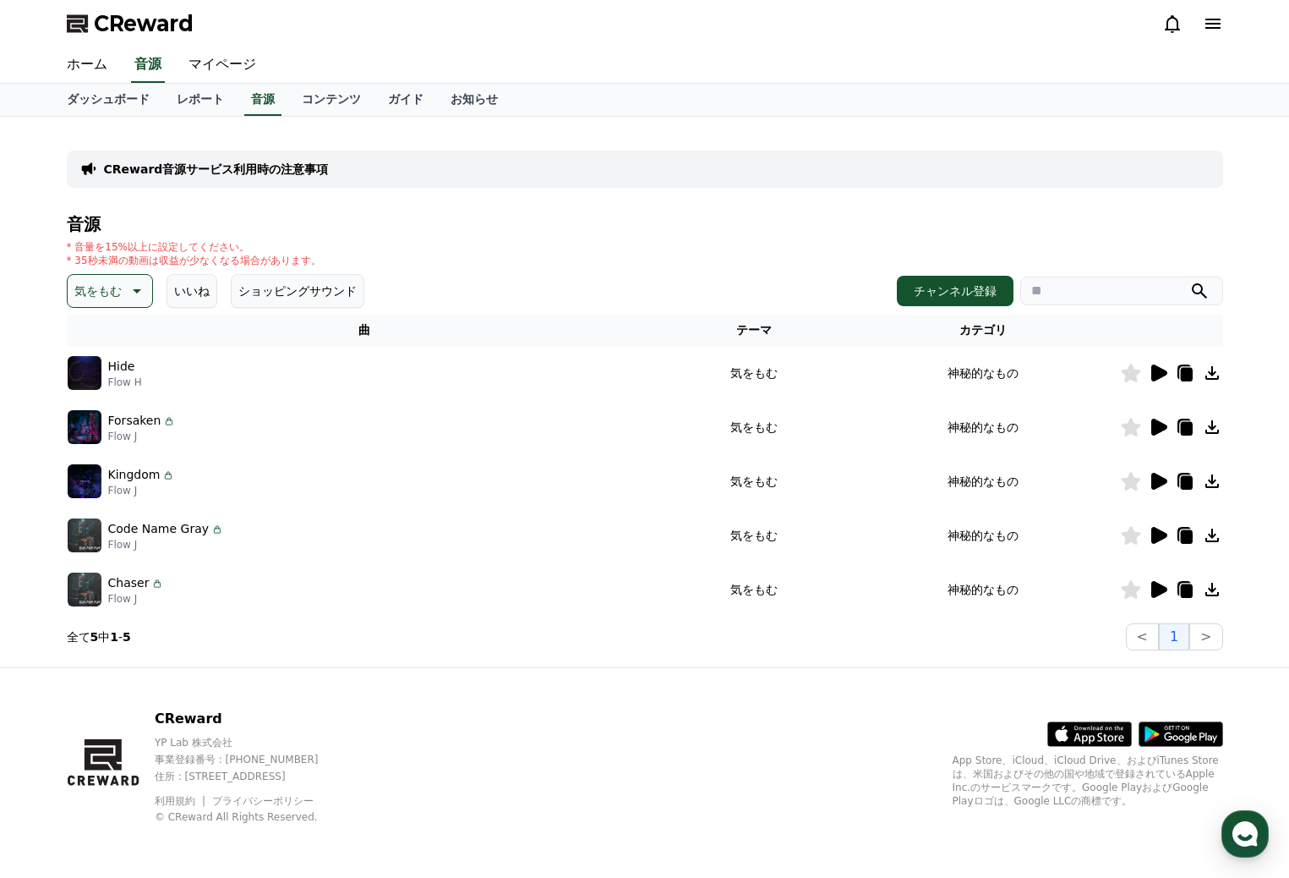
click at [128, 294] on icon at bounding box center [135, 291] width 20 height 20
click at [81, 462] on button "暗い" at bounding box center [87, 467] width 37 height 37
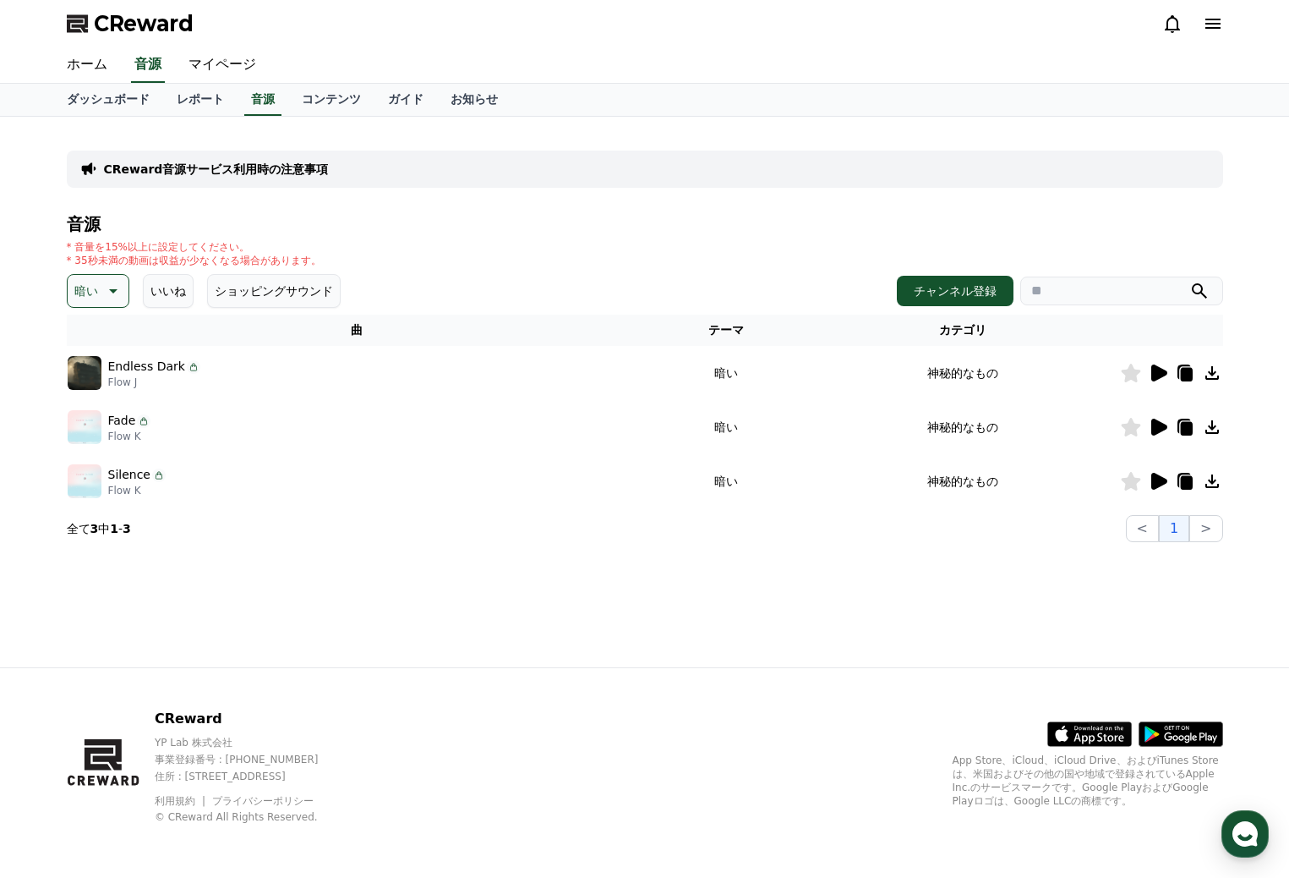
click at [113, 285] on icon at bounding box center [111, 291] width 20 height 20
click at [101, 346] on button "可愛い" at bounding box center [93, 342] width 49 height 37
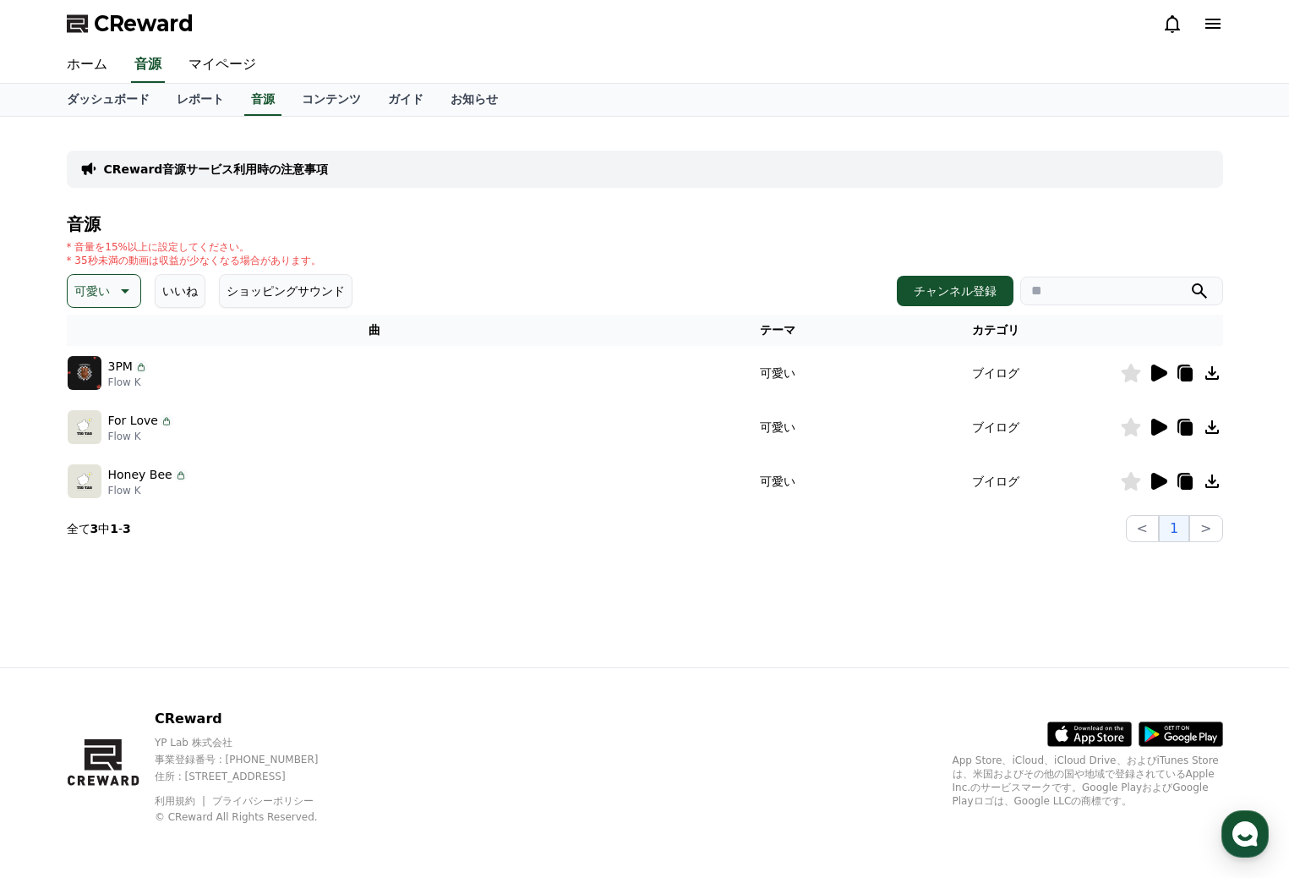
click at [131, 294] on button "可愛い" at bounding box center [104, 291] width 74 height 34
click at [82, 377] on button "空想" at bounding box center [87, 379] width 37 height 37
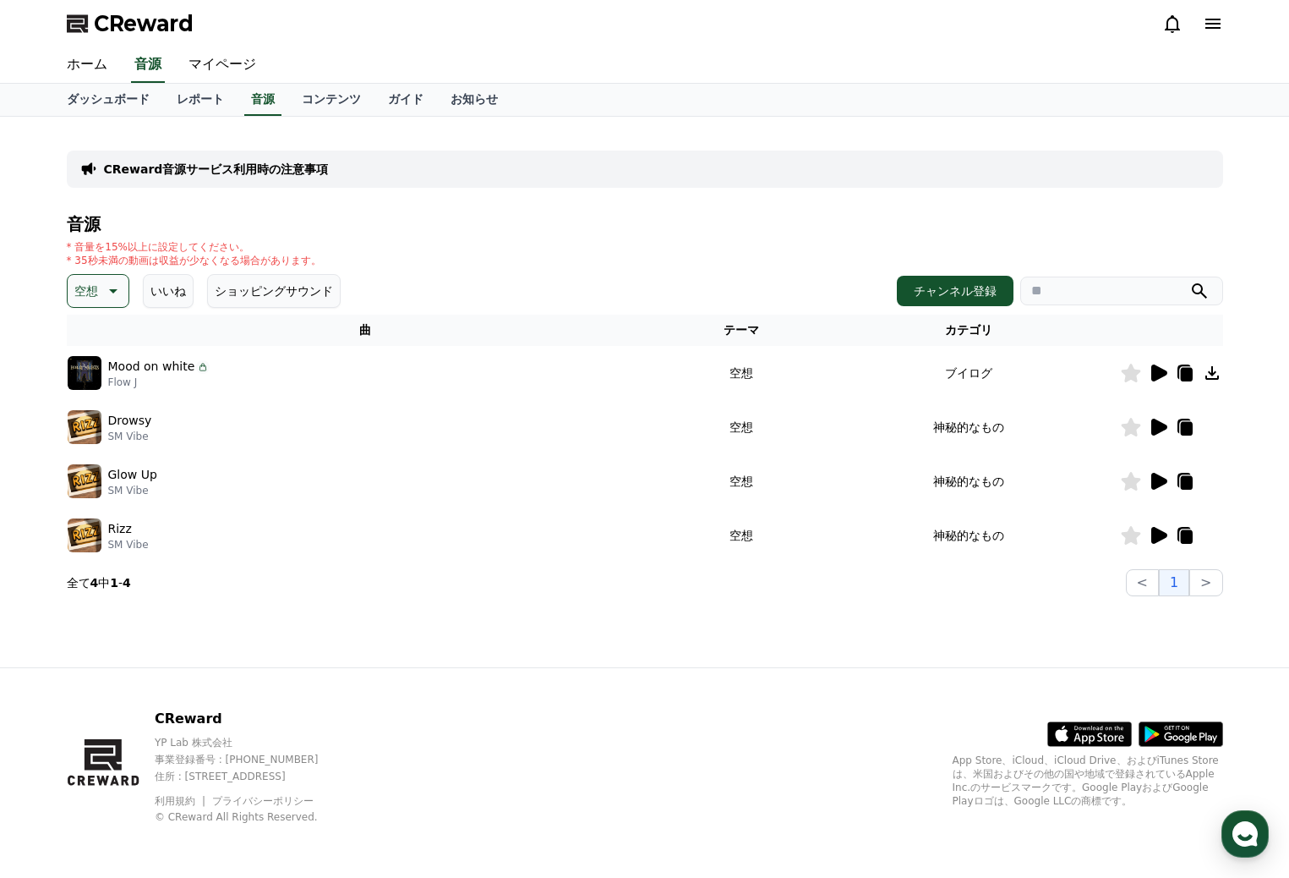
click at [123, 419] on p "Drowsy" at bounding box center [130, 421] width 44 height 18
click at [1156, 534] on icon at bounding box center [1159, 535] width 16 height 17
